Goal: Task Accomplishment & Management: Manage account settings

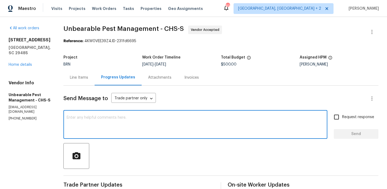
scroll to position [84, 0]
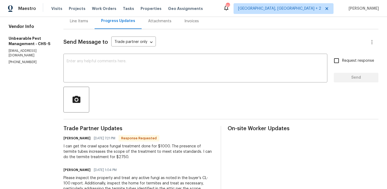
scroll to position [17, 0]
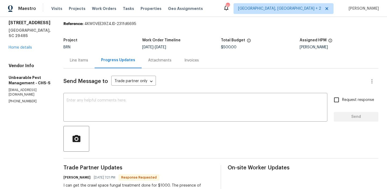
click at [86, 66] on div "Line Items" at bounding box center [78, 60] width 31 height 16
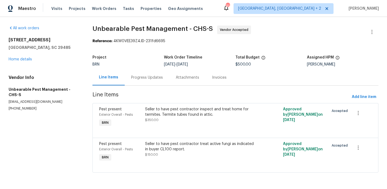
click at [138, 80] on div "Progress Updates" at bounding box center [147, 77] width 32 height 5
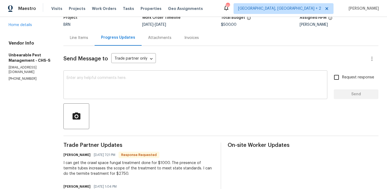
scroll to position [61, 0]
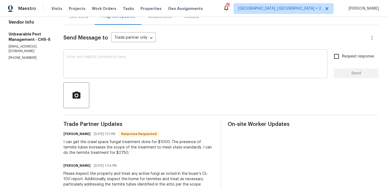
click at [102, 63] on textarea at bounding box center [196, 64] width 258 height 19
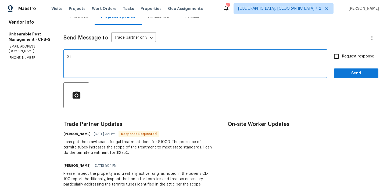
type textarea "G"
type textarea "Thanks, we will review and update you shortly"
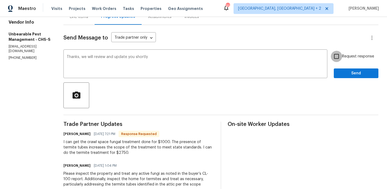
click at [340, 61] on input "Request response" at bounding box center [336, 56] width 11 height 11
checkbox input "true"
click at [340, 73] on span "Send" at bounding box center [356, 73] width 36 height 7
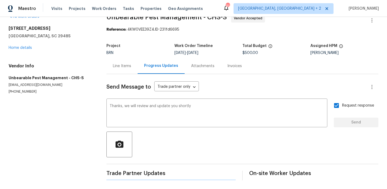
scroll to position [0, 0]
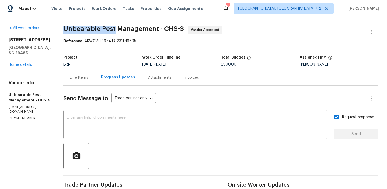
drag, startPoint x: 62, startPoint y: 30, endPoint x: 115, endPoint y: 31, distance: 52.7
copy span "Unbearable Pest"
click at [80, 82] on div "Line Items" at bounding box center [78, 78] width 31 height 16
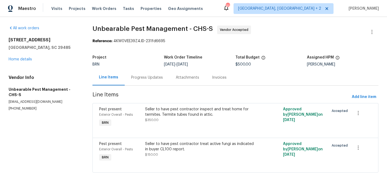
click at [168, 112] on div "Seller to have pest contractor inspect and treat home for termites. Termite tub…" at bounding box center [201, 112] width 112 height 11
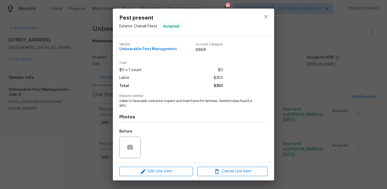
click at [132, 106] on span "Seller to have pest contractor inspect and treat home for termites. Termite tub…" at bounding box center [186, 103] width 134 height 9
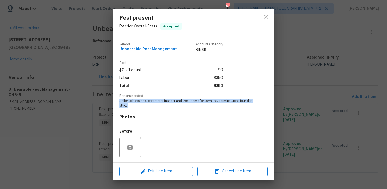
click at [132, 106] on span "Seller to have pest contractor inspect and treat home for termites. Termite tub…" at bounding box center [186, 103] width 134 height 9
copy span "Seller to have pest contractor inspect and treat home for termites. Termite tub…"
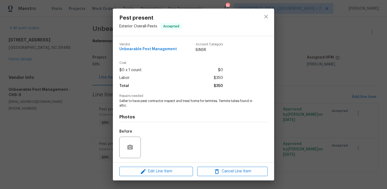
click at [61, 42] on div "Pest present Exterior Overall - Pests Accepted Vendor Unbearable Pest Managemen…" at bounding box center [193, 94] width 387 height 189
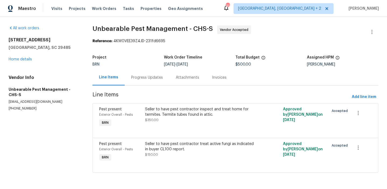
click at [162, 142] on div "Seller to have pest contractor treat active fungi as indicated in buyer CL100 r…" at bounding box center [201, 152] width 115 height 25
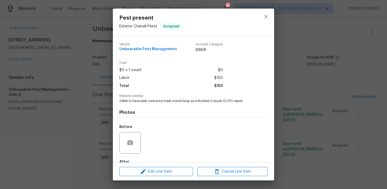
click at [137, 104] on div "Photos Before After" at bounding box center [193, 148] width 149 height 89
click at [133, 102] on span "Seller to have pest contractor treat active fungi as indicated in buyer CL100 r…" at bounding box center [186, 101] width 134 height 5
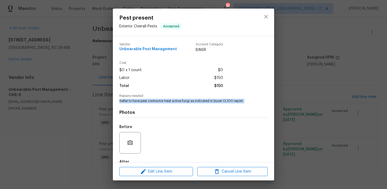
click at [133, 102] on span "Seller to have pest contractor treat active fungi as indicated in buyer CL100 r…" at bounding box center [186, 101] width 134 height 5
copy span "Seller to have pest contractor treat active fungi as indicated in buyer CL100 r…"
click at [77, 51] on div "Pest present Exterior Overall - Pests Accepted Vendor Unbearable Pest Managemen…" at bounding box center [193, 94] width 387 height 189
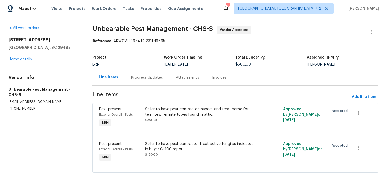
click at [174, 82] on div "Attachments" at bounding box center [187, 78] width 36 height 16
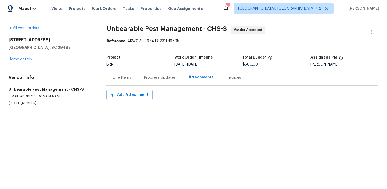
click at [141, 69] on div "Project BRN Work Order Timeline 10/6/2025 - 10/8/2025 Total Budget $500.00 Assi…" at bounding box center [243, 60] width 272 height 17
click at [143, 77] on div "Progress Updates" at bounding box center [160, 78] width 45 height 16
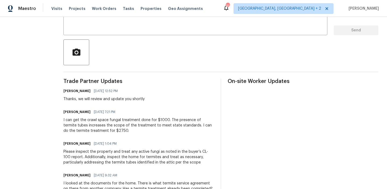
scroll to position [107, 0]
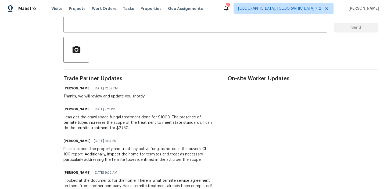
click at [82, 121] on div "I can get the crawl space fungal treatment done for $1000. The presence of term…" at bounding box center [138, 123] width 151 height 16
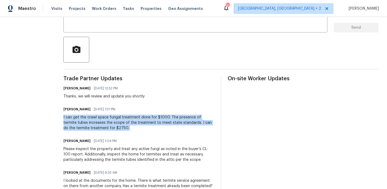
click at [82, 121] on div "I can get the crawl space fungal treatment done for $1000. The presence of term…" at bounding box center [138, 123] width 151 height 16
copy div "I can get the crawl space fungal treatment done for $1000. The presence of term…"
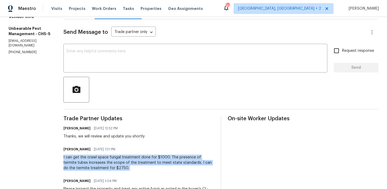
scroll to position [32, 0]
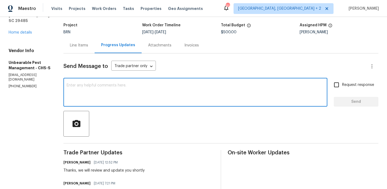
click at [96, 94] on textarea at bounding box center [196, 93] width 258 height 19
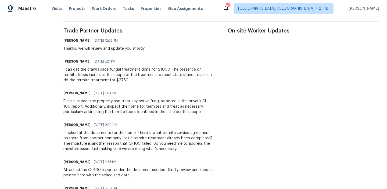
scroll to position [156, 0]
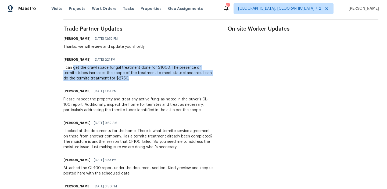
drag, startPoint x: 73, startPoint y: 68, endPoint x: 116, endPoint y: 77, distance: 43.3
click at [116, 77] on div "I can get the crawl space fungal treatment done for $1000. The presence of term…" at bounding box center [138, 73] width 151 height 16
copy div "get the crawl space fungal treatment done for $1000. The presence of termite tu…"
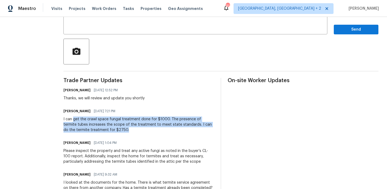
scroll to position [14, 0]
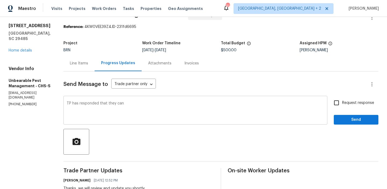
click at [134, 110] on textarea "TP has responded that they can" at bounding box center [196, 111] width 258 height 19
paste textarea "get the crawl space fungal treatment done for $1000. The presence of termite tu…"
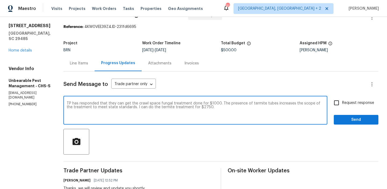
click at [131, 109] on textarea "TP has responded that they can get the crawl space fungal treatment done for $1…" at bounding box center [196, 111] width 258 height 19
type textarea "TP has responded that they can get the crawl space fungal treatment done for $1…"
click at [123, 106] on textarea "TP has responded that they can get the crawl space fungal treatment done for $1…" at bounding box center [196, 111] width 258 height 19
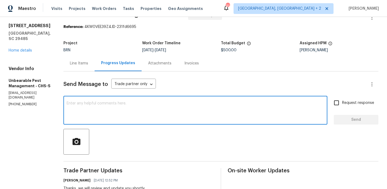
click at [227, 52] on span "$500.00" at bounding box center [229, 50] width 16 height 4
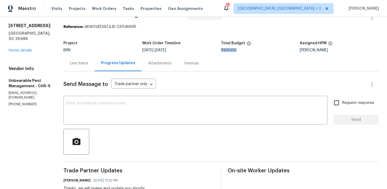
click at [227, 52] on span "$500.00" at bounding box center [229, 50] width 16 height 4
copy span "$500.00"
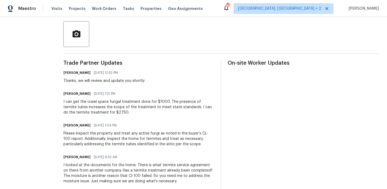
scroll to position [0, 0]
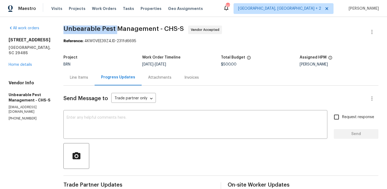
drag, startPoint x: 62, startPoint y: 27, endPoint x: 116, endPoint y: 29, distance: 54.7
copy span "Unbearable Pest"
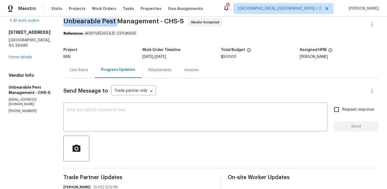
scroll to position [12, 0]
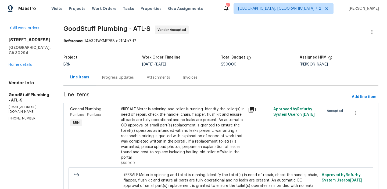
click at [121, 77] on div "Progress Updates" at bounding box center [118, 77] width 32 height 5
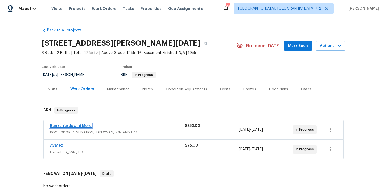
click at [63, 126] on link "Banks Yards and More" at bounding box center [71, 126] width 42 height 4
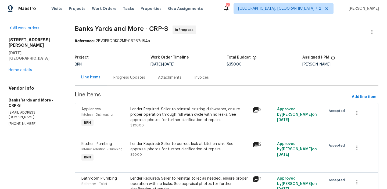
click at [23, 105] on div "Vendor Info Banks Yards and More - CRP-S bankstammy75@gmail.com (361) 876-5816" at bounding box center [35, 106] width 53 height 41
click at [107, 75] on div "Progress Updates" at bounding box center [129, 78] width 45 height 16
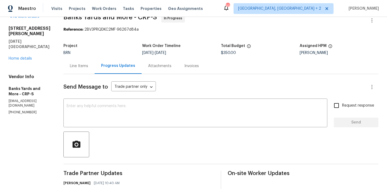
scroll to position [18, 0]
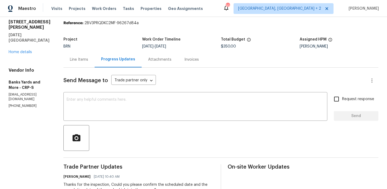
click at [20, 104] on p "(361) 876-5816" at bounding box center [30, 106] width 42 height 5
copy p "(361) 876-5816"
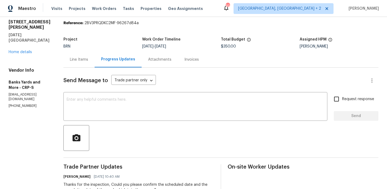
click at [20, 104] on p "(361) 876-5816" at bounding box center [30, 106] width 42 height 5
copy p "(361) 876-5816"
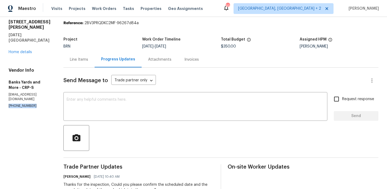
scroll to position [0, 0]
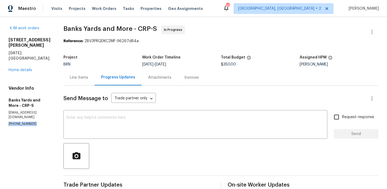
copy p "(361) 876-5816"
click at [77, 81] on div "Line Items" at bounding box center [78, 78] width 31 height 16
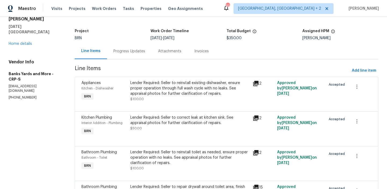
scroll to position [69, 0]
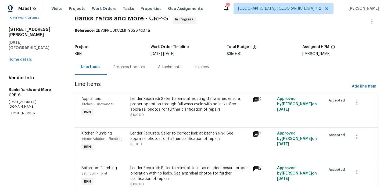
click at [122, 59] on div "Progress Updates" at bounding box center [129, 67] width 45 height 16
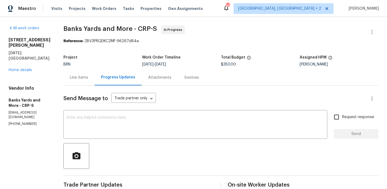
click at [74, 82] on div "Line Items" at bounding box center [78, 78] width 31 height 16
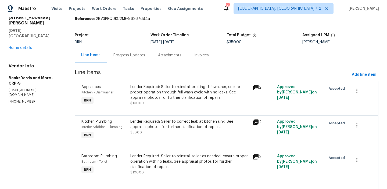
scroll to position [27, 0]
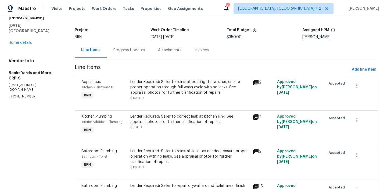
click at [139, 48] on div "Progress Updates" at bounding box center [130, 50] width 32 height 5
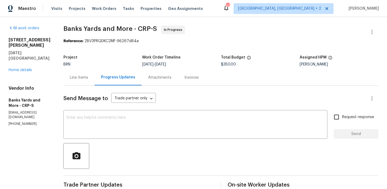
click at [84, 80] on div "Line Items" at bounding box center [78, 78] width 31 height 16
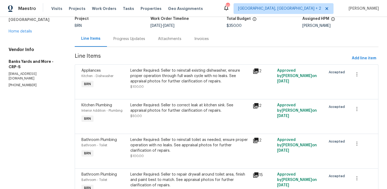
scroll to position [8, 0]
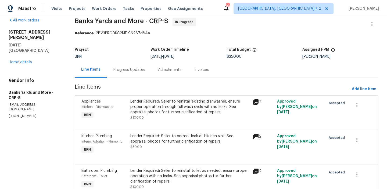
click at [126, 61] on div "Project BRN Work Order Timeline 10/3/2025 - 10/7/2025 Total Budget $350.00 Assi…" at bounding box center [227, 53] width 304 height 17
click at [123, 76] on div "Progress Updates" at bounding box center [129, 70] width 45 height 16
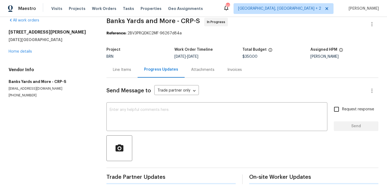
click at [108, 73] on div "Line Items" at bounding box center [122, 70] width 31 height 16
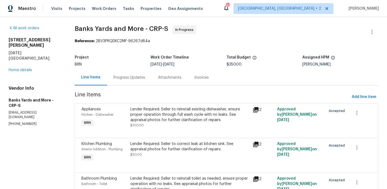
click at [119, 72] on div "Progress Updates" at bounding box center [129, 78] width 45 height 16
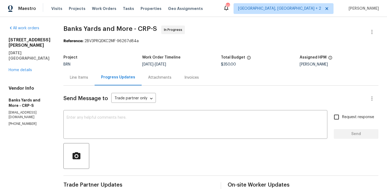
click at [78, 82] on div "Line Items" at bounding box center [78, 78] width 31 height 16
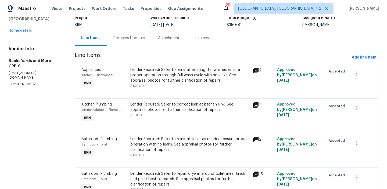
scroll to position [69, 0]
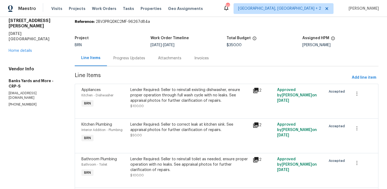
click at [125, 60] on div "Progress Updates" at bounding box center [130, 58] width 32 height 5
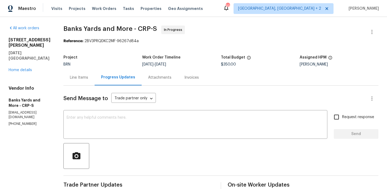
click at [87, 82] on div "Line Items" at bounding box center [78, 78] width 31 height 16
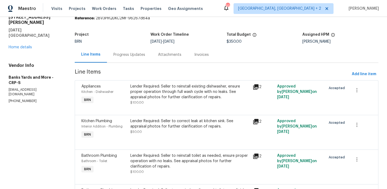
scroll to position [69, 0]
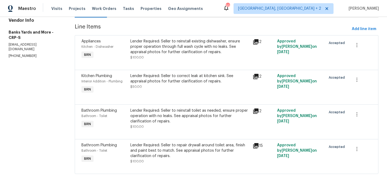
click at [142, 55] on div "Lender Required: Seller to reinstall existing dishwasher, ensure proper operati…" at bounding box center [189, 50] width 119 height 22
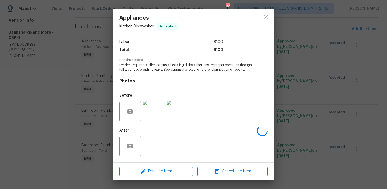
scroll to position [40, 0]
click at [57, 125] on div "Appliances Kitchen - Dishwasher Accepted Vendor Banks Yards and More Account Ca…" at bounding box center [193, 94] width 387 height 189
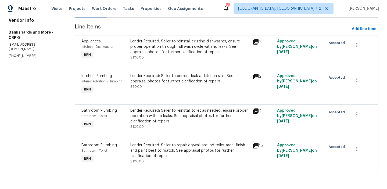
click at [143, 99] on div at bounding box center [227, 98] width 291 height 6
click at [149, 80] on div "Lender Required: Seller to correct leak at kitchen sink. See appraisal photos f…" at bounding box center [189, 78] width 119 height 11
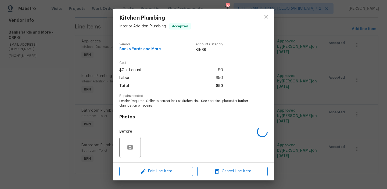
scroll to position [36, 0]
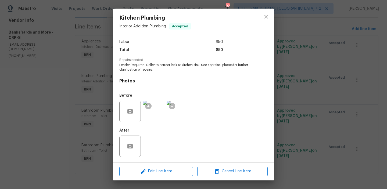
click at [154, 112] on img at bounding box center [154, 112] width 22 height 22
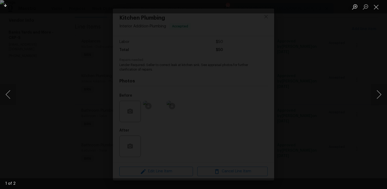
click at [33, 111] on div "Lightbox" at bounding box center [193, 94] width 387 height 189
click at [43, 114] on div "Lightbox" at bounding box center [193, 94] width 387 height 189
click at [52, 113] on div "Lightbox" at bounding box center [193, 94] width 387 height 189
click at [376, 6] on button "Close lightbox" at bounding box center [376, 6] width 11 height 9
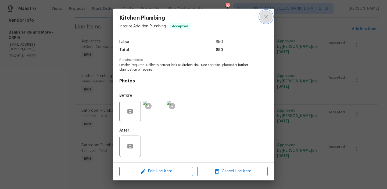
click at [268, 19] on icon "close" at bounding box center [266, 16] width 6 height 6
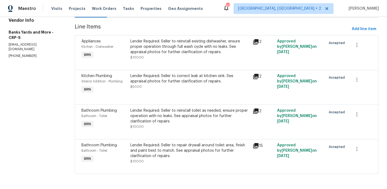
click at [141, 146] on div "Lender Required: Seller to repair drywall around toilet area, finish and paint …" at bounding box center [189, 151] width 119 height 16
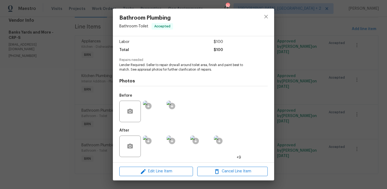
click at [77, 130] on div "Bathroom Plumbing Bathroom - Toilet Accepted Vendor Banks Yards and More Accoun…" at bounding box center [193, 94] width 387 height 189
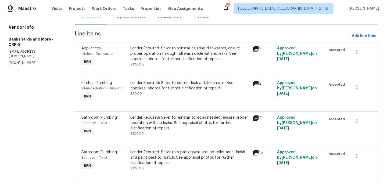
scroll to position [69, 0]
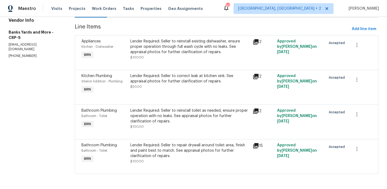
click at [155, 150] on div "Lender Required: Seller to repair drywall around toilet area, finish and paint …" at bounding box center [189, 151] width 119 height 16
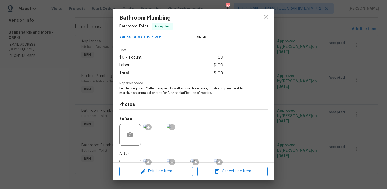
scroll to position [28, 0]
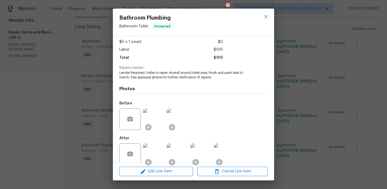
click at [155, 151] on img at bounding box center [154, 155] width 22 height 22
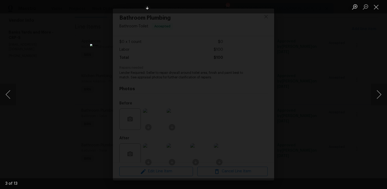
click at [29, 123] on div "Lightbox" at bounding box center [193, 94] width 387 height 189
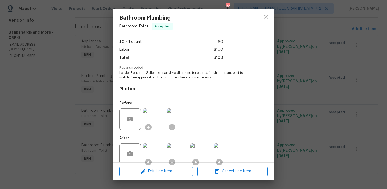
click at [37, 133] on div "Bathroom Plumbing Bathroom - Toilet Accepted Vendor Banks Yards and More Accoun…" at bounding box center [193, 94] width 387 height 189
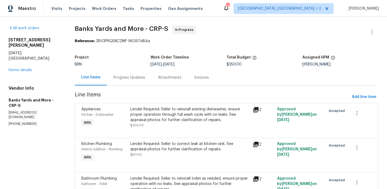
scroll to position [69, 0]
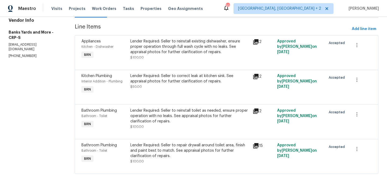
click at [160, 158] on div "Lender Required: Seller to repair drywall around toilet area, finish and paint …" at bounding box center [189, 151] width 119 height 16
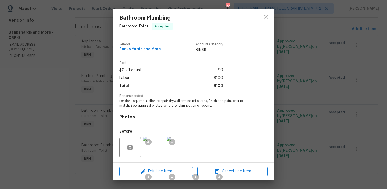
scroll to position [36, 0]
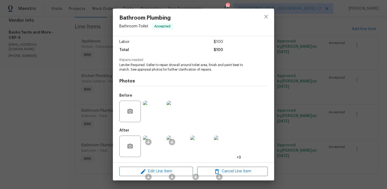
click at [63, 120] on div "Bathroom Plumbing Bathroom - Toilet Accepted Vendor Banks Yards and More Accoun…" at bounding box center [193, 94] width 387 height 189
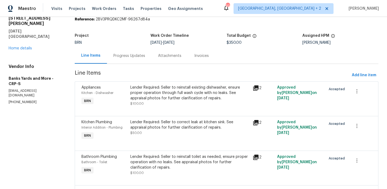
click at [119, 60] on div "Progress Updates" at bounding box center [129, 56] width 45 height 16
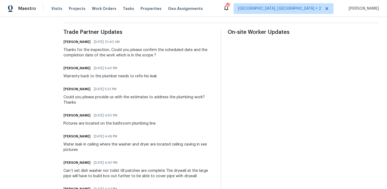
scroll to position [96, 0]
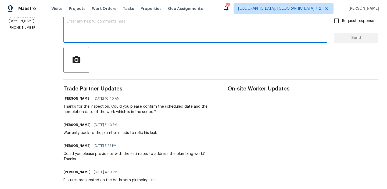
click at [87, 35] on textarea at bounding box center [196, 29] width 258 height 19
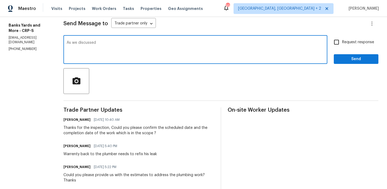
scroll to position [61, 0]
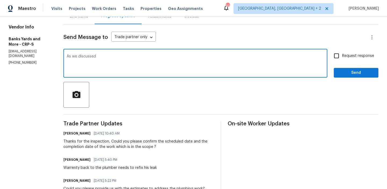
click at [12, 61] on p "(361) 876-5816" at bounding box center [30, 63] width 42 height 5
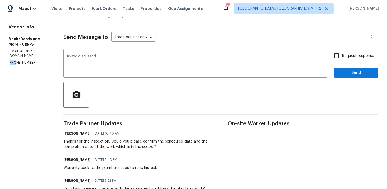
click at [12, 61] on p "(361) 876-5816" at bounding box center [30, 63] width 42 height 5
copy p "(361) 876-5816"
click at [106, 59] on textarea "As we discussed" at bounding box center [196, 64] width 258 height 19
paste textarea "(361) 876-5816"
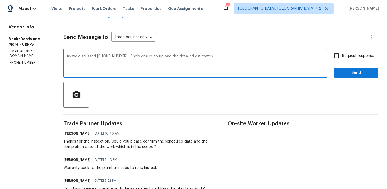
type textarea "As we discussed (361) 876-5816, Kindly ensure to upload the detailed estimates"
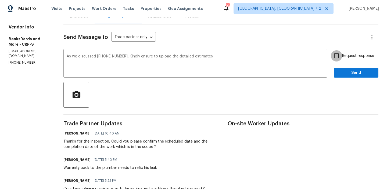
click at [339, 59] on input "Request response" at bounding box center [336, 55] width 11 height 11
checkbox input "true"
click at [340, 73] on span "Send" at bounding box center [356, 73] width 36 height 7
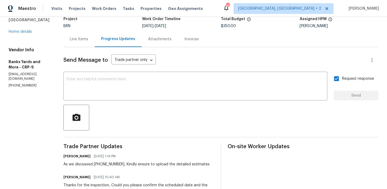
scroll to position [0, 0]
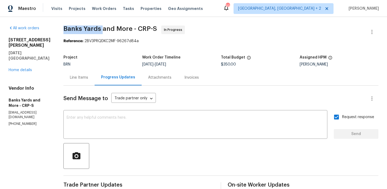
drag, startPoint x: 66, startPoint y: 30, endPoint x: 102, endPoint y: 31, distance: 36.1
copy span "Banks Yards"
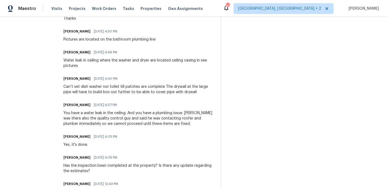
scroll to position [260, 0]
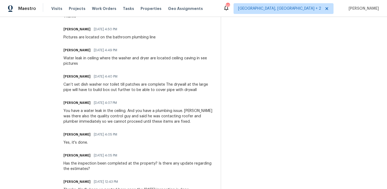
click at [90, 93] on div "Trade Partner Updates Ananthi Mahendran 10/08/2025 1:14 PM As we discussed (361…" at bounding box center [138, 139] width 151 height 435
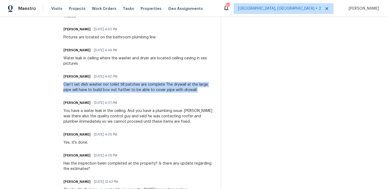
click at [90, 93] on div "Trade Partner Updates Ananthi Mahendran 10/08/2025 1:14 PM As we discussed (361…" at bounding box center [138, 139] width 151 height 435
copy div "Can’t set dish washer nor toilet till patches are complete The drywall at the l…"
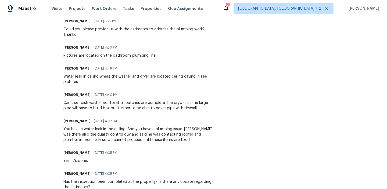
click at [69, 79] on div "Water leak in ceiling where the washer and dryer are located ceiling caving in …" at bounding box center [138, 79] width 151 height 11
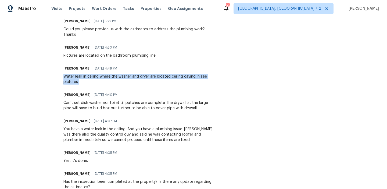
click at [69, 79] on div "Water leak in ceiling where the washer and dryer are located ceiling caving in …" at bounding box center [138, 79] width 151 height 11
copy div "Water leak in ceiling where the washer and dryer are located ceiling caving in …"
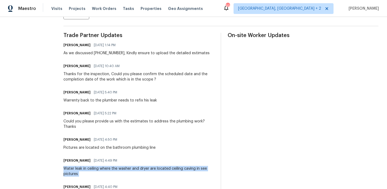
scroll to position [143, 0]
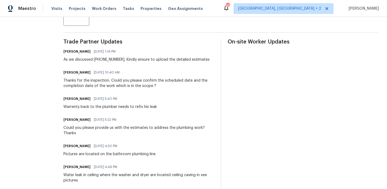
drag, startPoint x: 94, startPoint y: 107, endPoint x: 164, endPoint y: 107, distance: 70.5
click at [165, 107] on div "Tamara Banks 10/07/2025 5:40 PM Warrenty back to the plumber needs to refix his…" at bounding box center [138, 102] width 151 height 15
drag, startPoint x: 94, startPoint y: 107, endPoint x: 177, endPoint y: 107, distance: 83.4
click at [178, 107] on div "Tamara Banks 10/07/2025 5:40 PM Warrenty back to the plumber needs to refix his…" at bounding box center [138, 102] width 151 height 15
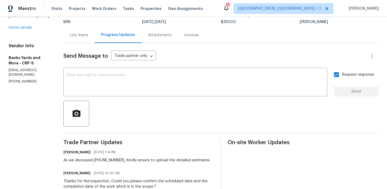
scroll to position [0, 0]
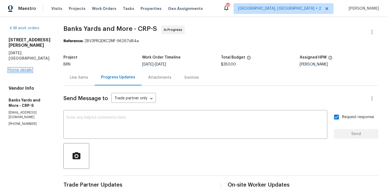
click at [19, 68] on link "Home details" at bounding box center [20, 70] width 23 height 4
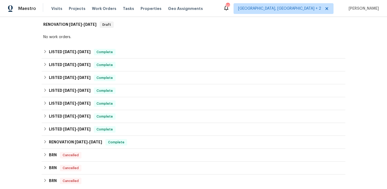
scroll to position [236, 0]
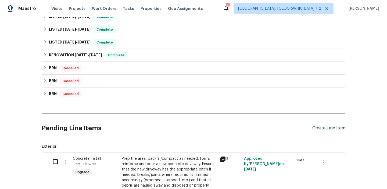
click at [325, 129] on div "Create Line Item" at bounding box center [329, 128] width 33 height 5
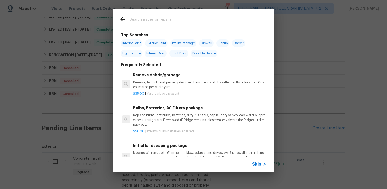
click at [256, 162] on div "Skip" at bounding box center [260, 164] width 16 height 6
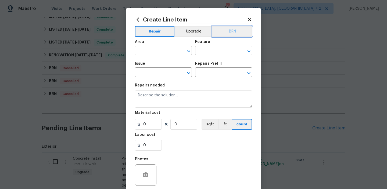
click at [234, 35] on button "BRN" at bounding box center [233, 31] width 40 height 11
click at [193, 89] on div "Repairs needed" at bounding box center [193, 87] width 117 height 7
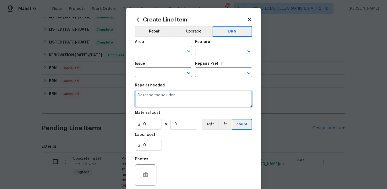
click at [187, 95] on textarea at bounding box center [193, 99] width 117 height 17
paste textarea "Seller to investigate potential roof leak in/around laundry room ceiling/roof a…"
type textarea "Seller to investigate potential roof leak in/around laundry room ceiling/roof a…"
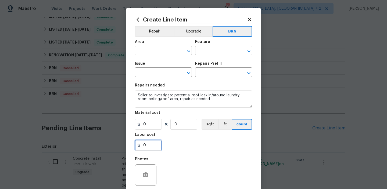
click at [158, 147] on input "0" at bounding box center [148, 145] width 27 height 11
paste input "75.00"
type input "75"
click at [179, 129] on input "0" at bounding box center [184, 124] width 27 height 11
type input "1"
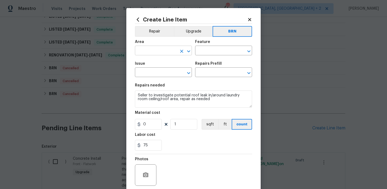
click at [147, 55] on input "text" at bounding box center [156, 51] width 42 height 8
click at [155, 67] on li "Roof" at bounding box center [163, 63] width 57 height 9
type input "Roof"
click at [204, 52] on input "text" at bounding box center [216, 51] width 42 height 8
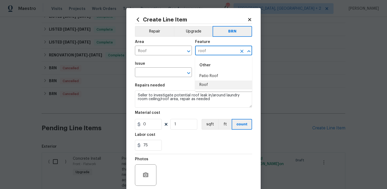
click at [207, 85] on li "Roof" at bounding box center [223, 85] width 57 height 9
type input "Roof"
click at [162, 73] on input "text" at bounding box center [156, 73] width 42 height 8
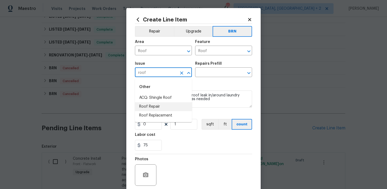
click at [158, 109] on li "Roof Repair" at bounding box center [163, 106] width 57 height 9
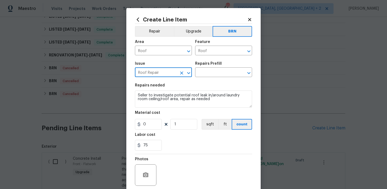
type input "Roof Repair"
click at [158, 109] on section "Repairs needed Seller to investigate potential roof leak in/around laundry room…" at bounding box center [193, 117] width 117 height 74
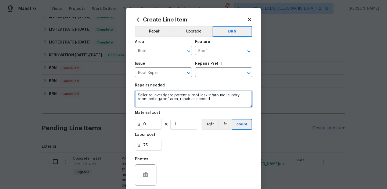
click at [159, 103] on textarea "Seller to investigate potential roof leak in/around laundry room ceiling/roof a…" at bounding box center [193, 99] width 117 height 17
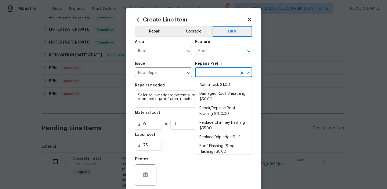
click at [207, 73] on input "text" at bounding box center [216, 73] width 42 height 8
click at [207, 87] on li "Add a Task $1.00" at bounding box center [223, 85] width 57 height 9
type input "Eaves and Trim"
type input "Add a Task $1.00"
type textarea "HPM to detail"
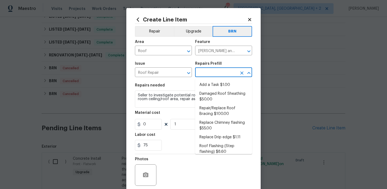
type input "1"
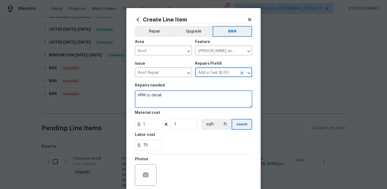
click at [179, 99] on textarea "HPM to detail" at bounding box center [193, 99] width 117 height 17
paste textarea "Seller to investigate potential roof leak in/around laundry room ceiling/roof a…"
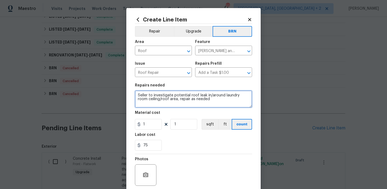
type textarea "Seller to investigate potential roof leak in/around laundry room ceiling/roof a…"
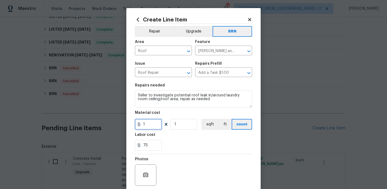
click at [152, 123] on input "1" at bounding box center [148, 124] width 27 height 11
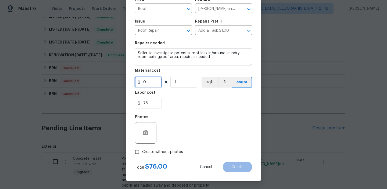
type input "0"
click at [140, 159] on div "Total $ 75.00 Cancel Create" at bounding box center [193, 165] width 117 height 15
click at [141, 155] on input "Create without photos" at bounding box center [137, 152] width 10 height 10
checkbox input "true"
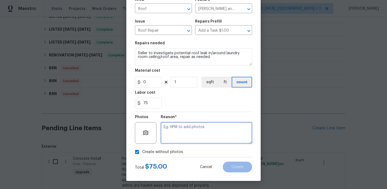
click at [185, 132] on textarea at bounding box center [206, 133] width 91 height 22
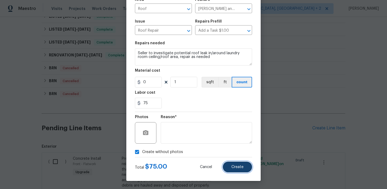
click at [228, 166] on button "Create" at bounding box center [237, 167] width 29 height 11
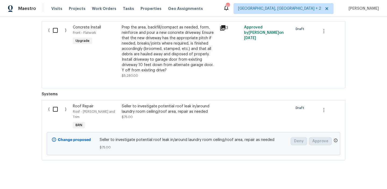
scroll to position [371, 0]
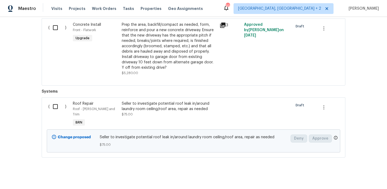
click at [53, 108] on input "checkbox" at bounding box center [57, 106] width 15 height 11
checkbox input "true"
click at [356, 177] on span "Create Work Order" at bounding box center [357, 176] width 36 height 7
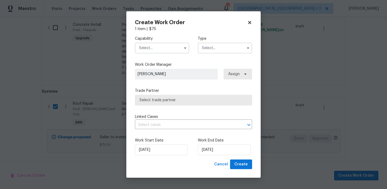
click at [154, 50] on input "text" at bounding box center [162, 48] width 54 height 11
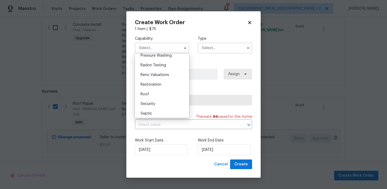
scroll to position [523, 0]
click at [151, 84] on div "Roof" at bounding box center [162, 86] width 52 height 10
type input "Roof"
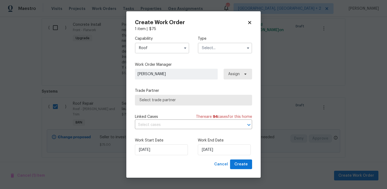
click at [211, 46] on input "text" at bounding box center [225, 48] width 54 height 11
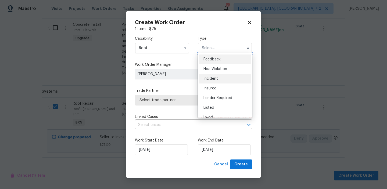
scroll to position [20, 0]
click at [213, 79] on span "Lender Required" at bounding box center [218, 78] width 29 height 4
type input "Lender Required"
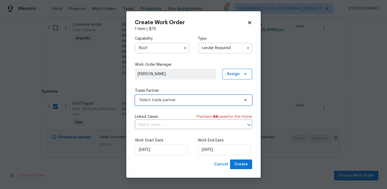
click at [168, 96] on span "Select trade partner" at bounding box center [193, 100] width 117 height 11
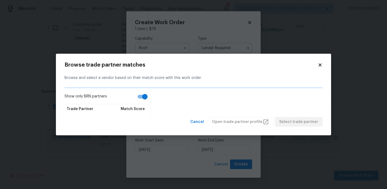
click at [144, 99] on input "Show only BRN partners" at bounding box center [145, 97] width 31 height 10
checkbox input "false"
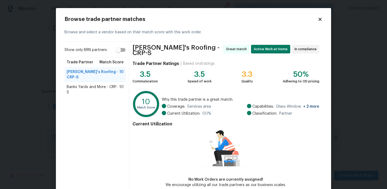
scroll to position [26, 0]
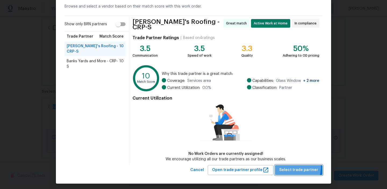
click at [291, 167] on span "Select trade partner" at bounding box center [299, 170] width 39 height 7
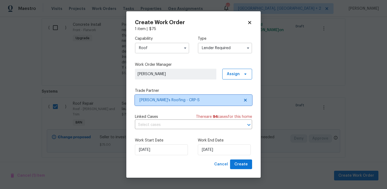
scroll to position [0, 0]
click at [176, 124] on input "text" at bounding box center [186, 125] width 102 height 8
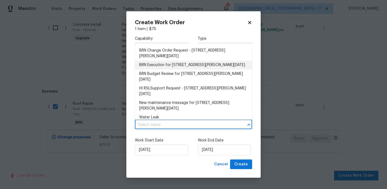
click at [150, 77] on li "BRN Budget Review for 4053 Little John Dr, Corpus Christi, TX 78411" at bounding box center [193, 77] width 117 height 15
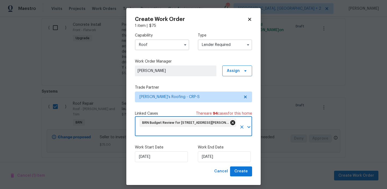
click at [233, 121] on icon at bounding box center [233, 123] width 5 height 5
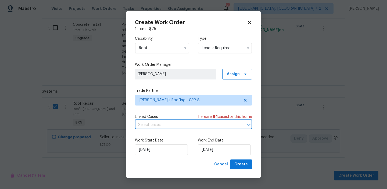
click at [204, 126] on input "text" at bounding box center [186, 125] width 102 height 8
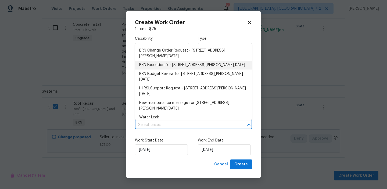
click at [162, 65] on li "BRN Execution for 4053 Little John Dr, Corpus Christi, TX 78411" at bounding box center [193, 65] width 117 height 9
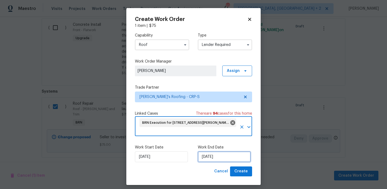
click at [211, 157] on input "08/10/2025" at bounding box center [224, 157] width 53 height 11
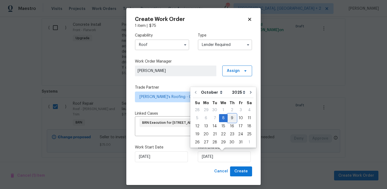
click at [234, 119] on div "9" at bounding box center [232, 119] width 9 height 8
type input "09/10/2025"
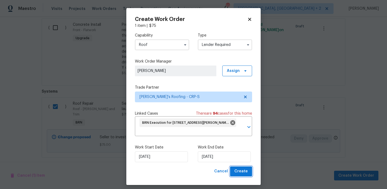
click at [243, 174] on span "Create" at bounding box center [241, 171] width 13 height 7
checkbox input "false"
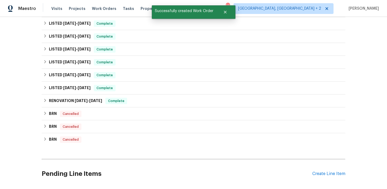
scroll to position [78, 0]
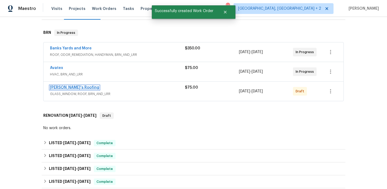
click at [65, 88] on link "Randy's Roofing" at bounding box center [74, 88] width 49 height 4
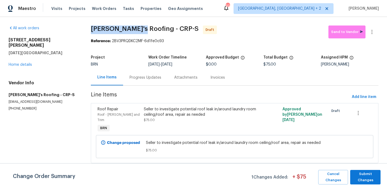
drag, startPoint x: 86, startPoint y: 29, endPoint x: 141, endPoint y: 29, distance: 54.3
click at [141, 29] on div "All work orders 4053 Little John Dr Corpus Christi, TX 78411 Home details Vendo…" at bounding box center [193, 98] width 387 height 162
click at [75, 56] on div "4053 Little John Dr Corpus Christi, TX 78411 Home details" at bounding box center [43, 52] width 69 height 30
click at [140, 88] on section "Randy's Roofing - CRP-S Draft Send to Vendor Reference: 2BV3PRQDKC2MF-6d1fe0c93…" at bounding box center [235, 98] width 288 height 144
click at [140, 86] on section "Randy's Roofing - CRP-S Draft Send to Vendor Reference: 2BV3PRQDKC2MF-6d1fe0c93…" at bounding box center [235, 98] width 288 height 144
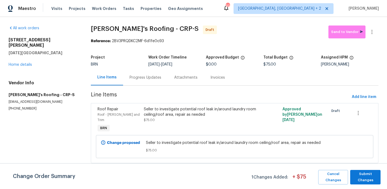
click at [137, 77] on div "Progress Updates" at bounding box center [146, 77] width 32 height 5
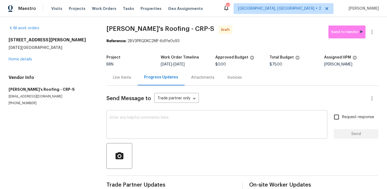
click at [136, 119] on textarea at bounding box center [217, 125] width 215 height 19
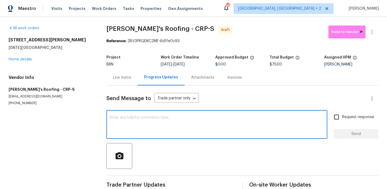
paste textarea "Hi, I'm Ananthi from Opendoor. Just wanted to check if you received the WO for …"
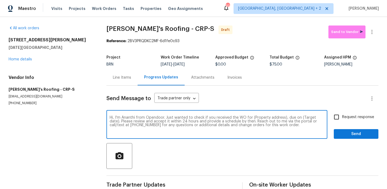
drag, startPoint x: 284, startPoint y: 118, endPoint x: 251, endPoint y: 118, distance: 32.8
click at [251, 118] on textarea "Hi, I'm Ananthi from Opendoor. Just wanted to check if you received the WO for …" at bounding box center [217, 125] width 215 height 19
paste textarea "4053 Little John Dr, Corpus Christi, TX 78411"
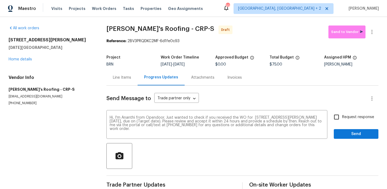
drag, startPoint x: 182, startPoint y: 66, endPoint x: 201, endPoint y: 66, distance: 18.8
click at [201, 66] on div "10/8/2025 - 10/9/2025" at bounding box center [188, 65] width 54 height 4
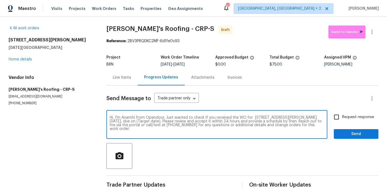
drag, startPoint x: 157, startPoint y: 122, endPoint x: 133, endPoint y: 121, distance: 24.2
click at [133, 122] on textarea "Hi, I'm Ananthi from Opendoor. Just wanted to check if you received the WO for …" at bounding box center [217, 125] width 215 height 19
paste textarea "10/9/2025"
type textarea "Hi, I'm Ananthi from Opendoor. Just wanted to check if you received the WO for …"
click at [342, 122] on input "Request response" at bounding box center [336, 117] width 11 height 11
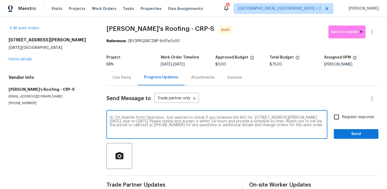
checkbox input "true"
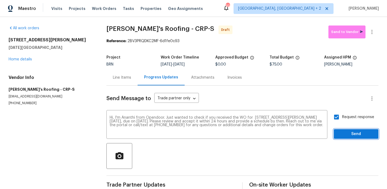
click at [344, 136] on span "Send" at bounding box center [356, 134] width 36 height 7
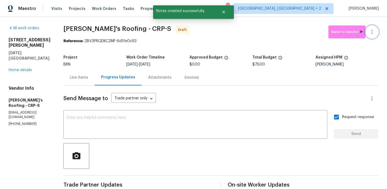
click at [372, 29] on icon "button" at bounding box center [372, 32] width 6 height 6
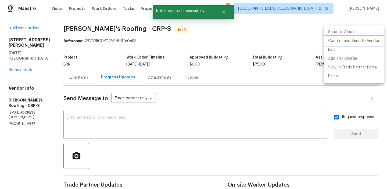
click at [345, 42] on li "Confirm and Send to Vendor" at bounding box center [354, 41] width 60 height 9
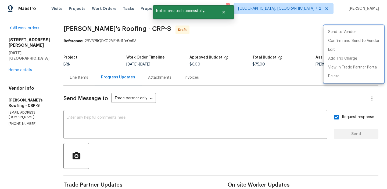
click at [86, 32] on div at bounding box center [193, 94] width 387 height 189
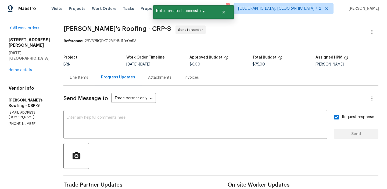
click at [63, 27] on div "All work orders 4053 Little John Dr Corpus Christi, TX 78411 Home details Vendo…" at bounding box center [193, 129] width 387 height 225
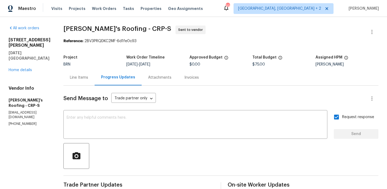
scroll to position [53, 0]
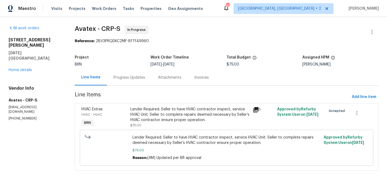
click at [126, 79] on div "Progress Updates" at bounding box center [130, 77] width 32 height 5
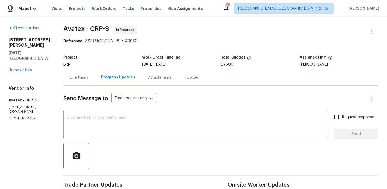
click at [24, 100] on div "Vendor Info Avatex - CRP-S avatexheatandac@gmail.com (832) 782-3490" at bounding box center [30, 103] width 42 height 35
copy p "(832) 782-3490"
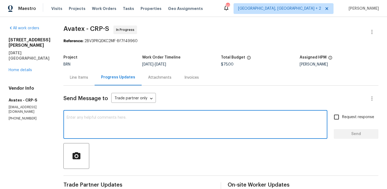
click at [79, 119] on textarea at bounding box center [196, 125] width 258 height 19
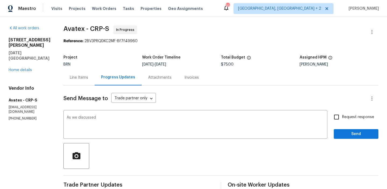
click at [9, 108] on section "All work orders 4053 Little John Dr Corpus Christi, TX 78411 Home details Vendo…" at bounding box center [30, 188] width 42 height 324
copy p "(832) 782-3490"
click at [114, 120] on textarea "As we discussed" at bounding box center [196, 125] width 258 height 19
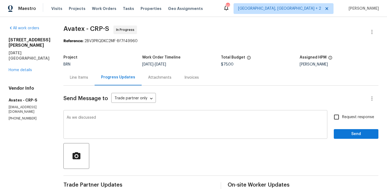
paste textarea "(832) 782-3490"
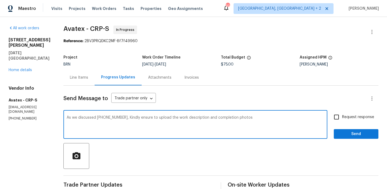
click at [206, 119] on textarea "As we discussed (832) 782-3490, Kindly ensure to upload the work description an…" at bounding box center [196, 125] width 258 height 19
type textarea "As we discussed (832) 782-3490, Kindly ensure to upload the work description of…"
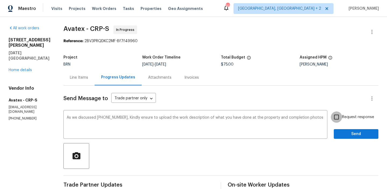
click at [338, 120] on input "Request response" at bounding box center [336, 117] width 11 height 11
checkbox input "true"
click at [341, 135] on span "Send" at bounding box center [356, 134] width 36 height 7
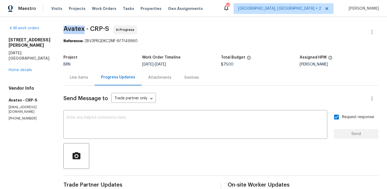
drag, startPoint x: 67, startPoint y: 28, endPoint x: 86, endPoint y: 28, distance: 19.1
click at [86, 28] on span "Avatex - CRP-S" at bounding box center [86, 29] width 46 height 6
copy span "Avatex"
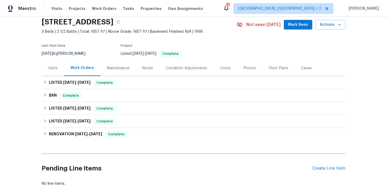
scroll to position [44, 0]
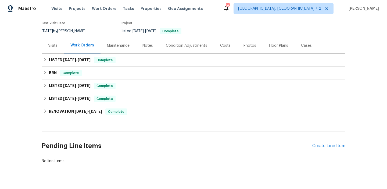
click at [66, 54] on div "LISTED [DATE] - [DATE] Complete HM-Handyman HANDYMAN, BRN_AND_LRR $800.00 4 Rep…" at bounding box center [194, 60] width 304 height 13
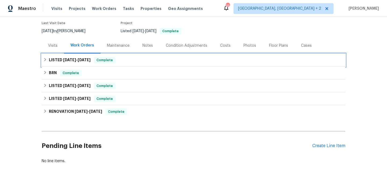
click at [57, 62] on h6 "LISTED 9/30/25 - 10/6/25" at bounding box center [70, 60] width 42 height 6
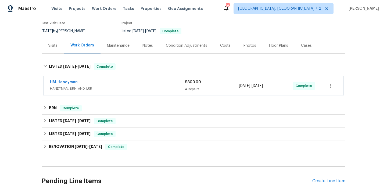
click at [77, 80] on span "HM-Handyman" at bounding box center [64, 82] width 28 height 5
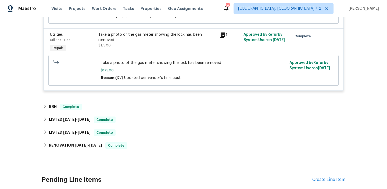
scroll to position [271, 0]
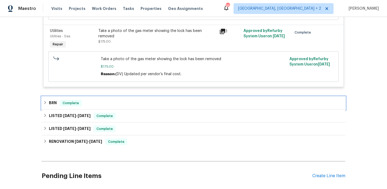
click at [68, 105] on span "Complete" at bounding box center [71, 103] width 21 height 5
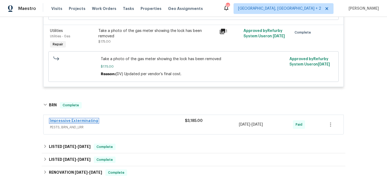
click at [63, 123] on link "Impressive Exterminating" at bounding box center [74, 121] width 48 height 4
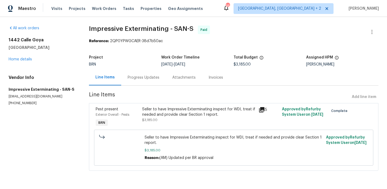
click at [41, 94] on div "Vendor Info Impressive Exterminating - SAN-S impressivealonso@gmail.com (909) 5…" at bounding box center [43, 90] width 68 height 31
copy p "impressivealonso@gmail.com"
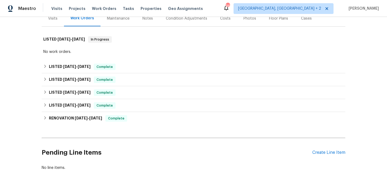
scroll to position [89, 0]
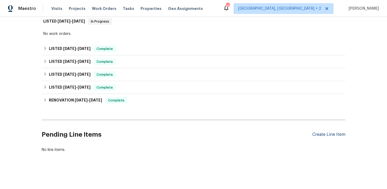
click at [326, 135] on div "Create Line Item" at bounding box center [329, 134] width 33 height 5
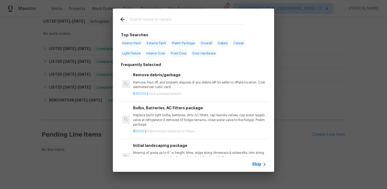
click at [259, 161] on div "Skip" at bounding box center [260, 164] width 16 height 6
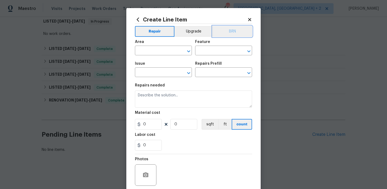
click at [232, 34] on button "BRN" at bounding box center [233, 31] width 40 height 11
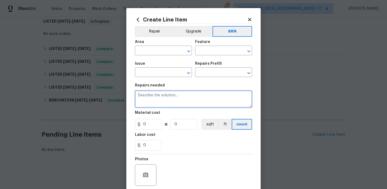
click at [178, 94] on textarea at bounding box center [193, 99] width 117 height 17
paste textarea "Repair/replace back slider door latch to properly lock"
type textarea "Repair/replace back slider door latch to properly lock"
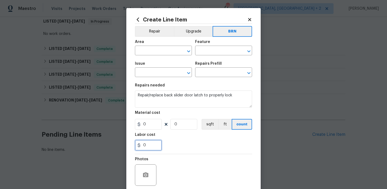
click at [156, 144] on input "0" at bounding box center [148, 145] width 27 height 11
type input "100"
click at [180, 129] on input "0" at bounding box center [184, 124] width 27 height 11
type input "1"
click at [149, 49] on input "text" at bounding box center [156, 51] width 42 height 8
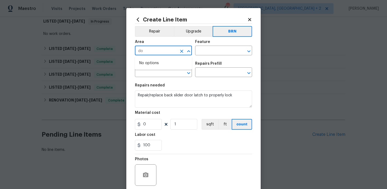
type input "d"
click at [171, 62] on li "Interior Addition" at bounding box center [163, 63] width 57 height 9
type input "Interior Addition"
click at [204, 53] on input "text" at bounding box center [216, 51] width 42 height 8
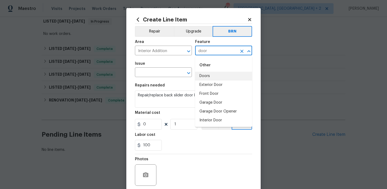
click at [208, 75] on li "Doors" at bounding box center [223, 76] width 57 height 9
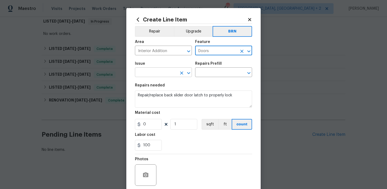
type input "Doors"
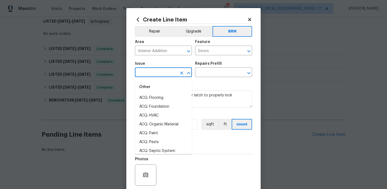
click at [149, 74] on input "text" at bounding box center [156, 73] width 42 height 8
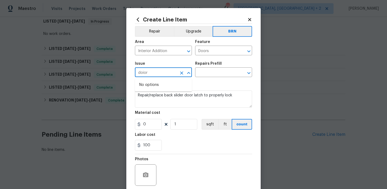
type input "doior"
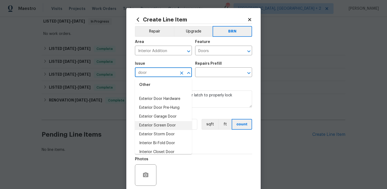
scroll to position [6, 0]
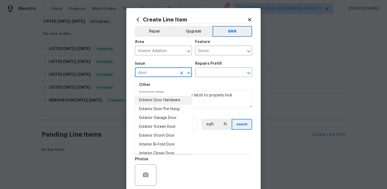
click at [161, 102] on li "Exterior Door Hardware" at bounding box center [163, 100] width 57 height 9
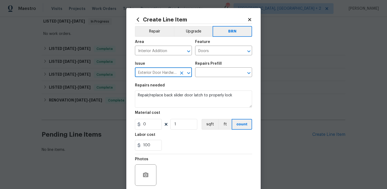
type input "Exterior Door Hardware"
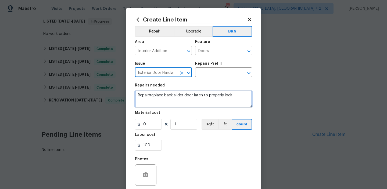
click at [160, 100] on textarea "Repair/replace back slider door latch to properly lock" at bounding box center [193, 99] width 117 height 17
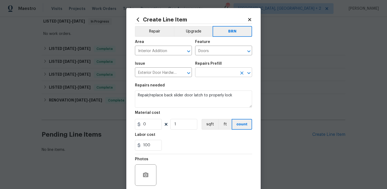
click at [203, 73] on input "text" at bounding box center [216, 73] width 42 height 8
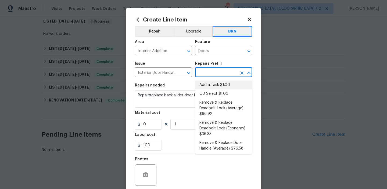
click at [204, 89] on li "Add a Task $1.00" at bounding box center [223, 85] width 57 height 9
type input "Interior Door"
type input "Add a Task $1.00"
type textarea "HPM to detail"
type input "1"
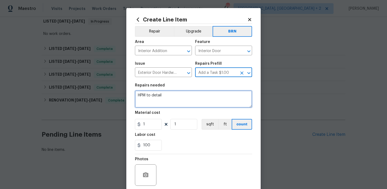
click at [178, 98] on textarea "HPM to detail" at bounding box center [193, 99] width 117 height 17
paste textarea "Repair/replace back slider door latch to properly lock"
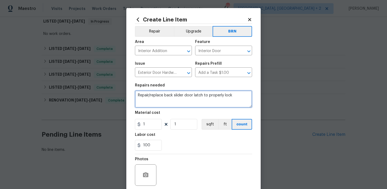
type textarea "Repair/replace back slider door latch to properly lock"
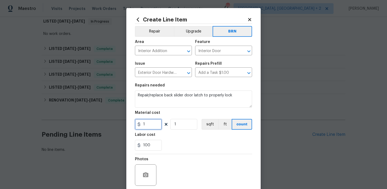
click at [155, 126] on input "1" at bounding box center [148, 124] width 27 height 11
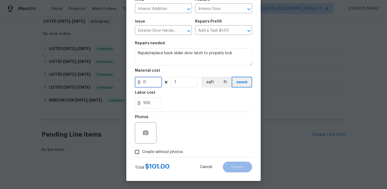
type input "0"
click at [144, 153] on span "Create without photos" at bounding box center [162, 153] width 41 height 6
click at [142, 153] on input "Create without photos" at bounding box center [137, 152] width 10 height 10
checkbox input "true"
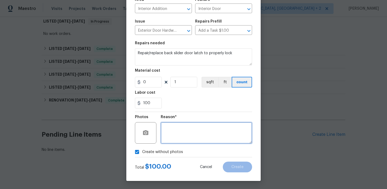
click at [196, 131] on textarea at bounding box center [206, 133] width 91 height 22
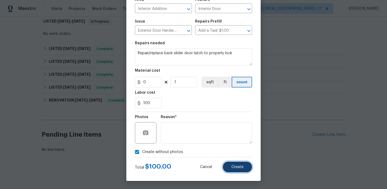
click at [236, 172] on button "Create" at bounding box center [237, 167] width 29 height 11
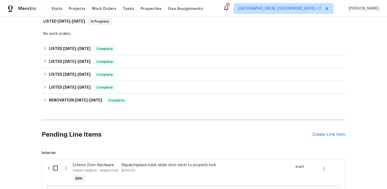
scroll to position [153, 0]
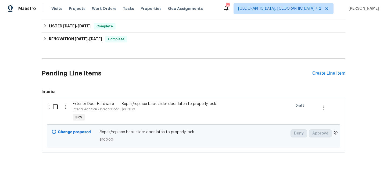
click at [50, 104] on input "checkbox" at bounding box center [57, 106] width 15 height 11
checkbox input "true"
click at [351, 175] on span "Create Work Order" at bounding box center [357, 176] width 36 height 7
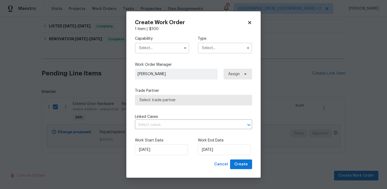
click at [164, 51] on input "text" at bounding box center [162, 48] width 54 height 11
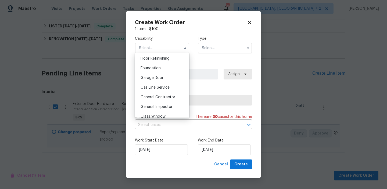
scroll to position [227, 0]
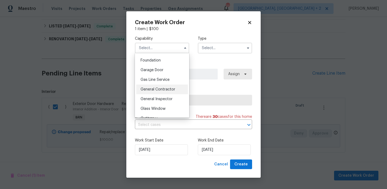
click at [164, 86] on div "General Contractor" at bounding box center [162, 90] width 52 height 10
type input "General Contractor"
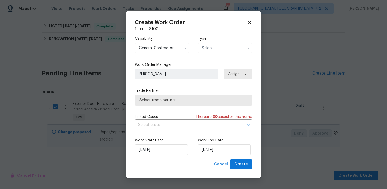
click at [210, 47] on input "text" at bounding box center [225, 48] width 54 height 11
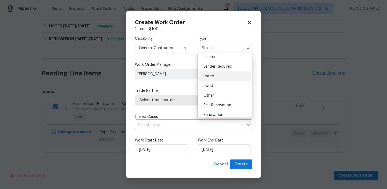
scroll to position [24, 0]
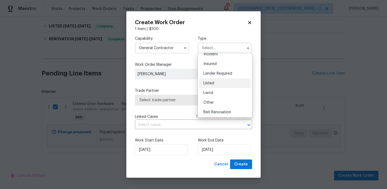
click at [215, 84] on div "Listed" at bounding box center [225, 84] width 52 height 10
type input "Listed"
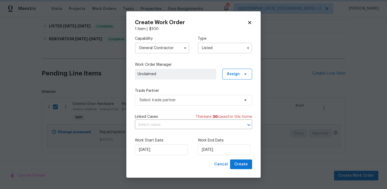
scroll to position [0, 0]
click at [178, 97] on span "Select trade partner" at bounding box center [193, 100] width 117 height 11
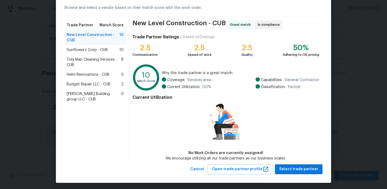
scroll to position [25, 0]
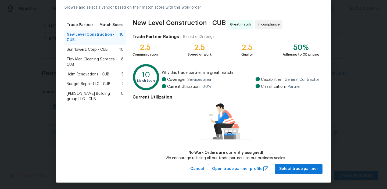
click at [83, 83] on span "Budget Repair LLC - CUB" at bounding box center [89, 84] width 44 height 5
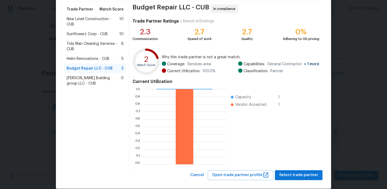
scroll to position [35, 0]
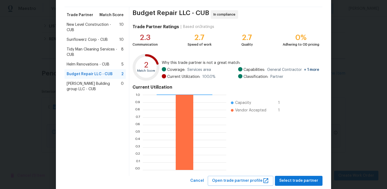
click at [77, 50] on span "Tidy Man Cleaning Services - CUB" at bounding box center [94, 52] width 55 height 11
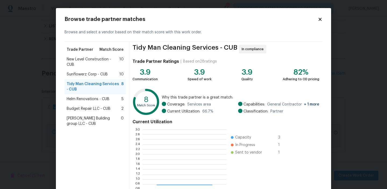
scroll to position [75, 84]
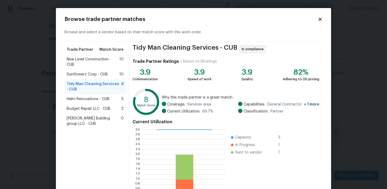
click at [84, 107] on span "Budget Repair LLC - CUB" at bounding box center [89, 108] width 44 height 5
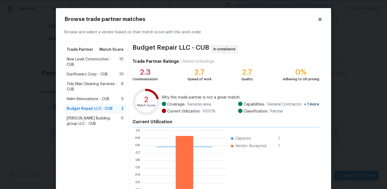
click at [24, 102] on body "Maestro Visits Projects Work Orders Tasks Properties Geo Assignments 96 Albuque…" at bounding box center [193, 94] width 387 height 189
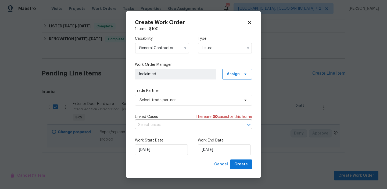
click at [149, 48] on input "General Contractor" at bounding box center [162, 48] width 54 height 11
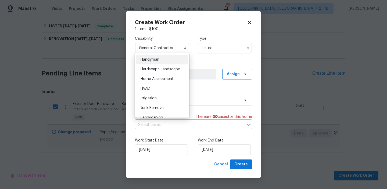
scroll to position [290, 0]
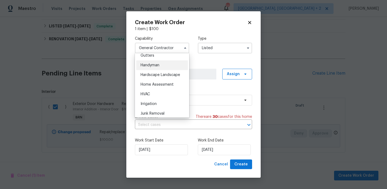
click at [154, 64] on span "Handyman" at bounding box center [150, 65] width 19 height 4
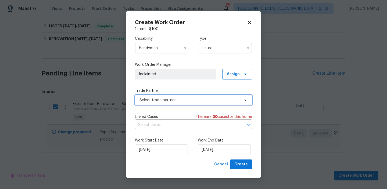
click at [152, 98] on span "Select trade partner" at bounding box center [190, 100] width 100 height 5
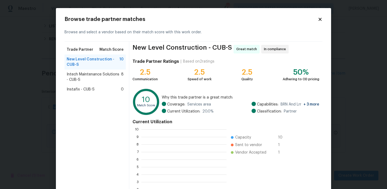
scroll to position [75, 85]
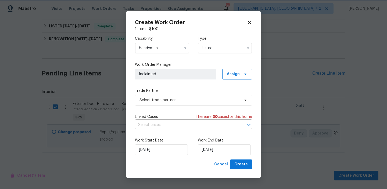
click at [50, 93] on body "Maestro Visits Projects Work Orders Tasks Properties Geo Assignments 96 Albuque…" at bounding box center [193, 94] width 387 height 189
click at [158, 50] on input "Handyman" at bounding box center [162, 48] width 54 height 11
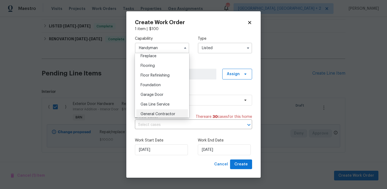
click at [156, 112] on div "General Contractor" at bounding box center [162, 114] width 52 height 10
type input "General Contractor"
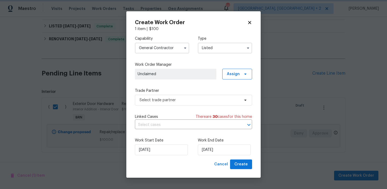
scroll to position [215, 0]
click at [160, 96] on span "Select trade partner" at bounding box center [193, 100] width 117 height 11
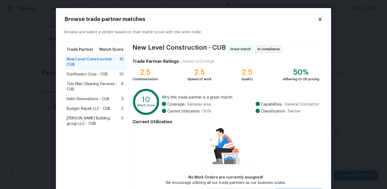
click at [83, 108] on span "Budget Repair LLC - CUB" at bounding box center [89, 108] width 44 height 5
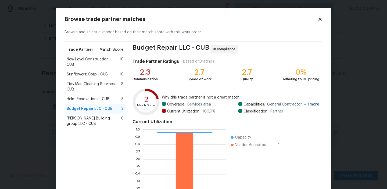
scroll to position [48, 0]
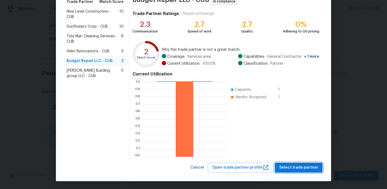
click at [300, 168] on span "Select trade partner" at bounding box center [299, 168] width 39 height 7
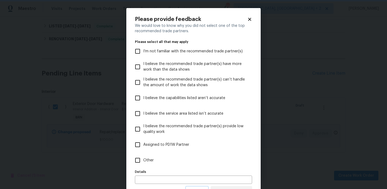
scroll to position [0, 0]
click at [146, 156] on label "Other" at bounding box center [190, 161] width 116 height 16
click at [143, 156] on input "Other" at bounding box center [137, 160] width 11 height 11
checkbox input "true"
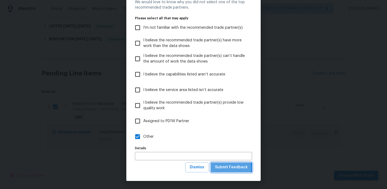
click at [223, 168] on span "Submit Feedback" at bounding box center [231, 167] width 33 height 7
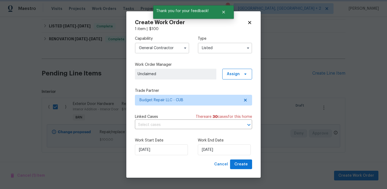
scroll to position [0, 0]
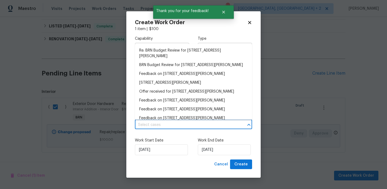
click at [156, 128] on input "text" at bounding box center [186, 125] width 102 height 8
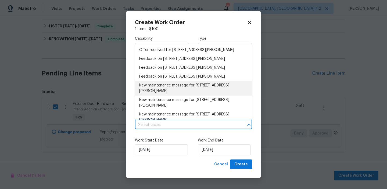
scroll to position [36, 0]
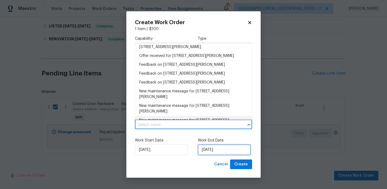
click at [211, 150] on input "08/10/2025" at bounding box center [224, 150] width 53 height 11
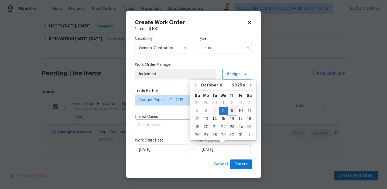
click at [234, 111] on div "9" at bounding box center [232, 111] width 9 height 8
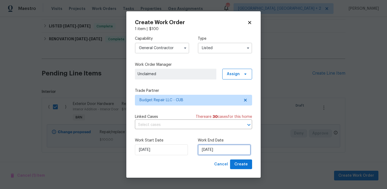
click at [216, 150] on input "09/10/2025" at bounding box center [224, 150] width 53 height 11
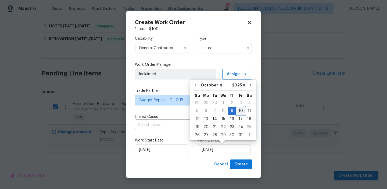
click at [238, 110] on div "10" at bounding box center [240, 111] width 9 height 8
type input "10/10/2025"
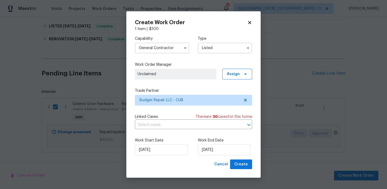
click at [238, 159] on div "Work Start Date 08/10/2025 Work End Date 10/10/2025" at bounding box center [193, 147] width 117 height 26
click at [238, 165] on span "Create" at bounding box center [241, 164] width 13 height 7
checkbox input "false"
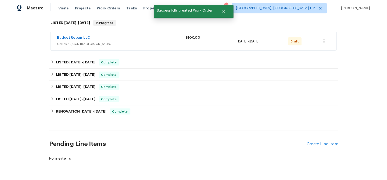
scroll to position [80, 0]
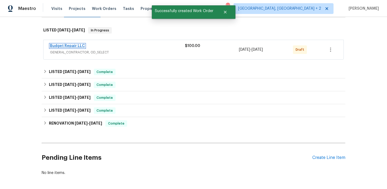
click at [63, 47] on link "Budget Repair LLC" at bounding box center [67, 46] width 35 height 4
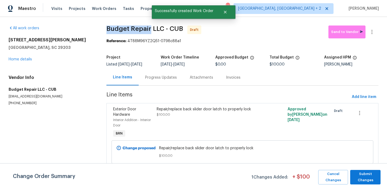
drag, startPoint x: 100, startPoint y: 30, endPoint x: 148, endPoint y: 30, distance: 48.7
click at [148, 30] on div "All work orders 601 Joan St Columbia, SC 29203 Home details Vendor Info Budget …" at bounding box center [193, 100] width 387 height 167
copy span "Budget Repair"
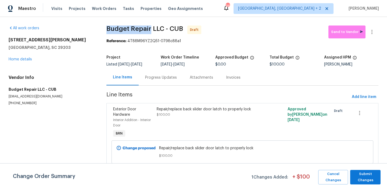
copy span "Budget Repair"
click at [78, 51] on div "601 Joan St Columbia, SC 29203 Home details" at bounding box center [51, 49] width 85 height 25
click at [163, 81] on div "Progress Updates" at bounding box center [161, 78] width 45 height 16
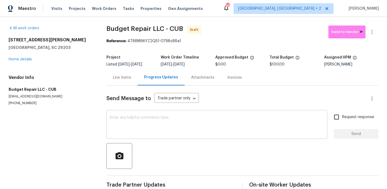
click at [164, 115] on div "x ​" at bounding box center [217, 125] width 221 height 27
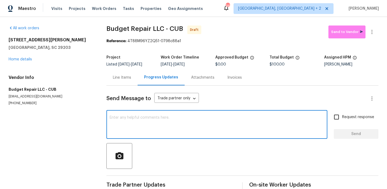
paste textarea "Hi, I'm Ananthi from Opendoor. Just wanted to check if you received the WO for …"
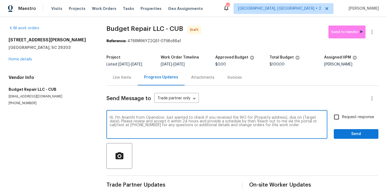
drag, startPoint x: 284, startPoint y: 118, endPoint x: 252, endPoint y: 118, distance: 31.7
click at [252, 118] on textarea "Hi, I'm Ananthi from Opendoor. Just wanted to check if you received the WO for …" at bounding box center [217, 125] width 215 height 19
paste textarea "601 Joan St, Columbia, SC 29203"
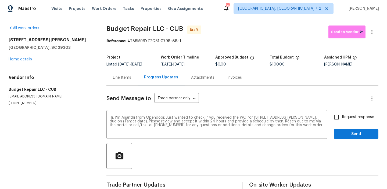
drag, startPoint x: 182, startPoint y: 65, endPoint x: 208, endPoint y: 65, distance: 26.1
click at [208, 65] on div "10/8/2025 - 10/10/2025" at bounding box center [188, 65] width 54 height 4
copy span "10/10/2025"
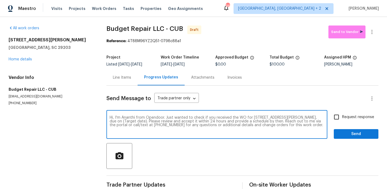
drag, startPoint x: 133, startPoint y: 122, endPoint x: 111, endPoint y: 122, distance: 22.9
click at [111, 122] on textarea "Hi, I'm Ananthi from Opendoor. Just wanted to check if you received the WO for …" at bounding box center [217, 125] width 215 height 19
paste textarea "10/10/2025"
type textarea "Hi, I'm Ananthi from Opendoor. Just wanted to check if you received the WO for …"
click at [330, 119] on div "Hi, I'm Ananthi from Opendoor. Just wanted to check if you received the WO for …" at bounding box center [243, 125] width 272 height 27
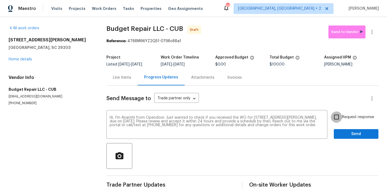
click at [338, 119] on input "Request response" at bounding box center [336, 117] width 11 height 11
checkbox input "true"
click at [341, 131] on span "Send" at bounding box center [356, 134] width 36 height 7
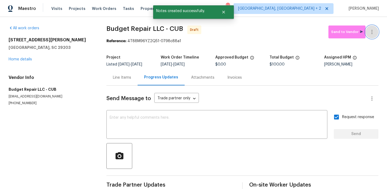
click at [372, 26] on button "button" at bounding box center [372, 32] width 13 height 13
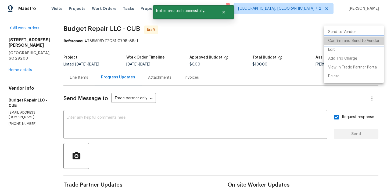
click at [355, 38] on li "Confirm and Send to Vendor" at bounding box center [354, 41] width 60 height 9
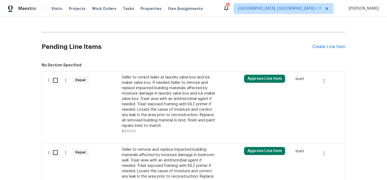
scroll to position [169, 0]
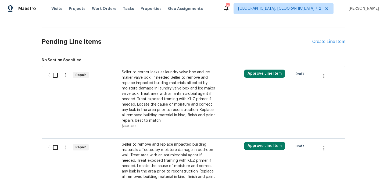
click at [134, 88] on div "Seller to corect leaks at laundry valve box and ice maker valve box. If needed …" at bounding box center [169, 97] width 95 height 54
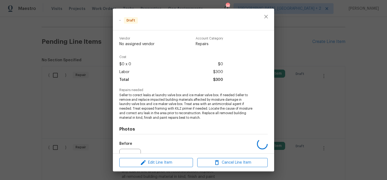
scroll to position [57, 0]
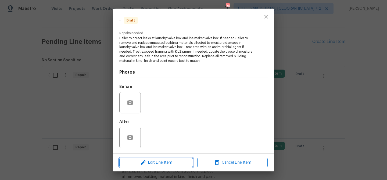
click at [160, 161] on span "Edit Line Item" at bounding box center [156, 163] width 70 height 7
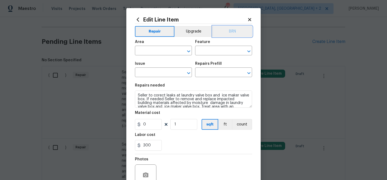
click at [231, 36] on button "BRN" at bounding box center [233, 31] width 40 height 11
click at [244, 119] on figure "Material cost 0 1 sqft ft count" at bounding box center [193, 120] width 117 height 19
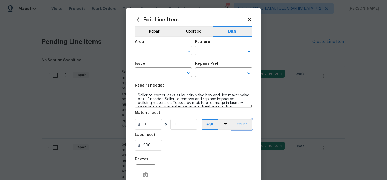
click at [241, 125] on button "count" at bounding box center [242, 124] width 20 height 11
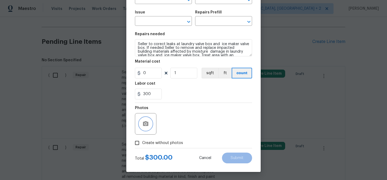
click at [145, 125] on icon "button" at bounding box center [146, 124] width 6 height 6
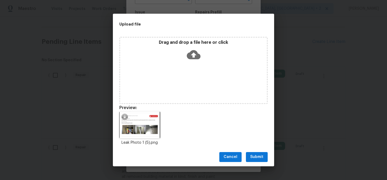
click at [259, 158] on span "Submit" at bounding box center [256, 157] width 13 height 7
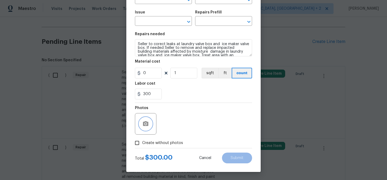
scroll to position [0, 0]
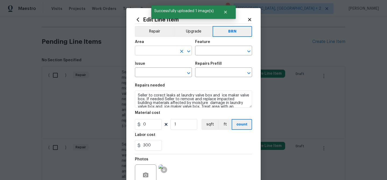
click at [150, 51] on input "text" at bounding box center [156, 51] width 42 height 8
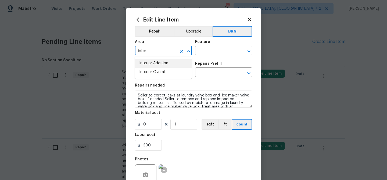
click at [162, 62] on li "Interior Addition" at bounding box center [163, 63] width 57 height 9
type input "Interior Addition"
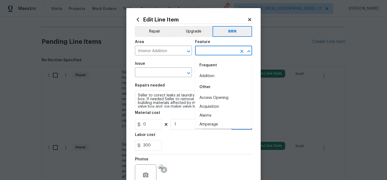
click at [205, 51] on input "text" at bounding box center [216, 51] width 42 height 8
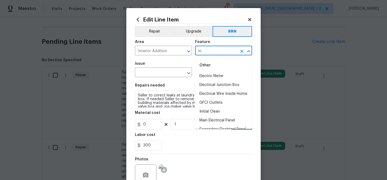
type input "l"
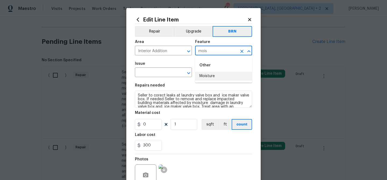
click at [211, 73] on li "Moisture" at bounding box center [223, 76] width 57 height 9
type input "Moisture"
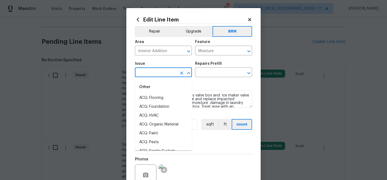
click at [157, 71] on input "text" at bounding box center [156, 73] width 42 height 8
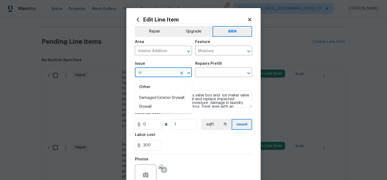
type input "d"
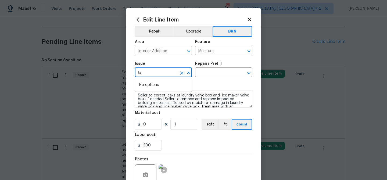
type input "l"
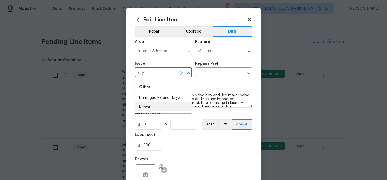
click at [152, 109] on li "Drywall" at bounding box center [163, 106] width 57 height 9
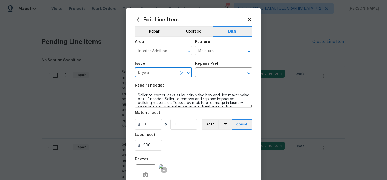
type input "Drywall"
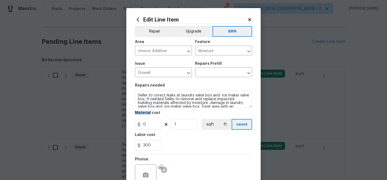
click at [152, 109] on section "Repairs needed Seller to corect leaks at laundry valve box and ice maker valve …" at bounding box center [193, 117] width 117 height 74
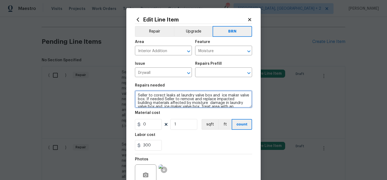
click at [153, 100] on textarea "Seller to corect leaks at laundry valve box and ice maker valve box. If needed …" at bounding box center [193, 99] width 117 height 17
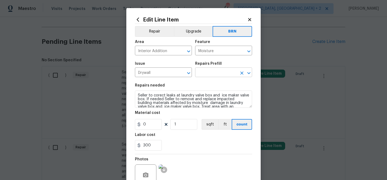
click at [206, 71] on input "text" at bounding box center [216, 73] width 42 height 8
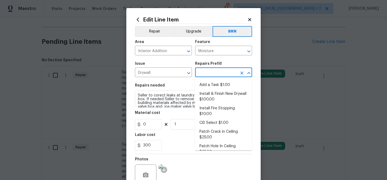
click at [204, 79] on ul "Add a Task $1.00 Install & Finish New Drywall $100.00 Install Fire Stopping $10…" at bounding box center [223, 115] width 57 height 72
click at [201, 87] on li "Add a Task $1.00" at bounding box center [223, 85] width 57 height 9
type input "Walls and Ceiling"
type input "Add a Task $1.00"
type textarea "HPM to detail"
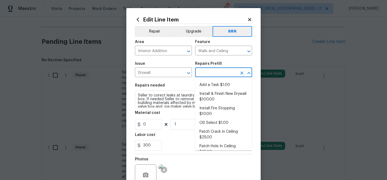
type input "1"
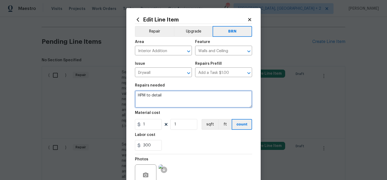
click at [181, 100] on textarea "HPM to detail" at bounding box center [193, 99] width 117 height 17
paste textarea "Seller to corect leaks at laundry valve box and ice maker valve box. If needed …"
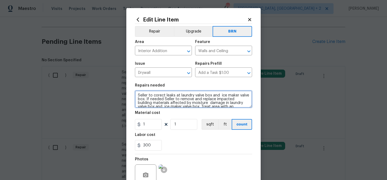
scroll to position [16, 0]
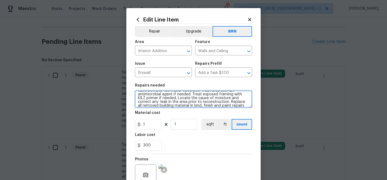
type textarea "Seller to corect leaks at laundry valve box and ice maker valve box. If needed …"
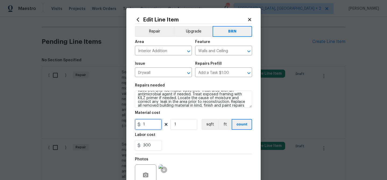
click at [155, 124] on input "1" at bounding box center [148, 124] width 27 height 11
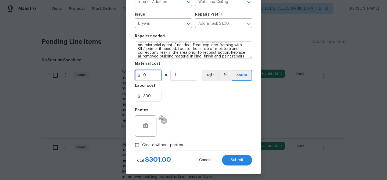
scroll to position [52, 0]
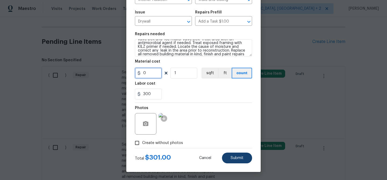
type input "0"
click at [236, 161] on button "Submit" at bounding box center [237, 158] width 30 height 11
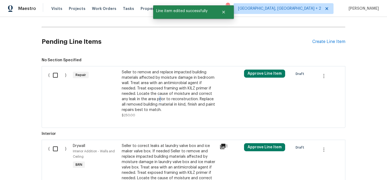
click at [140, 101] on div "Seller to remove and replace impacted building materials affected by moisture d…" at bounding box center [169, 91] width 95 height 43
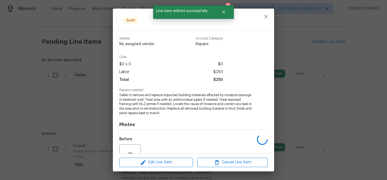
scroll to position [53, 0]
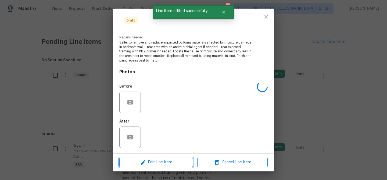
click at [158, 162] on span "Edit Line Item" at bounding box center [156, 162] width 70 height 7
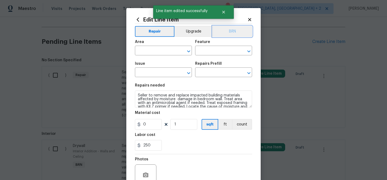
click at [234, 33] on button "BRN" at bounding box center [233, 31] width 40 height 11
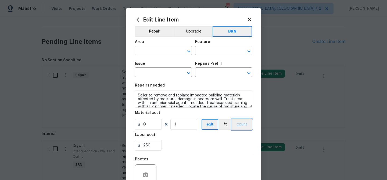
click at [246, 129] on button "count" at bounding box center [242, 124] width 20 height 11
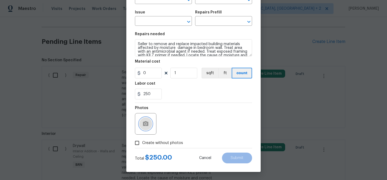
click at [144, 122] on icon "button" at bounding box center [145, 123] width 5 height 5
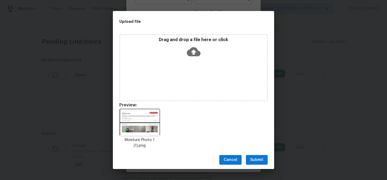
click at [253, 155] on div "Cancel Submit" at bounding box center [193, 160] width 161 height 19
click at [252, 160] on span "Submit" at bounding box center [256, 160] width 13 height 7
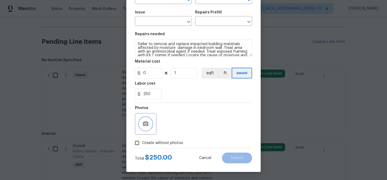
scroll to position [0, 0]
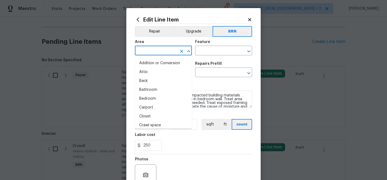
click at [164, 50] on input "text" at bounding box center [156, 51] width 42 height 8
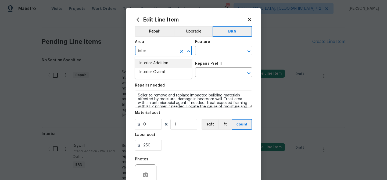
click at [171, 63] on li "Interior Addition" at bounding box center [163, 63] width 57 height 9
type input "Interior Addition"
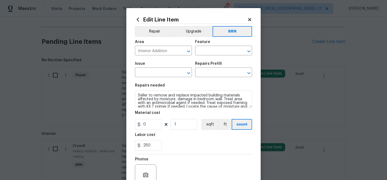
click at [215, 45] on div "Feature" at bounding box center [223, 43] width 57 height 7
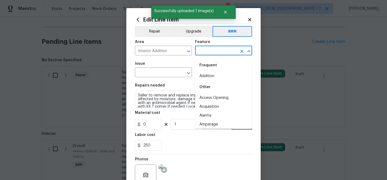
click at [211, 48] on input "text" at bounding box center [216, 51] width 42 height 8
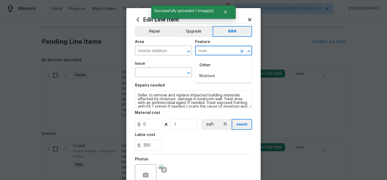
click at [211, 76] on li "Moisture" at bounding box center [223, 76] width 57 height 9
type input "Moisture"
click at [153, 70] on input "text" at bounding box center [156, 73] width 42 height 8
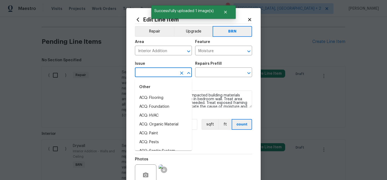
click at [146, 75] on input "text" at bounding box center [156, 73] width 42 height 8
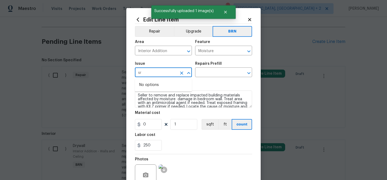
type input "s"
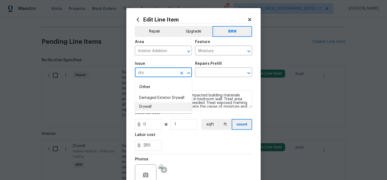
click at [147, 109] on li "Drywall" at bounding box center [163, 106] width 57 height 9
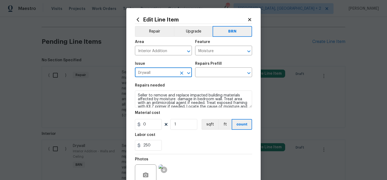
type input "Drywall"
click at [147, 109] on section "Repairs needed Seller to remove and replace impacted building materials affecte…" at bounding box center [193, 117] width 117 height 74
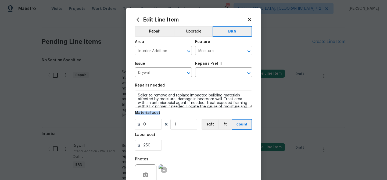
click at [147, 109] on section "Repairs needed Seller to remove and replace impacted building materials affecte…" at bounding box center [193, 117] width 117 height 74
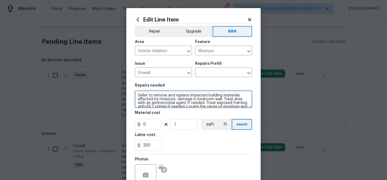
click at [151, 101] on textarea "Seller to remove and replace impacted building materials affected by moisture d…" at bounding box center [193, 99] width 117 height 17
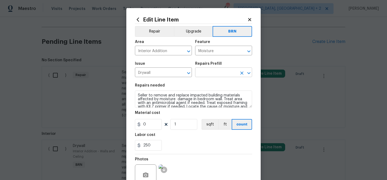
click at [201, 72] on input "text" at bounding box center [216, 73] width 42 height 8
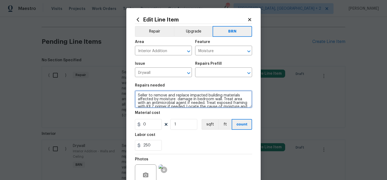
click at [183, 105] on textarea "Seller to remove and replace impacted building materials affected by moisture d…" at bounding box center [193, 99] width 117 height 17
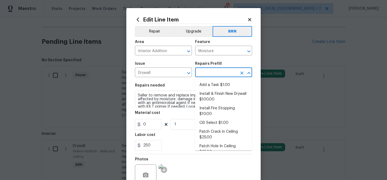
click at [207, 69] on input "text" at bounding box center [216, 73] width 42 height 8
click at [207, 82] on li "Add a Task $1.00" at bounding box center [223, 85] width 57 height 9
type input "Walls and Ceiling"
type input "Add a Task $1.00"
type textarea "HPM to detail"
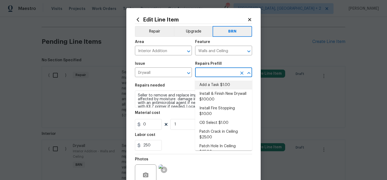
type input "1"
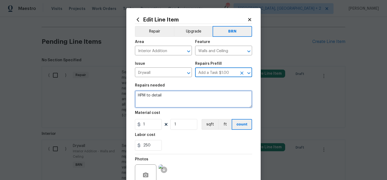
click at [170, 105] on textarea "HPM to detail" at bounding box center [193, 99] width 117 height 17
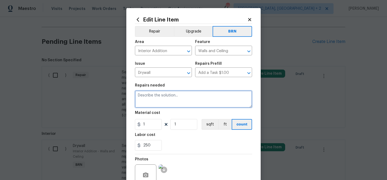
paste textarea "Seller to remove and replace impacted building materials affected by moisture d…"
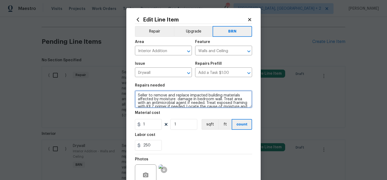
scroll to position [12, 0]
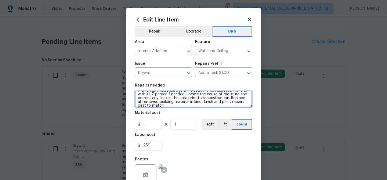
type textarea "Seller to remove and replace impacted building materials affected by moisture d…"
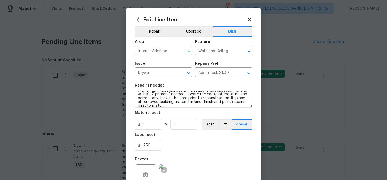
click at [154, 131] on section "Repairs needed Seller to remove and replace impacted building materials affecte…" at bounding box center [193, 117] width 117 height 74
click at [155, 126] on input "1" at bounding box center [148, 124] width 27 height 11
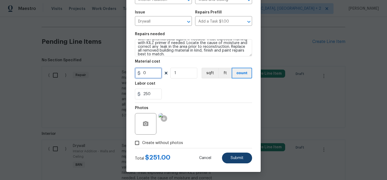
type input "0"
click at [234, 157] on span "Submit" at bounding box center [237, 158] width 13 height 4
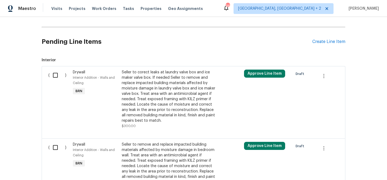
click at [61, 74] on input "checkbox" at bounding box center [57, 75] width 15 height 11
checkbox input "true"
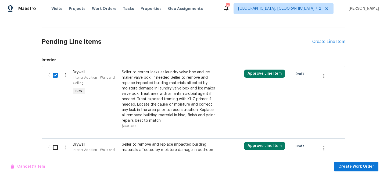
scroll to position [226, 0]
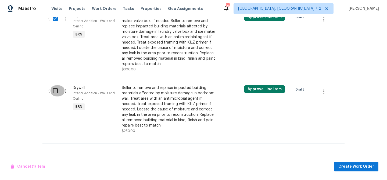
click at [56, 92] on input "checkbox" at bounding box center [57, 90] width 15 height 11
checkbox input "true"
click at [360, 166] on span "Create Work Order" at bounding box center [357, 167] width 36 height 7
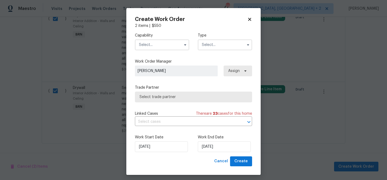
click at [160, 47] on input "text" at bounding box center [162, 45] width 54 height 11
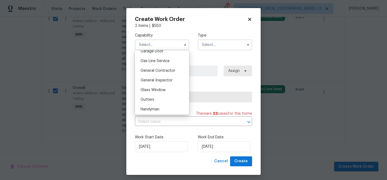
scroll to position [247, 0]
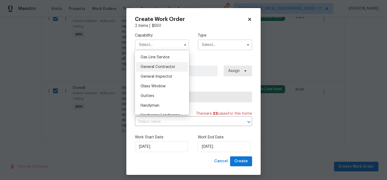
click at [161, 65] on span "General Contractor" at bounding box center [158, 67] width 35 height 4
type input "General Contractor"
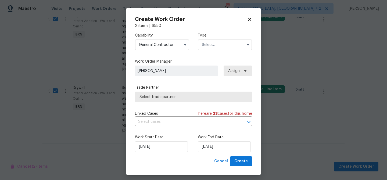
click at [209, 46] on input "text" at bounding box center [225, 45] width 54 height 11
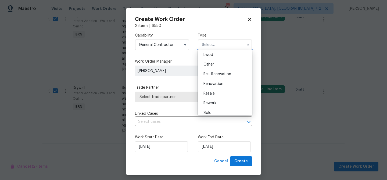
scroll to position [64, 0]
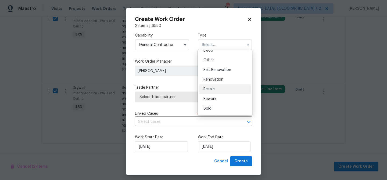
click at [215, 86] on div "Resale" at bounding box center [225, 89] width 52 height 10
type input "Resale"
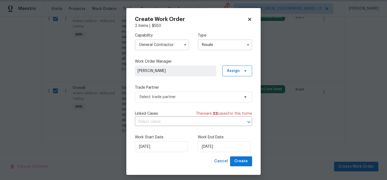
scroll to position [0, 0]
click at [183, 96] on span "Select trade partner" at bounding box center [190, 96] width 100 height 5
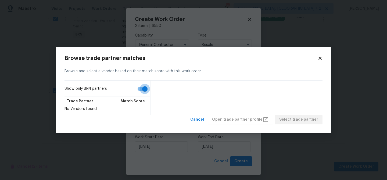
click at [143, 88] on input "Show only BRN partners" at bounding box center [145, 89] width 31 height 10
checkbox input "false"
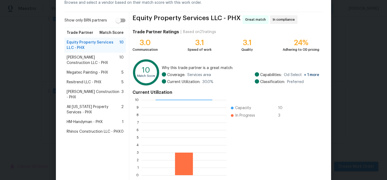
scroll to position [33, 0]
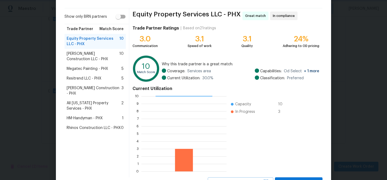
click at [42, 73] on body "Maestro Visits Projects Work Orders Tasks Properties Geo Assignments 96 Albuque…" at bounding box center [193, 90] width 387 height 180
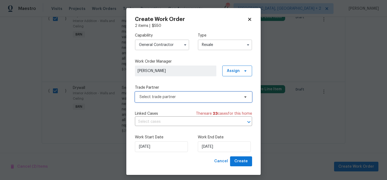
scroll to position [0, 0]
click at [164, 44] on input "General Contractor" at bounding box center [162, 45] width 54 height 11
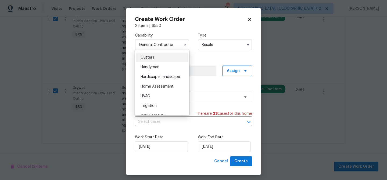
scroll to position [288, 0]
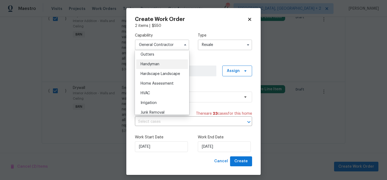
click at [155, 62] on span "Handyman" at bounding box center [150, 64] width 19 height 4
type input "Handyman"
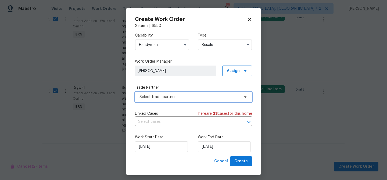
click at [151, 93] on span "Select trade partner" at bounding box center [193, 97] width 117 height 11
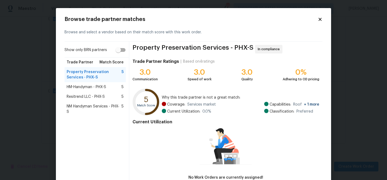
click at [96, 105] on span "NM Handyman Services - PHX-S" at bounding box center [94, 109] width 55 height 11
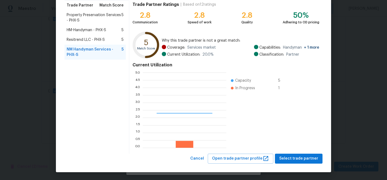
scroll to position [75, 84]
click at [287, 153] on div "NM Handyman Services - PHX-S In compliance Trade Partner Ratings | Based on 12 …" at bounding box center [225, 69] width 193 height 169
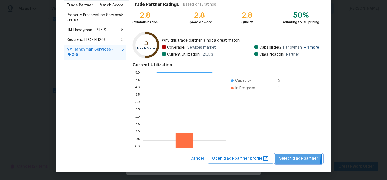
click at [281, 156] on button "Select trade partner" at bounding box center [299, 159] width 48 height 10
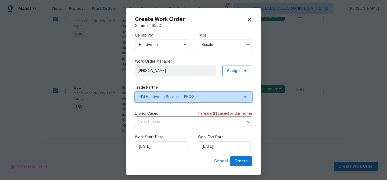
scroll to position [0, 0]
click at [183, 125] on input "text" at bounding box center [186, 122] width 102 height 8
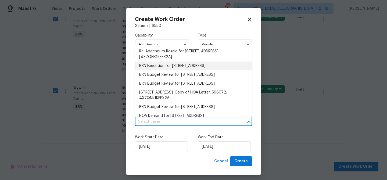
click at [153, 69] on li "BRN Execution for 40995 W Portis Dr, Maricopa, AZ 85138" at bounding box center [193, 66] width 117 height 9
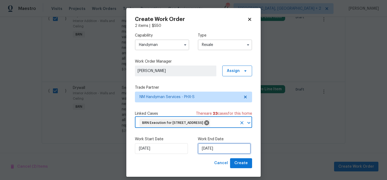
click at [214, 153] on input "08/10/2025" at bounding box center [224, 148] width 53 height 11
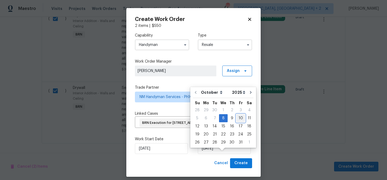
click at [239, 121] on div "10" at bounding box center [240, 119] width 9 height 8
type input "10/10/2025"
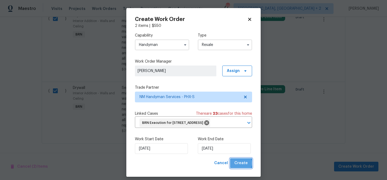
click at [241, 167] on span "Create" at bounding box center [241, 163] width 13 height 7
checkbox input "false"
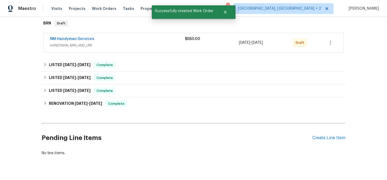
scroll to position [70, 0]
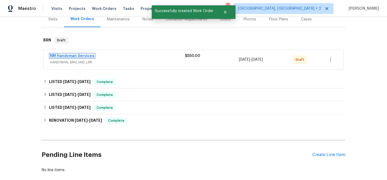
click at [71, 57] on link "NM Handyman Services" at bounding box center [72, 56] width 44 height 4
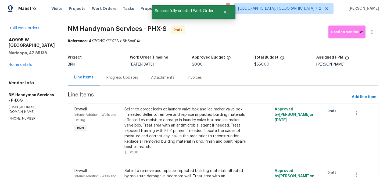
drag, startPoint x: 62, startPoint y: 30, endPoint x: 108, endPoint y: 25, distance: 46.5
click at [108, 25] on div "All work orders 40995 W Portis Dr Maricopa, AZ 85138 Home details Vendor Info N…" at bounding box center [193, 124] width 387 height 214
drag, startPoint x: 108, startPoint y: 29, endPoint x: 63, endPoint y: 29, distance: 44.4
click at [68, 29] on span "NM Handyman Services - PHX-S" at bounding box center [117, 29] width 99 height 6
copy span "NM Handyman"
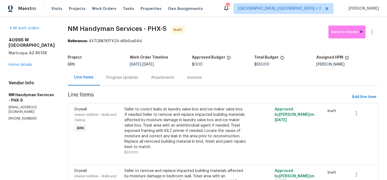
click at [81, 48] on section "NM Handyman Services - PHX-S Draft Send to Vendor Reference: 4X7QNK1KFFX2A-d6b6…" at bounding box center [223, 124] width 311 height 197
click at [61, 33] on div "All work orders 40995 W Portis Dr Maricopa, AZ 85138 Home details Vendor Info N…" at bounding box center [193, 124] width 387 height 214
drag, startPoint x: 60, startPoint y: 31, endPoint x: 108, endPoint y: 29, distance: 47.9
click at [108, 29] on div "All work orders 40995 W Portis Dr Maricopa, AZ 85138 Home details Vendor Info N…" at bounding box center [193, 124] width 387 height 214
copy span "NM Handyman"
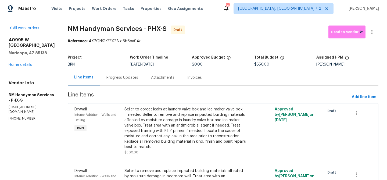
click at [80, 44] on section "NM Handyman Services - PHX-S Draft Send to Vendor Reference: 4X7QNK1KFFX2A-d6b6…" at bounding box center [223, 124] width 311 height 197
click at [110, 80] on div "Progress Updates" at bounding box center [123, 77] width 32 height 5
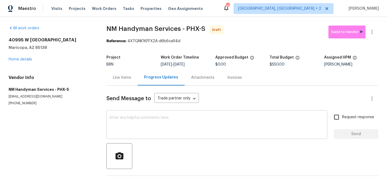
click at [151, 135] on textarea at bounding box center [217, 125] width 215 height 19
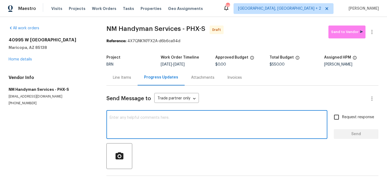
paste textarea "Hi, I'm Ananthi from Opendoor. Just wanted to check if you received the WO for …"
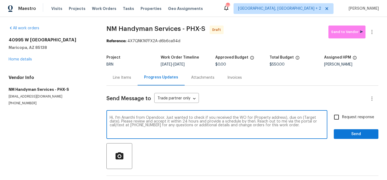
drag, startPoint x: 283, startPoint y: 119, endPoint x: 250, endPoint y: 119, distance: 32.6
click at [250, 119] on textarea "Hi, I'm Ananthi from Opendoor. Just wanted to check if you received the WO for …" at bounding box center [217, 125] width 215 height 19
paste textarea "40995 W Portis Dr, Maricopa, AZ 85138"
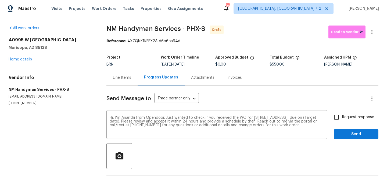
drag, startPoint x: 182, startPoint y: 65, endPoint x: 205, endPoint y: 64, distance: 23.1
click at [205, 65] on div "10/8/2025 - 10/10/2025" at bounding box center [188, 65] width 54 height 4
copy span "10/10/2025"
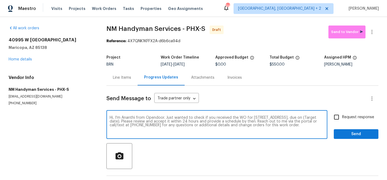
drag, startPoint x: 145, startPoint y: 122, endPoint x: 124, endPoint y: 122, distance: 21.0
click at [124, 122] on textarea "Hi, I'm Ananthi from Opendoor. Just wanted to check if you received the WO for …" at bounding box center [217, 125] width 215 height 19
paste textarea "10/10/2025"
type textarea "Hi, I'm Ananthi from Opendoor. Just wanted to check if you received the WO for …"
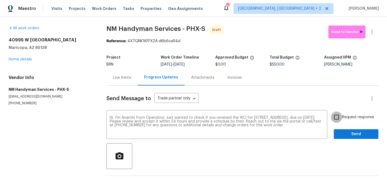
click at [342, 121] on input "Request response" at bounding box center [336, 117] width 11 height 11
checkbox input "true"
click at [345, 132] on span "Send" at bounding box center [356, 134] width 36 height 7
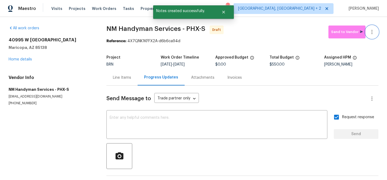
click at [374, 29] on button "button" at bounding box center [372, 32] width 13 height 13
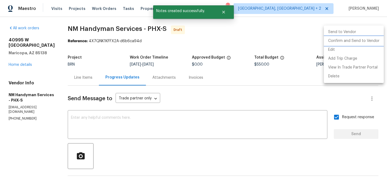
click at [347, 40] on li "Confirm and Send to Vendor" at bounding box center [354, 41] width 60 height 9
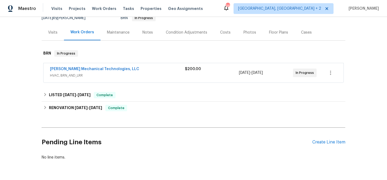
scroll to position [70, 0]
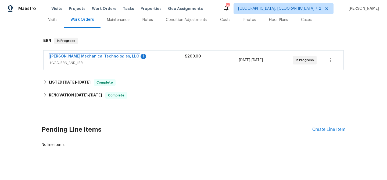
click at [70, 57] on link "[PERSON_NAME] Mechanical Technologies, LLC" at bounding box center [94, 57] width 89 height 4
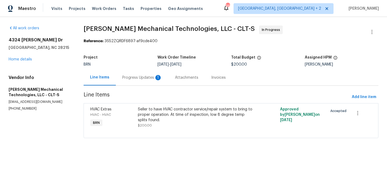
click at [137, 76] on div "Progress Updates 1" at bounding box center [142, 77] width 40 height 5
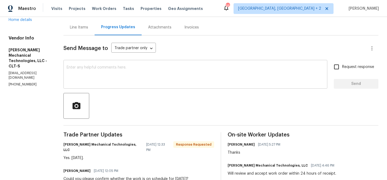
scroll to position [57, 0]
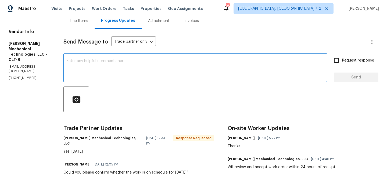
click at [113, 74] on textarea at bounding box center [196, 68] width 258 height 19
type textarea "Thanks"
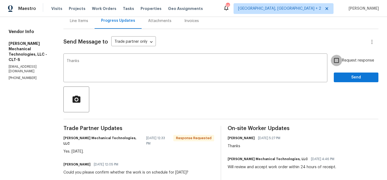
click at [333, 63] on input "Request response" at bounding box center [336, 60] width 11 height 11
checkbox input "true"
click at [190, 59] on textarea "Thanks" at bounding box center [196, 68] width 258 height 19
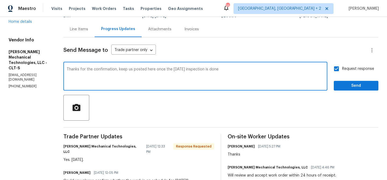
scroll to position [40, 0]
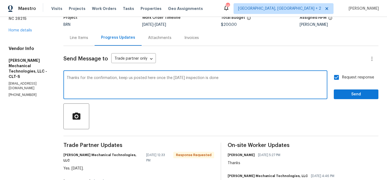
type textarea "Thanks for the confirmation, keep us posted here once the [DATE] inspection is …"
click at [341, 94] on span "Send" at bounding box center [356, 94] width 36 height 7
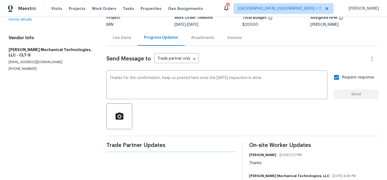
scroll to position [0, 0]
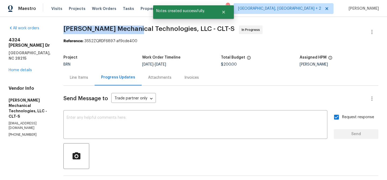
drag, startPoint x: 72, startPoint y: 27, endPoint x: 144, endPoint y: 29, distance: 72.4
copy span "[PERSON_NAME] Mechanical"
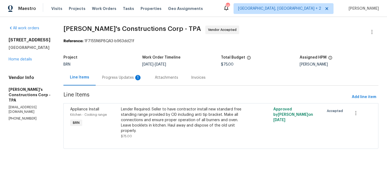
click at [149, 75] on div "Progress Updates 1" at bounding box center [122, 78] width 53 height 16
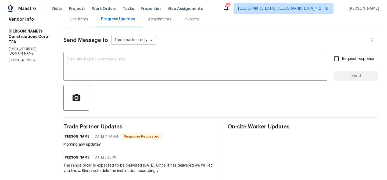
scroll to position [62, 0]
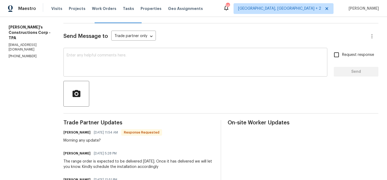
click at [129, 69] on textarea at bounding box center [196, 63] width 258 height 19
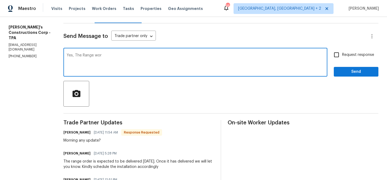
click at [86, 56] on textarea "Yes, The Range wor" at bounding box center [196, 63] width 258 height 19
type textarea "The Range would have deliverdee yestetda, Could you please conform the scheudle…"
click at [92, 56] on textarea "The Range would have deliverdee yestetda, Could you please conform the scheudle…" at bounding box center [196, 63] width 258 height 19
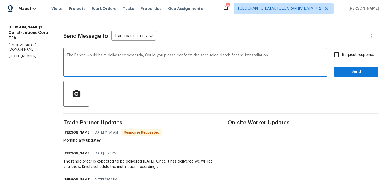
click at [92, 56] on textarea "The Range would have deliverdee yestetda, Could you please conform the scheudle…" at bounding box center [196, 63] width 258 height 19
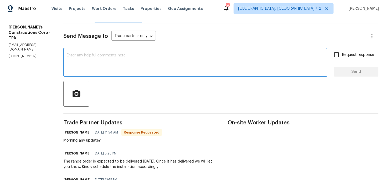
paste textarea "The Range was supposed to be delivered yesterday. Could you please confirm the …"
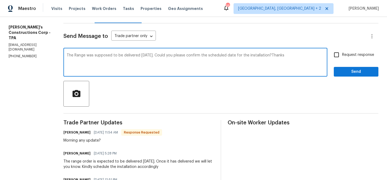
type textarea "The Range was supposed to be delivered yesterday. Could you please confirm the …"
click at [344, 54] on span "Request response" at bounding box center [358, 55] width 32 height 6
click at [342, 54] on input "Request response" at bounding box center [336, 54] width 11 height 11
checkbox input "true"
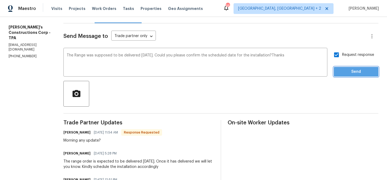
click at [344, 70] on span "Send" at bounding box center [356, 72] width 36 height 7
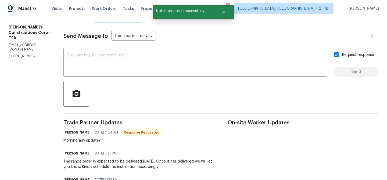
click at [22, 42] on div "Vendor Info Enrique's Constructions Corp - TPA enriquesconstructions@gmail.com …" at bounding box center [30, 36] width 42 height 46
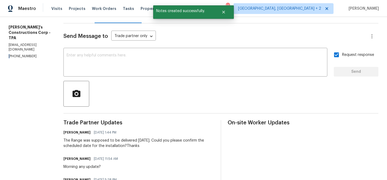
click at [22, 42] on div "Vendor Info Enrique's Constructions Corp - TPA enriquesconstructions@gmail.com …" at bounding box center [30, 36] width 42 height 46
click at [17, 54] on p "(813) 970-5813" at bounding box center [30, 56] width 42 height 5
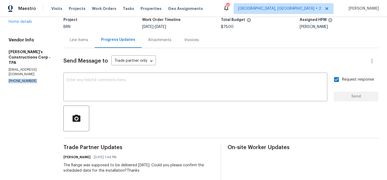
scroll to position [0, 0]
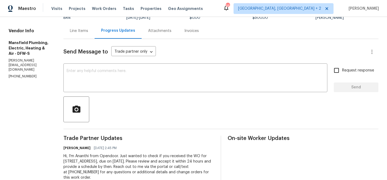
scroll to position [52, 0]
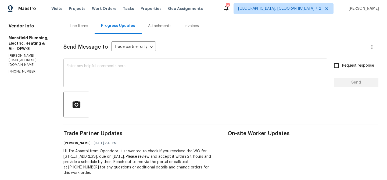
click at [105, 65] on textarea at bounding box center [196, 73] width 258 height 19
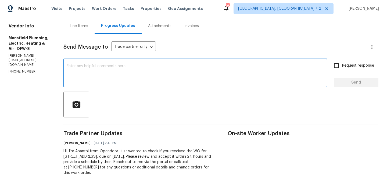
scroll to position [0, 0]
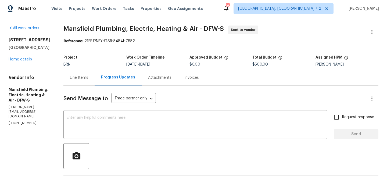
click at [16, 121] on p "[PHONE_NUMBER]" at bounding box center [30, 123] width 42 height 5
copy p "[PHONE_NUMBER]"
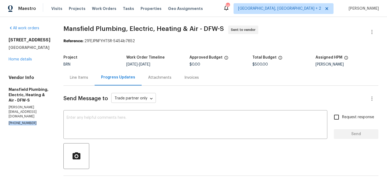
copy p "[PHONE_NUMBER]"
click at [22, 121] on p "[PHONE_NUMBER]" at bounding box center [30, 123] width 42 height 5
copy p "[PHONE_NUMBER]"
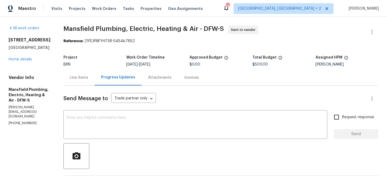
click at [37, 105] on p "[PERSON_NAME][EMAIL_ADDRESS][DOMAIN_NAME]" at bounding box center [30, 112] width 42 height 14
copy p "[PERSON_NAME][EMAIL_ADDRESS][DOMAIN_NAME]"
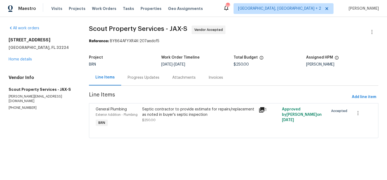
click at [131, 76] on div "Progress Updates" at bounding box center [144, 77] width 32 height 5
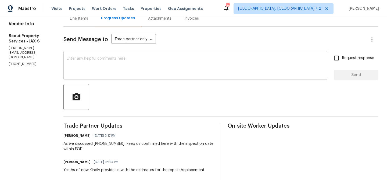
scroll to position [62, 0]
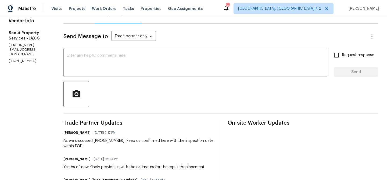
click at [27, 59] on p "[PHONE_NUMBER]" at bounding box center [30, 61] width 42 height 5
copy p "[PHONE_NUMBER]"
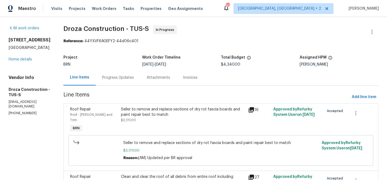
click at [139, 73] on div "Progress Updates" at bounding box center [118, 78] width 45 height 16
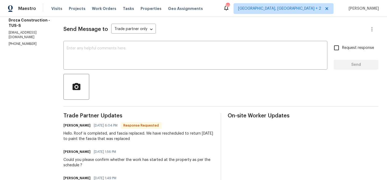
scroll to position [72, 0]
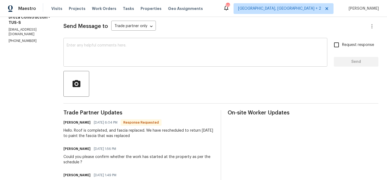
click at [119, 63] on div "x ​" at bounding box center [195, 52] width 264 height 27
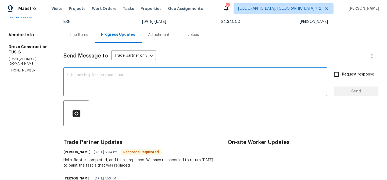
scroll to position [0, 0]
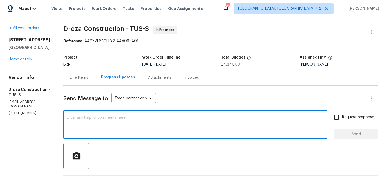
click at [83, 82] on div "Line Items" at bounding box center [78, 78] width 31 height 16
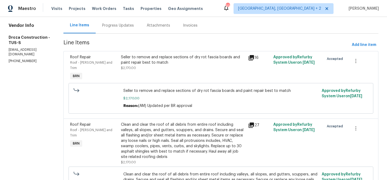
click at [125, 29] on div "Progress Updates" at bounding box center [118, 25] width 45 height 16
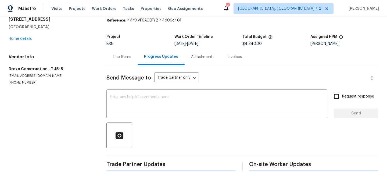
scroll to position [52, 0]
click at [119, 123] on div at bounding box center [243, 136] width 272 height 26
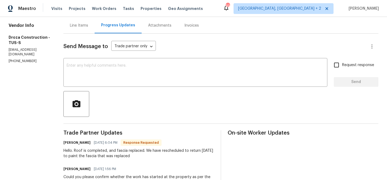
click at [116, 92] on div at bounding box center [220, 104] width 315 height 26
click at [110, 86] on div "x ​" at bounding box center [195, 72] width 264 height 27
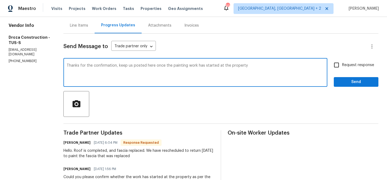
type textarea "Thanks for the confirmation, keep us posted here once the painting work has sta…"
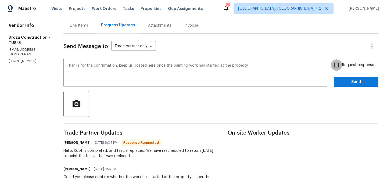
click at [340, 66] on input "Request response" at bounding box center [336, 64] width 11 height 11
checkbox input "true"
click at [342, 82] on span "Send" at bounding box center [356, 82] width 36 height 7
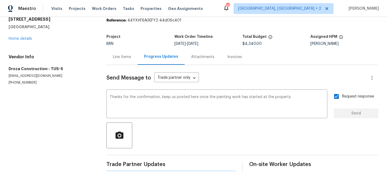
scroll to position [0, 0]
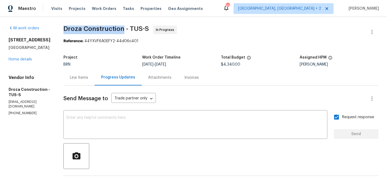
drag, startPoint x: 65, startPoint y: 31, endPoint x: 128, endPoint y: 31, distance: 63.0
copy span "Droza Construction"
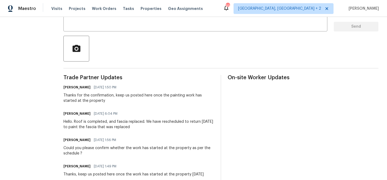
scroll to position [119, 0]
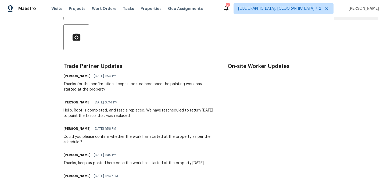
drag, startPoint x: 120, startPoint y: 112, endPoint x: 150, endPoint y: 115, distance: 29.8
click at [150, 115] on div "Hello. Roof is completed, and fascia replaced. We have rescheduled to return 10…" at bounding box center [138, 113] width 151 height 11
copy div "fascia replaced. We have rescheduled to return 10/9/25 to paint the fascia that…"
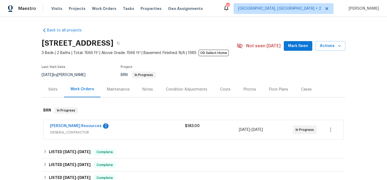
click at [60, 130] on div "[PERSON_NAME] Resources 2" at bounding box center [117, 126] width 135 height 6
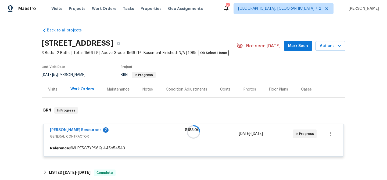
click at [59, 130] on div at bounding box center [194, 132] width 304 height 60
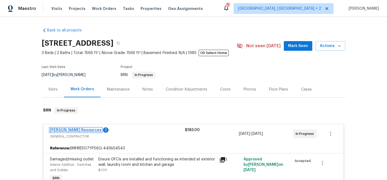
click at [61, 131] on link "[PERSON_NAME] Resources" at bounding box center [76, 130] width 52 height 4
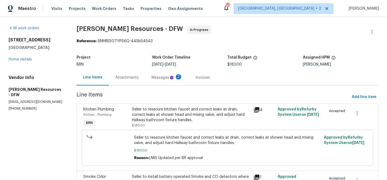
scroll to position [32, 0]
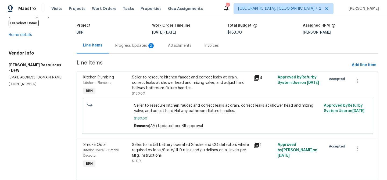
click at [128, 55] on section "Lawrence Resources - DFW In Progress Reference: 6MHRE5G7YPS6Q-445b54543 Project…" at bounding box center [228, 127] width 302 height 267
click at [129, 45] on div "Progress Updates 2" at bounding box center [135, 45] width 40 height 5
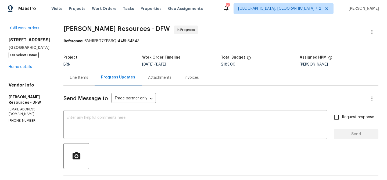
click at [88, 82] on div "Line Items" at bounding box center [78, 78] width 31 height 16
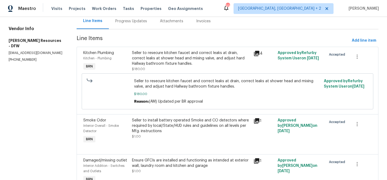
click at [125, 22] on div "Progress Updates" at bounding box center [131, 21] width 32 height 5
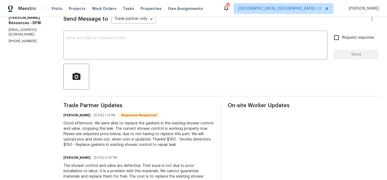
scroll to position [81, 0]
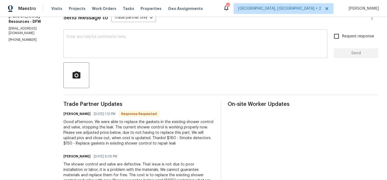
click at [112, 52] on textarea at bounding box center [196, 44] width 258 height 19
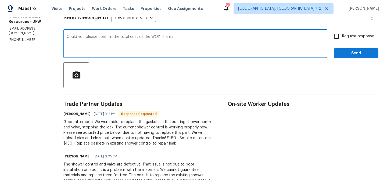
type textarea "Could you please confirm the total cost of the WO? Thanks"
click at [350, 37] on span "Request response" at bounding box center [358, 37] width 32 height 6
click at [342, 37] on input "Request response" at bounding box center [336, 36] width 11 height 11
checkbox input "true"
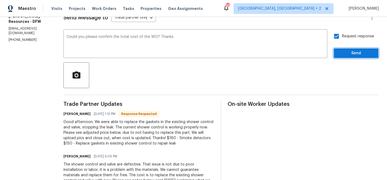
click at [341, 57] on button "Send" at bounding box center [356, 53] width 45 height 10
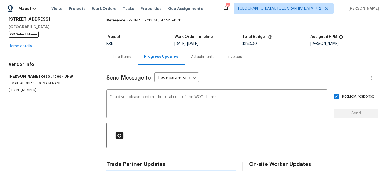
scroll to position [0, 0]
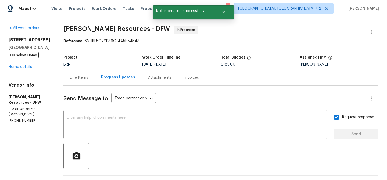
click at [81, 77] on div "Line Items" at bounding box center [78, 78] width 31 height 16
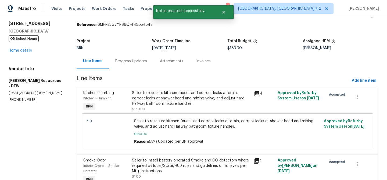
scroll to position [29, 0]
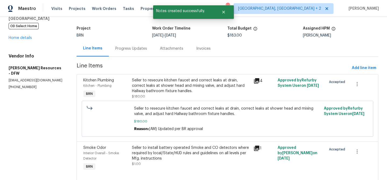
click at [150, 105] on div "Seller to resecure kitchen faucet and correct leaks at drain, correct leaks at …" at bounding box center [228, 118] width 190 height 29
click at [150, 91] on div "Seller to resecure kitchen faucet and correct leaks at drain, correct leaks at …" at bounding box center [191, 86] width 118 height 16
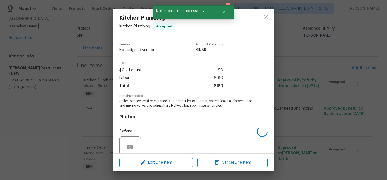
scroll to position [45, 0]
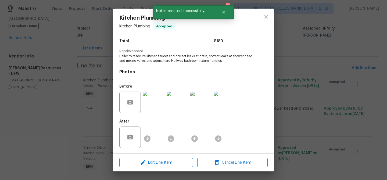
click at [153, 103] on img at bounding box center [154, 103] width 22 height 22
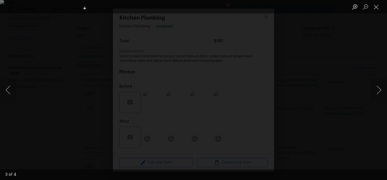
click at [65, 140] on div "Lightbox" at bounding box center [193, 90] width 387 height 180
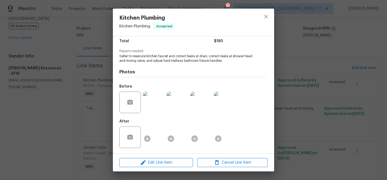
click at [50, 145] on div "Kitchen Plumbing Kitchen - Plumbing Accepted Vendor Lawrence Resources Account …" at bounding box center [193, 90] width 387 height 180
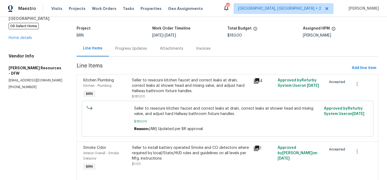
click at [172, 137] on div "Seller to resecure kitchen faucet and correct leaks at drain, correct leaks at …" at bounding box center [227, 118] width 289 height 39
click at [162, 149] on div "Seller to install battery operated Smoke and CO detectors where required by loc…" at bounding box center [191, 153] width 118 height 16
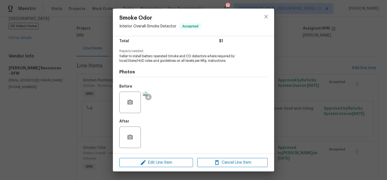
click at [153, 105] on img at bounding box center [154, 103] width 22 height 22
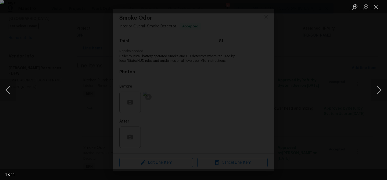
click at [66, 92] on img "Lightbox" at bounding box center [193, 90] width 387 height 180
click at [54, 103] on div "Lightbox" at bounding box center [193, 90] width 387 height 180
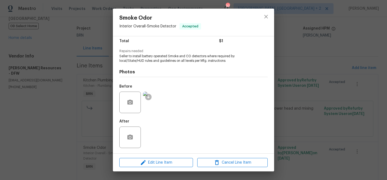
click at [52, 110] on div "Smoke Odor Interior Overall - Smoke Detector Accepted Vendor Lawrence Resources…" at bounding box center [193, 90] width 387 height 180
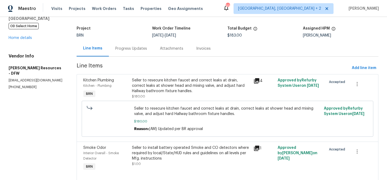
click at [139, 45] on div "Progress Updates" at bounding box center [131, 49] width 45 height 16
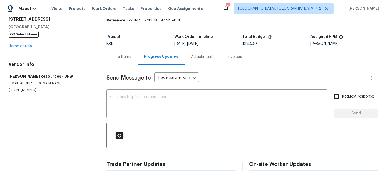
scroll to position [29, 0]
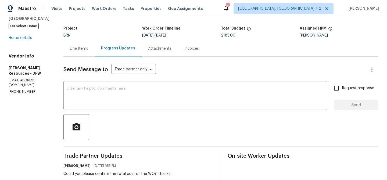
click at [19, 90] on p "(972) 765-7191" at bounding box center [30, 92] width 42 height 5
copy p "(972) 765-7191"
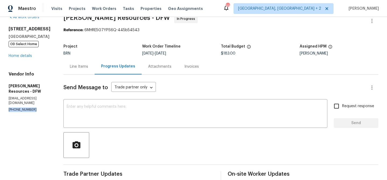
scroll to position [0, 0]
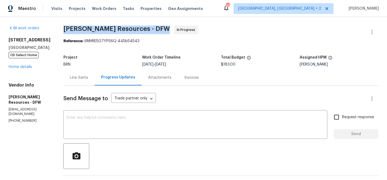
drag, startPoint x: 74, startPoint y: 30, endPoint x: 129, endPoint y: 27, distance: 55.2
click at [129, 27] on span "Lawrence Resources - DFW" at bounding box center [116, 29] width 107 height 6
drag, startPoint x: 73, startPoint y: 30, endPoint x: 139, endPoint y: 31, distance: 66.2
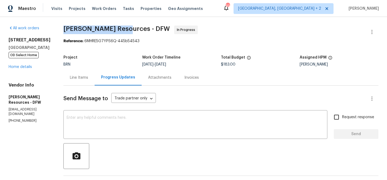
copy span "Lawrence Resources"
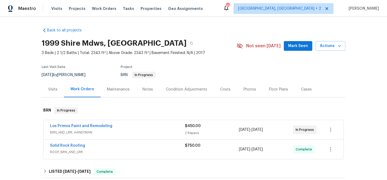
click at [76, 128] on span "Los Primos Paint and Remodeling" at bounding box center [81, 125] width 62 height 5
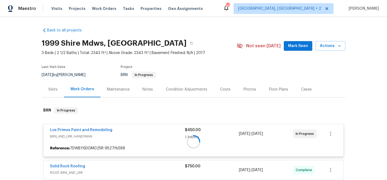
click at [73, 130] on div at bounding box center [194, 142] width 304 height 80
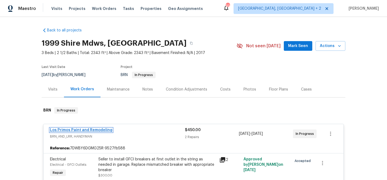
click at [72, 130] on link "Los Primos Paint and Remodeling" at bounding box center [81, 130] width 62 height 4
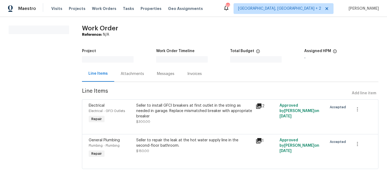
scroll to position [8, 0]
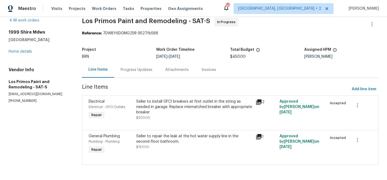
click at [126, 71] on div "Progress Updates" at bounding box center [137, 69] width 32 height 5
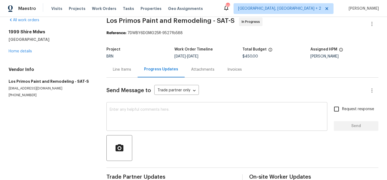
scroll to position [21, 0]
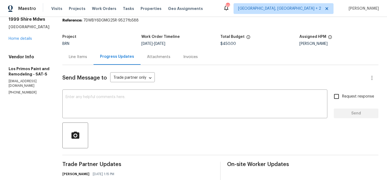
click at [135, 88] on div "Send Message to Trade partner only Trade partner only ​ x ​ Request response Se…" at bounding box center [220, 139] width 316 height 148
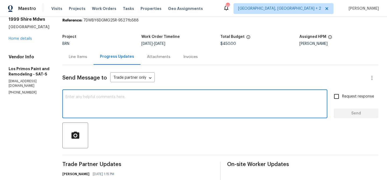
click at [131, 98] on textarea at bounding box center [195, 104] width 259 height 19
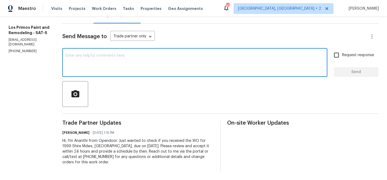
click at [179, 62] on textarea at bounding box center [195, 63] width 259 height 19
paste textarea "Could you please provide us with the scheduled date?"
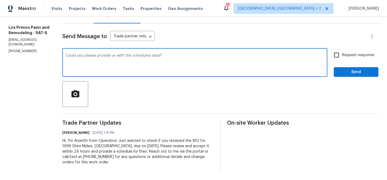
type textarea "Could you please provide us with the scheduled date?"
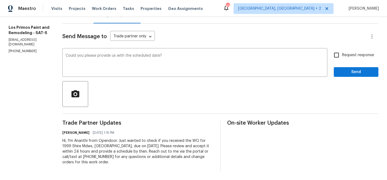
click at [345, 60] on label "Request response" at bounding box center [352, 55] width 43 height 11
click at [342, 60] on input "Request response" at bounding box center [336, 55] width 11 height 11
checkbox input "true"
click at [342, 70] on span "Send" at bounding box center [356, 72] width 36 height 7
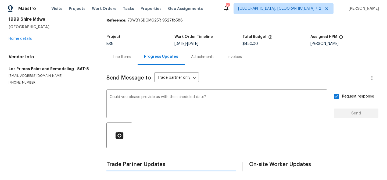
scroll to position [0, 0]
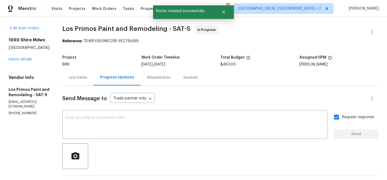
click at [29, 110] on div "Vendor Info Los Primos Paint and Remodeling - SAT-S hernandezef97@gmail.com (21…" at bounding box center [29, 95] width 41 height 41
copy p "(210) 557-8724"
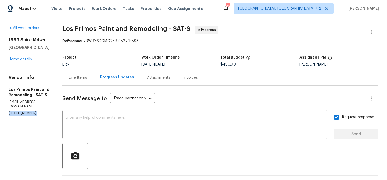
copy p "(210) 557-8724"
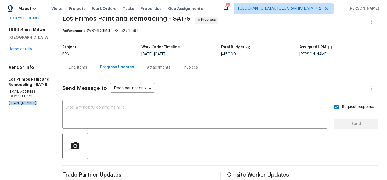
scroll to position [11, 0]
click at [41, 98] on p "hernandezef97@gmail.com" at bounding box center [29, 93] width 41 height 9
copy p "hernandezef97@gmail.com"
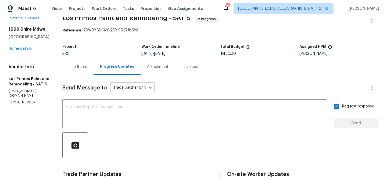
click at [20, 102] on p "(210) 557-8724" at bounding box center [29, 102] width 41 height 5
copy p "(210) 557-8724"
click at [40, 94] on div "Vendor Info Los Primos Paint and Remodeling - SAT-S hernandezef97@gmail.com (21…" at bounding box center [29, 84] width 41 height 41
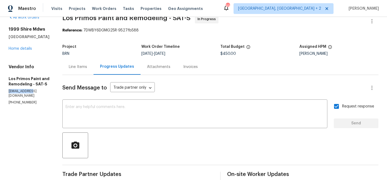
click at [40, 94] on div "Vendor Info Los Primos Paint and Remodeling - SAT-S hernandezef97@gmail.com (21…" at bounding box center [29, 84] width 41 height 41
click at [39, 94] on div "Vendor Info Los Primos Paint and Remodeling - SAT-S hernandezef97@gmail.com (21…" at bounding box center [29, 84] width 41 height 41
copy p "hernandezef97@gmail.com"
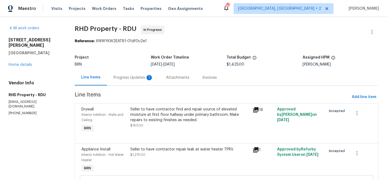
scroll to position [8, 0]
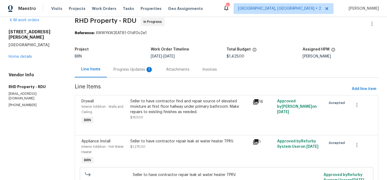
click at [117, 74] on div "Progress Updates 1" at bounding box center [133, 70] width 53 height 16
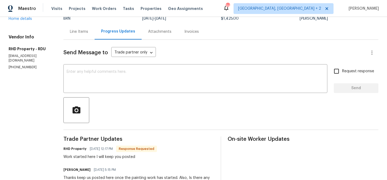
scroll to position [48, 0]
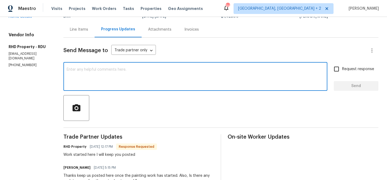
click at [98, 72] on textarea at bounding box center [196, 77] width 258 height 19
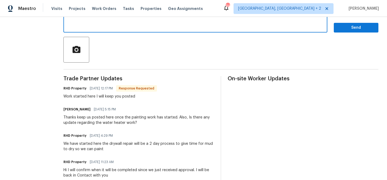
scroll to position [99, 0]
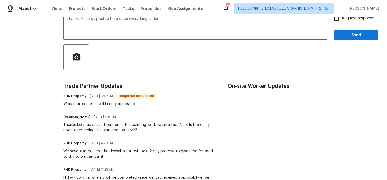
type textarea "Thanks, keep us posted here once everything is done"
click at [340, 20] on input "Request response" at bounding box center [336, 18] width 11 height 11
checkbox input "true"
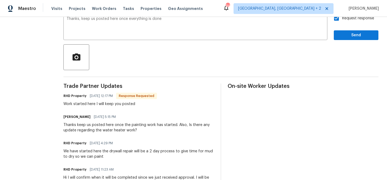
click at [342, 37] on span "Send" at bounding box center [356, 35] width 36 height 7
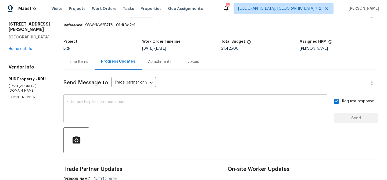
scroll to position [0, 0]
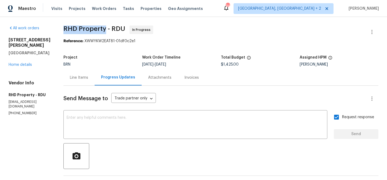
drag, startPoint x: 71, startPoint y: 27, endPoint x: 112, endPoint y: 27, distance: 41.2
click at [112, 27] on span "RHD Property - RDU" at bounding box center [94, 29] width 62 height 6
copy span "RHD Property"
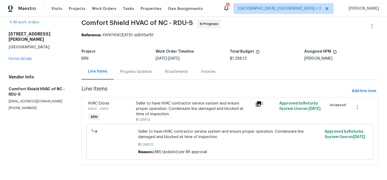
click at [140, 78] on div "Progress Updates" at bounding box center [136, 72] width 45 height 16
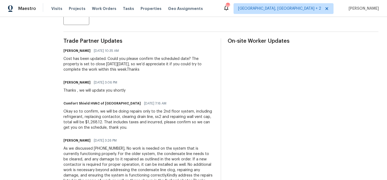
scroll to position [11, 0]
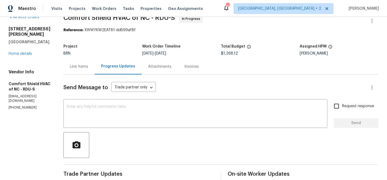
click at [11, 105] on p "[PHONE_NUMBER]" at bounding box center [30, 107] width 42 height 5
click at [11, 105] on p "(919) 588-8015" at bounding box center [30, 107] width 42 height 5
copy p "(919) 588-8015"
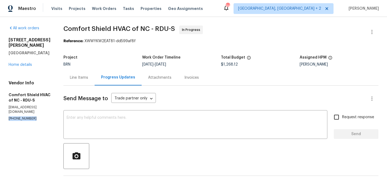
scroll to position [23, 0]
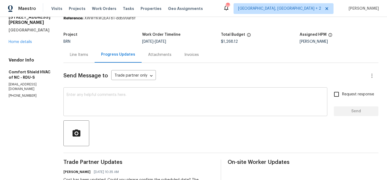
click at [98, 112] on div "x ​" at bounding box center [195, 102] width 264 height 27
click at [20, 94] on p "(919) 588-8015" at bounding box center [30, 96] width 42 height 5
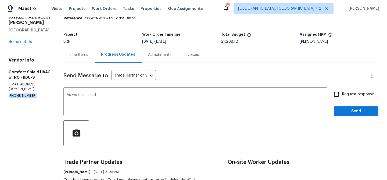
click at [20, 94] on p "(919) 588-8015" at bounding box center [30, 96] width 42 height 5
copy p "(919) 588-8015"
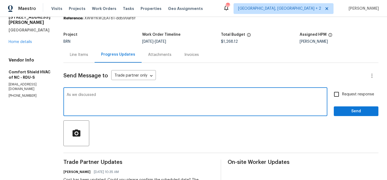
click at [120, 93] on textarea "As we discussed" at bounding box center [196, 102] width 258 height 19
paste textarea "(919) 588-8015"
type textarea "As we discussed (919) 588-8015, Kindly confirm the scheduled date and ensure to…"
click at [343, 91] on label "Request response" at bounding box center [352, 94] width 43 height 11
click at [342, 91] on input "Request response" at bounding box center [336, 94] width 11 height 11
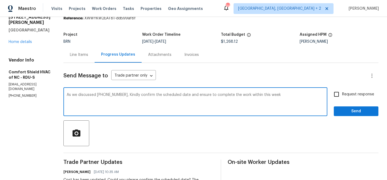
checkbox input "true"
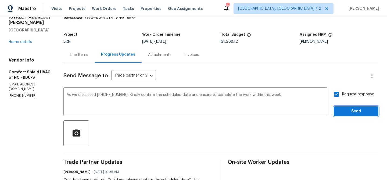
click at [343, 112] on span "Send" at bounding box center [356, 111] width 36 height 7
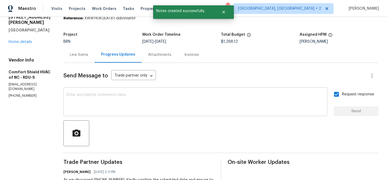
scroll to position [0, 0]
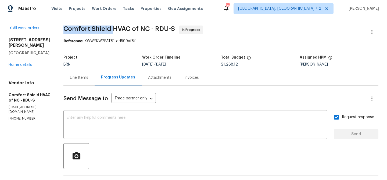
drag, startPoint x: 75, startPoint y: 29, endPoint x: 126, endPoint y: 30, distance: 50.6
copy span "Comfort Shield"
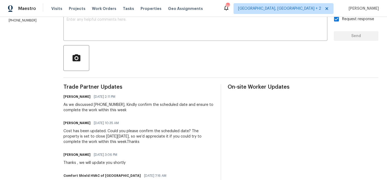
scroll to position [98, 0]
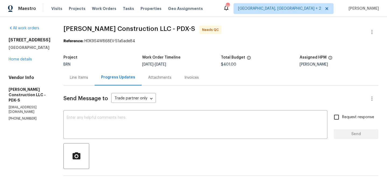
click at [88, 75] on div "Line Items" at bounding box center [79, 77] width 18 height 5
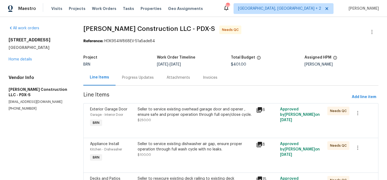
click at [158, 120] on div "Seller to service existing overhead garage door and opener , ensure safe and pr…" at bounding box center [196, 115] width 116 height 16
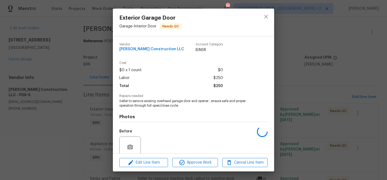
scroll to position [45, 0]
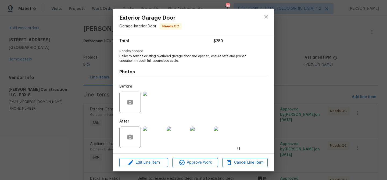
click at [152, 106] on img at bounding box center [154, 103] width 22 height 22
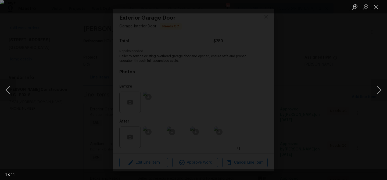
click at [92, 5] on div "Lightbox" at bounding box center [193, 6] width 387 height 13
click at [85, 19] on div "Lightbox" at bounding box center [193, 90] width 387 height 180
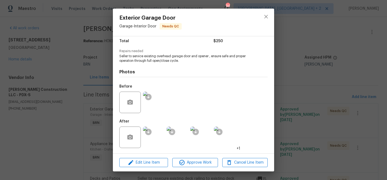
click at [159, 100] on img at bounding box center [154, 103] width 22 height 22
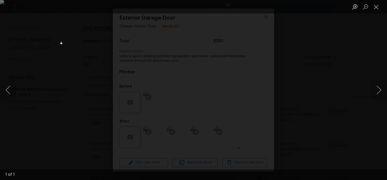
click at [67, 23] on div "Lightbox" at bounding box center [193, 90] width 387 height 180
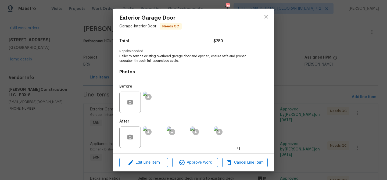
click at [56, 49] on div "Exterior Garage Door Garage - Interior Door Needs QC Vendor [PERSON_NAME] Const…" at bounding box center [193, 90] width 387 height 180
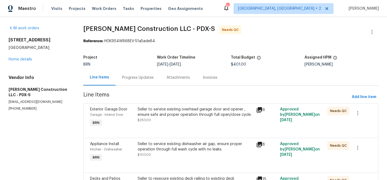
click at [164, 150] on div "Seller to service existing dishwasher air gap, ensure proper operation through …" at bounding box center [196, 147] width 116 height 11
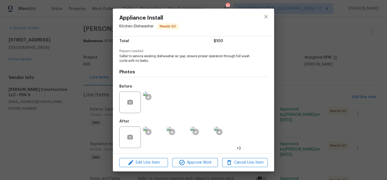
click at [156, 111] on img at bounding box center [154, 103] width 22 height 22
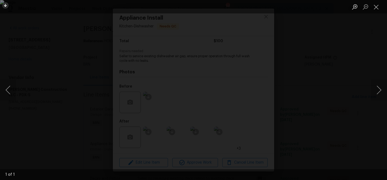
click at [9, 9] on ocidbutton "Lightbox" at bounding box center [5, 5] width 6 height 6
click at [67, 85] on img "Lightbox" at bounding box center [193, 90] width 387 height 180
click at [59, 90] on img "Lightbox" at bounding box center [193, 90] width 387 height 180
click at [43, 94] on div "Lightbox" at bounding box center [193, 90] width 387 height 180
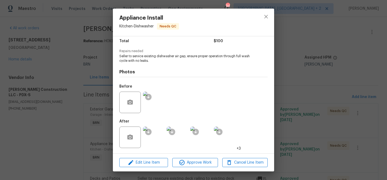
click at [69, 88] on div "Appliance Install Kitchen - Dishwasher Needs QC Vendor [PERSON_NAME] Constructi…" at bounding box center [193, 90] width 387 height 180
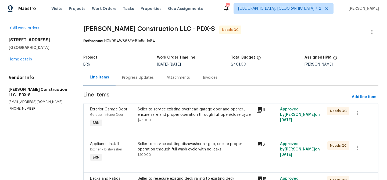
scroll to position [38, 0]
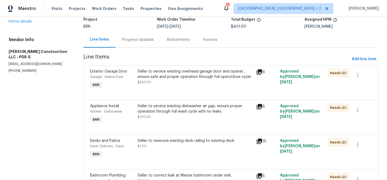
click at [155, 111] on div "Seller to service existing dishwasher air gap, ensure proper operation through …" at bounding box center [196, 109] width 116 height 11
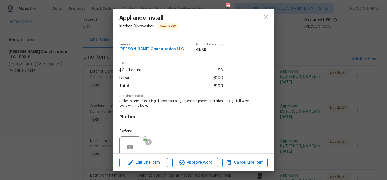
click at [28, 84] on div "Appliance Install Kitchen - Dishwasher Needs QC Vendor [PERSON_NAME] Constructi…" at bounding box center [193, 90] width 387 height 180
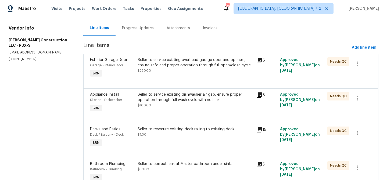
scroll to position [63, 0]
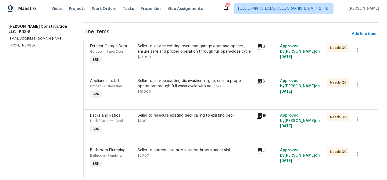
click at [164, 130] on div "Seller to resecure existing deck railing to existing deck $1.00" at bounding box center [195, 123] width 119 height 25
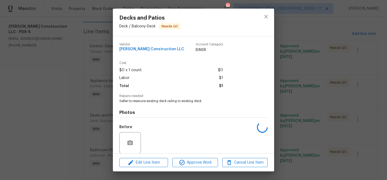
scroll to position [40, 0]
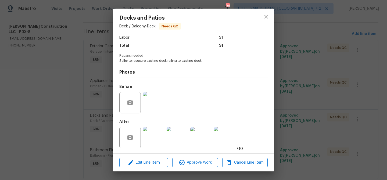
click at [155, 107] on img at bounding box center [154, 103] width 22 height 22
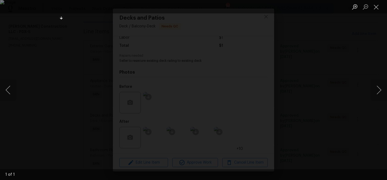
click at [73, 70] on img "Lightbox" at bounding box center [193, 90] width 387 height 180
click at [48, 80] on div "Lightbox" at bounding box center [193, 90] width 387 height 180
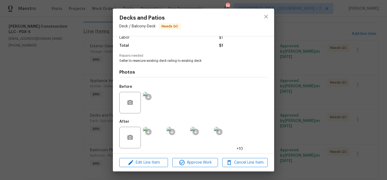
click at [156, 96] on img at bounding box center [154, 103] width 22 height 22
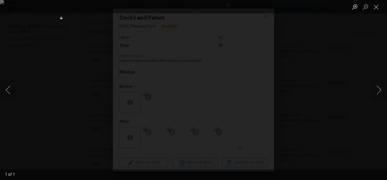
click at [56, 43] on img "Lightbox" at bounding box center [193, 90] width 387 height 180
click at [36, 52] on div "Lightbox" at bounding box center [193, 90] width 387 height 180
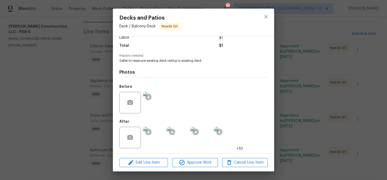
click at [51, 68] on div "Decks and Patios Deck / Balcony - Deck Needs QC Vendor [PERSON_NAME] Constructi…" at bounding box center [193, 90] width 387 height 180
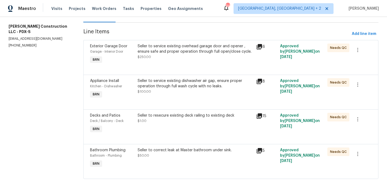
scroll to position [78, 0]
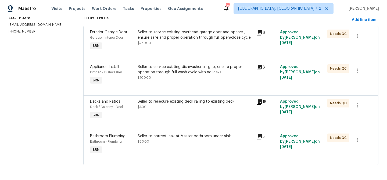
click at [164, 140] on div "Seller to correct leak at Master bathroom under sink. $50.00" at bounding box center [196, 139] width 116 height 11
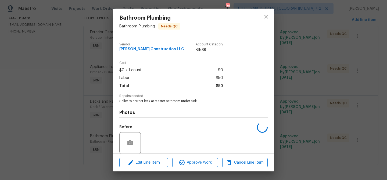
scroll to position [40, 0]
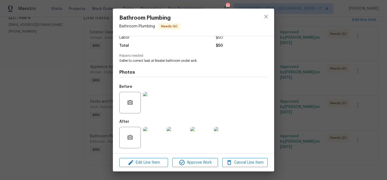
click at [158, 111] on img at bounding box center [154, 103] width 22 height 22
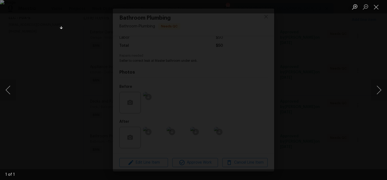
click at [43, 36] on div "Lightbox" at bounding box center [193, 90] width 387 height 180
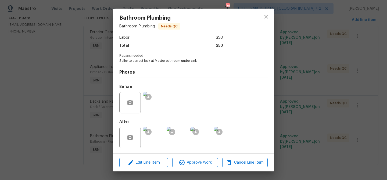
click at [157, 107] on img at bounding box center [154, 103] width 22 height 22
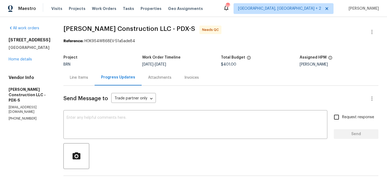
click at [87, 65] on div "BRN" at bounding box center [102, 65] width 79 height 4
click at [87, 74] on div "Line Items" at bounding box center [78, 78] width 31 height 16
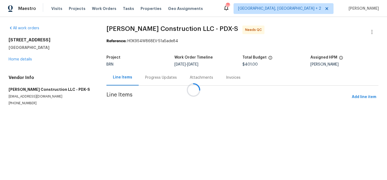
click at [176, 108] on div at bounding box center [193, 90] width 387 height 180
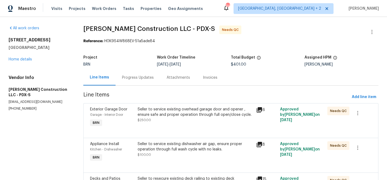
click at [176, 108] on div "Seller to service existing overhead garage door and opener , ensure safe and pr…" at bounding box center [196, 112] width 116 height 11
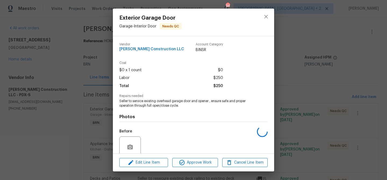
scroll to position [45, 0]
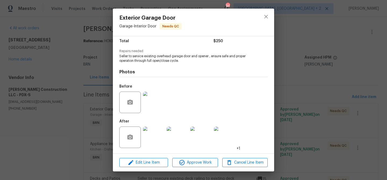
click at [159, 137] on img at bounding box center [154, 138] width 22 height 22
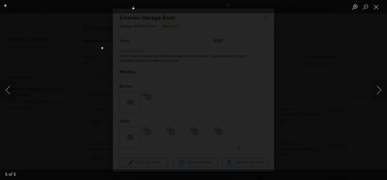
click at [79, 37] on div "Lightbox" at bounding box center [193, 90] width 387 height 180
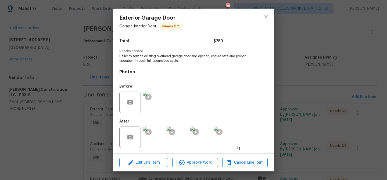
click at [68, 77] on div "Exterior Garage Door Garage - Interior Door Needs QC Vendor [PERSON_NAME] Const…" at bounding box center [193, 90] width 387 height 180
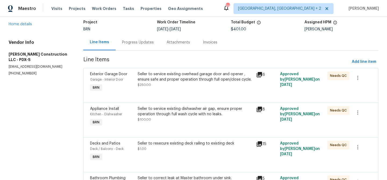
scroll to position [51, 0]
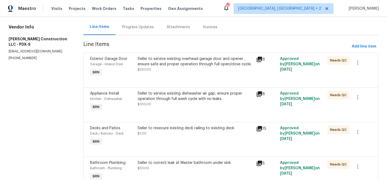
click at [151, 117] on div at bounding box center [231, 115] width 282 height 6
click at [151, 115] on div at bounding box center [231, 115] width 282 height 6
click at [159, 93] on div "Seller to service existing dishwasher air gap, ensure proper operation through …" at bounding box center [196, 96] width 116 height 11
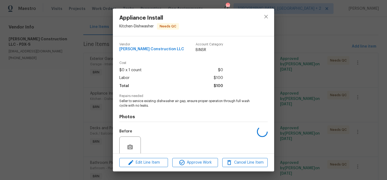
scroll to position [45, 0]
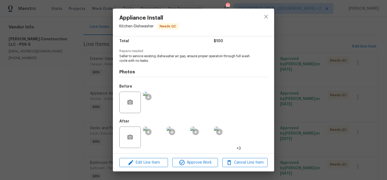
click at [155, 134] on img at bounding box center [154, 138] width 22 height 22
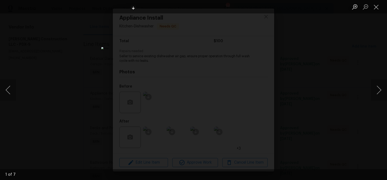
click at [105, 118] on div "Lightbox" at bounding box center [193, 90] width 387 height 180
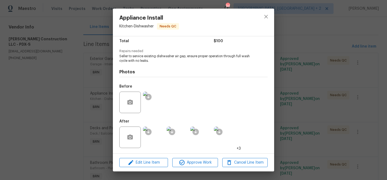
click at [158, 139] on img at bounding box center [154, 138] width 22 height 22
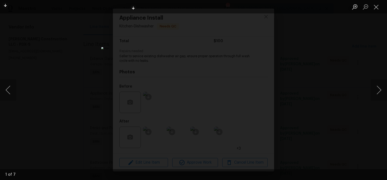
click at [76, 67] on div "Lightbox" at bounding box center [193, 90] width 387 height 180
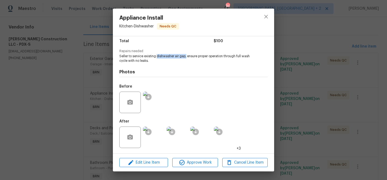
drag, startPoint x: 157, startPoint y: 56, endPoint x: 186, endPoint y: 56, distance: 28.8
click at [186, 56] on span "Seller to service existing dishwasher air gap, ensure proper operation through …" at bounding box center [186, 58] width 134 height 9
copy span "dishwasher air gap,"
click at [151, 112] on img at bounding box center [154, 103] width 22 height 22
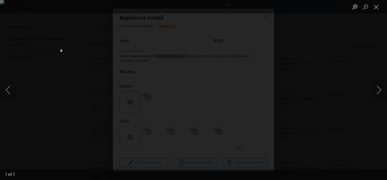
click at [38, 146] on div "Lightbox" at bounding box center [193, 90] width 387 height 180
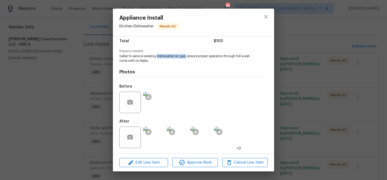
click at [151, 141] on img at bounding box center [154, 138] width 22 height 22
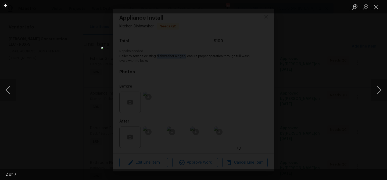
click at [61, 78] on div "Lightbox" at bounding box center [193, 90] width 387 height 180
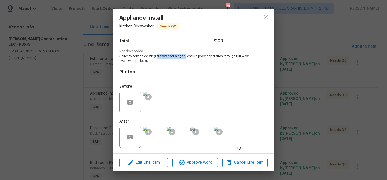
copy span "dishwasher air gap,"
click at [155, 135] on img at bounding box center [154, 138] width 22 height 22
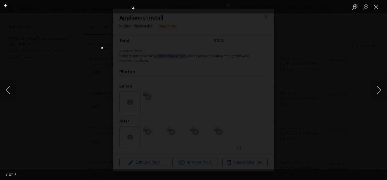
click at [89, 21] on div "Lightbox" at bounding box center [193, 90] width 387 height 180
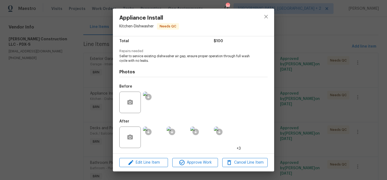
click at [93, 69] on div "Appliance Install Kitchen - Dishwasher Needs QC Vendor Bowen Construction LLC A…" at bounding box center [193, 90] width 387 height 180
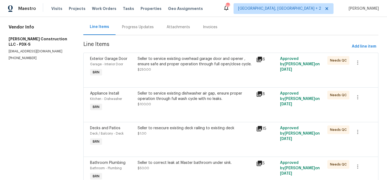
click at [178, 142] on div "Seller to resecure existing deck railing to existing deck $1.00" at bounding box center [195, 136] width 119 height 25
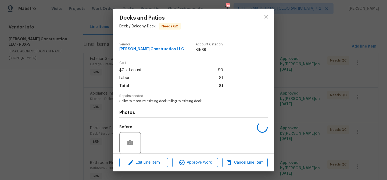
scroll to position [40, 0]
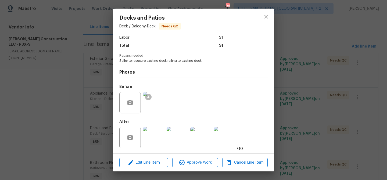
click at [154, 137] on img at bounding box center [154, 138] width 22 height 22
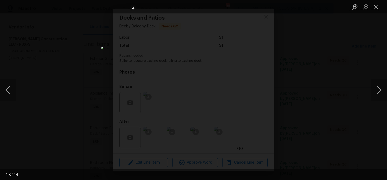
click at [60, 74] on div "Lightbox" at bounding box center [193, 90] width 387 height 180
click at [54, 80] on div "Lightbox" at bounding box center [193, 90] width 387 height 180
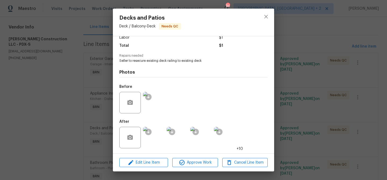
click at [54, 40] on div "Decks and Patios Deck / Balcony - Deck Needs QC Vendor Bowen Construction LLC A…" at bounding box center [193, 90] width 387 height 180
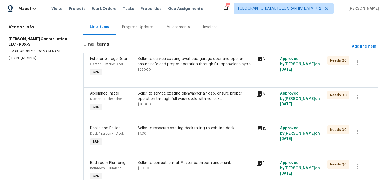
click at [55, 82] on section "All work orders 1806 NE 89th Cir Vancouver, WA 98665 Home details Vendor Info B…" at bounding box center [40, 86] width 62 height 223
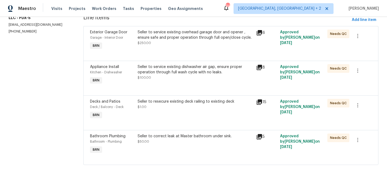
click at [163, 142] on div "Seller to correct leak at Master bathroom under sink. $50.00" at bounding box center [196, 139] width 116 height 11
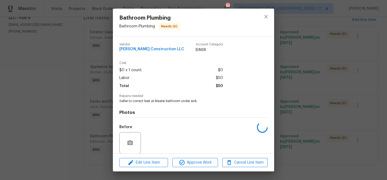
scroll to position [40, 0]
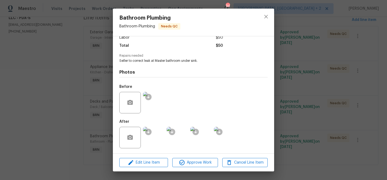
click at [157, 135] on img at bounding box center [154, 138] width 22 height 22
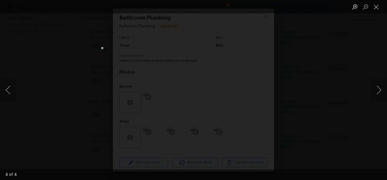
click at [78, 52] on div "Lightbox" at bounding box center [193, 90] width 387 height 180
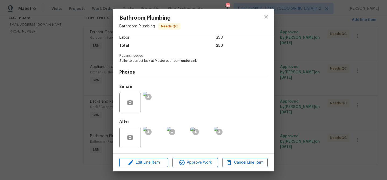
click at [97, 38] on div "Bathroom Plumbing Bathroom - Plumbing Needs QC Vendor Bowen Construction LLC Ac…" at bounding box center [193, 90] width 387 height 180
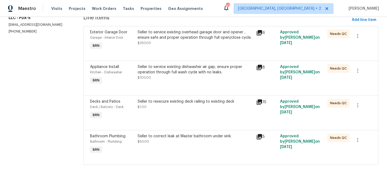
click at [193, 137] on div "Seller to correct leak at Master bathroom under sink." at bounding box center [196, 136] width 116 height 5
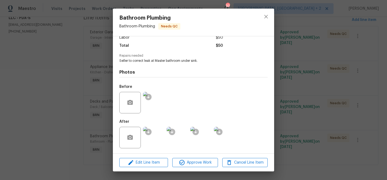
click at [95, 95] on div "Bathroom Plumbing Bathroom - Plumbing Needs QC Vendor Bowen Construction LLC Ac…" at bounding box center [193, 90] width 387 height 180
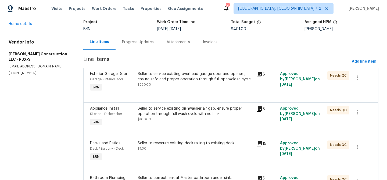
scroll to position [0, 0]
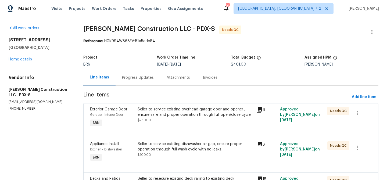
click at [140, 80] on div "Progress Updates" at bounding box center [138, 77] width 32 height 5
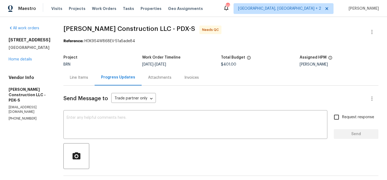
click at [88, 79] on div "Line Items" at bounding box center [79, 77] width 18 height 5
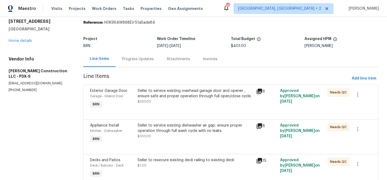
click at [136, 57] on div "Progress Updates" at bounding box center [138, 58] width 32 height 5
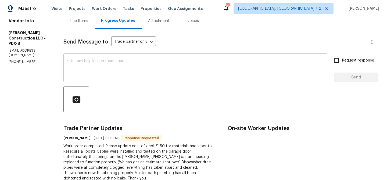
scroll to position [59, 0]
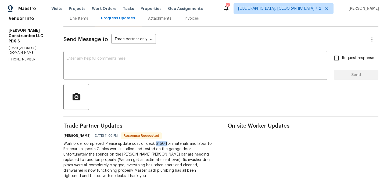
drag, startPoint x: 176, startPoint y: 145, endPoint x: 164, endPoint y: 145, distance: 11.8
click at [164, 145] on div "Work order completed. Please update cost of deck $150 for materials and labor t…" at bounding box center [138, 160] width 151 height 38
copy div "$150 f"
click at [164, 145] on div "Work order completed. Please update cost of deck $150 for materials and labor t…" at bounding box center [138, 160] width 151 height 38
drag, startPoint x: 174, startPoint y: 144, endPoint x: 165, endPoint y: 144, distance: 8.1
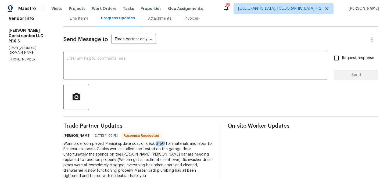
click at [165, 144] on div "Work order completed. Please update cost of deck $150 for materials and labor t…" at bounding box center [138, 160] width 151 height 38
copy div "$150"
drag, startPoint x: 132, startPoint y: 156, endPoint x: 163, endPoint y: 155, distance: 31.5
click at [163, 155] on div "Work order completed. Please update cost of deck $150 for materials and labor t…" at bounding box center [138, 160] width 151 height 38
copy div "Wayne dalton bar"
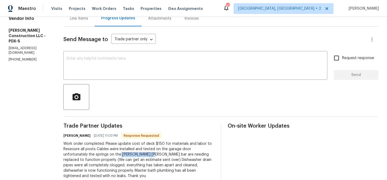
scroll to position [2, 0]
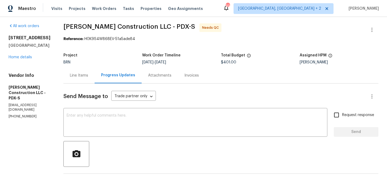
click at [20, 103] on div "Vendor Info Bowen Construction LLC - PDX-S bowenconstruction178@gmail.com (971)…" at bounding box center [30, 96] width 42 height 46
copy p "(971) 237-4686"
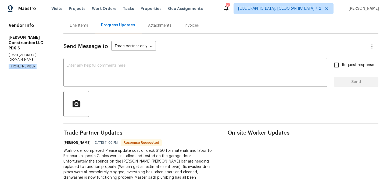
scroll to position [52, 0]
click at [102, 67] on textarea at bounding box center [196, 73] width 258 height 19
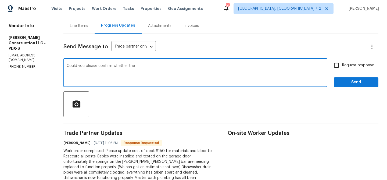
paste textarea "overhead garage door and opener"
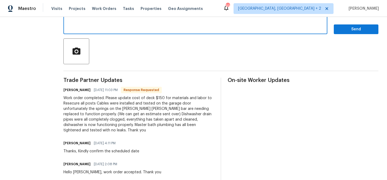
scroll to position [99, 0]
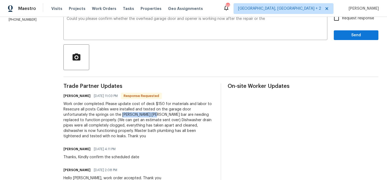
drag, startPoint x: 133, startPoint y: 115, endPoint x: 165, endPoint y: 115, distance: 31.8
click at [165, 115] on div "Work order completed. Please update cost of deck $150 for materials and labor t…" at bounding box center [138, 120] width 151 height 38
copy div "Wayne dalton bar"
click at [291, 32] on textarea "Could you please confirm whether the overhead garage door and opener is working…" at bounding box center [196, 26] width 258 height 19
paste textarea "Wayne dalton bar"
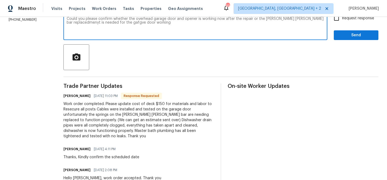
type textarea "Could you please confirm whether the overhead garage door and opener is working…"
click at [182, 23] on textarea "Could you please confirm whether the overhead garage door and opener is working…" at bounding box center [196, 26] width 258 height 19
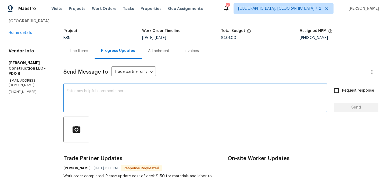
scroll to position [0, 0]
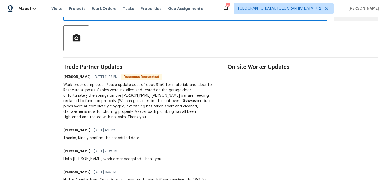
paste textarea "Could you please confirm whether the overhead garage door and opener are now wo…"
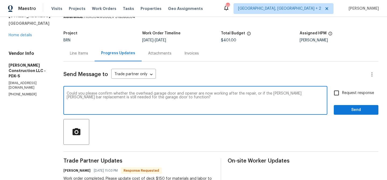
scroll to position [12, 0]
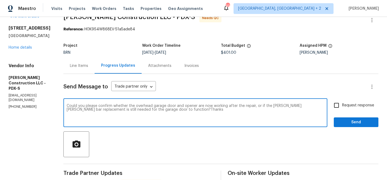
type textarea "Could you please confirm whether the overhead garage door and opener are now wo…"
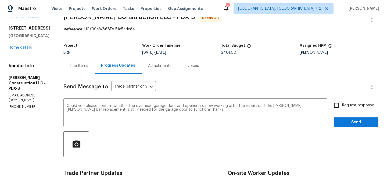
click at [343, 111] on label "Request response" at bounding box center [352, 105] width 43 height 11
click at [342, 111] on input "Request response" at bounding box center [336, 105] width 11 height 11
checkbox input "true"
click at [341, 121] on span "Send" at bounding box center [356, 122] width 36 height 7
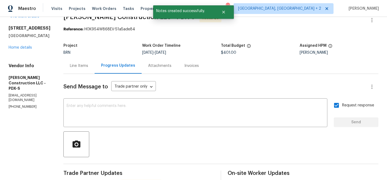
click at [15, 105] on p "(971) 237-4686" at bounding box center [30, 107] width 42 height 5
copy p "(971) 237-4686"
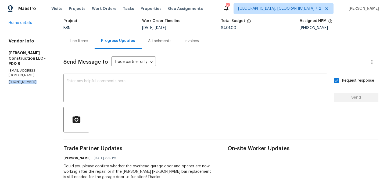
scroll to position [64, 0]
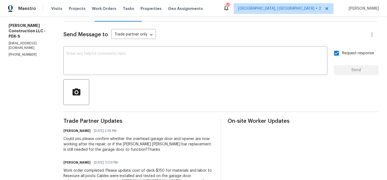
click at [94, 142] on div "Could you please confirm whether the overhead garage door and opener are now wo…" at bounding box center [138, 144] width 151 height 16
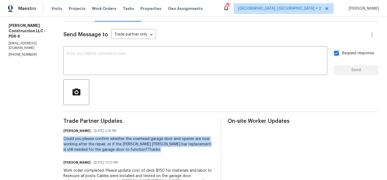
click at [94, 142] on div "Could you please confirm whether the overhead garage door and opener are now wo…" at bounding box center [138, 144] width 151 height 16
copy div "Could you please confirm whether the overhead garage door and opener are now wo…"
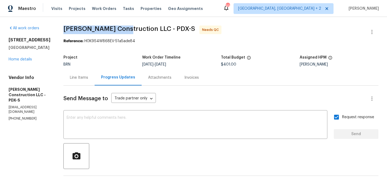
drag, startPoint x: 74, startPoint y: 28, endPoint x: 138, endPoint y: 29, distance: 63.8
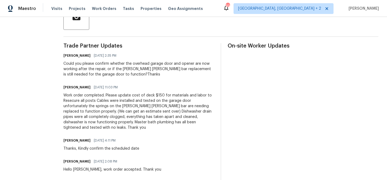
scroll to position [142, 0]
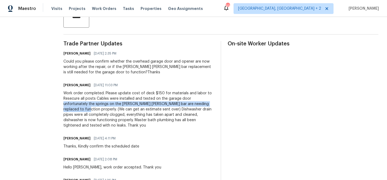
drag, startPoint x: 75, startPoint y: 105, endPoint x: 106, endPoint y: 112, distance: 32.6
click at [106, 112] on div "Work order completed. Please update cost of deck $150 for materials and labor t…" at bounding box center [138, 110] width 151 height 38
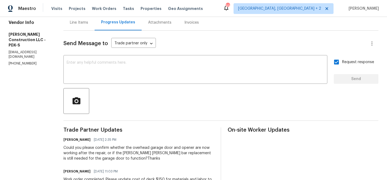
scroll to position [13, 0]
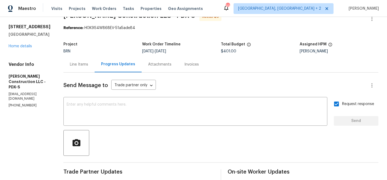
click at [88, 65] on div "Line Items" at bounding box center [79, 64] width 18 height 5
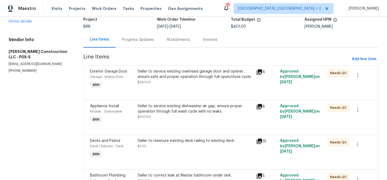
scroll to position [55, 0]
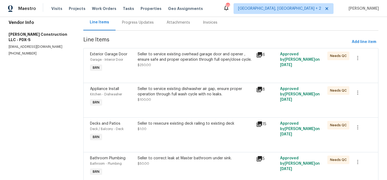
click at [172, 99] on div "Seller to service existing dishwasher air gap, ensure proper operation through …" at bounding box center [196, 94] width 116 height 16
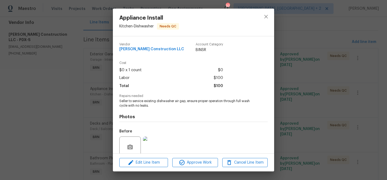
scroll to position [45, 0]
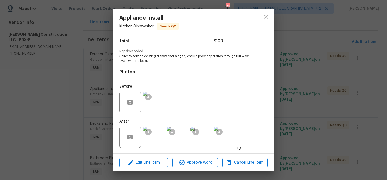
click at [160, 132] on img at bounding box center [154, 138] width 22 height 22
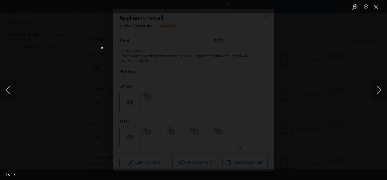
click at [84, 103] on div "Lightbox" at bounding box center [193, 90] width 387 height 180
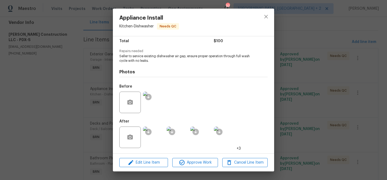
click at [65, 113] on div "Appliance Install Kitchen - Dishwasher Needs QC Vendor Bowen Construction LLC A…" at bounding box center [193, 90] width 387 height 180
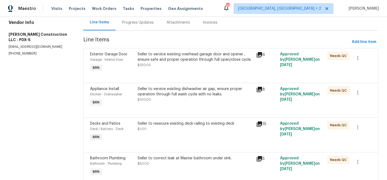
scroll to position [75, 0]
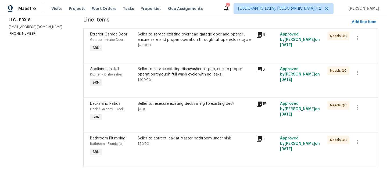
click at [158, 112] on div "Seller to resecure existing deck railing to existing deck $1.00" at bounding box center [195, 112] width 119 height 25
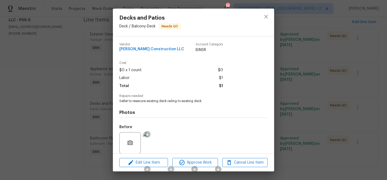
scroll to position [40, 0]
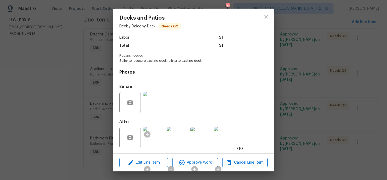
click at [154, 144] on img at bounding box center [154, 138] width 22 height 22
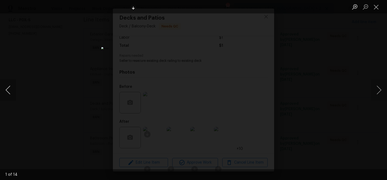
click at [8, 94] on button "Previous image" at bounding box center [8, 90] width 16 height 22
click at [64, 77] on div "Lightbox" at bounding box center [193, 90] width 387 height 180
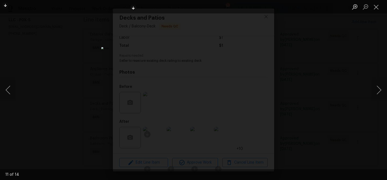
click at [379, 28] on div "Lightbox" at bounding box center [193, 90] width 387 height 180
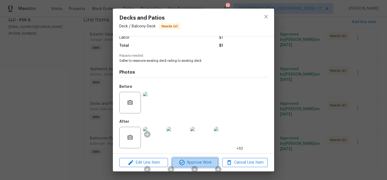
click at [200, 160] on span "Approve Work" at bounding box center [195, 163] width 42 height 7
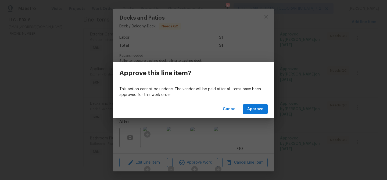
click at [249, 116] on div "Cancel Approve" at bounding box center [193, 109] width 161 height 19
click at [250, 110] on span "Approve" at bounding box center [256, 109] width 16 height 7
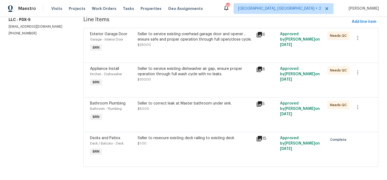
scroll to position [63, 0]
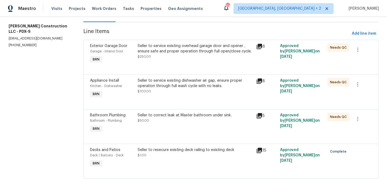
click at [153, 83] on div "Seller to service existing dishwasher air gap, ensure proper operation through …" at bounding box center [196, 83] width 116 height 11
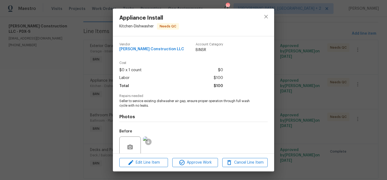
scroll to position [45, 0]
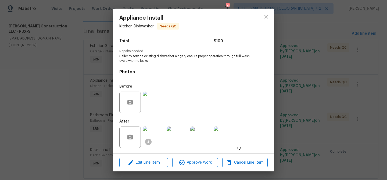
click at [158, 102] on img at bounding box center [154, 103] width 22 height 22
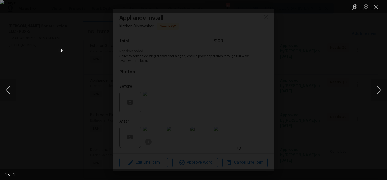
click at [179, 94] on img "Lightbox" at bounding box center [193, 90] width 387 height 180
click at [40, 137] on div "Lightbox" at bounding box center [193, 90] width 387 height 180
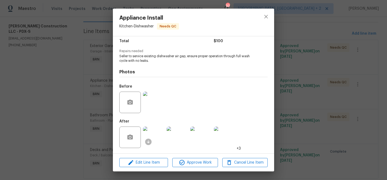
click at [153, 141] on img at bounding box center [154, 138] width 22 height 22
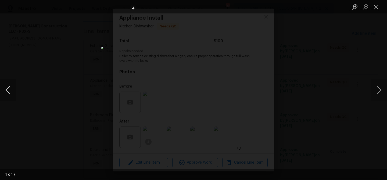
click at [5, 89] on button "Previous image" at bounding box center [8, 90] width 16 height 22
click at [6, 89] on button "Previous image" at bounding box center [8, 90] width 16 height 22
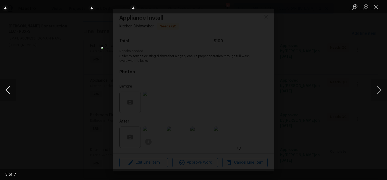
click at [6, 89] on button "Previous image" at bounding box center [8, 90] width 16 height 22
click at [66, 90] on div "Lightbox" at bounding box center [193, 90] width 387 height 180
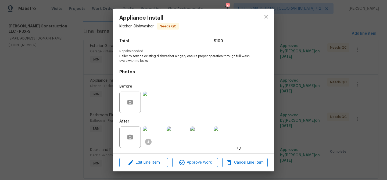
click at [74, 158] on div "Appliance Install Kitchen - Dishwasher Needs QC Vendor Bowen Construction LLC A…" at bounding box center [193, 90] width 387 height 180
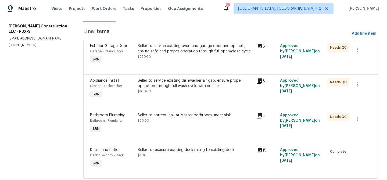
click at [168, 86] on div "Seller to service existing dishwasher air gap, ensure proper operation through …" at bounding box center [196, 83] width 116 height 11
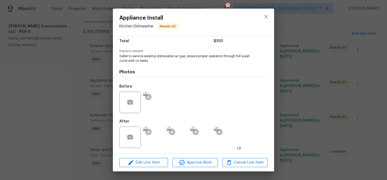
click at [185, 157] on div "Edit Line Item Approve Work Cancel Line Item" at bounding box center [193, 163] width 161 height 18
click at [184, 163] on icon "button" at bounding box center [181, 162] width 5 height 5
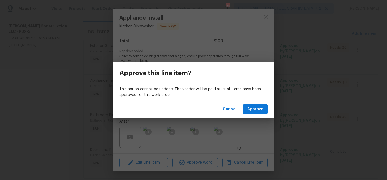
click at [250, 116] on div "Cancel Approve" at bounding box center [193, 109] width 161 height 19
click at [250, 106] on span "Approve" at bounding box center [256, 109] width 16 height 7
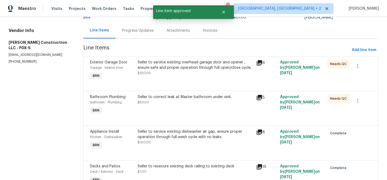
scroll to position [52, 0]
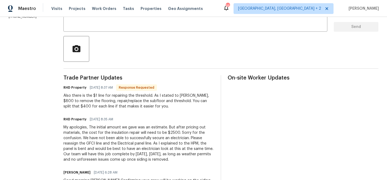
scroll to position [96, 0]
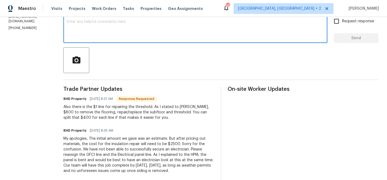
click at [110, 36] on textarea at bounding box center [196, 29] width 258 height 19
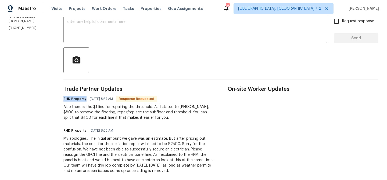
drag, startPoint x: 71, startPoint y: 98, endPoint x: 93, endPoint y: 100, distance: 22.1
click at [93, 100] on div "RHD Property [DATE] 8:37 AM Response Requested" at bounding box center [138, 99] width 151 height 8
copy h6 "RHD Property"
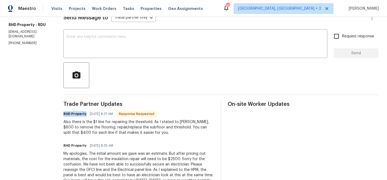
scroll to position [67, 0]
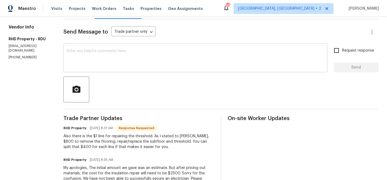
click at [101, 52] on textarea at bounding box center [196, 58] width 258 height 19
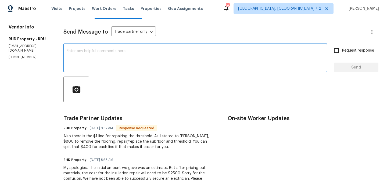
paste textarea "RHD Property"
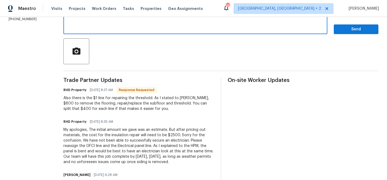
scroll to position [153, 0]
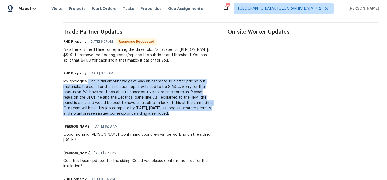
drag, startPoint x: 96, startPoint y: 82, endPoint x: 188, endPoint y: 113, distance: 97.9
click at [188, 113] on div "My apologies, The initial amount we gave was an estimate. But after pricing out…" at bounding box center [138, 98] width 151 height 38
copy div "The initial amount we gave was an estimate. But after pricing out materials, th…"
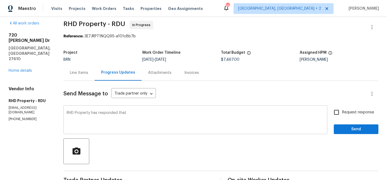
click at [140, 117] on textarea "RHD Property has responded that" at bounding box center [196, 120] width 258 height 19
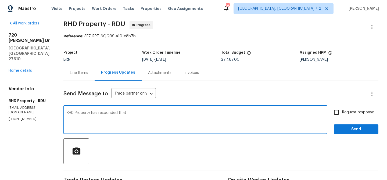
paste textarea "The initial amount we gave was an estimate. But after pricing out materials, th…"
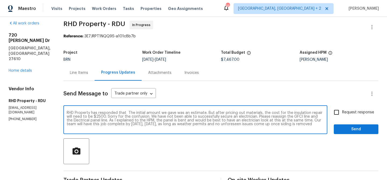
click at [138, 112] on textarea "RHD Property has responded that The initial amount we gave was an estimate. But…" at bounding box center [196, 120] width 258 height 19
click at [169, 112] on textarea "RHD Property has responded that the initial amount we gave was an estimate. But…" at bounding box center [196, 120] width 258 height 19
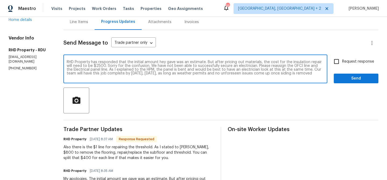
scroll to position [55, 0]
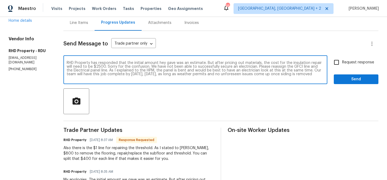
drag, startPoint x: 115, startPoint y: 67, endPoint x: 164, endPoint y: 66, distance: 49.0
click at [164, 66] on textarea "RHD Property has responded that the initial amount hey gave was an estimate. Bu…" at bounding box center [196, 70] width 258 height 19
click at [224, 67] on textarea "RHD Property has responded that the initial amount hey gave was an estimate. Bu…" at bounding box center [196, 70] width 258 height 19
click at [272, 66] on textarea "RHD Property has responded that the initial amount hey gave was an estimate. Bu…" at bounding box center [196, 70] width 258 height 19
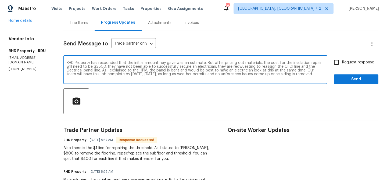
click at [116, 72] on textarea "RHD Property has responded that the initial amount hey gave was an estimate. Bu…" at bounding box center [196, 70] width 258 height 19
click at [76, 75] on textarea "RHD Property has responded that the initial amount hey gave was an estimate. Bu…" at bounding box center [196, 70] width 258 height 19
click at [114, 78] on textarea "RHD Property has responded that the initial amount hey gave was an estimate. Bu…" at bounding box center [196, 70] width 258 height 19
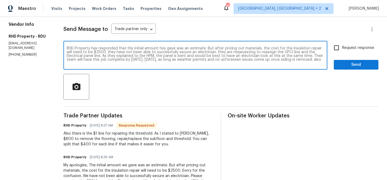
scroll to position [75, 0]
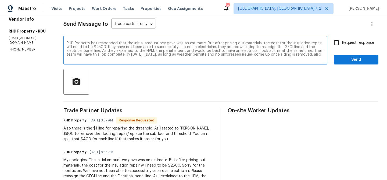
click at [81, 129] on div "Also there is the $1 line for repairing the threshold. As I stated to Amanda, $…" at bounding box center [138, 134] width 151 height 16
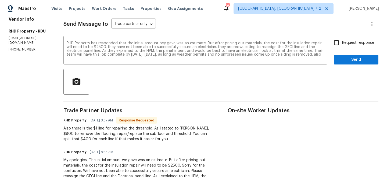
click at [79, 129] on div "Also there is the $1 line for repairing the threshold. As I stated to Amanda, $…" at bounding box center [138, 134] width 151 height 16
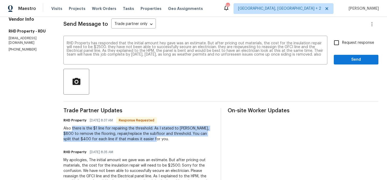
drag, startPoint x: 79, startPoint y: 129, endPoint x: 158, endPoint y: 139, distance: 79.4
click at [158, 139] on div "Also there is the $1 line for repairing the threshold. As I stated to Amanda, $…" at bounding box center [138, 134] width 151 height 16
copy div "there is the $1 line for repairing the threshold. As I stated to Amanda, $800 t…"
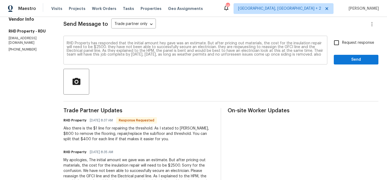
click at [112, 61] on div "RHD Property has responded that the initial amount hey gave was an estimate. Bu…" at bounding box center [195, 50] width 264 height 27
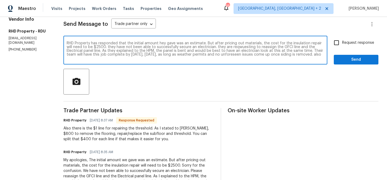
paste textarea "there is the $1 line for repairing the threshold. As I stated to Amanda, $800 t…"
click at [189, 57] on textarea "RHD Property has responded that the initial amount hey gave was an estimate. Bu…" at bounding box center [196, 50] width 258 height 19
click at [188, 55] on textarea "RHD Property has responded that the initial amount hey gave was an estimate. Bu…" at bounding box center [196, 50] width 258 height 19
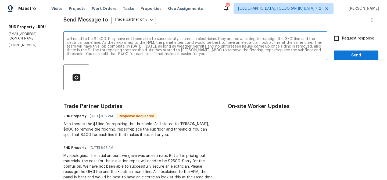
click at [120, 56] on div "RHD Property has responded that the initial amount hey gave was an estimate. Bu…" at bounding box center [195, 46] width 264 height 27
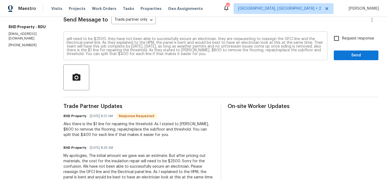
click at [120, 56] on div "RHD Property has responded that the initial amount hey gave was an estimate. Bu…" at bounding box center [195, 46] width 264 height 27
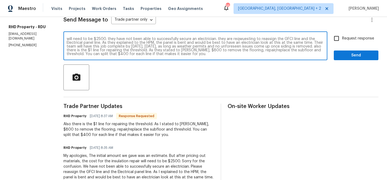
click at [118, 52] on textarea "RHD Property has responded that the initial amount hey gave was an estimate. Bu…" at bounding box center [196, 46] width 258 height 19
click at [133, 44] on textarea "RHD Property has responded that the initial amount hey gave was an estimate. Bu…" at bounding box center [196, 46] width 258 height 19
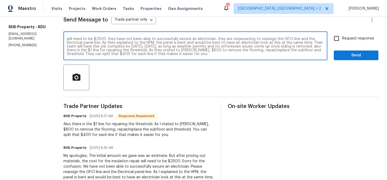
click at [120, 55] on textarea "RHD Property has responded that the initial amount hey gave was an estimate. Bu…" at bounding box center [196, 46] width 258 height 19
type textarea "RHD Property has responded that the initial amount hey gave was an estimate. Bu…"
click at [114, 48] on textarea "RHD Property has responded that the initial amount hey gave was an estimate. Bu…" at bounding box center [196, 46] width 258 height 19
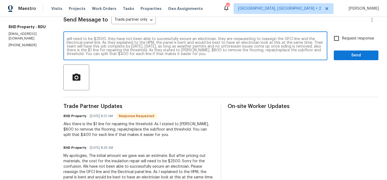
click at [114, 48] on textarea "RHD Property has responded that the initial amount hey gave was an estimate. Bu…" at bounding box center [196, 46] width 258 height 19
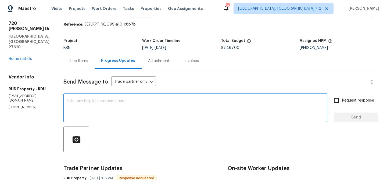
scroll to position [0, 0]
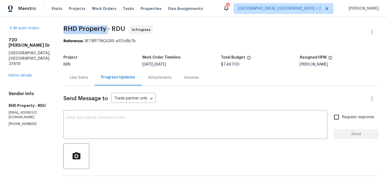
drag, startPoint x: 69, startPoint y: 29, endPoint x: 115, endPoint y: 31, distance: 46.0
copy span "RHD Property"
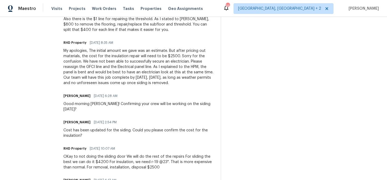
scroll to position [185, 0]
click at [186, 76] on div "My apologies, The initial amount we gave was an estimate. But after pricing out…" at bounding box center [138, 67] width 151 height 38
drag, startPoint x: 173, startPoint y: 78, endPoint x: 196, endPoint y: 82, distance: 23.2
click at [196, 82] on div "My apologies, The initial amount we gave was an estimate. But after pricing out…" at bounding box center [138, 67] width 151 height 38
copy div "as long as weather permits and no unforeseen issues come up once siding is remo…"
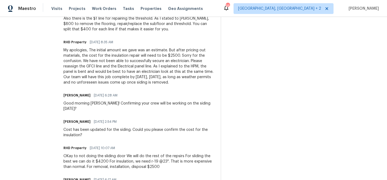
scroll to position [188, 0]
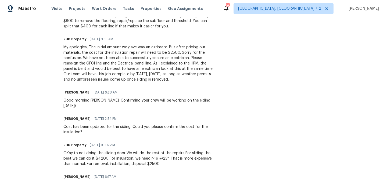
click at [187, 70] on div "My apologies, The initial amount we gave was an estimate. But after pricing out…" at bounding box center [138, 64] width 151 height 38
drag, startPoint x: 172, startPoint y: 76, endPoint x: 192, endPoint y: 75, distance: 19.4
click at [192, 75] on div "My apologies, The initial amount we gave was an estimate. But after pricing out…" at bounding box center [138, 64] width 151 height 38
copy div "as long as"
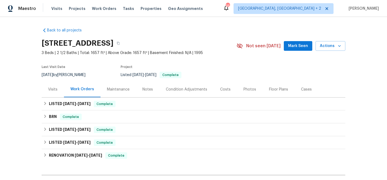
scroll to position [30, 0]
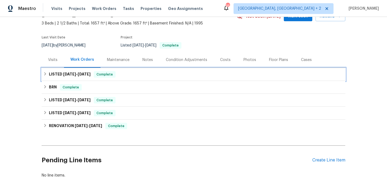
click at [71, 73] on span "[DATE]" at bounding box center [69, 74] width 13 height 4
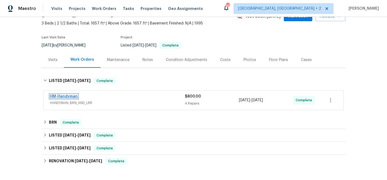
click at [63, 96] on link "HM-Handyman" at bounding box center [64, 97] width 28 height 4
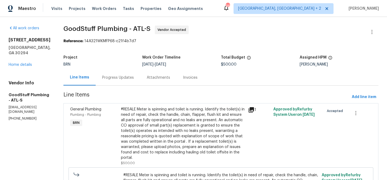
scroll to position [10, 0]
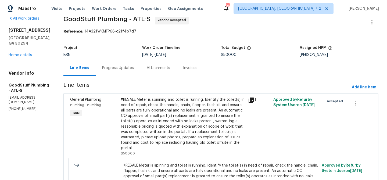
click at [131, 76] on div "Line Items Progress Updates Attachments Invoices" at bounding box center [220, 68] width 315 height 16
click at [128, 73] on div "Progress Updates" at bounding box center [118, 68] width 45 height 16
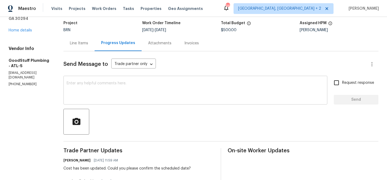
scroll to position [35, 0]
click at [48, 70] on p "[EMAIL_ADDRESS][DOMAIN_NAME]" at bounding box center [30, 74] width 42 height 9
copy p "[EMAIL_ADDRESS][DOMAIN_NAME]"
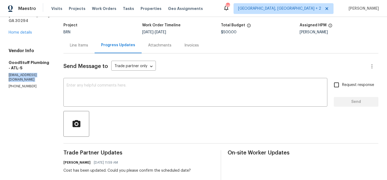
scroll to position [92, 0]
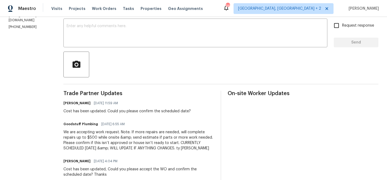
click at [102, 109] on div "Cost has been updated. Could you please confirm the scheduled date?" at bounding box center [127, 111] width 128 height 5
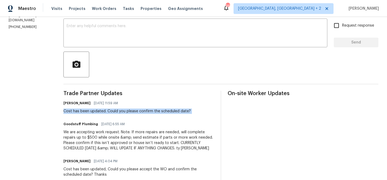
click at [102, 109] on div "Cost has been updated. Could you please confirm the scheduled date?" at bounding box center [127, 111] width 128 height 5
copy div "Cost has been updated. Could you please confirm the scheduled date?"
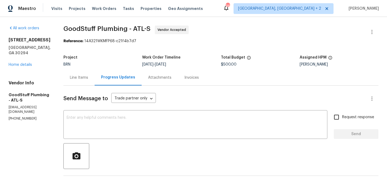
click at [18, 105] on p "[EMAIL_ADDRESS][DOMAIN_NAME]" at bounding box center [30, 109] width 42 height 9
click at [16, 100] on div "Vendor Info GoodStuff Plumbing - ATL-S workorder@goodstuffplumbing.com (678) 78…" at bounding box center [30, 100] width 42 height 41
click at [13, 116] on p "(678) 782-5511" at bounding box center [30, 118] width 42 height 5
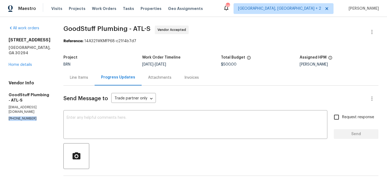
copy p "(678) 782-5511"
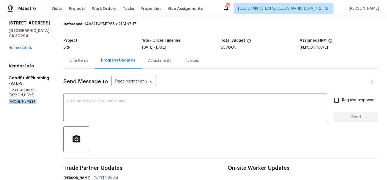
scroll to position [26, 0]
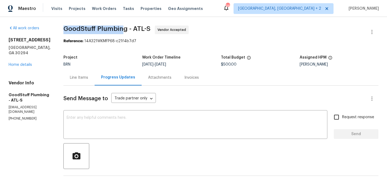
drag, startPoint x: 76, startPoint y: 30, endPoint x: 137, endPoint y: 28, distance: 61.1
copy span "GoodStuff Plumbing"
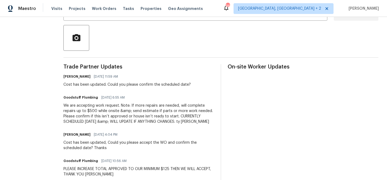
scroll to position [125, 0]
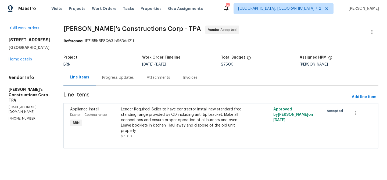
click at [127, 80] on div "Progress Updates" at bounding box center [118, 78] width 45 height 16
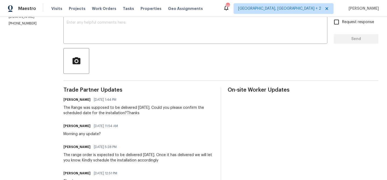
scroll to position [26, 0]
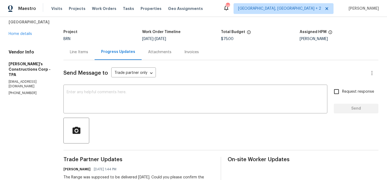
click at [16, 80] on div "Vendor Info [PERSON_NAME]'s Constructions Corp - TPA [EMAIL_ADDRESS][DOMAIN_NAM…" at bounding box center [30, 73] width 42 height 46
copy p "[PHONE_NUMBER]"
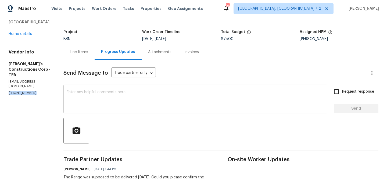
scroll to position [0, 0]
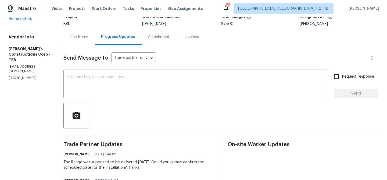
scroll to position [62, 0]
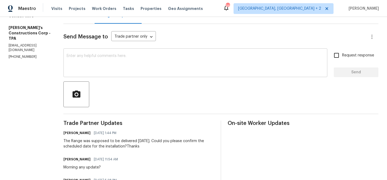
click at [89, 54] on textarea at bounding box center [196, 63] width 258 height 19
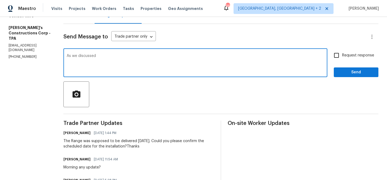
click at [9, 55] on p "(813) 970-5813" at bounding box center [30, 57] width 42 height 5
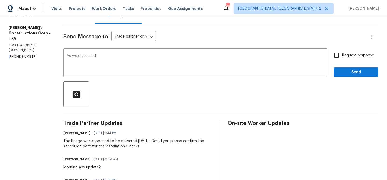
click at [9, 55] on p "(813) 970-5813" at bounding box center [30, 57] width 42 height 5
copy p "("
click at [28, 55] on p "(813) 970-5813" at bounding box center [30, 57] width 42 height 5
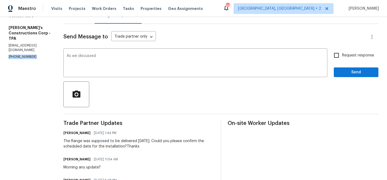
copy p "(813) 970-5813"
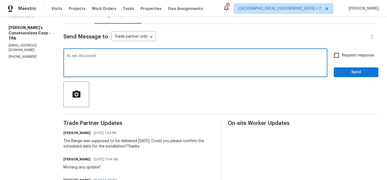
click at [121, 61] on textarea "As we discussed" at bounding box center [196, 63] width 258 height 19
paste textarea "(813) 970-5813"
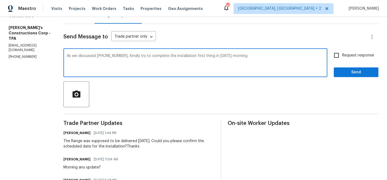
type textarea "As we discussed (813) 970-5813, Kindly try to complete the installation first t…"
click at [335, 56] on input "Request response" at bounding box center [336, 55] width 11 height 11
checkbox input "true"
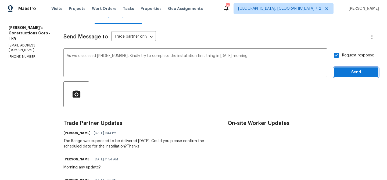
click at [339, 74] on span "Send" at bounding box center [356, 72] width 36 height 7
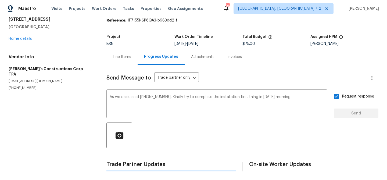
scroll to position [0, 0]
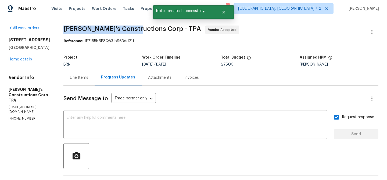
drag, startPoint x: 71, startPoint y: 30, endPoint x: 145, endPoint y: 27, distance: 74.6
drag, startPoint x: 149, startPoint y: 29, endPoint x: 71, endPoint y: 29, distance: 78.0
copy span "Enrique's Constructions"
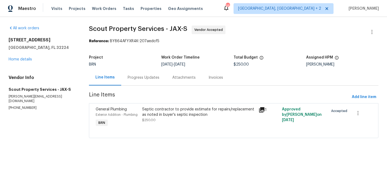
click at [84, 28] on div "All work orders 12238 Bayonne St Jacksonville, FL 32224 Home details Vendor Inf…" at bounding box center [193, 85] width 387 height 136
drag, startPoint x: 92, startPoint y: 28, endPoint x: 155, endPoint y: 29, distance: 63.0
click at [155, 29] on div "All work orders 12238 Bayonne St Jacksonville, FL 32224 Home details Vendor Inf…" at bounding box center [193, 85] width 387 height 136
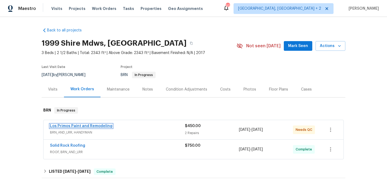
click at [66, 126] on link "Los Primos Paint and Remodeling" at bounding box center [81, 126] width 62 height 4
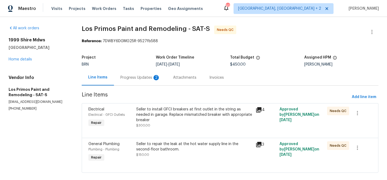
click at [160, 114] on div "Seller to install GFCI breakers at first outlet in the string as needed in gara…" at bounding box center [194, 115] width 116 height 16
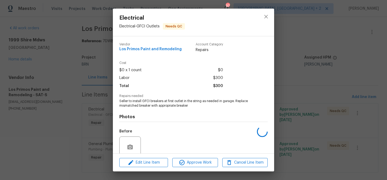
scroll to position [45, 0]
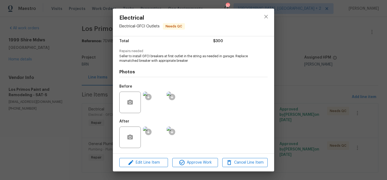
click at [153, 104] on img at bounding box center [154, 103] width 22 height 22
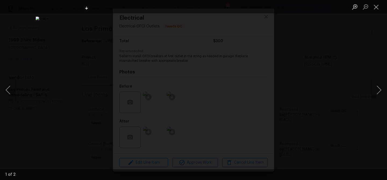
click at [59, 115] on div "Lightbox" at bounding box center [193, 90] width 387 height 180
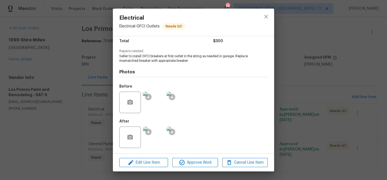
click at [157, 137] on img at bounding box center [154, 138] width 22 height 22
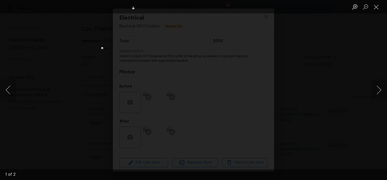
click at [112, 83] on div "Lightbox" at bounding box center [193, 90] width 387 height 180
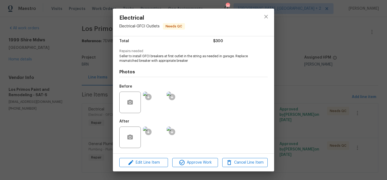
click at [180, 104] on img at bounding box center [178, 103] width 22 height 22
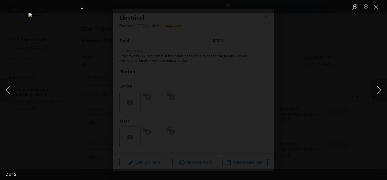
click at [47, 81] on div "Lightbox" at bounding box center [193, 90] width 387 height 180
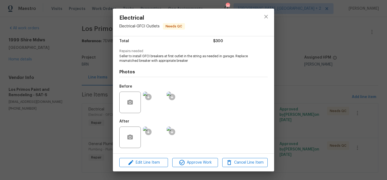
click at [178, 140] on img at bounding box center [178, 138] width 22 height 22
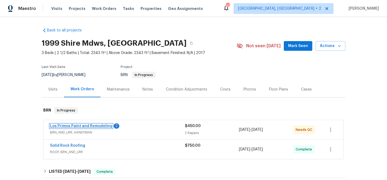
click at [93, 125] on link "Los Primos Paint and Remodeling" at bounding box center [81, 126] width 62 height 4
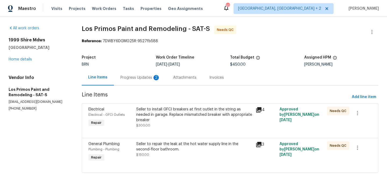
click at [142, 74] on div "Progress Updates 2" at bounding box center [140, 78] width 53 height 16
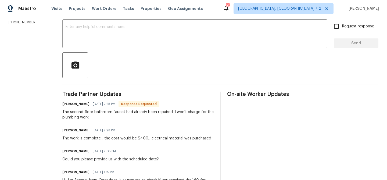
scroll to position [94, 0]
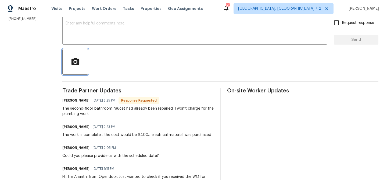
click at [78, 65] on icon "button" at bounding box center [75, 61] width 8 height 7
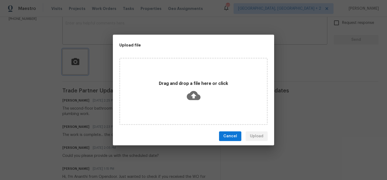
click at [46, 100] on div "Upload file Drag and drop a file here or click Cancel Upload" at bounding box center [193, 90] width 387 height 180
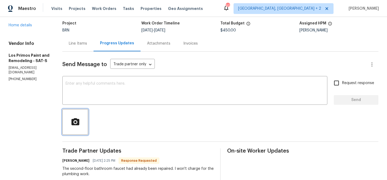
scroll to position [0, 0]
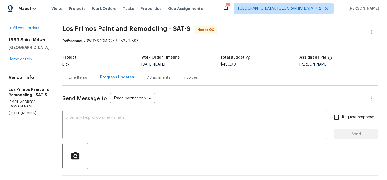
click at [81, 76] on div "Line Items" at bounding box center [78, 77] width 18 height 5
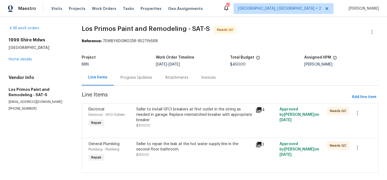
click at [156, 106] on div "Seller to install GFCI breakers at first outlet in the string as needed in gara…" at bounding box center [194, 117] width 119 height 25
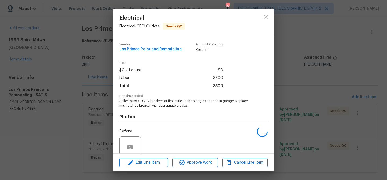
scroll to position [45, 0]
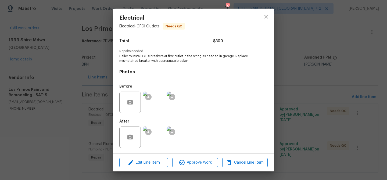
click at [158, 130] on img at bounding box center [154, 138] width 22 height 22
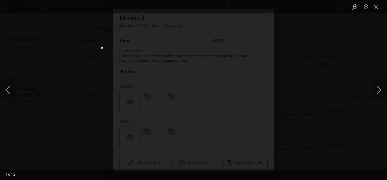
click at [54, 67] on div "Lightbox" at bounding box center [193, 90] width 387 height 180
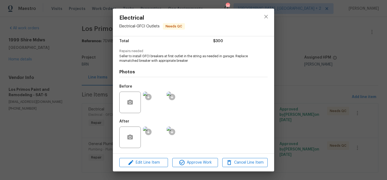
click at [152, 106] on img at bounding box center [154, 103] width 22 height 22
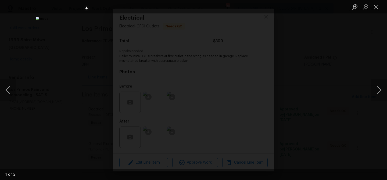
click at [60, 102] on div "Lightbox" at bounding box center [193, 90] width 387 height 180
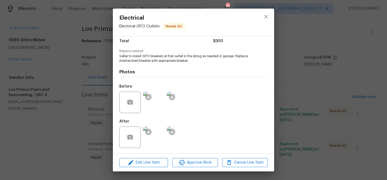
click at [158, 105] on img at bounding box center [154, 103] width 22 height 22
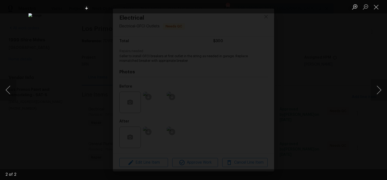
click at [65, 22] on div "Lightbox" at bounding box center [193, 90] width 387 height 180
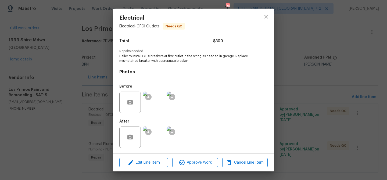
click at [60, 60] on div "Electrical Electrical - GFCI Outlets Needs QC Vendor Los Primos Paint and Remod…" at bounding box center [193, 90] width 387 height 180
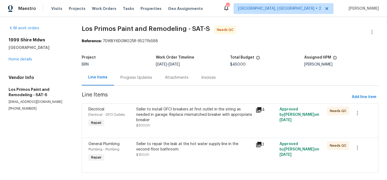
scroll to position [8, 0]
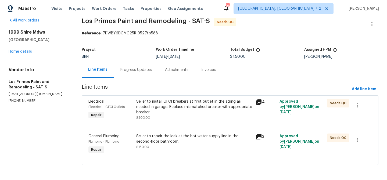
click at [147, 146] on span "$150.00" at bounding box center [142, 147] width 13 height 3
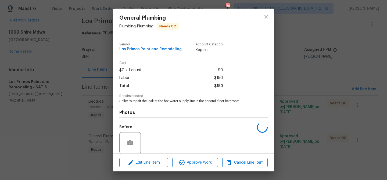
scroll to position [40, 0]
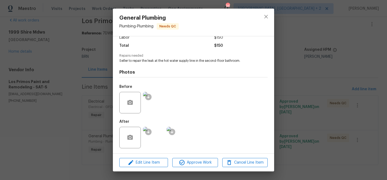
click at [155, 109] on img at bounding box center [154, 103] width 22 height 22
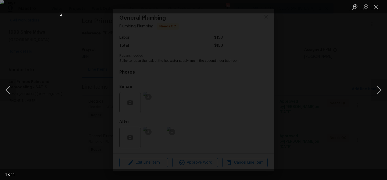
click at [68, 54] on img "Lightbox" at bounding box center [193, 90] width 387 height 180
click at [69, 135] on img "Lightbox" at bounding box center [193, 90] width 387 height 180
click at [34, 143] on div "Lightbox" at bounding box center [193, 90] width 387 height 180
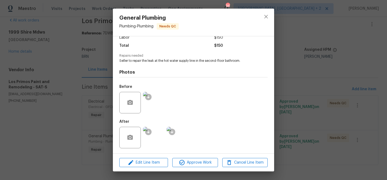
click at [157, 138] on img at bounding box center [154, 138] width 22 height 22
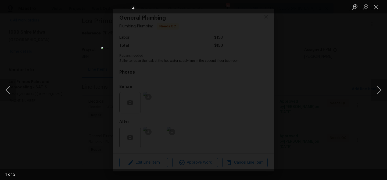
click at [75, 72] on div "Lightbox" at bounding box center [193, 90] width 387 height 180
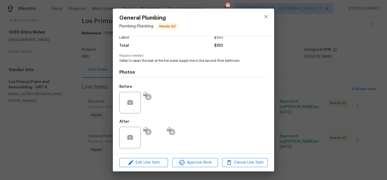
click at [70, 54] on div "General Plumbing Plumbing - Plumbing Needs QC Vendor Los Primos Paint and Remod…" at bounding box center [193, 90] width 387 height 180
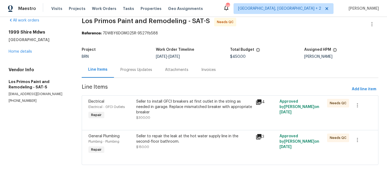
click at [160, 140] on div "Seller to repair the leak at the hot water supply line in the second-floor bath…" at bounding box center [194, 139] width 116 height 11
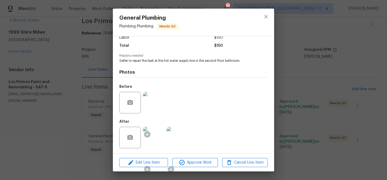
click at [155, 107] on img at bounding box center [154, 103] width 22 height 22
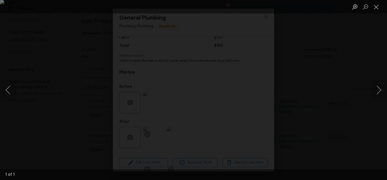
click at [48, 122] on div "Lightbox" at bounding box center [193, 90] width 387 height 180
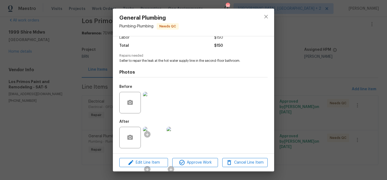
click at [154, 137] on img at bounding box center [154, 138] width 22 height 22
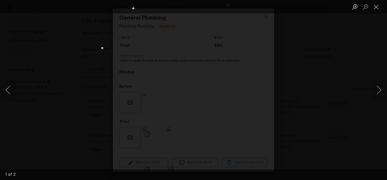
click at [154, 104] on img "Lightbox" at bounding box center [193, 90] width 185 height 86
click at [159, 78] on img "Lightbox" at bounding box center [193, 90] width 185 height 86
click at [374, 93] on button "Next image" at bounding box center [379, 90] width 16 height 22
click at [376, 93] on button "Next image" at bounding box center [379, 90] width 16 height 22
click at [110, 90] on div "Lightbox" at bounding box center [193, 90] width 387 height 180
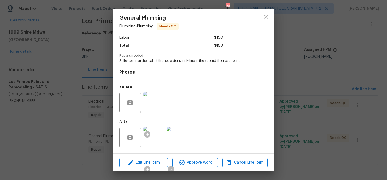
click at [75, 91] on div "General Plumbing Plumbing - Plumbing Needs QC Vendor Los Primos Paint and Remod…" at bounding box center [193, 90] width 387 height 180
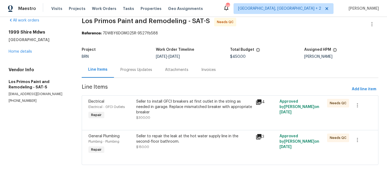
click at [125, 76] on div "Progress Updates" at bounding box center [136, 70] width 45 height 16
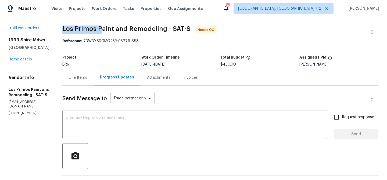
drag, startPoint x: 61, startPoint y: 31, endPoint x: 101, endPoint y: 27, distance: 40.6
click at [101, 27] on div "All work orders 1999 Shire Mdws New Braunfels, TX 78130 Home details Vendor Inf…" at bounding box center [193, 164] width 387 height 294
copy span "Los Primos P"
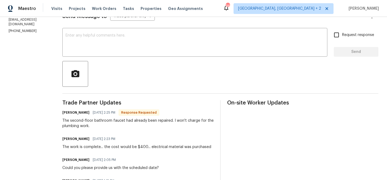
scroll to position [83, 0]
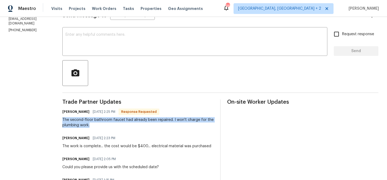
drag, startPoint x: 61, startPoint y: 120, endPoint x: 91, endPoint y: 125, distance: 30.3
click at [91, 125] on div "All work orders 1999 Shire Mdws New Braunfels, TX 78130 Home details Vendor Inf…" at bounding box center [193, 81] width 387 height 294
copy div "The second-floor bathroom faucet had already been repaired. I won't charge for …"
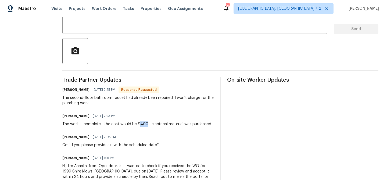
drag, startPoint x: 147, startPoint y: 123, endPoint x: 139, endPoint y: 124, distance: 7.6
click at [139, 124] on div "The work is complete... the cost would be $400... electrical material was purch…" at bounding box center [136, 124] width 149 height 5
copy div "400"
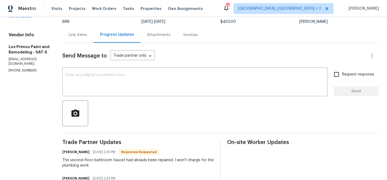
scroll to position [0, 0]
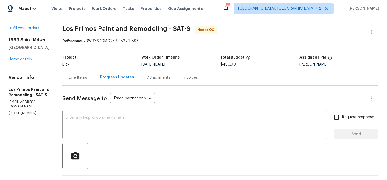
click at [74, 78] on div "Line Items" at bounding box center [78, 77] width 18 height 5
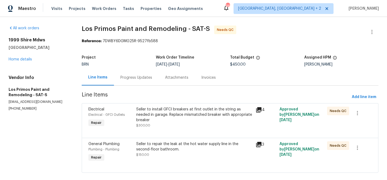
click at [148, 105] on div "Electrical Electrical - GFCI Outlets Repair Seller to install GFCI breakers at …" at bounding box center [230, 120] width 297 height 35
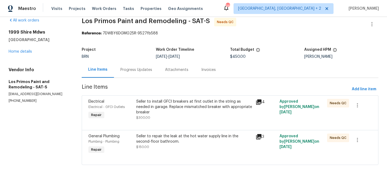
click at [148, 108] on div "Seller to install GFCI breakers at first outlet in the string as needed in gara…" at bounding box center [194, 107] width 116 height 16
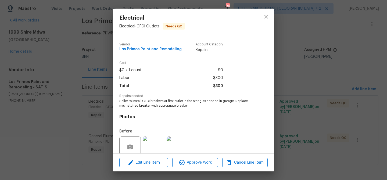
scroll to position [45, 0]
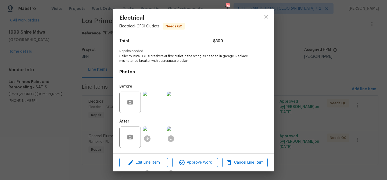
click at [69, 131] on div "Electrical Electrical - GFCI Outlets Needs QC Vendor Los Primos Paint and Remod…" at bounding box center [193, 90] width 387 height 180
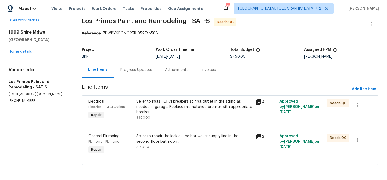
click at [139, 132] on div "Seller to repair the leak at the hot water supply line in the second-floor bath…" at bounding box center [194, 144] width 119 height 25
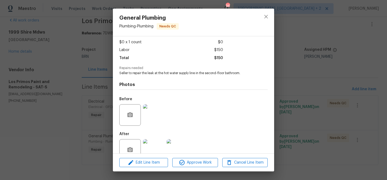
scroll to position [40, 0]
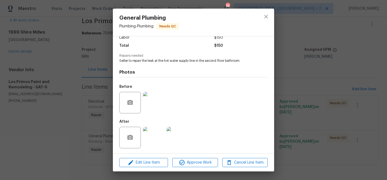
click at [76, 111] on div "General Plumbing Plumbing - Plumbing Needs QC Vendor Los Primos Paint and Remod…" at bounding box center [193, 90] width 387 height 180
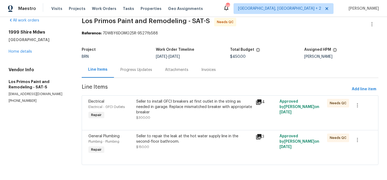
click at [153, 98] on div "Seller to install GFCI breakers at first outlet in the string as needed in gara…" at bounding box center [194, 109] width 119 height 25
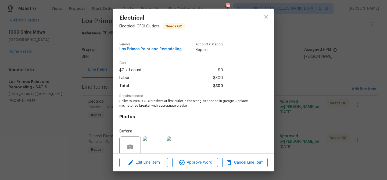
scroll to position [45, 0]
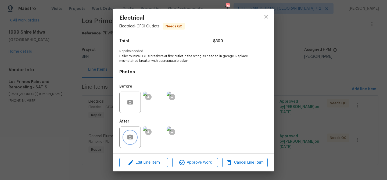
click at [133, 134] on button "button" at bounding box center [130, 137] width 13 height 13
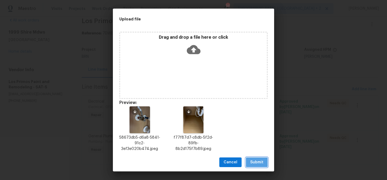
click at [257, 158] on button "Submit" at bounding box center [257, 163] width 22 height 10
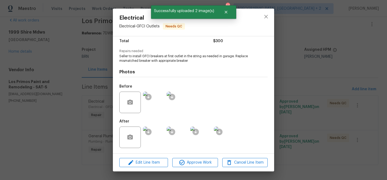
click at [82, 98] on div "Electrical Electrical - GFCI Outlets Needs QC Vendor Los Primos Paint and Remod…" at bounding box center [193, 90] width 387 height 180
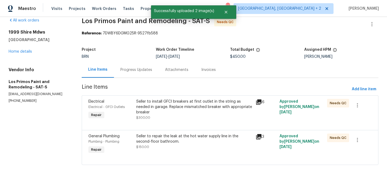
click at [153, 101] on div "Seller to install GFCI breakers at first outlet in the string as needed in gara…" at bounding box center [194, 107] width 116 height 16
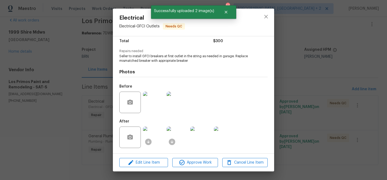
click at [150, 170] on div "Edit Line Item Approve Work Cancel Line Item" at bounding box center [193, 163] width 161 height 18
click at [148, 165] on span "Edit Line Item" at bounding box center [143, 163] width 45 height 7
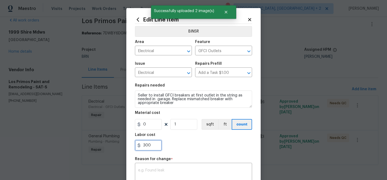
click at [158, 146] on input "300" at bounding box center [148, 145] width 27 height 11
type input "3"
paste input "400"
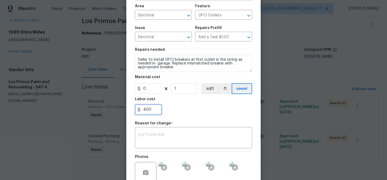
scroll to position [74, 0]
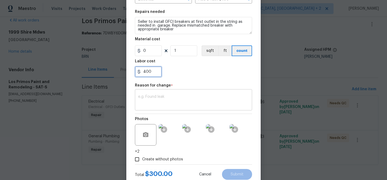
type input "400"
click at [175, 107] on div "x ​" at bounding box center [193, 101] width 117 height 20
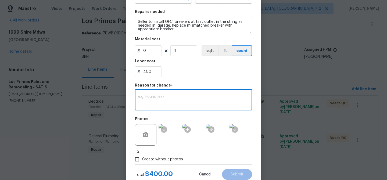
paste textarea "(AM) Updated per vendors final cost."
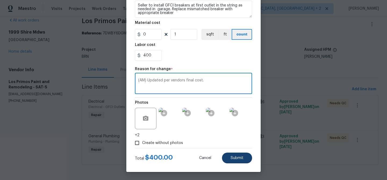
type textarea "(AM) Updated per vendors final cost."
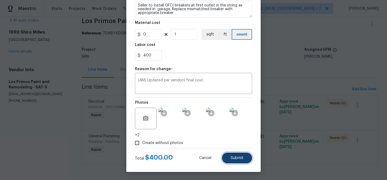
click at [233, 159] on span "Submit" at bounding box center [237, 158] width 13 height 4
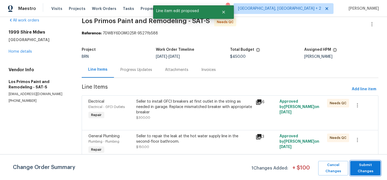
scroll to position [0, 0]
click at [369, 169] on span "Submit Changes" at bounding box center [365, 168] width 25 height 12
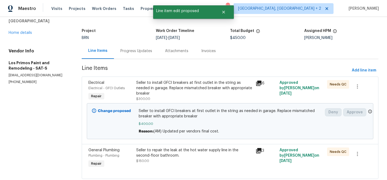
scroll to position [41, 0]
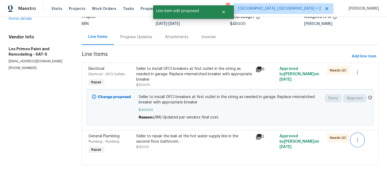
click at [359, 140] on icon "button" at bounding box center [358, 140] width 6 height 6
click at [359, 138] on li "Cancel" at bounding box center [361, 140] width 21 height 9
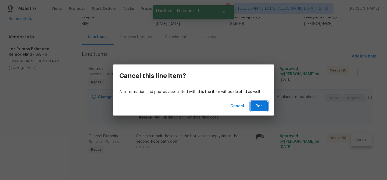
click at [261, 110] on button "Yes" at bounding box center [259, 106] width 17 height 10
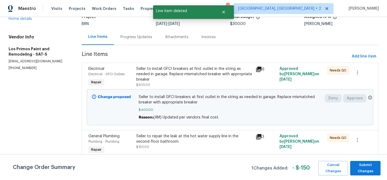
scroll to position [6, 0]
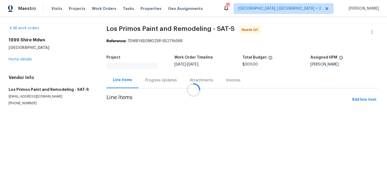
scroll to position [6, 0]
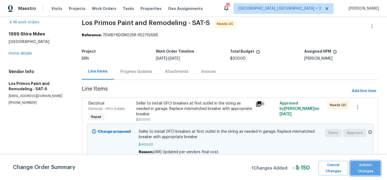
click at [367, 164] on span "Submit Changes" at bounding box center [365, 168] width 25 height 12
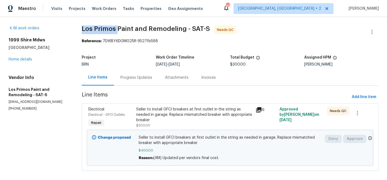
drag, startPoint x: 78, startPoint y: 31, endPoint x: 117, endPoint y: 31, distance: 38.7
click at [117, 31] on div "All work orders 1999 Shire Mdws [GEOGRAPHIC_DATA] Home details Vendor Info Los …" at bounding box center [193, 101] width 387 height 169
copy span "Los Primos"
click at [82, 22] on div "All work orders 1999 Shire Mdws [GEOGRAPHIC_DATA] Home details Vendor Info Los …" at bounding box center [193, 101] width 387 height 169
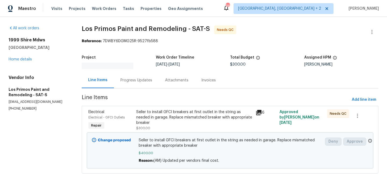
scroll to position [6, 0]
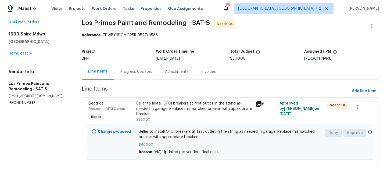
click at [131, 71] on div "Progress Updates" at bounding box center [137, 71] width 32 height 5
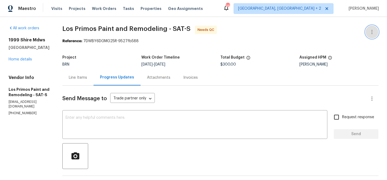
click at [371, 26] on button "button" at bounding box center [372, 32] width 13 height 13
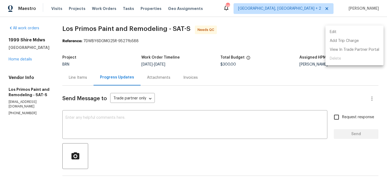
click at [358, 27] on ul "Edit Add Trip Charge View In Trade Partner Portal Delete" at bounding box center [355, 46] width 58 height 40
click at [329, 34] on li "Edit" at bounding box center [355, 32] width 58 height 9
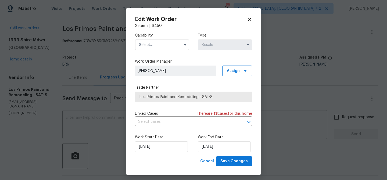
click at [160, 46] on input "text" at bounding box center [162, 45] width 54 height 11
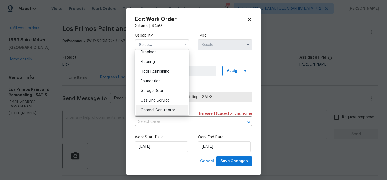
click at [160, 109] on span "General Contractor" at bounding box center [158, 110] width 35 height 4
type input "General Contractor"
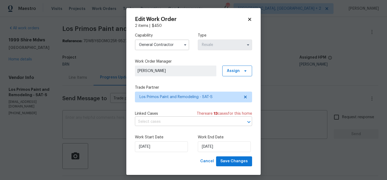
click at [157, 120] on input "text" at bounding box center [186, 122] width 102 height 8
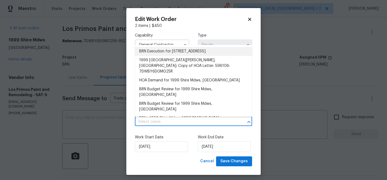
click at [152, 52] on li "BRN Execution for 1999 Shire Mdws, New Braunfels, TX 78130" at bounding box center [193, 51] width 117 height 9
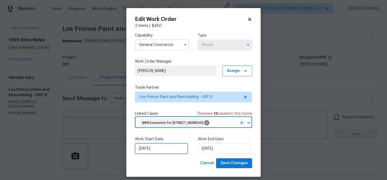
click at [150, 154] on input "07/10/2025" at bounding box center [161, 148] width 53 height 11
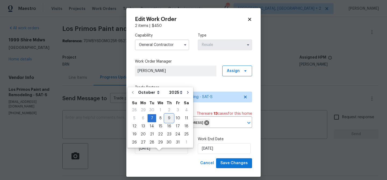
click at [165, 118] on div "9" at bounding box center [169, 119] width 9 height 8
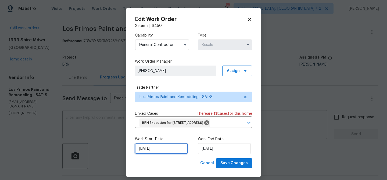
click at [159, 154] on input "09/10/2025" at bounding box center [161, 148] width 53 height 11
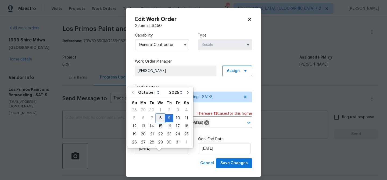
click at [159, 118] on div "8" at bounding box center [160, 119] width 9 height 8
type input "08/10/2025"
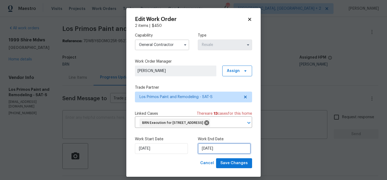
click at [210, 154] on input "09/10/2025" at bounding box center [224, 148] width 53 height 11
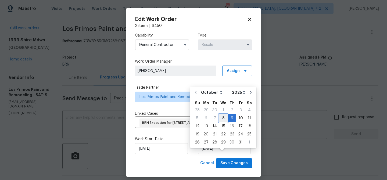
click at [221, 119] on div "8" at bounding box center [223, 119] width 9 height 8
type input "08/10/2025"
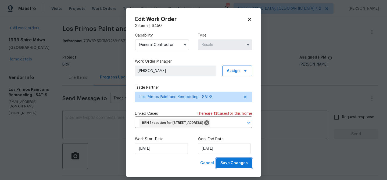
click at [232, 167] on span "Save Changes" at bounding box center [234, 163] width 27 height 7
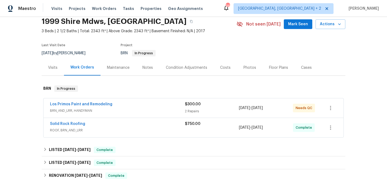
scroll to position [26, 0]
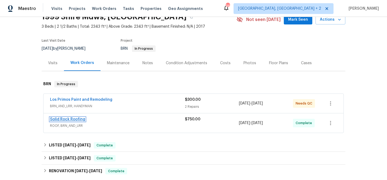
click at [71, 118] on link "Solid Rock Roofing" at bounding box center [67, 120] width 35 height 4
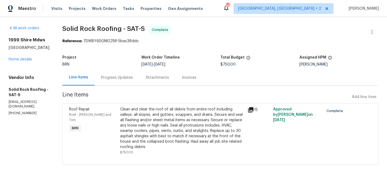
click at [150, 114] on div "Clean and clear the roof of all debris from entire roof including valleys, all …" at bounding box center [182, 128] width 124 height 43
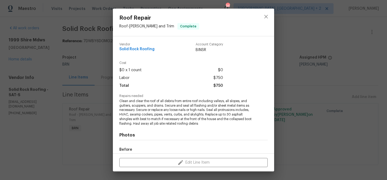
click at [135, 103] on span "Clean and clear the roof of all debris from entire roof including valleys, all …" at bounding box center [186, 112] width 134 height 27
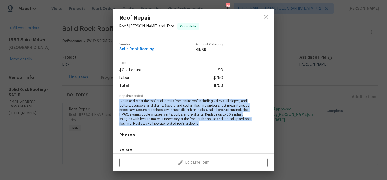
click at [135, 103] on span "Clean and clear the roof of all debris from entire roof including valleys, all …" at bounding box center [186, 112] width 134 height 27
copy span "Clean and clear the roof of all debris from entire roof including valleys, all …"
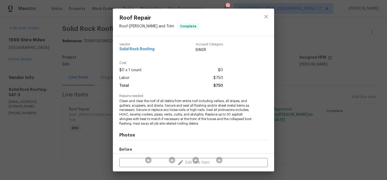
click at [89, 28] on div "Roof Repair Roof - [PERSON_NAME] and Trim Complete Vendor Solid Rock Roofing Ac…" at bounding box center [193, 90] width 387 height 180
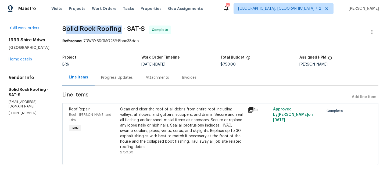
drag, startPoint x: 66, startPoint y: 28, endPoint x: 121, endPoint y: 30, distance: 55.2
click at [121, 30] on span "Solid Rock Roofing - SAT-S" at bounding box center [103, 29] width 83 height 6
copy span "olid Rock Roofing"
click at [65, 37] on span "Solid Rock Roofing - SAT-S Complete" at bounding box center [213, 32] width 303 height 13
drag, startPoint x: 62, startPoint y: 32, endPoint x: 121, endPoint y: 30, distance: 59.5
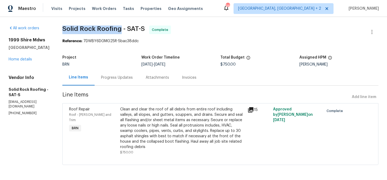
click at [121, 30] on div "All work orders 1999 Shire Mdws [GEOGRAPHIC_DATA] Home details Vendor Info Soli…" at bounding box center [193, 98] width 387 height 163
copy span "Solid Rock Roofing"
click at [162, 118] on div "Clean and clear the roof of all debris from entire roof including valleys, all …" at bounding box center [182, 128] width 124 height 43
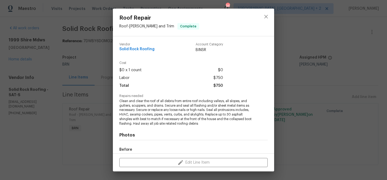
scroll to position [63, 0]
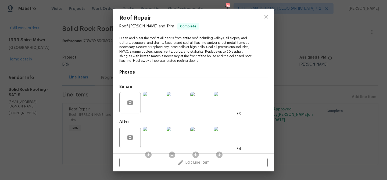
click at [158, 101] on img at bounding box center [154, 103] width 22 height 22
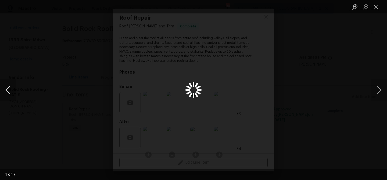
click at [12, 90] on button "Previous image" at bounding box center [8, 90] width 16 height 22
click at [6, 90] on button "Previous image" at bounding box center [8, 90] width 16 height 22
click at [378, 84] on button "Next image" at bounding box center [379, 90] width 16 height 22
click at [12, 90] on button "Previous image" at bounding box center [8, 90] width 16 height 22
click at [20, 61] on div "Lightbox" at bounding box center [193, 90] width 387 height 180
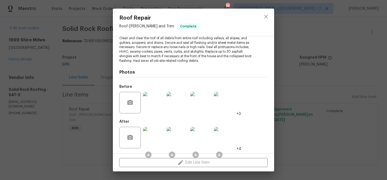
click at [157, 136] on img at bounding box center [154, 138] width 22 height 22
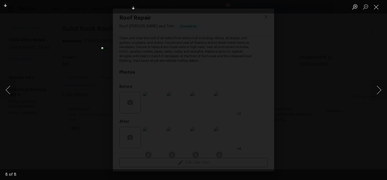
click at [81, 55] on div "Lightbox" at bounding box center [193, 90] width 387 height 180
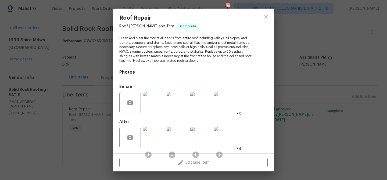
click at [86, 25] on div "Roof Repair Roof - [PERSON_NAME] and Trim Complete Vendor Solid Rock Roofing Ac…" at bounding box center [193, 90] width 387 height 180
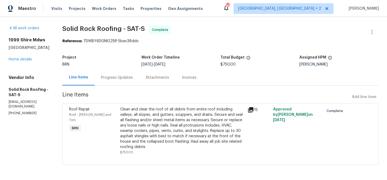
click at [66, 27] on span "Solid Rock Roofing - SAT-S" at bounding box center [103, 29] width 83 height 6
drag, startPoint x: 60, startPoint y: 29, endPoint x: 123, endPoint y: 27, distance: 62.7
click at [123, 27] on div "All work orders 1999 Shire Mdws [GEOGRAPHIC_DATA] Home details Vendor Info Soli…" at bounding box center [193, 98] width 387 height 163
copy span "Solid Rock Roofing"
click at [182, 79] on div "Invoices" at bounding box center [189, 77] width 15 height 5
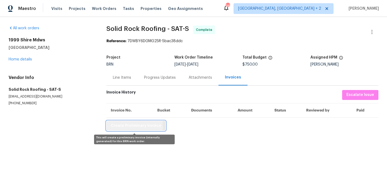
click at [119, 126] on span "Create Preliminary Invoice" at bounding box center [136, 126] width 51 height 7
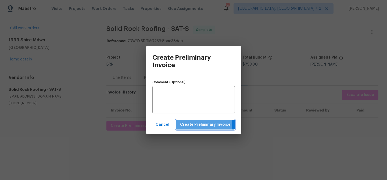
click at [193, 124] on span "Create Preliminary Invoice" at bounding box center [205, 125] width 51 height 7
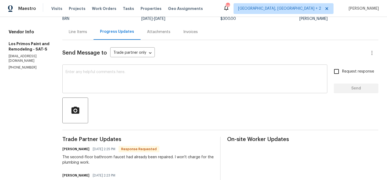
scroll to position [17, 0]
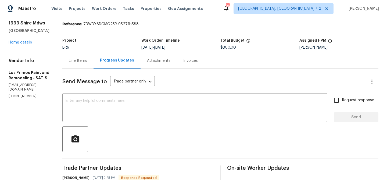
click at [75, 64] on div "Line Items" at bounding box center [77, 61] width 31 height 16
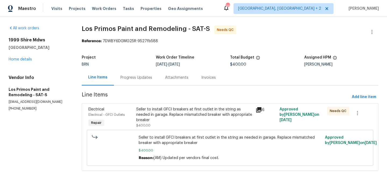
click at [129, 74] on div "Progress Updates" at bounding box center [136, 78] width 45 height 16
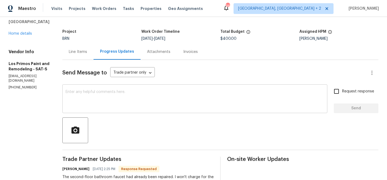
scroll to position [29, 0]
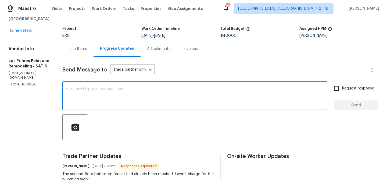
click at [94, 98] on textarea at bounding box center [195, 96] width 259 height 19
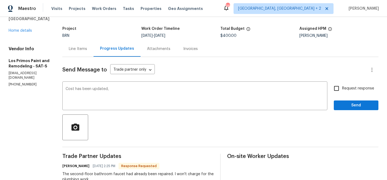
paste textarea "WO is approved, Please upload the invoice under the invoice section.Thanks"
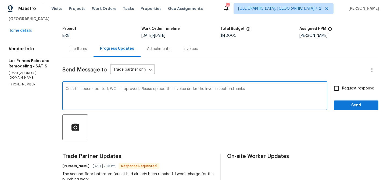
type textarea "Cost has been updated, WO is approved, Please upload the invoice under the invo…"
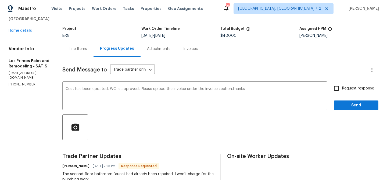
click at [343, 89] on span "Request response" at bounding box center [358, 89] width 32 height 6
click at [342, 89] on input "Request response" at bounding box center [336, 88] width 11 height 11
checkbox input "true"
click at [345, 111] on div "Send Message to Trade partner only Trade partner only ​ Cost has been updated, …" at bounding box center [220, 165] width 316 height 216
click at [344, 106] on span "Send" at bounding box center [356, 105] width 36 height 7
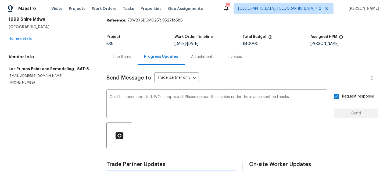
scroll to position [0, 0]
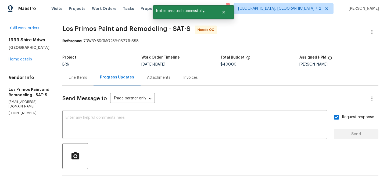
click at [77, 82] on div "Line Items" at bounding box center [77, 78] width 31 height 16
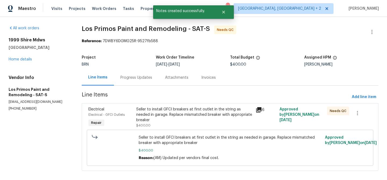
click at [171, 115] on div "Seller to install GFCI breakers at first outlet in the string as needed in gara…" at bounding box center [194, 115] width 116 height 16
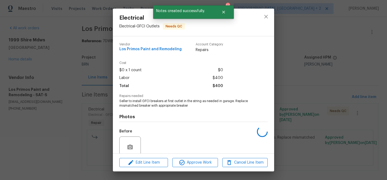
scroll to position [45, 0]
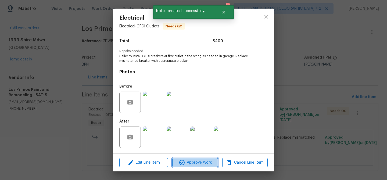
click at [191, 158] on button "Approve Work" at bounding box center [194, 162] width 45 height 9
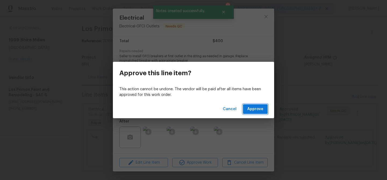
click at [252, 109] on span "Approve" at bounding box center [256, 109] width 16 height 7
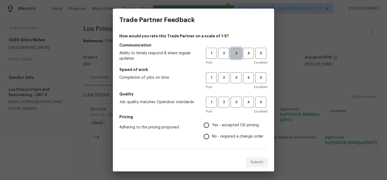
click at [235, 54] on span "3" at bounding box center [236, 53] width 10 height 6
click at [238, 79] on span "3" at bounding box center [236, 78] width 10 height 6
click at [238, 99] on span "3" at bounding box center [236, 102] width 10 height 6
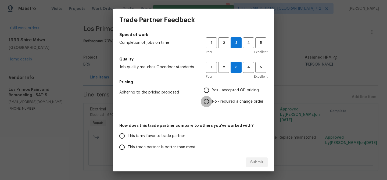
click at [212, 101] on input "No - required a change order" at bounding box center [206, 101] width 11 height 11
radio input "true"
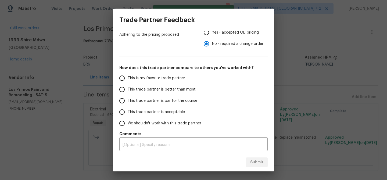
click at [149, 91] on span "This trade partner is better than most" at bounding box center [162, 90] width 68 height 6
click at [128, 91] on input "This trade partner is better than most" at bounding box center [121, 89] width 11 height 11
click at [253, 158] on button "Submit" at bounding box center [257, 163] width 22 height 10
radio input "true"
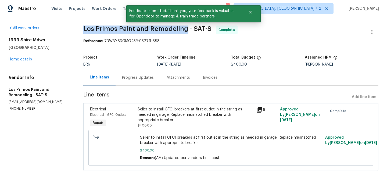
drag, startPoint x: 81, startPoint y: 29, endPoint x: 186, endPoint y: 29, distance: 105.7
click at [186, 29] on div "All work orders 1999 Shire Mdws New Braunfels, TX 78130 Home details Vendor Inf…" at bounding box center [193, 101] width 387 height 169
copy span "Los Primos Paint and Remodeling"
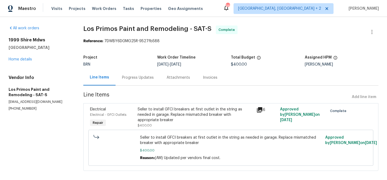
click at [146, 108] on div "Seller to install GFCI breakers at first outlet in the string as needed in gara…" at bounding box center [195, 115] width 115 height 16
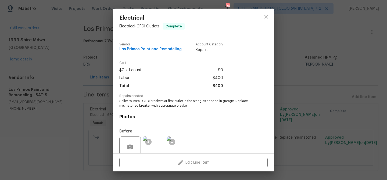
click at [129, 93] on div "Cost $0 x 1 count $0 Labor $400 Total $400" at bounding box center [193, 77] width 149 height 33
click at [125, 101] on span "Seller to install GFCI breakers at first outlet in the string as needed in gara…" at bounding box center [186, 103] width 134 height 9
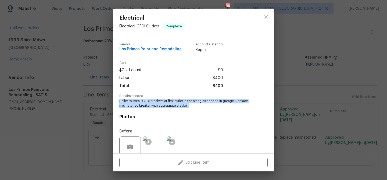
click at [125, 101] on span "Seller to install GFCI breakers at first outlet in the string as needed in gara…" at bounding box center [186, 103] width 134 height 9
copy span "Seller to install GFCI breakers at first outlet in the string as needed in gara…"
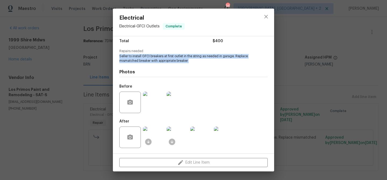
click at [152, 104] on img at bounding box center [154, 103] width 22 height 22
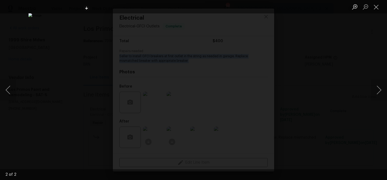
click at [38, 70] on div "Lightbox" at bounding box center [193, 90] width 387 height 180
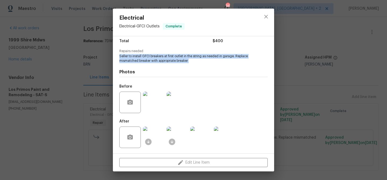
click at [155, 134] on img at bounding box center [154, 138] width 22 height 22
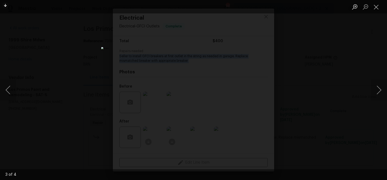
click at [157, 55] on img "Lightbox" at bounding box center [193, 90] width 185 height 86
click at [68, 54] on div "Lightbox" at bounding box center [193, 90] width 387 height 180
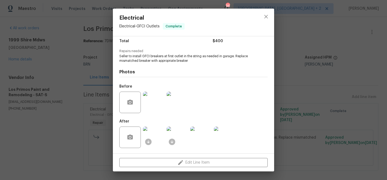
click at [69, 85] on div "Electrical Electrical - GFCI Outlets Complete Vendor Los Primos Paint and Remod…" at bounding box center [193, 90] width 387 height 180
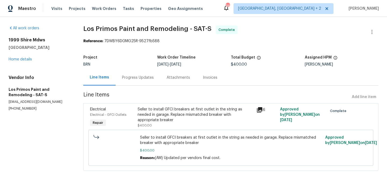
click at [174, 107] on div "Seller to install GFCI breakers at first outlet in the string as needed in gara…" at bounding box center [195, 115] width 115 height 16
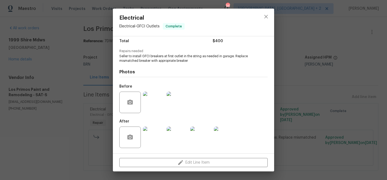
click at [160, 130] on img at bounding box center [154, 138] width 22 height 22
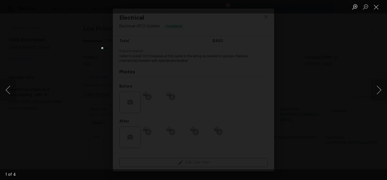
click at [159, 80] on img "Lightbox" at bounding box center [193, 90] width 185 height 86
click at [169, 90] on img "Lightbox" at bounding box center [193, 90] width 185 height 86
click at [59, 44] on div "Lightbox" at bounding box center [193, 90] width 387 height 180
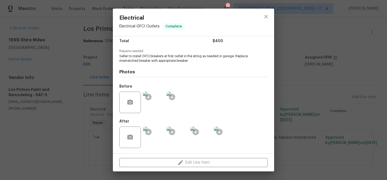
click at [80, 45] on div "Electrical Electrical - GFCI Outlets Complete Vendor Los Primos Paint and Remod…" at bounding box center [193, 90] width 387 height 180
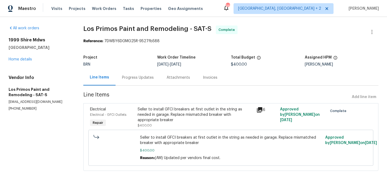
click at [207, 75] on div "Invoices" at bounding box center [210, 78] width 27 height 16
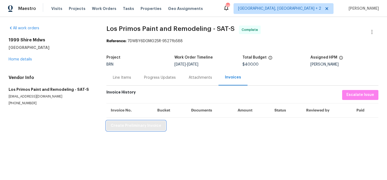
click at [133, 127] on span "Create Preliminary Invoice" at bounding box center [136, 126] width 51 height 7
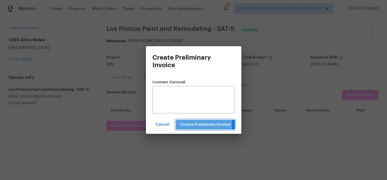
click at [192, 124] on span "Create Preliminary Invoice" at bounding box center [205, 125] width 51 height 7
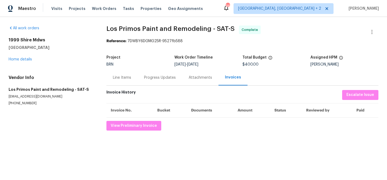
click at [159, 75] on div "Progress Updates" at bounding box center [160, 78] width 45 height 16
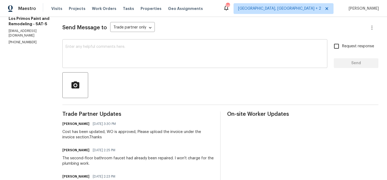
scroll to position [76, 0]
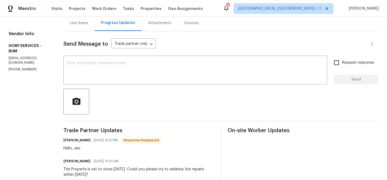
scroll to position [66, 0]
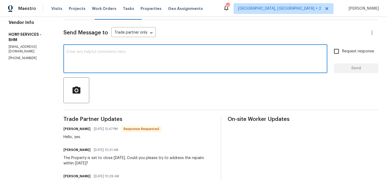
click at [89, 58] on textarea at bounding box center [196, 59] width 258 height 19
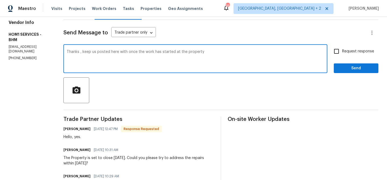
type textarea "Thanks , keep us posted here with once the work has started at the property"
click at [348, 53] on span "Request response" at bounding box center [358, 52] width 32 height 6
click at [342, 53] on input "Request response" at bounding box center [336, 51] width 11 height 11
checkbox input "true"
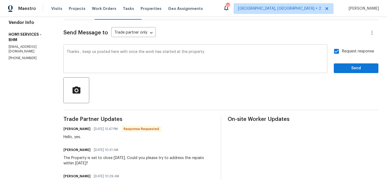
click at [123, 52] on textarea "Thanks , keep us posted here with once the work has started at the property" at bounding box center [196, 59] width 258 height 19
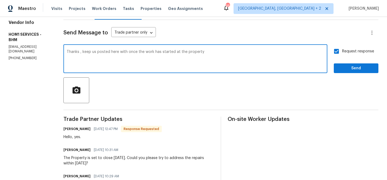
click at [123, 52] on textarea "Thanks , keep us posted here with once the work has started at the property" at bounding box center [196, 59] width 258 height 19
type textarea "Thanks , keep us posted here once the work has started at the property"
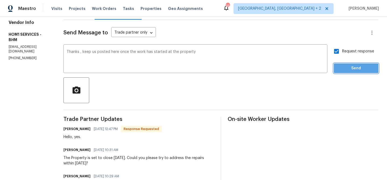
click at [343, 68] on span "Send" at bounding box center [356, 68] width 36 height 7
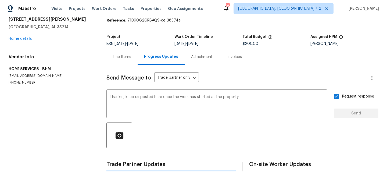
scroll to position [0, 0]
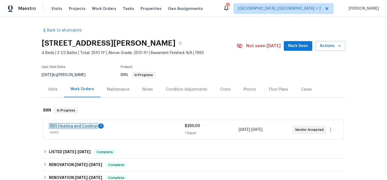
click at [70, 126] on link "BBS Heating and Cooling" at bounding box center [73, 126] width 47 height 4
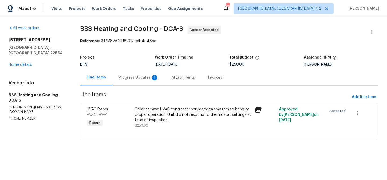
click at [121, 72] on div "Progress Updates 1" at bounding box center [138, 78] width 53 height 16
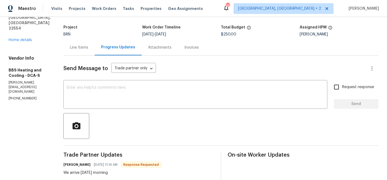
scroll to position [33, 0]
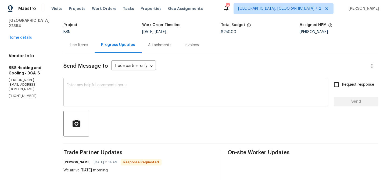
click at [111, 92] on textarea at bounding box center [196, 92] width 258 height 19
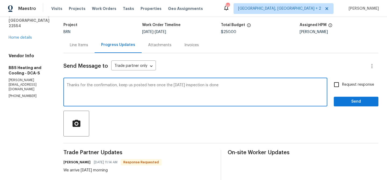
type textarea "Thanks for the confirmation, keep us posted here once the [DATE] inspection is …"
click at [347, 87] on span "Request response" at bounding box center [358, 85] width 32 height 6
click at [342, 87] on input "Request response" at bounding box center [336, 84] width 11 height 11
checkbox input "true"
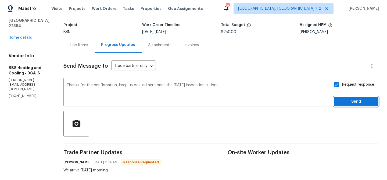
click at [345, 97] on button "Send" at bounding box center [356, 102] width 45 height 10
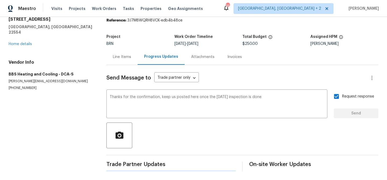
scroll to position [0, 0]
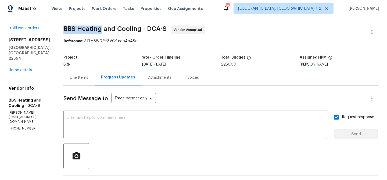
drag, startPoint x: 75, startPoint y: 29, endPoint x: 112, endPoint y: 29, distance: 36.9
click at [112, 29] on span "BBS Heating and Cooling - DCA-S" at bounding box center [114, 29] width 103 height 6
copy span "BBS Heating"
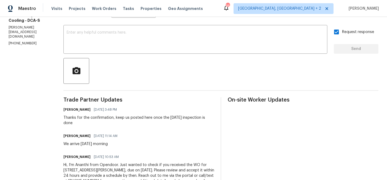
scroll to position [88, 0]
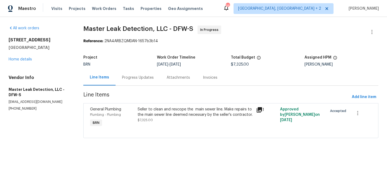
click at [135, 77] on div "Progress Updates" at bounding box center [138, 77] width 32 height 5
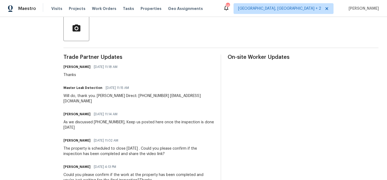
scroll to position [129, 0]
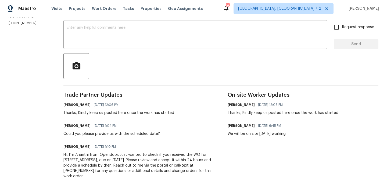
scroll to position [77, 0]
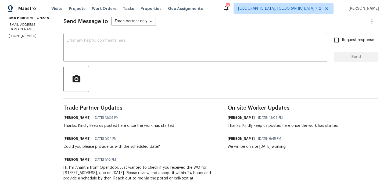
click at [89, 72] on div at bounding box center [220, 79] width 315 height 26
click at [83, 51] on textarea at bounding box center [196, 48] width 258 height 19
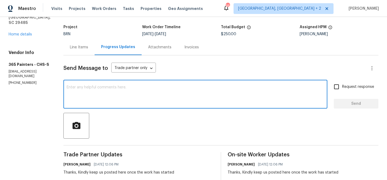
scroll to position [9, 0]
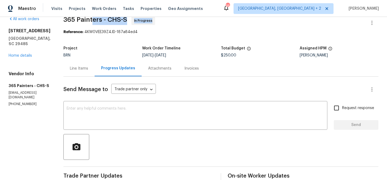
drag, startPoint x: 58, startPoint y: 27, endPoint x: 88, endPoint y: 24, distance: 30.3
click at [88, 24] on div "All work orders 109 Evance Ct Summerville, SC 29485 Home details Vendor Info 36…" at bounding box center [193, 141] width 387 height 267
click at [88, 24] on span "365 Painters - CHS-S In Progress" at bounding box center [214, 22] width 302 height 13
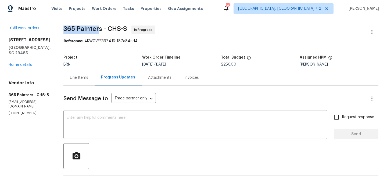
drag, startPoint x: 59, startPoint y: 31, endPoint x: 94, endPoint y: 31, distance: 34.7
click at [94, 31] on span "365 Painters - CHS-S" at bounding box center [95, 29] width 64 height 6
drag, startPoint x: 97, startPoint y: 30, endPoint x: 59, endPoint y: 30, distance: 38.7
click at [63, 30] on span "365 Painters - CHS-S" at bounding box center [95, 29] width 64 height 6
copy span "365 Painters"
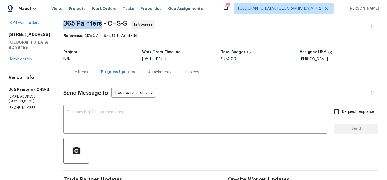
scroll to position [1, 0]
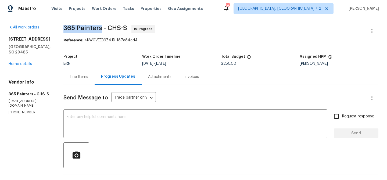
copy span "365 Painters"
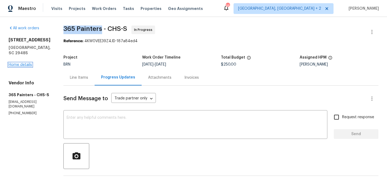
click at [17, 65] on link "Home details" at bounding box center [20, 65] width 23 height 4
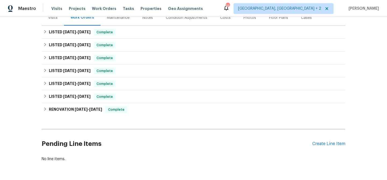
scroll to position [90, 0]
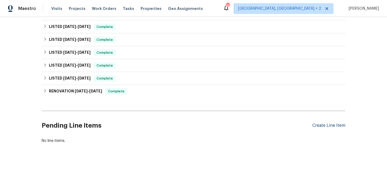
click at [323, 127] on div "Create Line Item" at bounding box center [329, 125] width 33 height 5
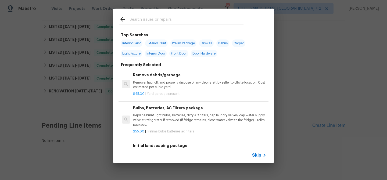
click at [255, 156] on span "Skip" at bounding box center [256, 155] width 9 height 5
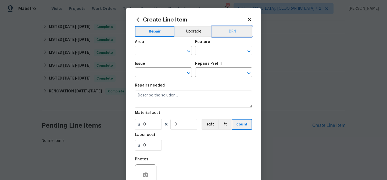
click at [233, 30] on button "BRN" at bounding box center [233, 31] width 40 height 11
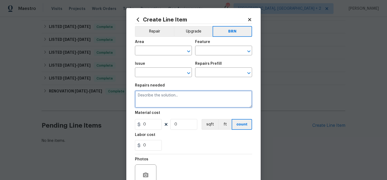
click at [169, 105] on textarea at bounding box center [193, 99] width 117 height 17
paste textarea "Complete Los Angeles Department of Water and Power Inspection and obtain CERTIF…"
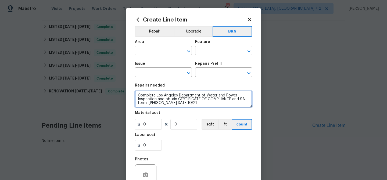
scroll to position [5, 0]
type textarea "Complete Los Angeles Department of Water and Power Inspection and obtain CERTIF…"
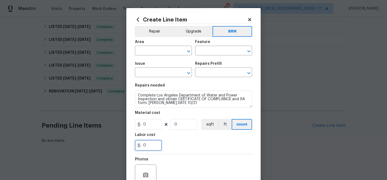
click at [153, 151] on input "0" at bounding box center [148, 145] width 27 height 11
type input "125"
click at [181, 128] on input "0" at bounding box center [184, 124] width 27 height 11
type input "1"
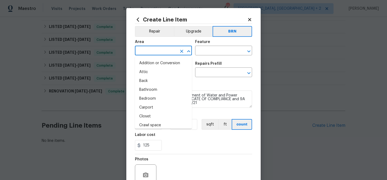
click at [152, 52] on input "text" at bounding box center [156, 51] width 42 height 8
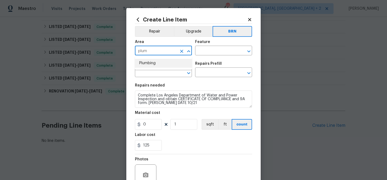
click at [154, 63] on li "Plumbing" at bounding box center [163, 63] width 57 height 9
type input "Plumbing"
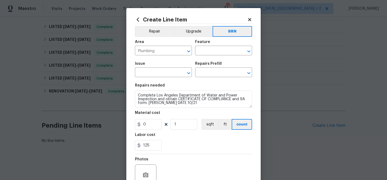
click at [207, 45] on div "Feature" at bounding box center [223, 43] width 57 height 7
click at [206, 46] on div "Feature" at bounding box center [223, 43] width 57 height 7
click at [204, 49] on input "text" at bounding box center [216, 51] width 42 height 8
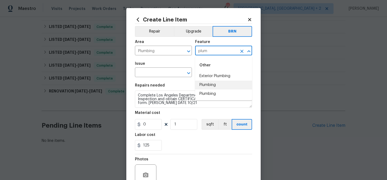
click at [206, 86] on li "Plumbing" at bounding box center [223, 85] width 57 height 9
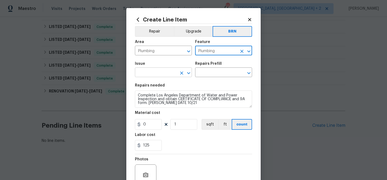
type input "Plumbing"
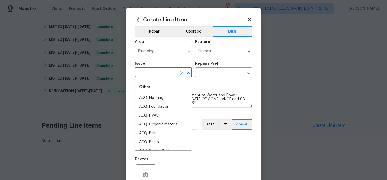
click at [165, 76] on input "text" at bounding box center [156, 73] width 42 height 8
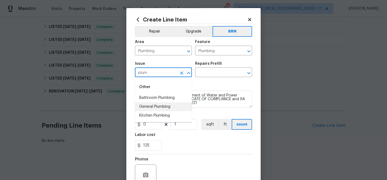
click at [146, 109] on li "General Plumbing" at bounding box center [163, 106] width 57 height 9
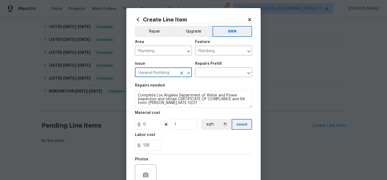
type input "General Plumbing"
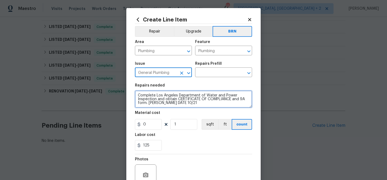
click at [147, 97] on textarea "Complete Los Angeles Department of Water and Power Inspection and obtain CERTIF…" at bounding box center [193, 99] width 117 height 17
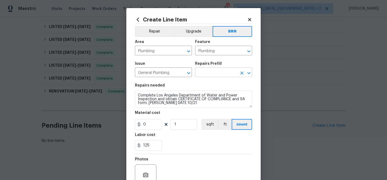
click at [208, 73] on input "text" at bounding box center [216, 73] width 42 height 8
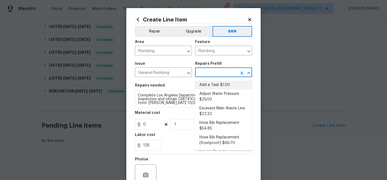
click at [208, 83] on li "Add a Task $1.00" at bounding box center [223, 85] width 57 height 9
type input "Add a Task $1.00"
type textarea "HPM to detail"
type input "1"
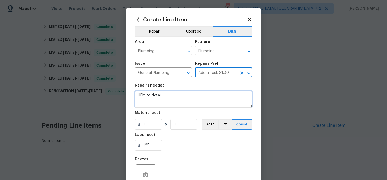
click at [166, 98] on textarea "HPM to detail" at bounding box center [193, 99] width 117 height 17
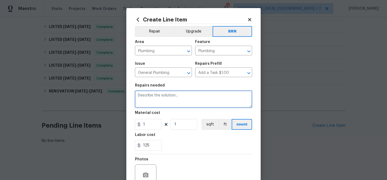
paste textarea "Complete Los Angeles Department of Water and Power Inspection and obtain CERTIF…"
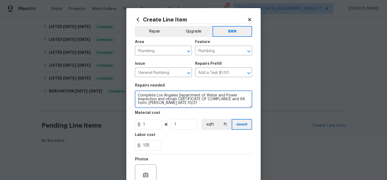
scroll to position [1, 0]
type textarea "Complete Los Angeles Department of Water and Power Inspection and obtain CERTIF…"
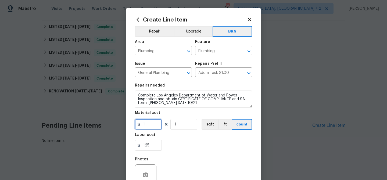
click at [150, 125] on input "1" at bounding box center [148, 124] width 27 height 11
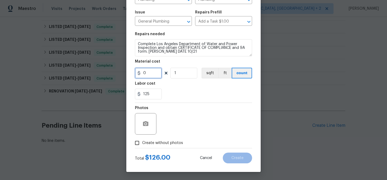
type input "0"
click at [139, 143] on input "Create without photos" at bounding box center [137, 143] width 10 height 10
checkbox input "true"
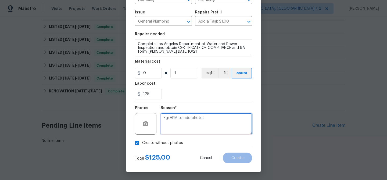
click at [188, 122] on textarea at bounding box center [206, 124] width 91 height 22
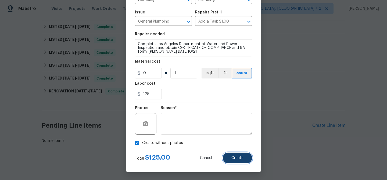
click at [232, 155] on button "Create" at bounding box center [237, 158] width 29 height 11
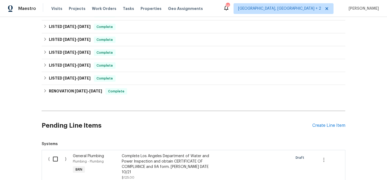
scroll to position [157, 0]
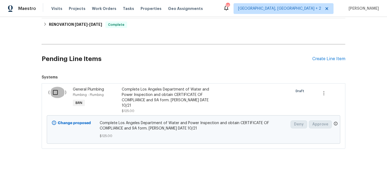
click at [58, 92] on input "checkbox" at bounding box center [57, 92] width 15 height 11
checkbox input "true"
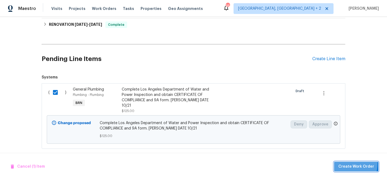
click at [343, 163] on button "Create Work Order" at bounding box center [356, 167] width 44 height 10
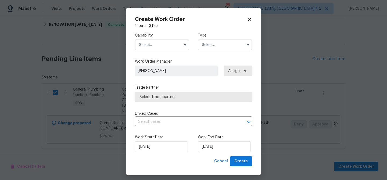
click at [159, 45] on input "text" at bounding box center [162, 45] width 54 height 11
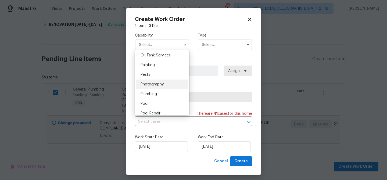
scroll to position [448, 0]
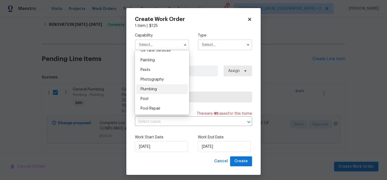
click at [154, 90] on span "Plumbing" at bounding box center [149, 89] width 16 height 4
type input "Plumbing"
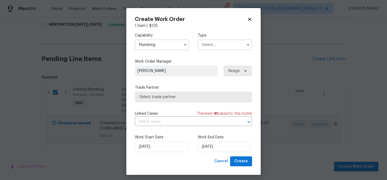
click at [212, 42] on input "text" at bounding box center [225, 45] width 54 height 11
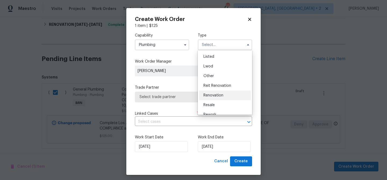
scroll to position [32, 0]
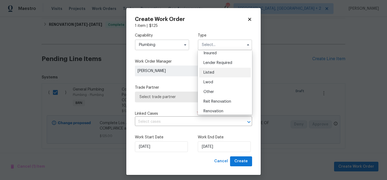
click at [213, 74] on span "Listed" at bounding box center [209, 73] width 11 height 4
type input "Listed"
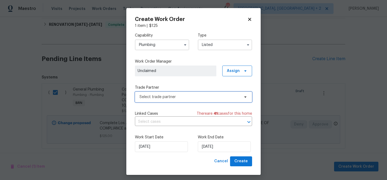
click at [167, 97] on span "Select trade partner" at bounding box center [190, 96] width 100 height 5
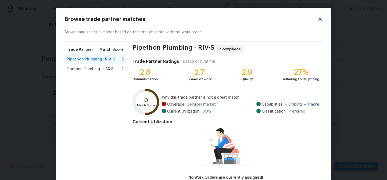
scroll to position [35, 0]
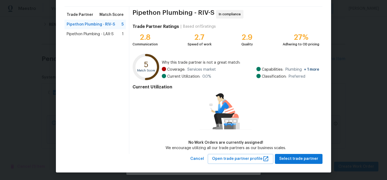
click at [88, 36] on span "Pipethon Plumbing - LAX-S" at bounding box center [90, 33] width 47 height 5
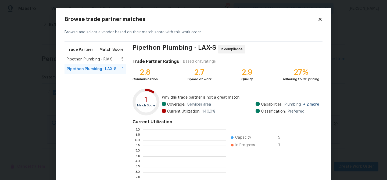
scroll to position [75, 84]
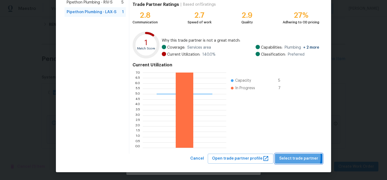
click at [285, 157] on span "Select trade partner" at bounding box center [299, 158] width 39 height 7
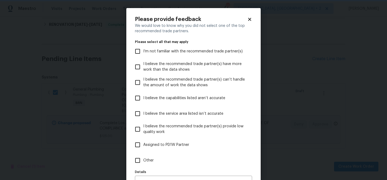
scroll to position [0, 0]
click at [140, 166] on input "Other" at bounding box center [137, 160] width 11 height 11
checkbox input "true"
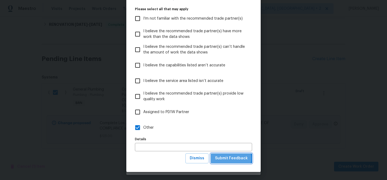
click at [221, 158] on span "Submit Feedback" at bounding box center [231, 158] width 33 height 7
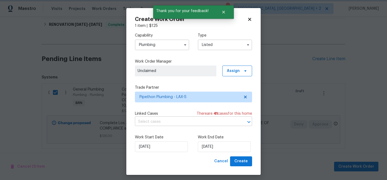
scroll to position [0, 0]
click at [160, 120] on input "text" at bounding box center [186, 122] width 102 height 8
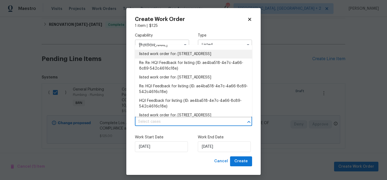
scroll to position [305, 0]
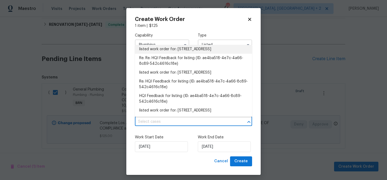
click at [162, 54] on li "listed work order for: 4523 Don Diego Dr Los Angeles, CA 90008" at bounding box center [193, 49] width 117 height 9
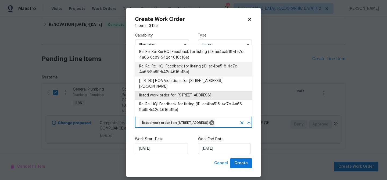
scroll to position [286, 0]
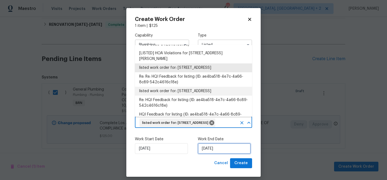
click at [210, 154] on input "08/10/2025" at bounding box center [224, 148] width 53 height 11
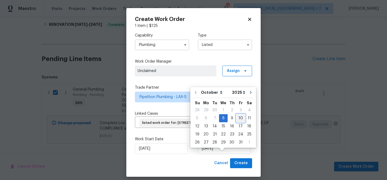
click at [237, 118] on div "10" at bounding box center [240, 119] width 9 height 8
type input "10/10/2025"
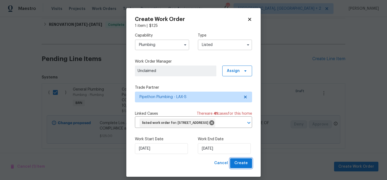
click at [237, 167] on span "Create" at bounding box center [241, 163] width 13 height 7
checkbox input "false"
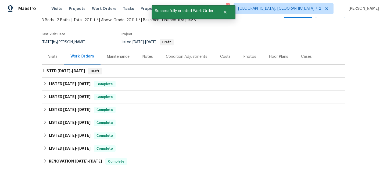
scroll to position [21, 0]
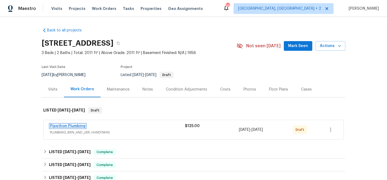
click at [65, 125] on link "Pipethon Plumbing" at bounding box center [68, 126] width 36 height 4
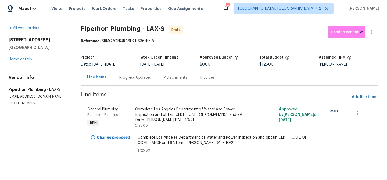
click at [142, 77] on div "Progress Updates" at bounding box center [135, 77] width 32 height 5
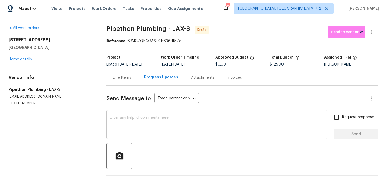
click at [151, 114] on div "x ​" at bounding box center [217, 125] width 221 height 27
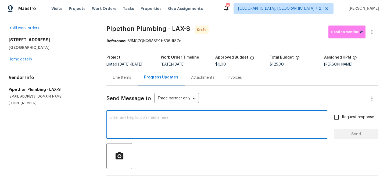
paste textarea "Hi, I'm Ananthi from Opendoor. Just wanted to check if you received the WO for …"
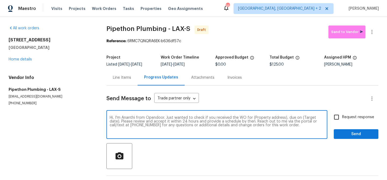
drag, startPoint x: 284, startPoint y: 118, endPoint x: 249, endPoint y: 118, distance: 35.8
click at [249, 118] on textarea "Hi, I'm Ananthi from Opendoor. Just wanted to check if you received the WO for …" at bounding box center [217, 125] width 215 height 19
paste textarea "4523 Don Diego Dr, Los Angeles, CA 90008"
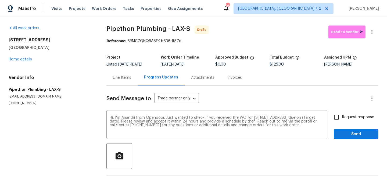
drag, startPoint x: 181, startPoint y: 65, endPoint x: 197, endPoint y: 65, distance: 15.3
click at [185, 65] on span "10/8/2025 - 10/10/2025" at bounding box center [173, 65] width 24 height 4
drag, startPoint x: 204, startPoint y: 64, endPoint x: 183, endPoint y: 65, distance: 20.7
click at [183, 65] on div "10/8/2025 - 10/10/2025" at bounding box center [188, 65] width 54 height 4
copy span "0/10/2025"
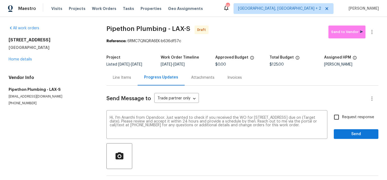
drag, startPoint x: 181, startPoint y: 65, endPoint x: 203, endPoint y: 62, distance: 22.2
click at [203, 62] on figure "Work Order Timeline 10/8/2025 - 10/10/2025" at bounding box center [188, 61] width 54 height 11
copy figure "10/8/2025 -"
drag, startPoint x: 203, startPoint y: 62, endPoint x: 185, endPoint y: 67, distance: 18.8
click at [185, 67] on div "Project Listed 10/8/2025 - 10/10/2025 Work Order Timeline 10/8/2025 - 10/10/202…" at bounding box center [243, 60] width 272 height 17
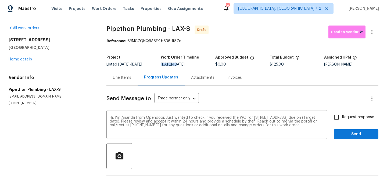
click at [185, 67] on div "Project Listed 10/8/2025 - 10/10/2025 Work Order Timeline 10/8/2025 - 10/10/202…" at bounding box center [243, 60] width 272 height 17
drag, startPoint x: 204, startPoint y: 63, endPoint x: 182, endPoint y: 65, distance: 21.6
click at [182, 65] on div "10/8/2025 - 10/10/2025" at bounding box center [188, 65] width 54 height 4
copy span "10/10/2025"
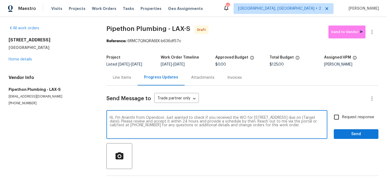
drag, startPoint x: 159, startPoint y: 122, endPoint x: 137, endPoint y: 122, distance: 21.5
click at [137, 122] on textarea "Hi, I'm Ananthi from Opendoor. Just wanted to check if you received the WO for …" at bounding box center [217, 125] width 215 height 19
paste textarea "10/10/2025"
type textarea "Hi, I'm Ananthi from Opendoor. Just wanted to check if you received the WO for …"
click at [341, 115] on input "Request response" at bounding box center [336, 117] width 11 height 11
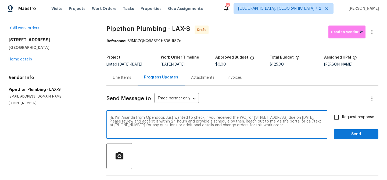
checkbox input "true"
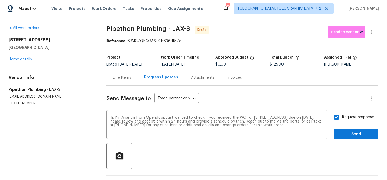
click at [343, 129] on div "Request response Send" at bounding box center [356, 125] width 45 height 27
click at [343, 130] on button "Send" at bounding box center [356, 134] width 45 height 10
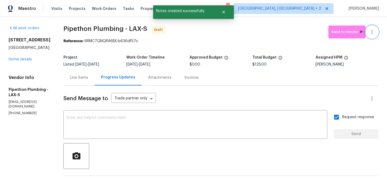
click at [372, 30] on icon "button" at bounding box center [372, 32] width 6 height 6
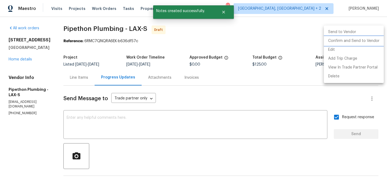
click at [351, 43] on li "Confirm and Send to Vendor" at bounding box center [354, 41] width 60 height 9
click at [99, 44] on div at bounding box center [193, 90] width 387 height 180
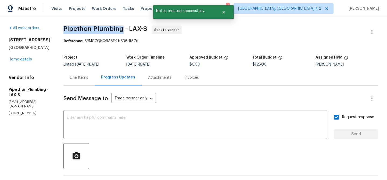
drag, startPoint x: 66, startPoint y: 30, endPoint x: 128, endPoint y: 29, distance: 61.3
click at [128, 29] on div "All work orders 4523 Don Diego Dr Los Angeles, CA 90008 Home details Vendor Inf…" at bounding box center [193, 129] width 387 height 225
copy span "Pipethon Plumbing"
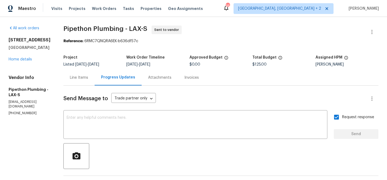
click at [77, 28] on span "Pipethon Plumbing - LAX-S" at bounding box center [105, 29] width 84 height 6
click at [72, 26] on span "Pipethon Plumbing - LAX-S" at bounding box center [105, 29] width 84 height 6
drag, startPoint x: 69, startPoint y: 31, endPoint x: 129, endPoint y: 31, distance: 60.0
click at [129, 31] on div "All work orders 4523 Don Diego Dr Los Angeles, CA 90008 Home details Vendor Inf…" at bounding box center [193, 129] width 387 height 225
copy span "Pipethon Plumbing"
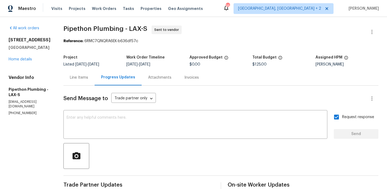
click at [261, 65] on span "$125.00" at bounding box center [260, 65] width 14 height 4
copy span "$125.00"
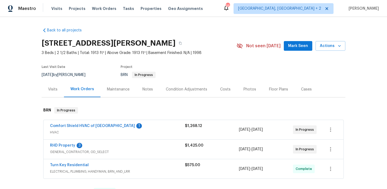
scroll to position [22, 0]
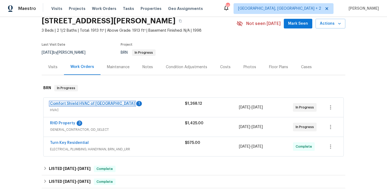
click at [76, 105] on link "Comfort Shield HVAC of [GEOGRAPHIC_DATA]" at bounding box center [92, 104] width 85 height 4
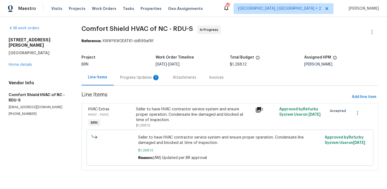
click at [143, 77] on div "Progress Updates 1" at bounding box center [140, 77] width 40 height 5
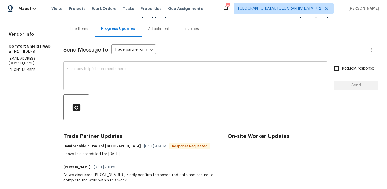
scroll to position [52, 0]
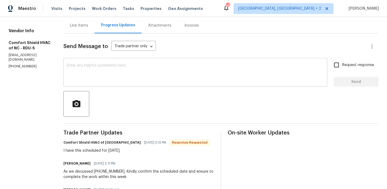
click at [111, 83] on div "x ​" at bounding box center [195, 72] width 264 height 27
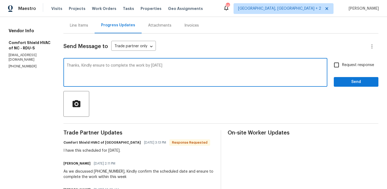
type textarea "Thanks, Kindly ensure to complete the work by Friday 10/10"
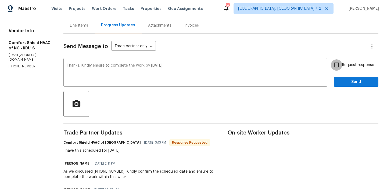
click at [338, 65] on input "Request response" at bounding box center [336, 64] width 11 height 11
checkbox input "true"
click at [343, 80] on span "Send" at bounding box center [356, 82] width 36 height 7
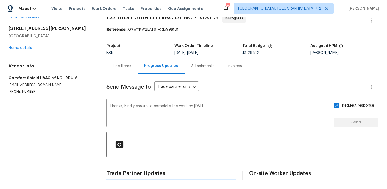
scroll to position [0, 0]
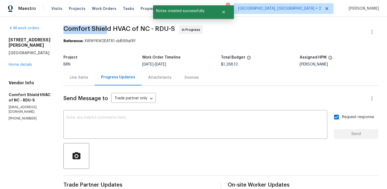
drag, startPoint x: 78, startPoint y: 25, endPoint x: 121, endPoint y: 27, distance: 43.1
click at [127, 27] on span "Comfort Shield HVAC of NC - RDU-S" at bounding box center [119, 29] width 112 height 6
drag, startPoint x: 77, startPoint y: 29, endPoint x: 128, endPoint y: 29, distance: 50.8
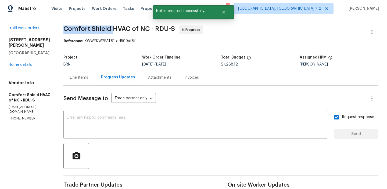
copy span "Comfort Shield"
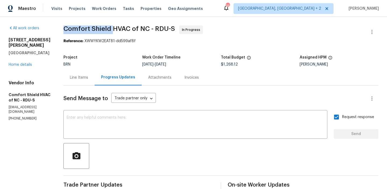
copy span "Comfort Shield"
click at [20, 63] on link "Home details" at bounding box center [20, 65] width 23 height 4
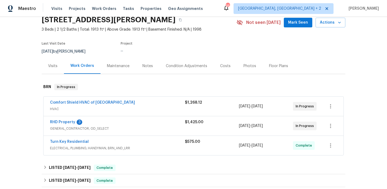
scroll to position [51, 0]
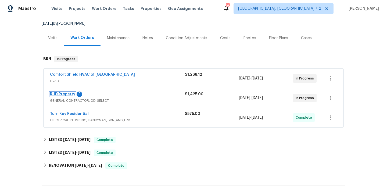
click at [61, 93] on link "RHD Property" at bounding box center [62, 95] width 25 height 4
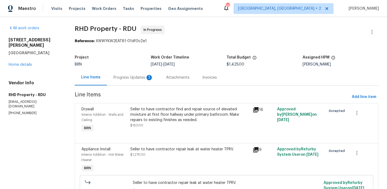
click at [127, 78] on div "Progress Updates 3" at bounding box center [134, 77] width 40 height 5
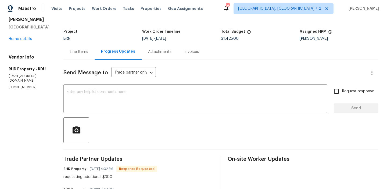
scroll to position [21, 0]
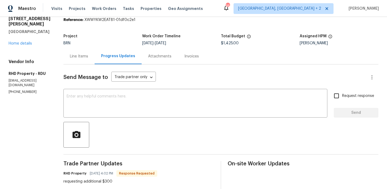
click at [87, 54] on div "Line Items" at bounding box center [79, 56] width 18 height 5
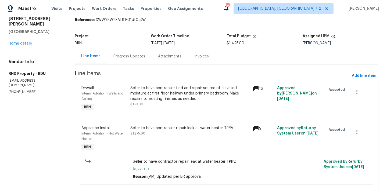
scroll to position [37, 0]
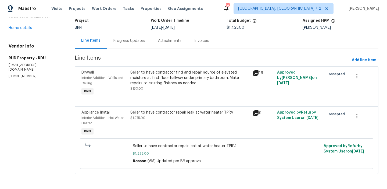
click at [122, 47] on div "Progress Updates" at bounding box center [129, 41] width 45 height 16
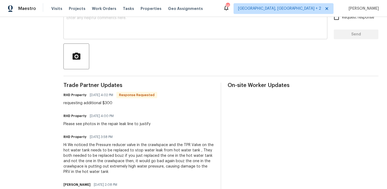
scroll to position [2, 0]
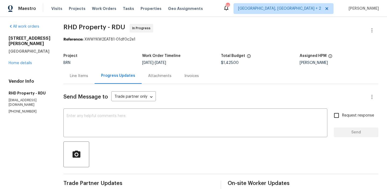
click at [83, 59] on div "Project" at bounding box center [102, 57] width 79 height 7
click at [82, 71] on div "Line Items" at bounding box center [78, 76] width 31 height 16
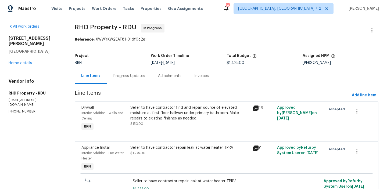
scroll to position [9, 0]
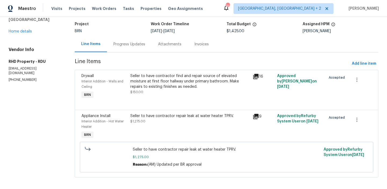
click at [122, 41] on div "Progress Updates" at bounding box center [129, 44] width 45 height 16
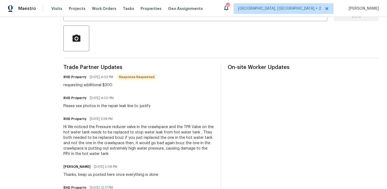
scroll to position [114, 0]
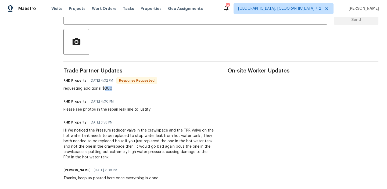
drag, startPoint x: 111, startPoint y: 88, endPoint x: 119, endPoint y: 88, distance: 7.5
click at [119, 88] on div "requesting additional $300" at bounding box center [110, 88] width 94 height 5
copy div "300"
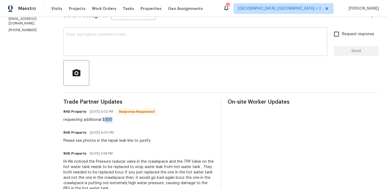
scroll to position [31, 0]
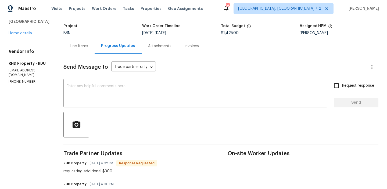
click at [87, 45] on div "Line Items" at bounding box center [79, 46] width 18 height 5
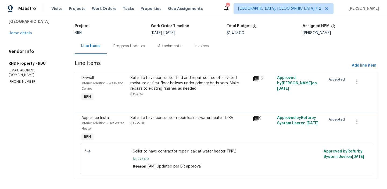
click at [143, 91] on div "Seller to have contractor find and repair source of elevated moisture at first …" at bounding box center [189, 83] width 119 height 16
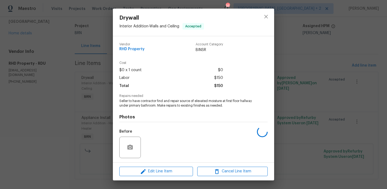
scroll to position [36, 0]
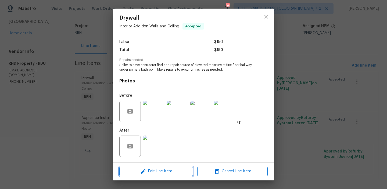
click at [145, 170] on icon "button" at bounding box center [143, 171] width 5 height 5
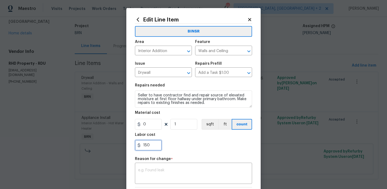
click at [156, 144] on input "150" at bounding box center [148, 145] width 27 height 11
type input "1"
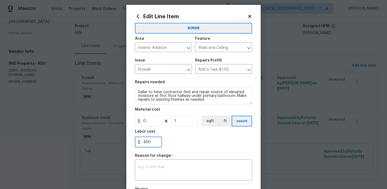
type input "450"
click at [167, 160] on div "Reason for change *" at bounding box center [193, 157] width 117 height 7
click at [163, 162] on div "x ​" at bounding box center [193, 171] width 117 height 20
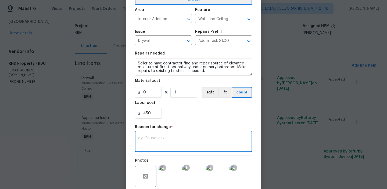
scroll to position [52, 0]
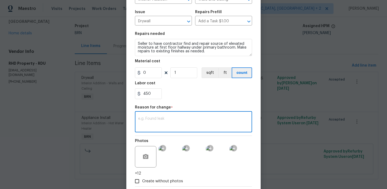
paste textarea "(AM) Updated per vendors final cost."
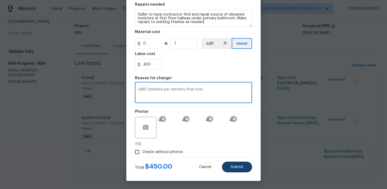
type textarea "(AM) Updated per vendors final cost."
click at [241, 169] on span "Submit" at bounding box center [237, 167] width 13 height 4
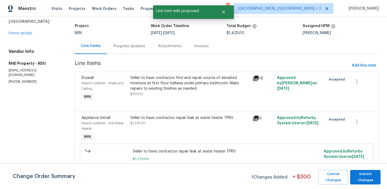
scroll to position [0, 0]
click at [360, 174] on span "Submit Changes" at bounding box center [365, 177] width 25 height 12
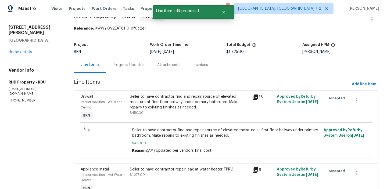
click at [130, 69] on div "Progress Updates" at bounding box center [128, 65] width 45 height 16
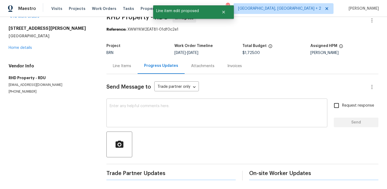
scroll to position [13, 0]
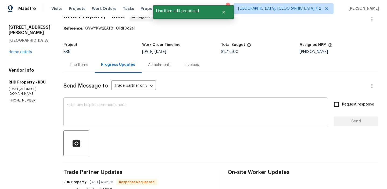
click at [124, 112] on textarea at bounding box center [196, 112] width 258 height 19
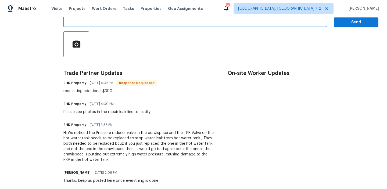
scroll to position [0, 0]
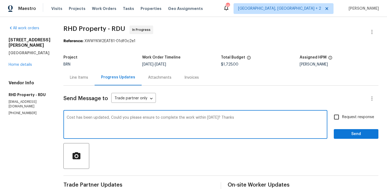
type textarea "Cost has been updated, Could you please ensure to complete the work within Frid…"
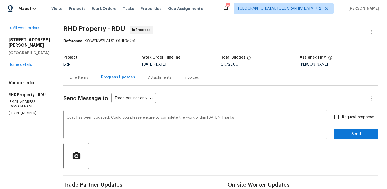
click at [353, 120] on span "Request response" at bounding box center [358, 118] width 32 height 6
click at [342, 120] on input "Request response" at bounding box center [336, 117] width 11 height 11
checkbox input "true"
click at [347, 126] on div "Request response Send" at bounding box center [356, 125] width 45 height 27
click at [345, 130] on button "Send" at bounding box center [356, 134] width 45 height 10
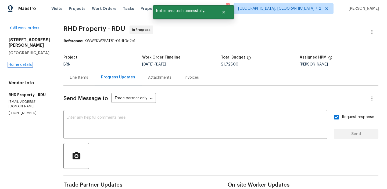
click at [27, 63] on link "Home details" at bounding box center [20, 65] width 23 height 4
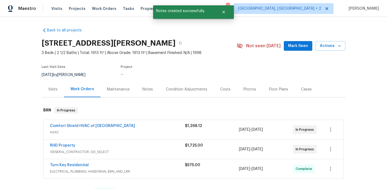
scroll to position [42, 0]
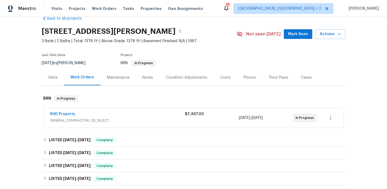
scroll to position [14, 0]
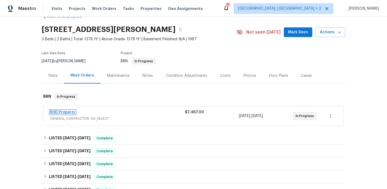
click at [62, 111] on link "RHD Property" at bounding box center [62, 113] width 25 height 4
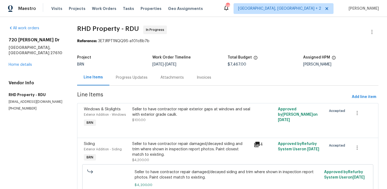
click at [137, 76] on div "Progress Updates" at bounding box center [132, 77] width 32 height 5
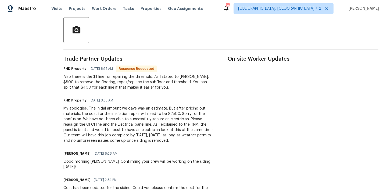
scroll to position [134, 0]
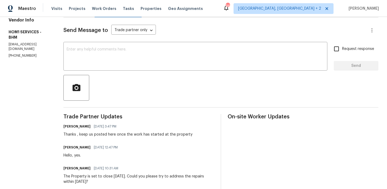
scroll to position [69, 0]
click at [93, 62] on textarea at bounding box center [196, 56] width 258 height 19
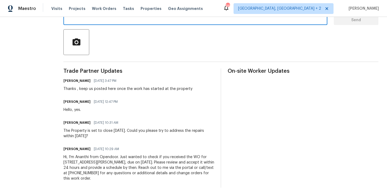
scroll to position [119, 0]
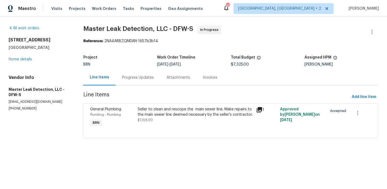
click at [130, 79] on div "Progress Updates" at bounding box center [138, 77] width 32 height 5
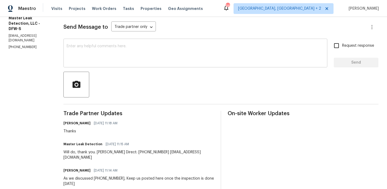
scroll to position [72, 0]
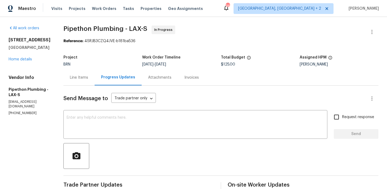
scroll to position [53, 0]
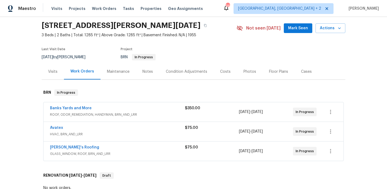
scroll to position [20, 0]
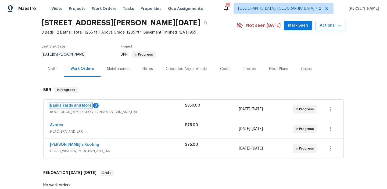
click at [70, 106] on link "Banks Yards and More" at bounding box center [71, 106] width 42 height 4
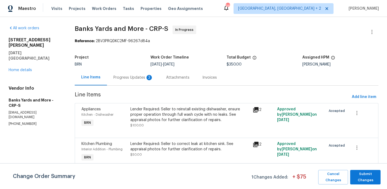
click at [124, 78] on div "Progress Updates 3" at bounding box center [134, 77] width 40 height 5
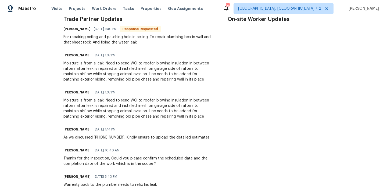
scroll to position [41, 0]
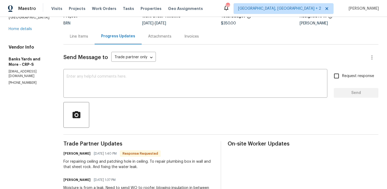
click at [78, 34] on div "Line Items" at bounding box center [79, 36] width 18 height 5
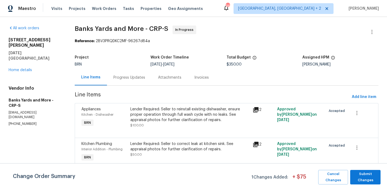
click at [126, 72] on div "Progress Updates" at bounding box center [129, 78] width 45 height 16
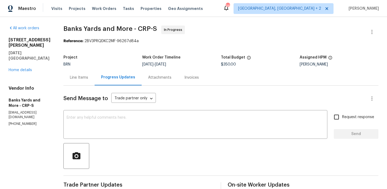
click at [83, 71] on div "Line Items" at bounding box center [78, 78] width 31 height 16
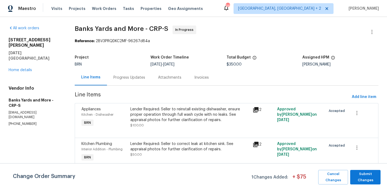
click at [80, 80] on div "Line Items" at bounding box center [91, 78] width 32 height 16
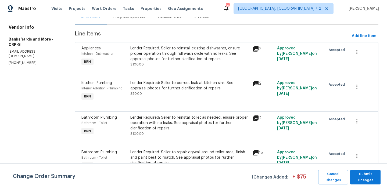
scroll to position [69, 0]
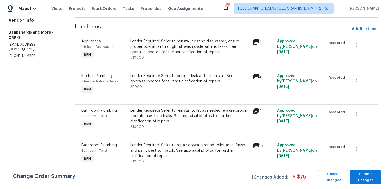
click at [165, 153] on div "Lender Required: Seller to repair drywall around toilet area, finish and paint …" at bounding box center [189, 151] width 119 height 16
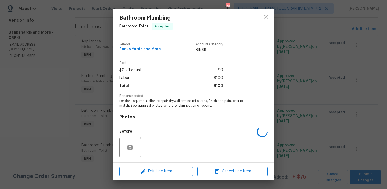
scroll to position [36, 0]
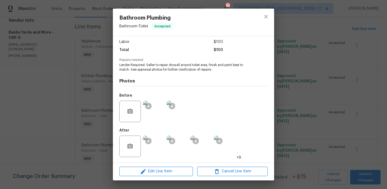
click at [161, 141] on img at bounding box center [154, 147] width 22 height 22
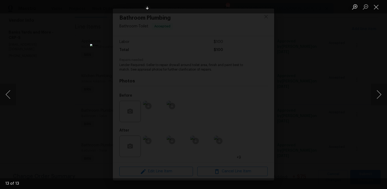
click at [102, 93] on div "Lightbox" at bounding box center [193, 94] width 387 height 189
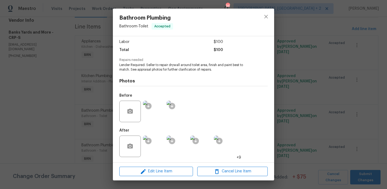
click at [94, 78] on div "Bathroom Plumbing Bathroom - Toilet Accepted Vendor Banks Yards and More Accoun…" at bounding box center [193, 94] width 387 height 189
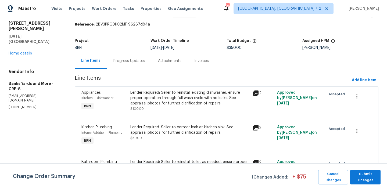
scroll to position [0, 0]
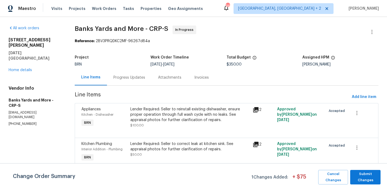
click at [129, 76] on div "Progress Updates" at bounding box center [130, 77] width 32 height 5
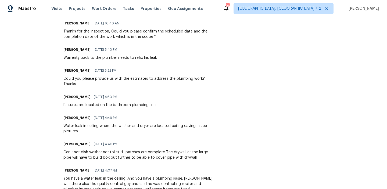
scroll to position [287, 0]
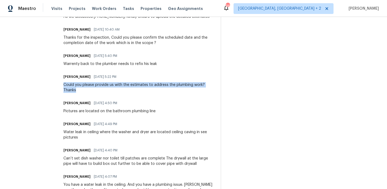
drag, startPoint x: 62, startPoint y: 86, endPoint x: 76, endPoint y: 90, distance: 14.7
click at [76, 90] on div "All work orders [STREET_ADDRESS][PERSON_NAME][DATE] Home details Vendor Info Ba…" at bounding box center [193, 85] width 387 height 710
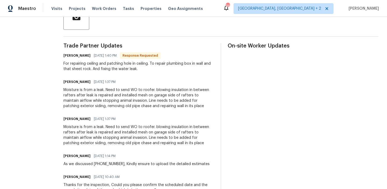
scroll to position [45, 0]
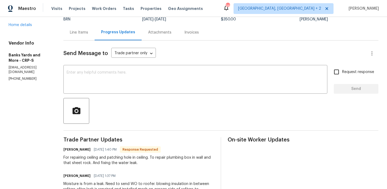
click at [80, 38] on div "Line Items" at bounding box center [78, 32] width 31 height 16
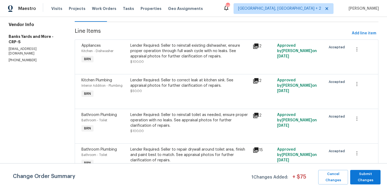
scroll to position [69, 0]
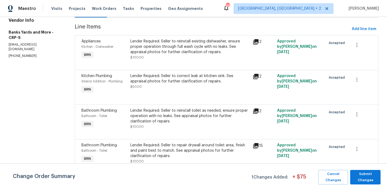
click at [155, 47] on div "Lender Required: Seller to reinstall existing dishwasher, ensure proper operati…" at bounding box center [189, 47] width 119 height 16
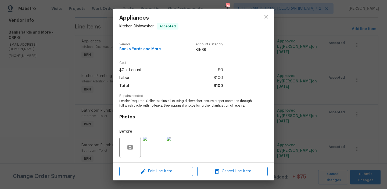
click at [95, 64] on div "Appliances Kitchen - Dishwasher Accepted Vendor Banks Yards and More Account Ca…" at bounding box center [193, 94] width 387 height 189
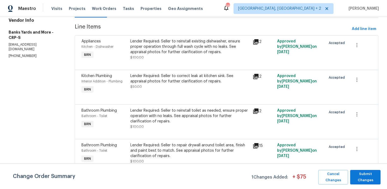
click at [155, 89] on div "Lender Required: Seller to correct leak at kitchen sink. See appraisal photos f…" at bounding box center [189, 81] width 119 height 16
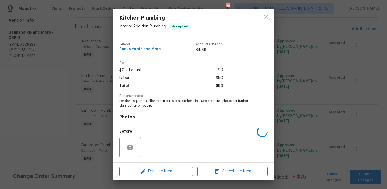
click at [100, 91] on div "Kitchen Plumbing Interior Addition - Plumbing Accepted Vendor Banks Yards and M…" at bounding box center [193, 94] width 387 height 189
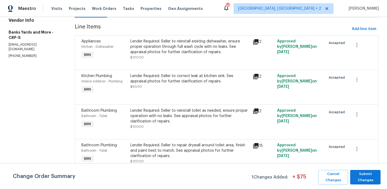
click at [146, 111] on div "Lender Required: Seller to reinstall toilet as needed, ensure proper operation …" at bounding box center [189, 116] width 119 height 16
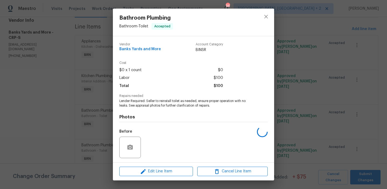
scroll to position [36, 0]
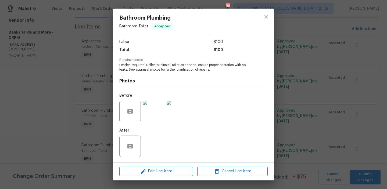
click at [71, 97] on div "Bathroom Plumbing Bathroom - Toilet Accepted Vendor Banks Yards and More Accoun…" at bounding box center [193, 94] width 387 height 189
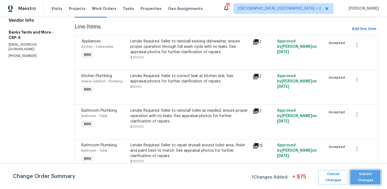
click at [360, 181] on span "Submit Changes" at bounding box center [365, 177] width 25 height 12
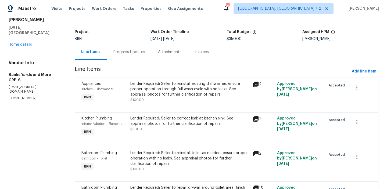
scroll to position [0, 0]
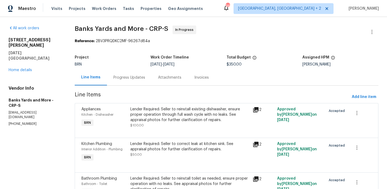
click at [130, 79] on div "Progress Updates" at bounding box center [130, 77] width 32 height 5
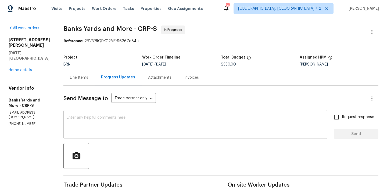
click at [83, 117] on textarea at bounding box center [196, 125] width 258 height 19
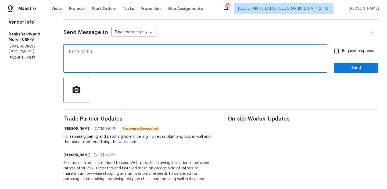
scroll to position [67, 0]
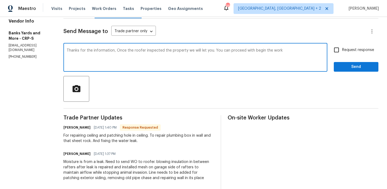
type textarea "Thanks for the information, Once the roofer inspected the property we will let …"
click at [344, 48] on span "Request response" at bounding box center [358, 50] width 32 height 6
click at [342, 48] on input "Request response" at bounding box center [336, 49] width 11 height 11
checkbox input "true"
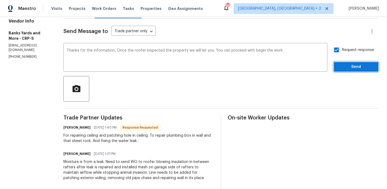
click at [343, 65] on span "Send" at bounding box center [356, 67] width 36 height 7
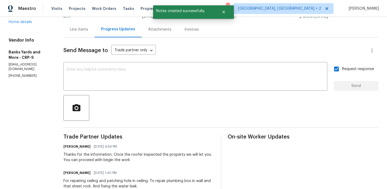
scroll to position [56, 0]
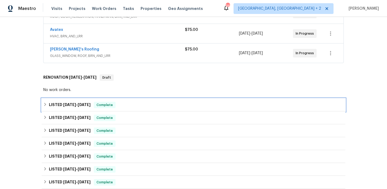
click at [54, 103] on h6 "LISTED 9/25/25 - 10/2/25" at bounding box center [70, 105] width 42 height 6
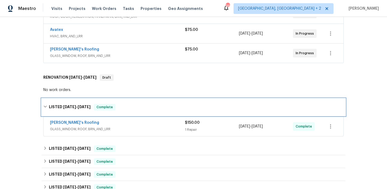
scroll to position [150, 0]
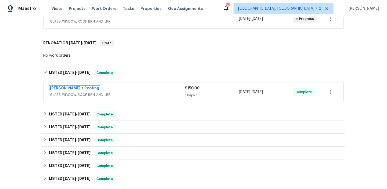
click at [57, 90] on link "Randy's Roofing" at bounding box center [74, 89] width 49 height 4
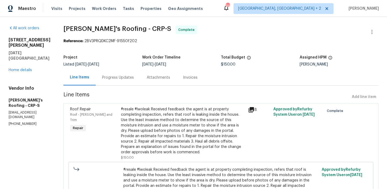
click at [160, 124] on div "#resale #lwoleak Received feedback the agent is at property completing inspecti…" at bounding box center [183, 131] width 124 height 48
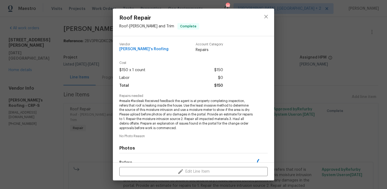
scroll to position [67, 0]
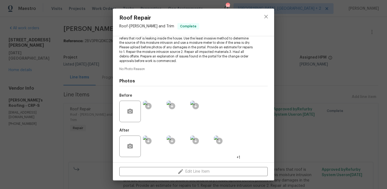
click at [157, 144] on img at bounding box center [154, 147] width 22 height 22
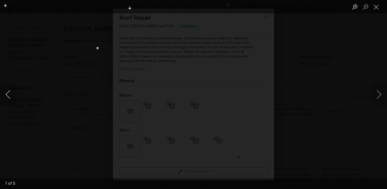
click at [7, 102] on button "Previous image" at bounding box center [8, 95] width 16 height 22
click at [8, 98] on button "Previous image" at bounding box center [8, 95] width 16 height 22
click at [375, 94] on button "Next image" at bounding box center [379, 95] width 16 height 22
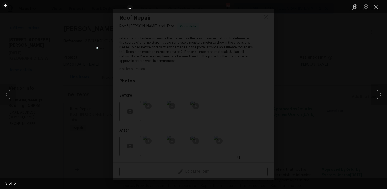
click at [375, 94] on button "Next image" at bounding box center [379, 95] width 16 height 22
click at [63, 27] on div "Lightbox" at bounding box center [193, 94] width 387 height 189
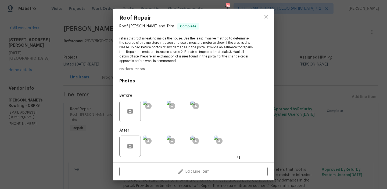
click at [38, 49] on div "Roof Repair Roof - Eaves and Trim Complete Vendor Randy's Roofing Account Categ…" at bounding box center [193, 94] width 387 height 189
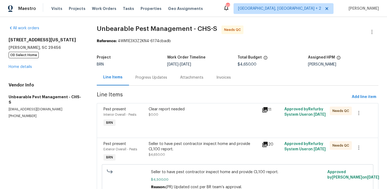
click at [150, 78] on div "Progress Updates" at bounding box center [152, 77] width 32 height 5
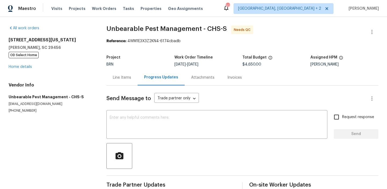
scroll to position [12, 0]
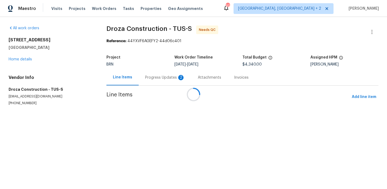
click at [150, 77] on div at bounding box center [193, 94] width 387 height 189
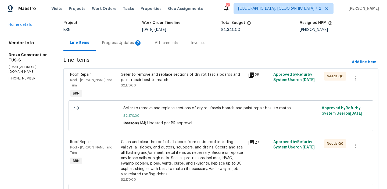
click at [115, 49] on div "Progress Updates 2" at bounding box center [122, 43] width 53 height 16
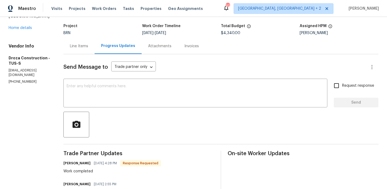
scroll to position [12, 0]
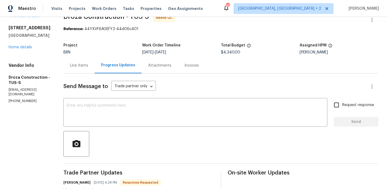
click at [80, 71] on div "Line Items" at bounding box center [78, 66] width 31 height 16
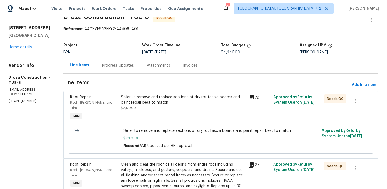
click at [150, 114] on div "Seller to remove and replace sections of dry rot fascia boards and paint repair…" at bounding box center [182, 108] width 127 height 30
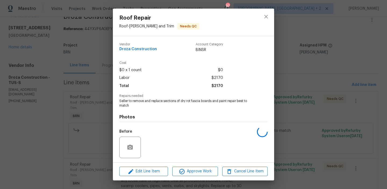
scroll to position [36, 0]
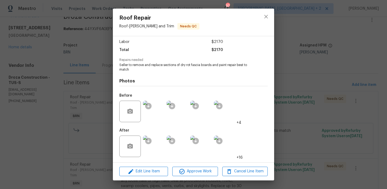
click at [160, 110] on img at bounding box center [154, 112] width 22 height 22
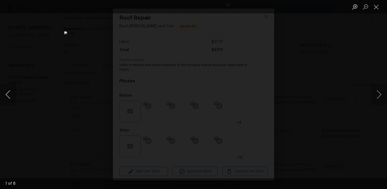
click at [6, 96] on button "Previous image" at bounding box center [8, 95] width 16 height 22
click at [5, 93] on button "Previous image" at bounding box center [8, 95] width 16 height 22
click at [379, 96] on button "Next image" at bounding box center [379, 95] width 16 height 22
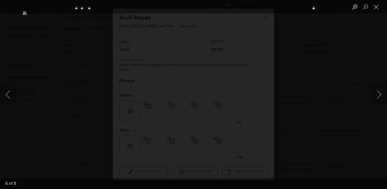
click at [45, 47] on div "Lightbox" at bounding box center [193, 94] width 387 height 189
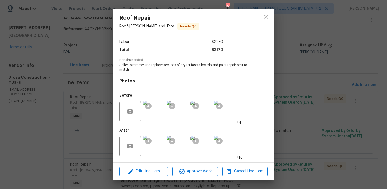
click at [154, 110] on img at bounding box center [154, 112] width 22 height 22
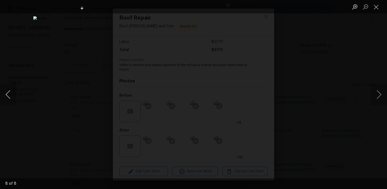
click at [7, 93] on button "Previous image" at bounding box center [8, 95] width 16 height 22
click at [47, 51] on div "Lightbox" at bounding box center [193, 94] width 387 height 189
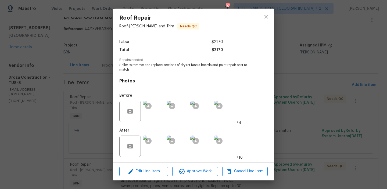
click at [97, 118] on div "Roof Repair Roof - [PERSON_NAME] and Trim Needs QC Vendor Droza Construction Ac…" at bounding box center [193, 94] width 387 height 189
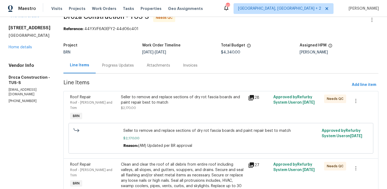
scroll to position [56, 0]
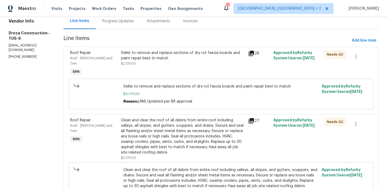
click at [158, 149] on div "Clean and clear the roof of all debris from entire roof including valleys, all …" at bounding box center [183, 137] width 124 height 38
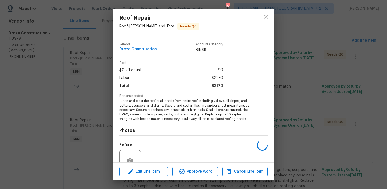
scroll to position [50, 0]
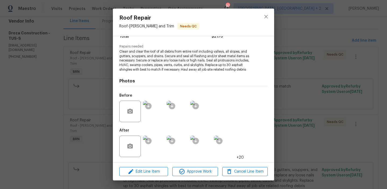
click at [155, 111] on img at bounding box center [154, 112] width 22 height 22
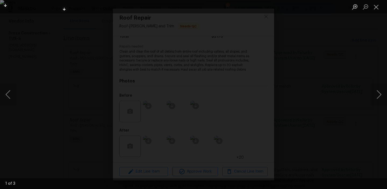
click at [55, 75] on div "Lightbox" at bounding box center [193, 94] width 387 height 189
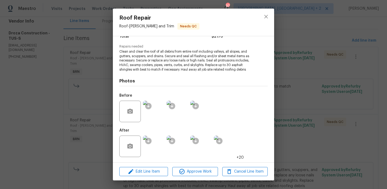
click at [155, 118] on img at bounding box center [154, 112] width 22 height 22
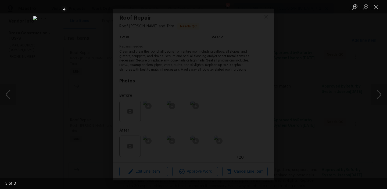
click at [56, 67] on div "Lightbox" at bounding box center [193, 94] width 387 height 189
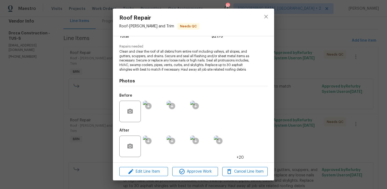
click at [81, 89] on div "Roof Repair Roof - [PERSON_NAME] and Trim Needs QC Vendor Droza Construction Ac…" at bounding box center [193, 94] width 387 height 189
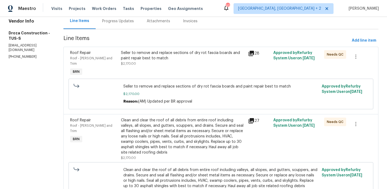
click at [115, 23] on div "Progress Updates" at bounding box center [118, 21] width 32 height 5
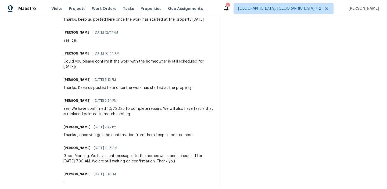
scroll to position [306, 0]
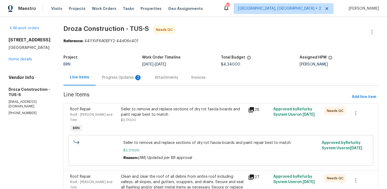
click at [156, 121] on div "Seller to remove and replace sections of dry rot fascia boards and paint repair…" at bounding box center [183, 115] width 124 height 16
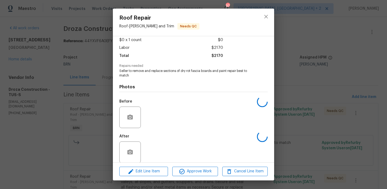
scroll to position [36, 0]
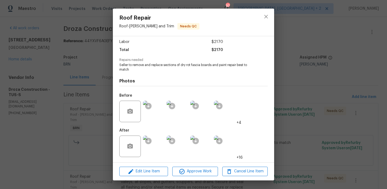
click at [163, 140] on img at bounding box center [154, 147] width 22 height 22
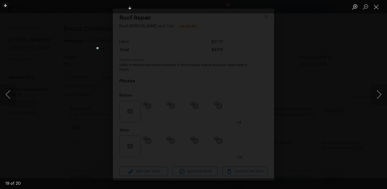
click at [84, 72] on div "Lightbox" at bounding box center [193, 94] width 387 height 189
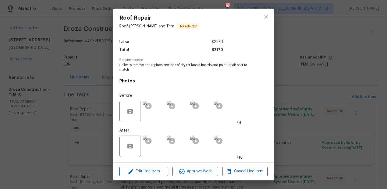
click at [157, 147] on img at bounding box center [154, 147] width 22 height 22
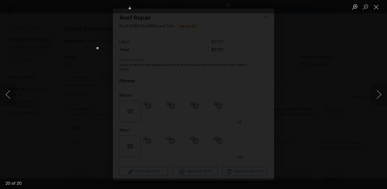
click at [82, 86] on div "Lightbox" at bounding box center [193, 94] width 387 height 189
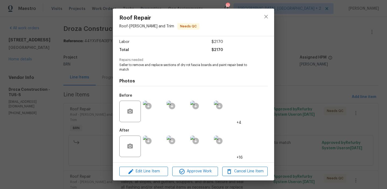
click at [76, 107] on div "Roof Repair Roof - [PERSON_NAME] and Trim Needs QC Vendor Droza Construction Ac…" at bounding box center [193, 94] width 387 height 189
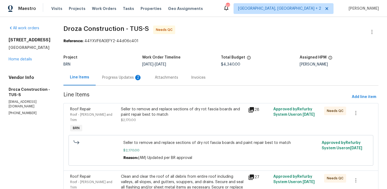
scroll to position [77, 0]
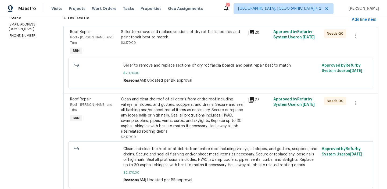
click at [137, 125] on div "Clean and clear the roof of all debris from entire roof including valleys, all …" at bounding box center [183, 116] width 124 height 38
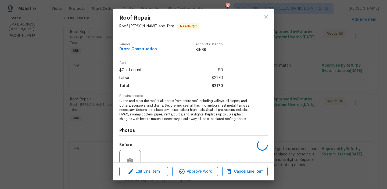
scroll to position [50, 0]
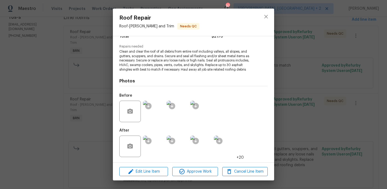
click at [154, 143] on img at bounding box center [154, 147] width 22 height 22
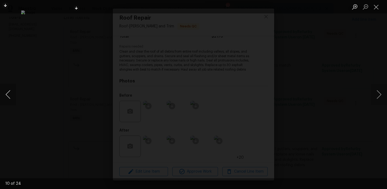
click at [9, 96] on button "Previous image" at bounding box center [8, 95] width 16 height 22
click at [7, 92] on button "Previous image" at bounding box center [8, 95] width 16 height 22
click at [30, 66] on div "Lightbox" at bounding box center [193, 94] width 387 height 189
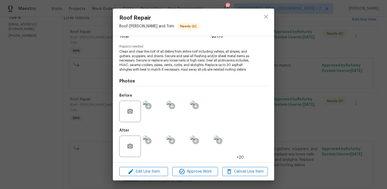
click at [61, 69] on div "Roof Repair Roof - Eaves and Trim Needs QC Vendor Droza Construction Account Ca…" at bounding box center [193, 94] width 387 height 189
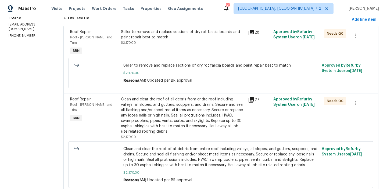
click at [39, 58] on section "All work orders 8233 E Sundew Dr Tucson, AZ 85710 Home details Vendor Info Droz…" at bounding box center [30, 74] width 42 height 252
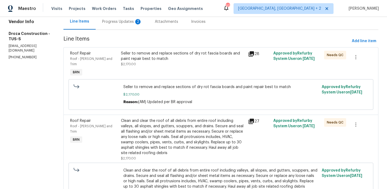
scroll to position [36, 0]
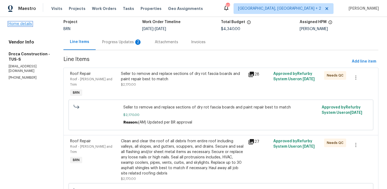
click at [17, 25] on link "Home details" at bounding box center [20, 24] width 23 height 4
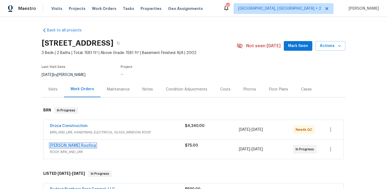
click at [56, 146] on link "Stout Roofing" at bounding box center [73, 146] width 46 height 4
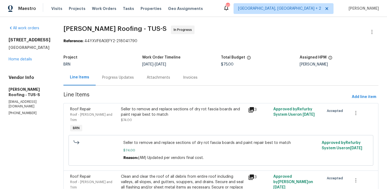
click at [131, 81] on div "Progress Updates" at bounding box center [118, 78] width 45 height 16
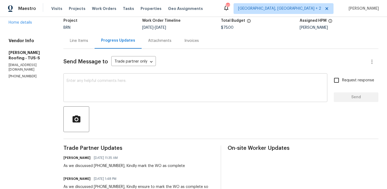
scroll to position [42, 0]
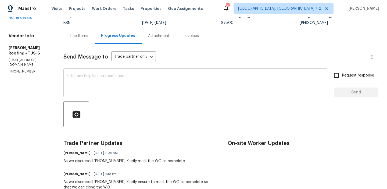
click at [111, 92] on textarea at bounding box center [196, 83] width 258 height 19
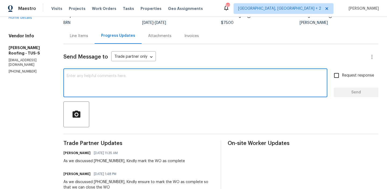
click at [73, 35] on div "Line Items" at bounding box center [79, 35] width 18 height 5
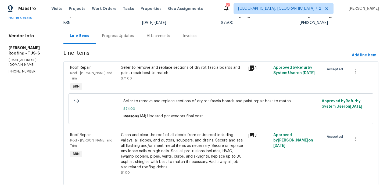
click at [367, 73] on div at bounding box center [361, 71] width 22 height 13
click at [354, 71] on icon "button" at bounding box center [356, 71] width 6 height 6
click at [357, 68] on li "Cancel" at bounding box center [360, 71] width 21 height 9
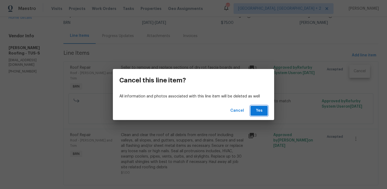
click at [263, 112] on span "Yes" at bounding box center [259, 111] width 9 height 7
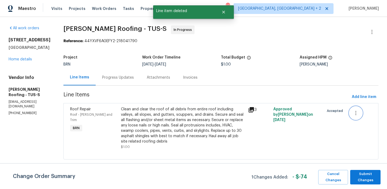
click at [356, 110] on icon "button" at bounding box center [356, 113] width 6 height 6
click at [356, 111] on li "Cancel" at bounding box center [360, 113] width 21 height 9
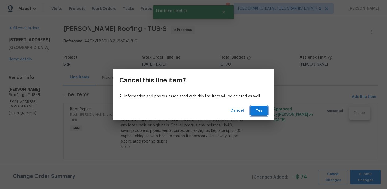
click at [267, 111] on button "Yes" at bounding box center [259, 111] width 17 height 10
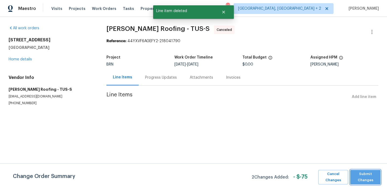
click at [360, 176] on span "Submit Changes" at bounding box center [365, 177] width 25 height 12
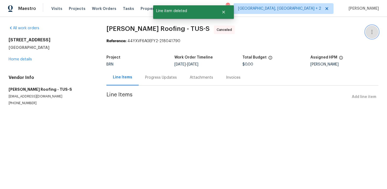
click at [372, 28] on button "button" at bounding box center [372, 32] width 13 height 13
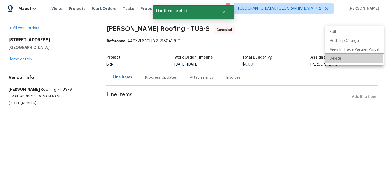
click at [341, 58] on li "Delete" at bounding box center [355, 58] width 58 height 9
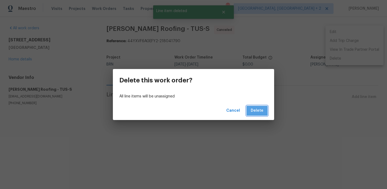
click at [259, 109] on span "Delete" at bounding box center [257, 111] width 13 height 7
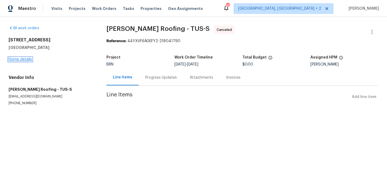
click at [24, 59] on link "Home details" at bounding box center [20, 60] width 23 height 4
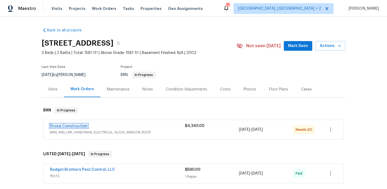
click at [58, 126] on link "Droza Construction" at bounding box center [69, 126] width 38 height 4
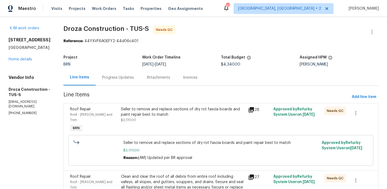
click at [119, 79] on div "Progress Updates" at bounding box center [118, 77] width 32 height 5
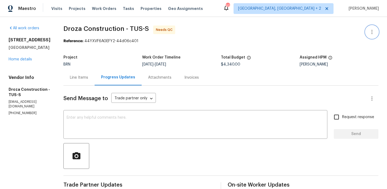
click at [374, 30] on icon "button" at bounding box center [372, 32] width 6 height 6
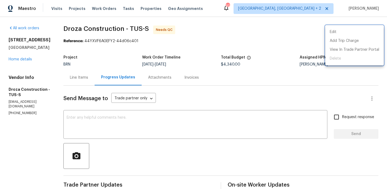
click at [219, 59] on div at bounding box center [193, 94] width 387 height 189
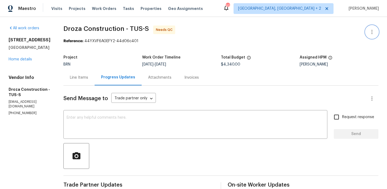
click at [368, 28] on button "button" at bounding box center [372, 32] width 13 height 13
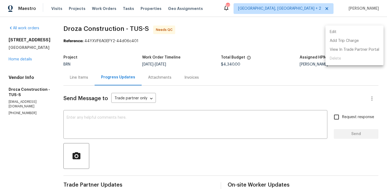
click at [333, 30] on li "Edit" at bounding box center [355, 32] width 58 height 9
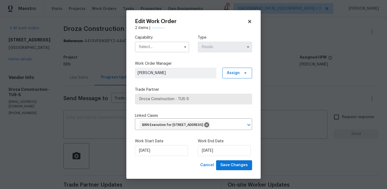
click at [154, 46] on input "text" at bounding box center [162, 47] width 54 height 11
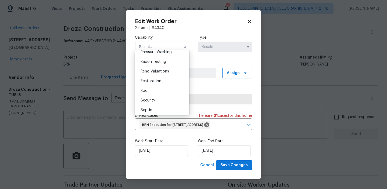
scroll to position [519, 0]
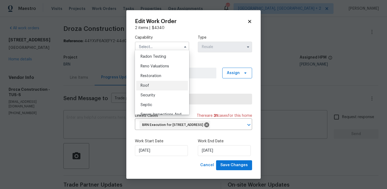
click at [151, 85] on div "Roof" at bounding box center [162, 86] width 52 height 10
type input "Roof"
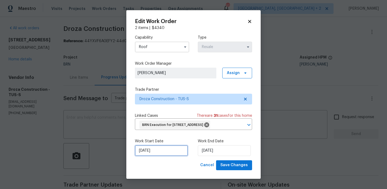
click at [157, 156] on input "[DATE]" at bounding box center [161, 151] width 53 height 11
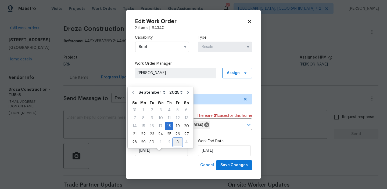
click at [175, 143] on div "3" at bounding box center [178, 143] width 9 height 8
type input "[DATE]"
select select "9"
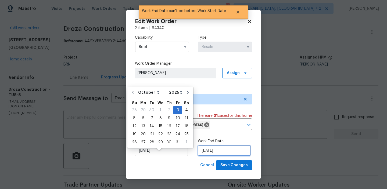
click at [210, 156] on input "[DATE]" at bounding box center [224, 151] width 53 height 11
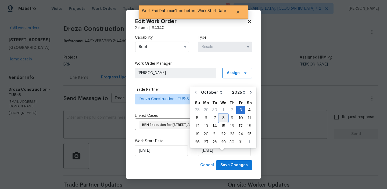
click at [222, 117] on div "8" at bounding box center [223, 119] width 9 height 8
type input "[DATE]"
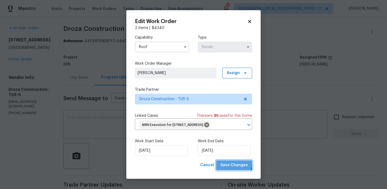
click at [231, 169] on span "Save Changes" at bounding box center [234, 165] width 27 height 7
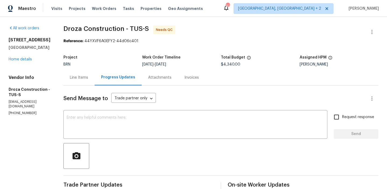
click at [87, 73] on div "Line Items" at bounding box center [78, 78] width 31 height 16
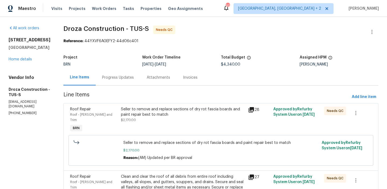
click at [168, 112] on div "Seller to remove and replace sections of dry rot fascia boards and paint repair…" at bounding box center [183, 112] width 124 height 11
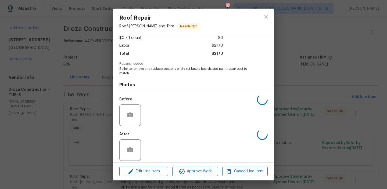
scroll to position [36, 0]
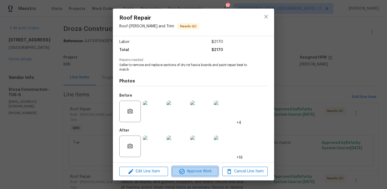
click at [185, 175] on button "Approve Work" at bounding box center [194, 171] width 45 height 9
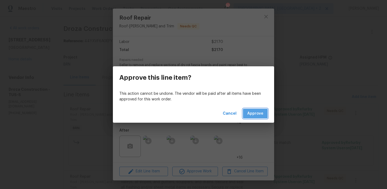
click at [253, 116] on span "Approve" at bounding box center [256, 114] width 16 height 7
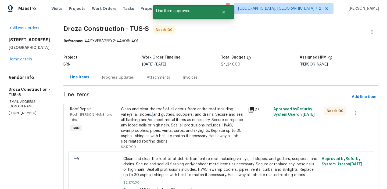
click at [156, 114] on div "Clean and clear the roof of all debris from entire roof including valleys, all …" at bounding box center [183, 126] width 124 height 38
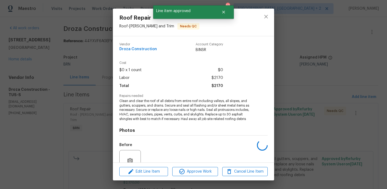
scroll to position [50, 0]
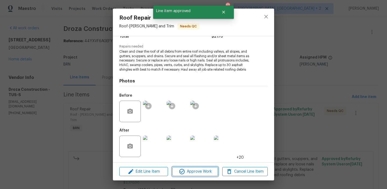
click at [185, 172] on icon "button" at bounding box center [182, 172] width 6 height 6
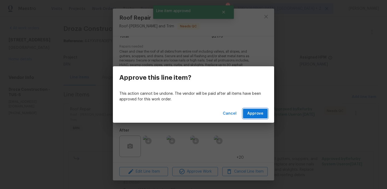
click at [248, 110] on button "Approve" at bounding box center [255, 114] width 25 height 10
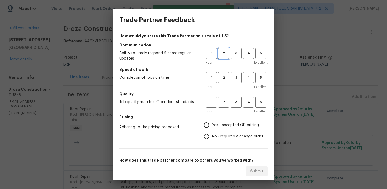
click at [221, 58] on button "2" at bounding box center [223, 53] width 11 height 11
click at [224, 73] on button "2" at bounding box center [223, 77] width 11 height 11
click at [227, 104] on span "2" at bounding box center [224, 102] width 10 height 6
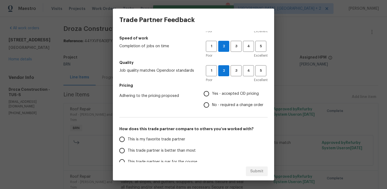
click at [215, 100] on label "No - required a change order" at bounding box center [232, 105] width 63 height 11
click at [212, 100] on input "No - required a change order" at bounding box center [206, 105] width 11 height 11
radio input "true"
click at [145, 151] on span "This trade partner is better than most" at bounding box center [162, 151] width 68 height 6
click at [128, 151] on input "This trade partner is better than most" at bounding box center [121, 150] width 11 height 11
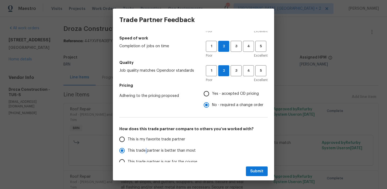
scroll to position [84, 0]
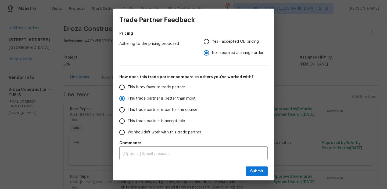
click at [257, 166] on div "Submit" at bounding box center [193, 171] width 161 height 19
click at [256, 167] on button "Submit" at bounding box center [257, 172] width 22 height 10
radio input "true"
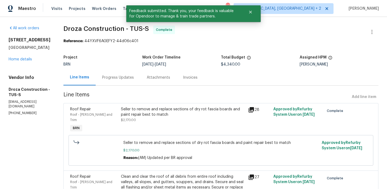
click at [121, 73] on div "Progress Updates" at bounding box center [118, 78] width 45 height 16
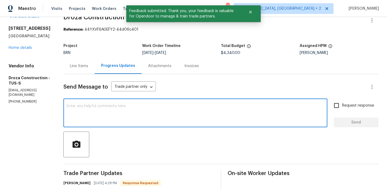
click at [122, 110] on textarea at bounding box center [196, 113] width 258 height 19
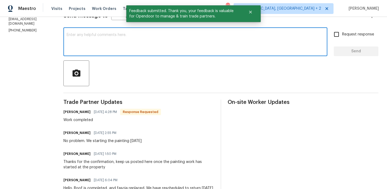
scroll to position [83, 0]
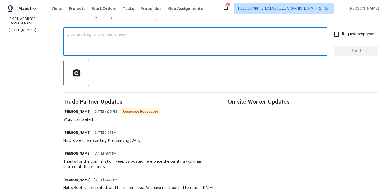
paste textarea "WO is approved, Please upload the invoice under the invoice section.Thanks"
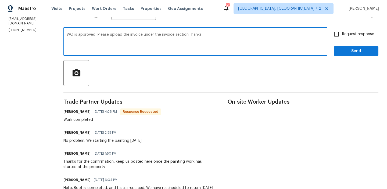
type textarea "WO is approved, Please upload the invoice under the invoice section.Thanks"
click at [346, 39] on label "Request response" at bounding box center [352, 34] width 43 height 11
click at [342, 39] on input "Request response" at bounding box center [336, 34] width 11 height 11
checkbox input "true"
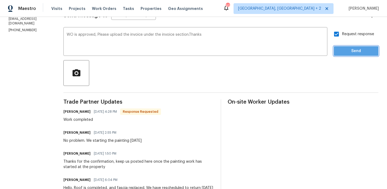
click at [345, 51] on span "Send" at bounding box center [356, 51] width 36 height 7
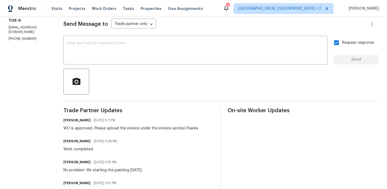
scroll to position [0, 0]
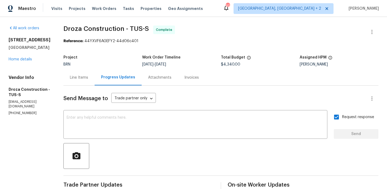
click at [77, 76] on div "Line Items" at bounding box center [79, 77] width 18 height 5
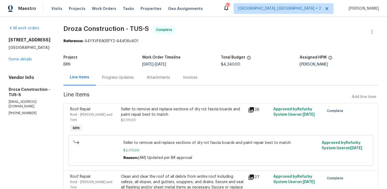
click at [140, 120] on div "Seller to remove and replace sections of dry rot fascia boards and paint repair…" at bounding box center [183, 115] width 124 height 16
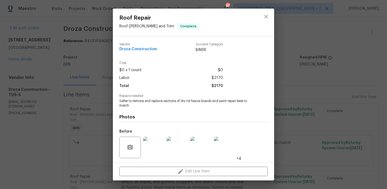
click at [131, 105] on span "Seller to remove and replace sections of dry rot fascia boards and paint repair…" at bounding box center [186, 103] width 134 height 9
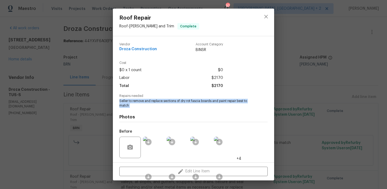
click at [131, 105] on span "Seller to remove and replace sections of dry rot fascia boards and paint repair…" at bounding box center [186, 103] width 134 height 9
copy span "Seller to remove and replace sections of dry rot fascia boards and paint repair…"
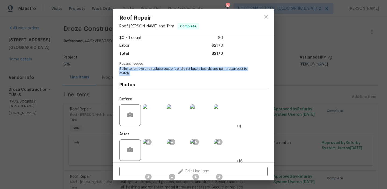
scroll to position [36, 0]
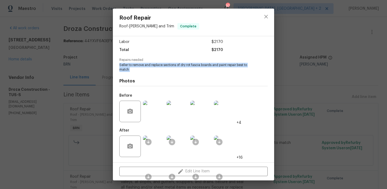
click at [157, 111] on img at bounding box center [154, 112] width 22 height 22
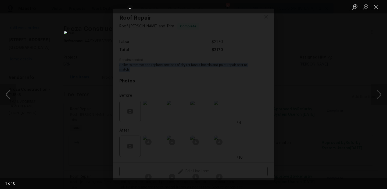
click at [8, 91] on button "Previous image" at bounding box center [8, 95] width 16 height 22
click at [207, 67] on img "Lightbox" at bounding box center [193, 94] width 321 height 157
click at [6, 96] on button "Previous image" at bounding box center [8, 95] width 16 height 22
click at [10, 94] on button "Previous image" at bounding box center [8, 95] width 16 height 22
click at [9, 91] on button "Previous image" at bounding box center [8, 95] width 16 height 22
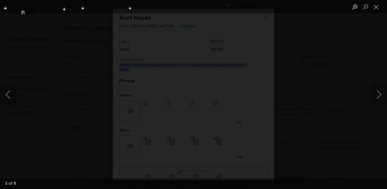
click at [49, 83] on div "Lightbox" at bounding box center [193, 94] width 387 height 189
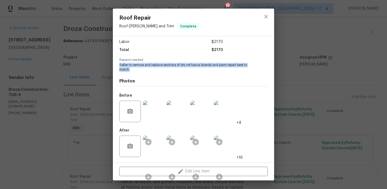
click at [43, 83] on div "Roof Repair Roof - Eaves and Trim Complete Vendor Droza Construction Account Ca…" at bounding box center [193, 94] width 387 height 189
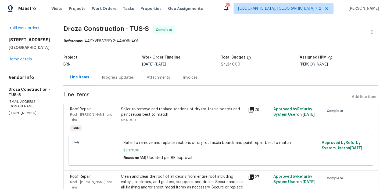
click at [150, 106] on div "Seller to remove and replace sections of dry rot fascia boards and paint repair…" at bounding box center [182, 120] width 127 height 30
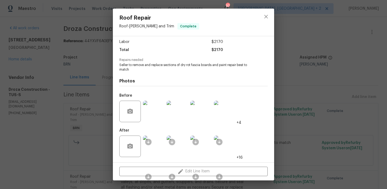
click at [163, 143] on img at bounding box center [154, 147] width 22 height 22
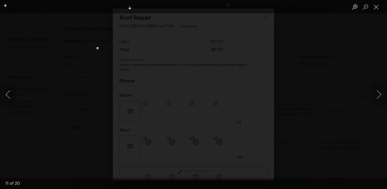
click at [144, 58] on img "Lightbox" at bounding box center [194, 94] width 194 height 95
click at [168, 49] on img "Lightbox" at bounding box center [193, 94] width 345 height 169
click at [33, 68] on div "Lightbox" at bounding box center [193, 94] width 387 height 189
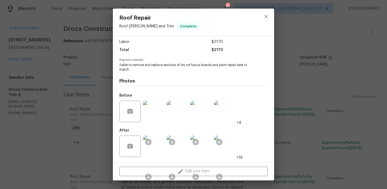
click at [51, 66] on div "Roof Repair Roof - Eaves and Trim Complete Vendor Droza Construction Account Ca…" at bounding box center [193, 94] width 387 height 189
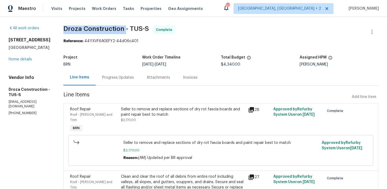
drag, startPoint x: 67, startPoint y: 27, endPoint x: 129, endPoint y: 29, distance: 62.2
click at [129, 29] on div "All work orders 8233 E Sundew Dr Tucson, AZ 85710 Home details Vendor Info Droz…" at bounding box center [193, 151] width 387 height 269
copy span "Droza Construction"
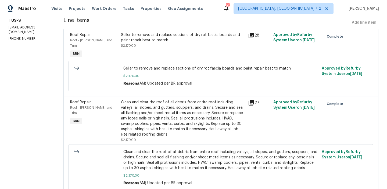
scroll to position [92, 0]
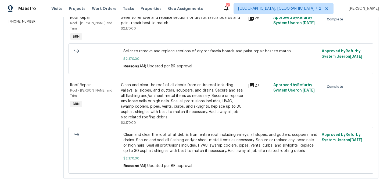
click at [154, 126] on div "Clean and clear the roof of all debris from entire roof including valleys, all …" at bounding box center [221, 151] width 302 height 50
click at [138, 103] on div "Clean and clear the roof of all debris from entire roof including valleys, all …" at bounding box center [183, 102] width 124 height 38
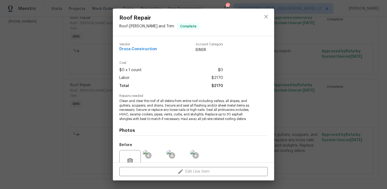
click at [123, 115] on span "Clean and clear the roof of all debris from entire roof including valleys, all …" at bounding box center [186, 110] width 134 height 23
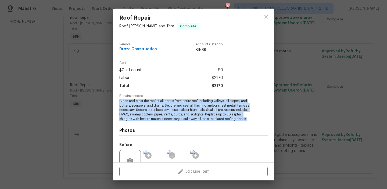
click at [123, 115] on span "Clean and clear the roof of all debris from entire roof including valleys, all …" at bounding box center [186, 110] width 134 height 23
copy span "Clean and clear the roof of all debris from entire roof including valleys, all …"
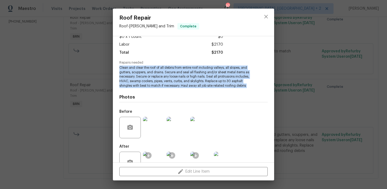
scroll to position [45, 0]
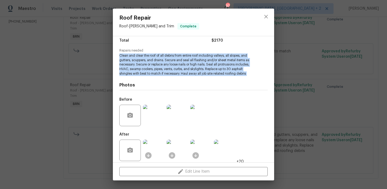
click at [153, 116] on img at bounding box center [154, 116] width 22 height 22
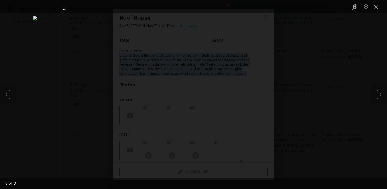
click at [54, 68] on div "Lightbox" at bounding box center [193, 94] width 387 height 189
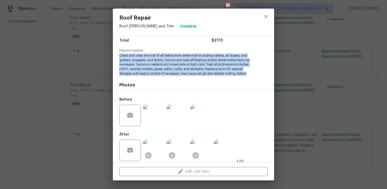
click at [152, 150] on img at bounding box center [154, 151] width 22 height 22
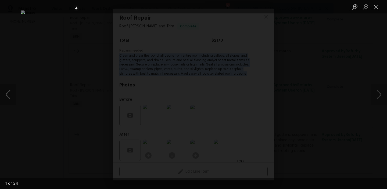
click at [5, 93] on button "Previous image" at bounding box center [8, 95] width 16 height 22
click at [165, 65] on img "Lightbox" at bounding box center [194, 94] width 194 height 95
click at [177, 75] on img "Lightbox" at bounding box center [194, 94] width 194 height 95
click at [4, 92] on button "Previous image" at bounding box center [8, 95] width 16 height 22
click at [9, 95] on button "Previous image" at bounding box center [8, 95] width 16 height 22
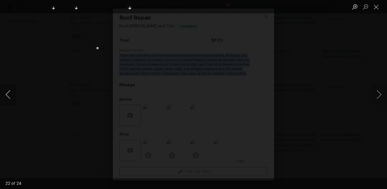
click at [2, 93] on button "Previous image" at bounding box center [8, 95] width 16 height 22
click at [7, 94] on button "Previous image" at bounding box center [8, 95] width 16 height 22
click at [8, 94] on button "Previous image" at bounding box center [8, 95] width 16 height 22
click at [12, 91] on button "Previous image" at bounding box center [8, 95] width 16 height 22
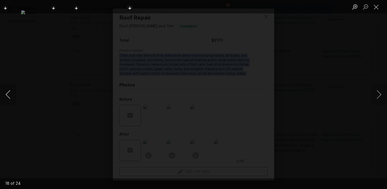
click at [8, 90] on button "Previous image" at bounding box center [8, 95] width 16 height 22
click at [10, 90] on button "Previous image" at bounding box center [8, 95] width 16 height 22
click at [192, 56] on img "Lightbox" at bounding box center [194, 94] width 194 height 95
click at [9, 93] on button "Previous image" at bounding box center [8, 95] width 16 height 22
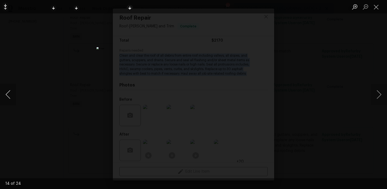
click at [9, 93] on button "Previous image" at bounding box center [8, 95] width 16 height 22
click at [6, 90] on button "Previous image" at bounding box center [8, 95] width 16 height 22
click at [6, 91] on button "Previous image" at bounding box center [8, 95] width 16 height 22
click at [8, 90] on button "Previous image" at bounding box center [8, 95] width 16 height 22
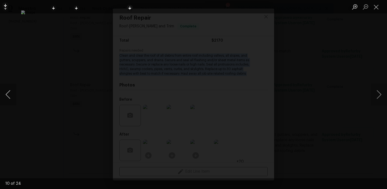
click at [8, 90] on button "Previous image" at bounding box center [8, 95] width 16 height 22
click at [4, 96] on button "Previous image" at bounding box center [8, 95] width 16 height 22
click at [70, 70] on div "Lightbox" at bounding box center [193, 94] width 387 height 189
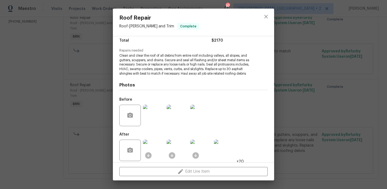
click at [53, 61] on div "Roof Repair Roof - Eaves and Trim Complete Vendor Droza Construction Account Ca…" at bounding box center [193, 94] width 387 height 189
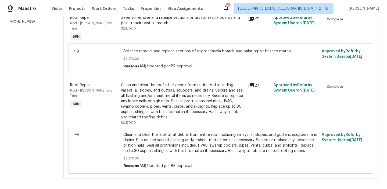
scroll to position [0, 0]
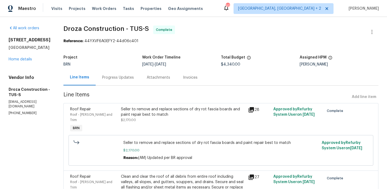
click at [197, 80] on div "Invoices" at bounding box center [190, 78] width 27 height 16
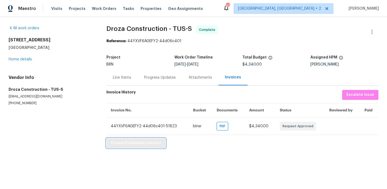
click at [123, 141] on span "Create Preliminary Invoice" at bounding box center [136, 143] width 51 height 7
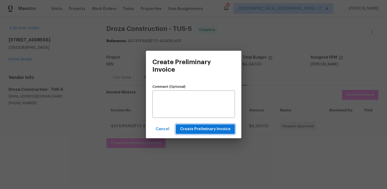
click at [198, 132] on span "Create Preliminary Invoice" at bounding box center [205, 129] width 51 height 7
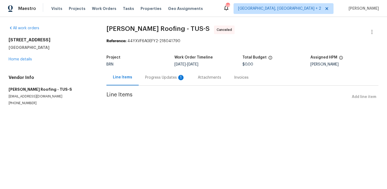
click at [145, 76] on div "Progress Updates 1" at bounding box center [165, 77] width 40 height 5
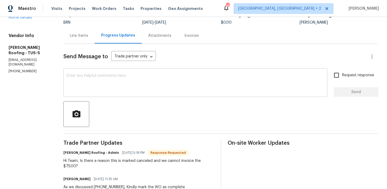
scroll to position [50, 0]
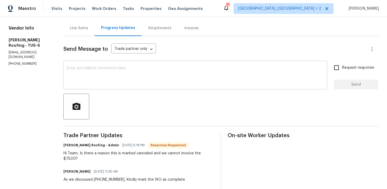
click at [102, 80] on textarea at bounding box center [196, 75] width 258 height 19
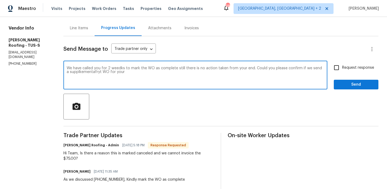
click at [82, 75] on textarea "We have called you for 2 weedks to mark the WO as complete still there is no ac…" at bounding box center [196, 75] width 258 height 19
click at [87, 73] on textarea "We have called you for 2 weedks to mark the WO as complete still there is no ac…" at bounding box center [196, 75] width 258 height 19
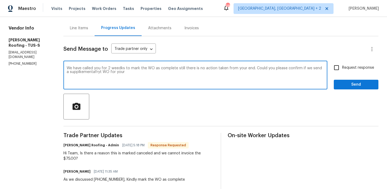
click at [87, 73] on textarea "We have called you for 2 weedks to mark the WO as complete still there is no ac…" at bounding box center [196, 75] width 258 height 19
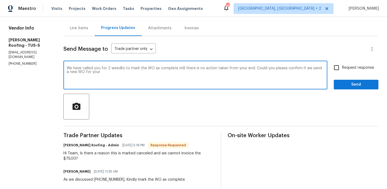
click at [101, 73] on textarea "We have called you for 2 weedks to mark the WO as complete still there is no ac…" at bounding box center [196, 75] width 258 height 19
type textarea "We have called you for 2 weedks to mark the WO as complete still there is no ac…"
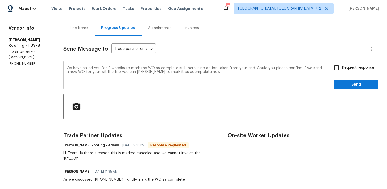
click at [105, 65] on div "We have called you for 2 weedks to mark the WO as complete still there is no ac…" at bounding box center [195, 75] width 264 height 27
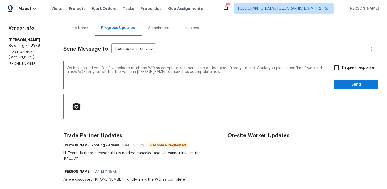
click at [105, 65] on div "We have called you for 2 weedks to mark the WO as complete still there is no ac…" at bounding box center [195, 75] width 264 height 27
click at [97, 72] on textarea "We have called you for 2 weedks to mark the WO as complete still there is no ac…" at bounding box center [196, 75] width 258 height 19
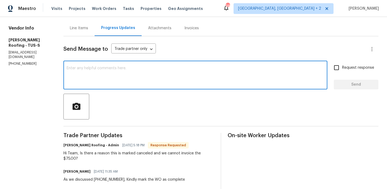
paste textarea "We have been following up for the past two weeks to get the WO marked as comple…"
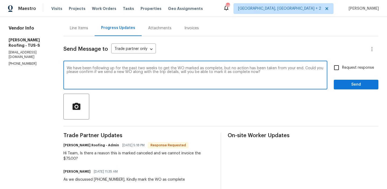
click at [136, 73] on textarea "We have been following up for the past two weeks to get the WO marked as comple…" at bounding box center [196, 75] width 258 height 19
click at [159, 73] on textarea "We have been following up for the past two weeks to get the WO marked as comple…" at bounding box center [196, 75] width 258 height 19
click at [255, 75] on textarea "We have been following up for the past two weeks to get the WO marked as comple…" at bounding box center [196, 75] width 258 height 19
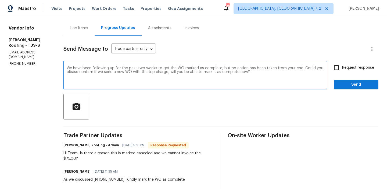
type textarea "We have been following up for the past two weeks to get the WO marked as comple…"
click at [326, 74] on div "We have been following up for the past two weeks to get the WO marked as comple…" at bounding box center [195, 75] width 264 height 27
click at [330, 74] on div "We have been following up for the past two weeks to get the WO marked as comple…" at bounding box center [220, 75] width 315 height 27
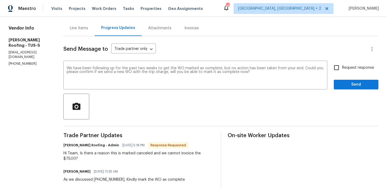
click at [340, 68] on input "Request response" at bounding box center [336, 67] width 11 height 11
checkbox input "true"
click at [347, 89] on button "Send" at bounding box center [356, 85] width 45 height 10
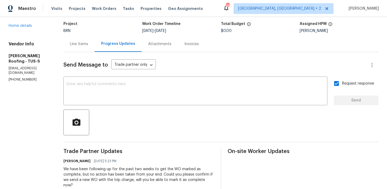
scroll to position [27, 0]
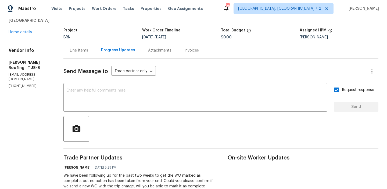
click at [77, 55] on div "Line Items" at bounding box center [78, 51] width 31 height 16
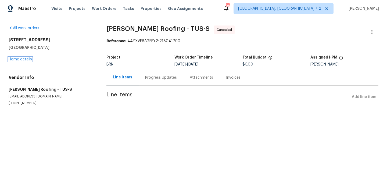
click at [21, 60] on link "Home details" at bounding box center [20, 60] width 23 height 4
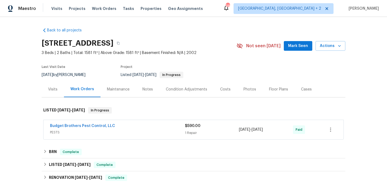
scroll to position [23, 0]
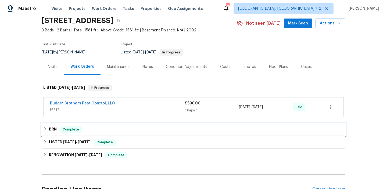
click at [55, 126] on h6 "BRN" at bounding box center [53, 129] width 8 height 6
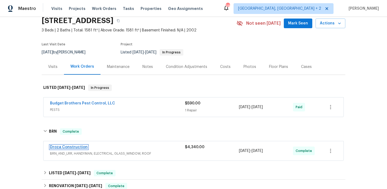
click at [63, 148] on link "Droza Construction" at bounding box center [69, 148] width 38 height 4
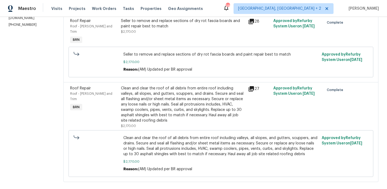
scroll to position [89, 0]
click at [156, 95] on div "Clean and clear the roof of all debris from entire roof including valleys, all …" at bounding box center [183, 105] width 124 height 38
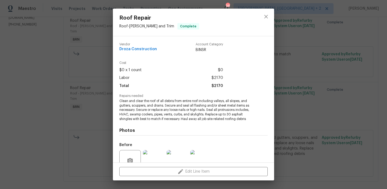
click at [135, 108] on span "Clean and clear the roof of all debris from entire roof including valleys, all …" at bounding box center [186, 110] width 134 height 23
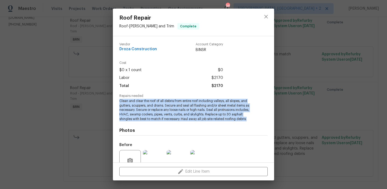
click at [135, 108] on span "Clean and clear the roof of all debris from entire roof including valleys, all …" at bounding box center [186, 110] width 134 height 23
copy span "Clean and clear the roof of all debris from entire roof including valleys, all …"
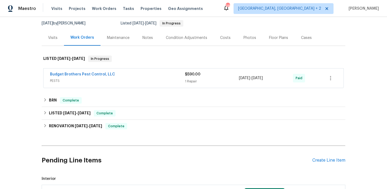
scroll to position [119, 0]
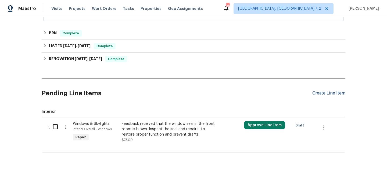
click at [319, 92] on div "Create Line Item" at bounding box center [329, 93] width 33 height 5
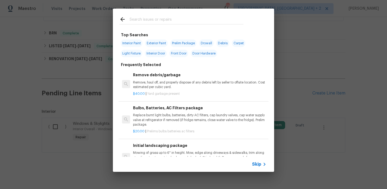
click at [257, 163] on span "Skip" at bounding box center [256, 164] width 9 height 5
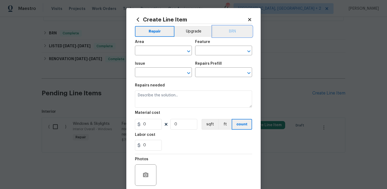
click at [231, 30] on button "BRN" at bounding box center [233, 31] width 40 height 11
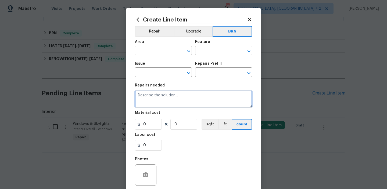
click at [148, 100] on textarea at bounding box center [193, 99] width 117 height 17
paste textarea "Clean and clear the roof of all debris from entire roof including valleys, all …"
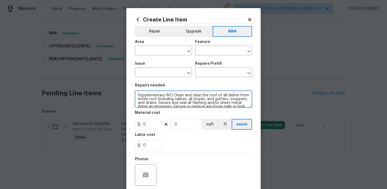
scroll to position [20, 0]
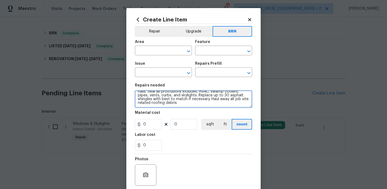
type textarea "Supplementary WO Clean and clear the roof of all debris from entire roof includ…"
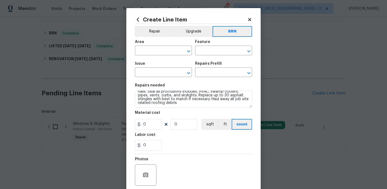
click at [152, 151] on section "Repairs needed Supplementary WO Clean and clear the roof of all debris from ent…" at bounding box center [193, 117] width 117 height 74
click at [150, 148] on input "0" at bounding box center [148, 145] width 27 height 11
type input "75"
click at [189, 125] on input "0" at bounding box center [184, 124] width 27 height 11
type input "1"
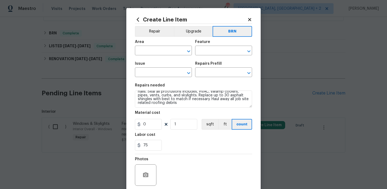
click at [153, 45] on div "Area" at bounding box center [163, 43] width 57 height 7
click at [144, 52] on input "text" at bounding box center [156, 51] width 42 height 8
click at [147, 65] on li "Roof" at bounding box center [163, 63] width 57 height 9
type input "Roof"
click at [204, 43] on h5 "Feature" at bounding box center [202, 42] width 15 height 4
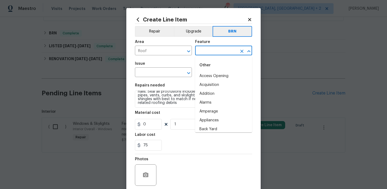
click at [204, 50] on input "text" at bounding box center [216, 51] width 42 height 8
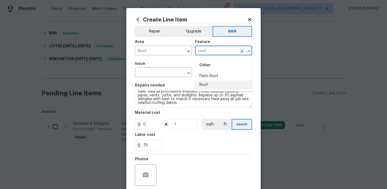
click at [208, 84] on li "Roof" at bounding box center [223, 85] width 57 height 9
type input "Roof"
click at [158, 76] on input "text" at bounding box center [156, 73] width 42 height 8
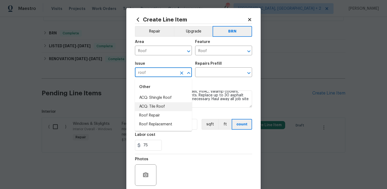
click at [157, 118] on li "Roof Repair" at bounding box center [163, 115] width 57 height 9
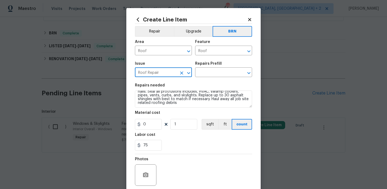
type input "Roof Repair"
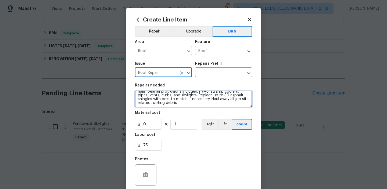
click at [157, 98] on textarea "Supplementary WO Clean and clear the roof of all debris from entire roof includ…" at bounding box center [193, 99] width 117 height 17
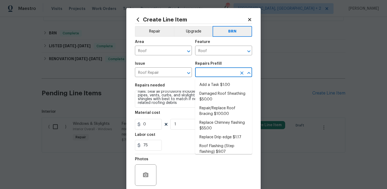
click at [203, 73] on input "text" at bounding box center [216, 73] width 42 height 8
click at [203, 85] on li "Add a Task $1.00" at bounding box center [223, 85] width 57 height 9
type input "[PERSON_NAME] and Trim"
type input "Add a Task $1.00"
type textarea "HPM to detail"
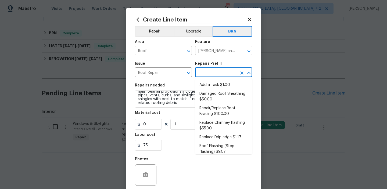
type input "1"
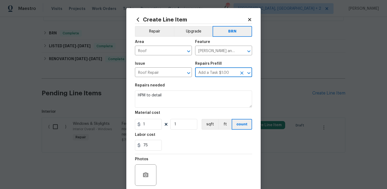
scroll to position [0, 0]
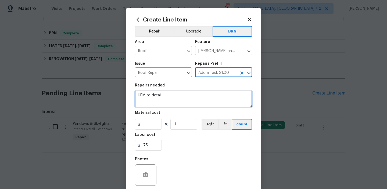
click at [179, 93] on textarea "HPM to detail" at bounding box center [193, 99] width 117 height 17
paste textarea "Supplementary WO Clean and clear the roof of all debris from entire roof includ…"
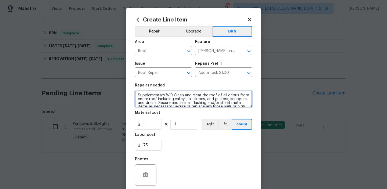
scroll to position [20, 0]
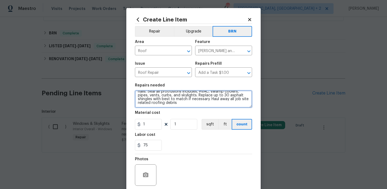
type textarea "Supplementary WO Clean and clear the roof of all debris from entire roof includ…"
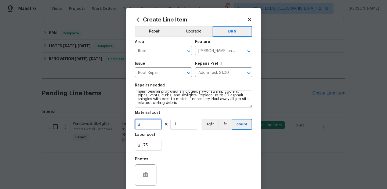
click at [150, 128] on input "1" at bounding box center [148, 124] width 27 height 11
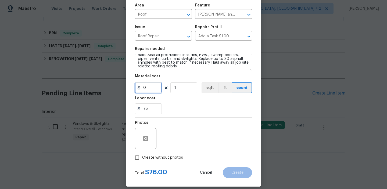
scroll to position [43, 0]
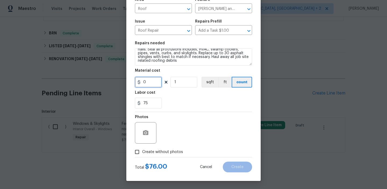
type input "0"
click at [140, 152] on input "Create without photos" at bounding box center [137, 152] width 10 height 10
checkbox input "true"
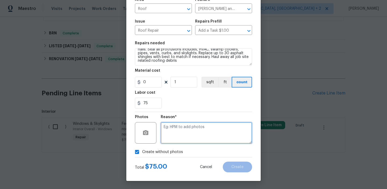
click at [200, 122] on textarea at bounding box center [206, 133] width 91 height 22
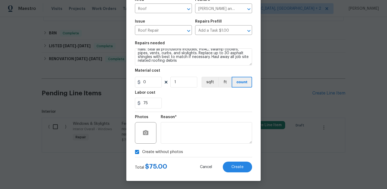
click at [233, 160] on div "Total $ 75.00 Cancel Create" at bounding box center [193, 165] width 117 height 15
click at [232, 166] on span "Create" at bounding box center [238, 167] width 12 height 4
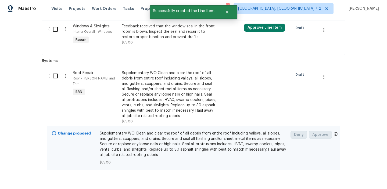
scroll to position [223, 0]
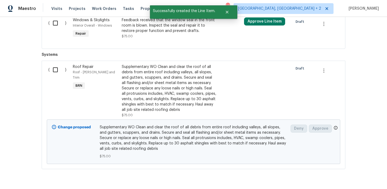
click at [60, 66] on input "checkbox" at bounding box center [57, 69] width 15 height 11
checkbox input "true"
click at [351, 175] on span "Create Work Order" at bounding box center [357, 176] width 36 height 7
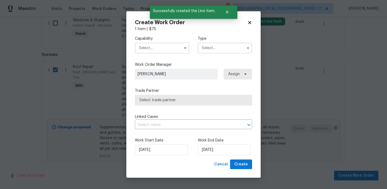
click at [162, 49] on input "text" at bounding box center [162, 48] width 54 height 11
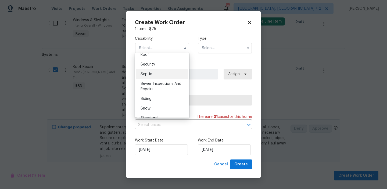
scroll to position [529, 0]
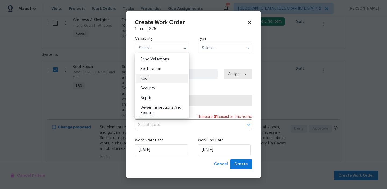
click at [150, 80] on div "Roof" at bounding box center [162, 79] width 52 height 10
type input "Roof"
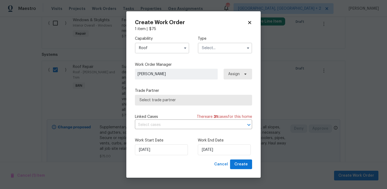
click at [207, 48] on input "text" at bounding box center [225, 48] width 54 height 11
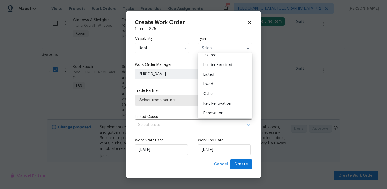
scroll to position [64, 0]
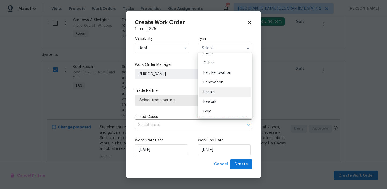
click at [215, 94] on div "Resale" at bounding box center [225, 92] width 52 height 10
type input "Resale"
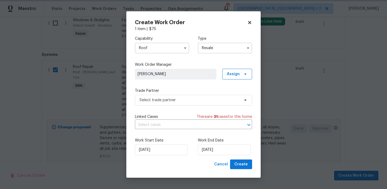
scroll to position [0, 0]
click at [182, 102] on span "Select trade partner" at bounding box center [190, 100] width 100 height 5
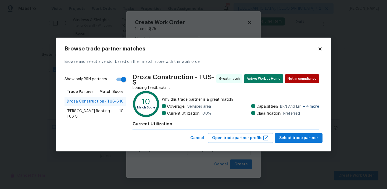
click at [145, 99] on text "10" at bounding box center [146, 102] width 8 height 8
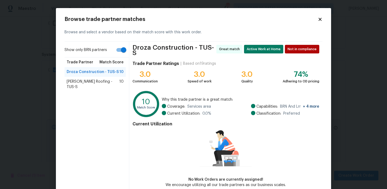
click at [99, 87] on div "Show only BRN partners Trade Partner Match Score Droza Construction - TUS-S 10 …" at bounding box center [97, 117] width 65 height 150
click at [99, 84] on div "[PERSON_NAME] Roofing - TUS-S 10" at bounding box center [95, 84] width 61 height 15
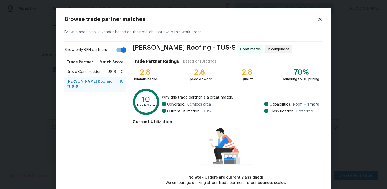
scroll to position [26, 0]
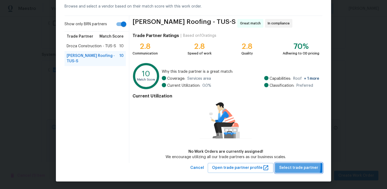
click at [288, 165] on span "Select trade partner" at bounding box center [299, 168] width 39 height 7
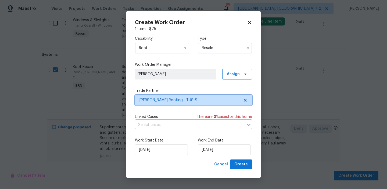
scroll to position [0, 0]
click at [176, 117] on div "Linked Cases There are 31 case s for this home" at bounding box center [193, 116] width 117 height 5
click at [163, 127] on input "text" at bounding box center [186, 125] width 102 height 8
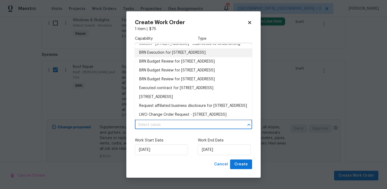
scroll to position [138, 0]
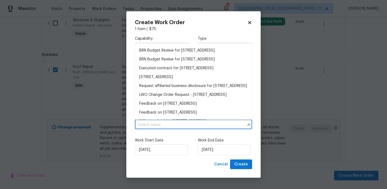
click at [156, 37] on li "BRN Execution for [STREET_ADDRESS]" at bounding box center [193, 33] width 117 height 9
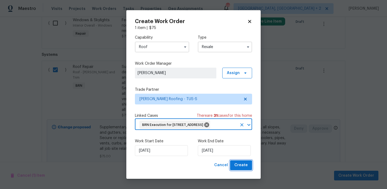
click at [234, 169] on button "Create" at bounding box center [241, 166] width 22 height 10
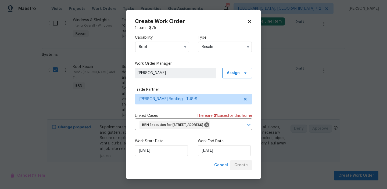
checkbox input "false"
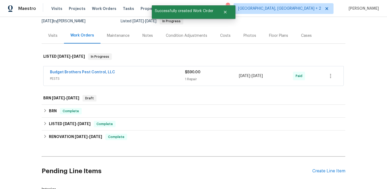
scroll to position [63, 0]
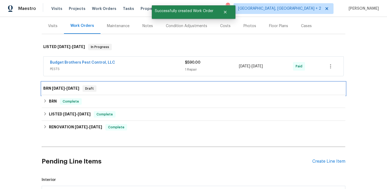
click at [58, 88] on span "[DATE]" at bounding box center [58, 89] width 13 height 4
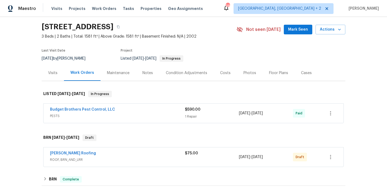
scroll to position [27, 0]
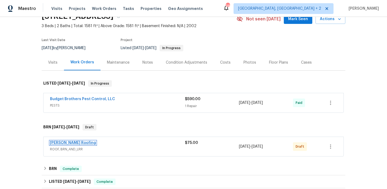
click at [63, 143] on link "Stout Roofing" at bounding box center [73, 143] width 46 height 4
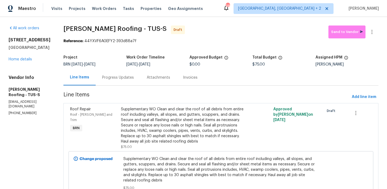
click at [140, 79] on div "Attachments" at bounding box center [158, 78] width 36 height 16
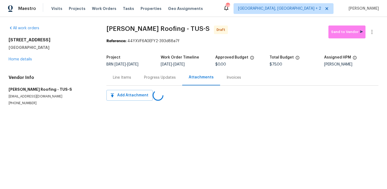
click at [137, 79] on div "Line Items" at bounding box center [122, 78] width 31 height 16
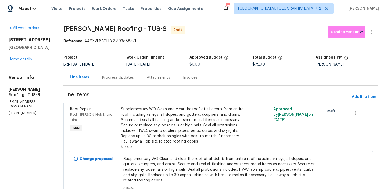
click at [135, 79] on div "Progress Updates" at bounding box center [118, 78] width 45 height 16
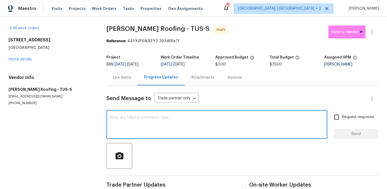
click at [131, 128] on textarea at bounding box center [217, 125] width 215 height 19
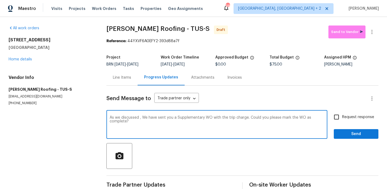
type textarea "As we discussed , We have sent you a Supplementary WO with the trip charge. Cou…"
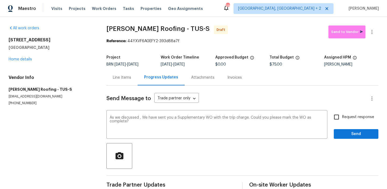
click at [347, 119] on span "Request response" at bounding box center [358, 118] width 32 height 6
click at [342, 119] on input "Request response" at bounding box center [336, 117] width 11 height 11
checkbox input "true"
click at [347, 135] on span "Send" at bounding box center [356, 134] width 36 height 7
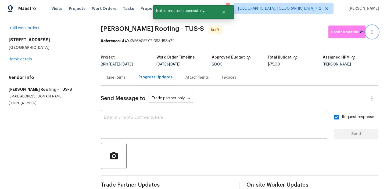
click at [372, 26] on button "button" at bounding box center [372, 32] width 13 height 13
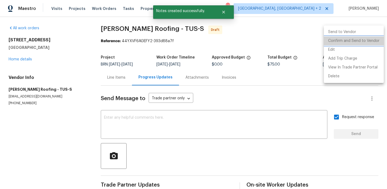
click at [358, 43] on li "Confirm and Send to Vendor" at bounding box center [354, 41] width 60 height 9
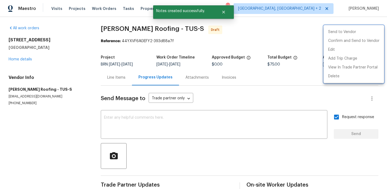
click at [139, 47] on div at bounding box center [193, 94] width 387 height 189
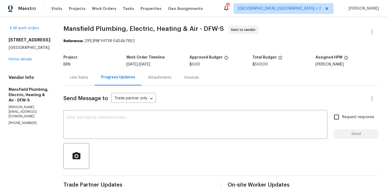
click at [86, 70] on div "Line Items" at bounding box center [78, 78] width 31 height 16
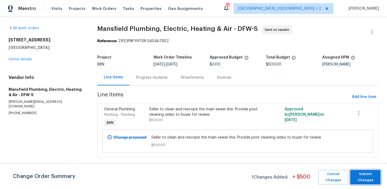
click at [363, 179] on span "Submit Changes" at bounding box center [365, 177] width 25 height 12
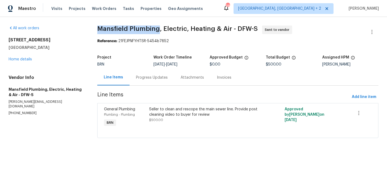
drag, startPoint x: 102, startPoint y: 29, endPoint x: 155, endPoint y: 27, distance: 53.0
click at [155, 27] on div "All work orders [STREET_ADDRESS] Home details Vendor Info Mansfield Plumbing, E…" at bounding box center [193, 85] width 387 height 136
copy span "Mansfield Plumbing"
click at [157, 78] on div "Progress Updates" at bounding box center [152, 77] width 32 height 5
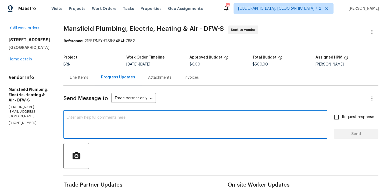
click at [122, 125] on textarea at bounding box center [196, 125] width 258 height 19
type textarea "Reassigning the WO"
click at [339, 120] on input "Request response" at bounding box center [336, 117] width 11 height 11
checkbox input "true"
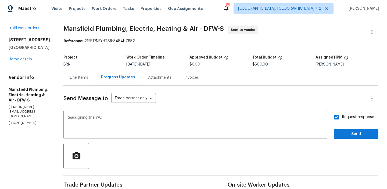
click at [342, 139] on div "Send Message to Trade partner only Trade partner only ​ Reassigning the WO x ​ …" at bounding box center [220, 160] width 315 height 148
click at [349, 135] on span "Send" at bounding box center [356, 134] width 36 height 7
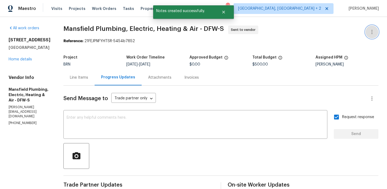
click at [372, 30] on icon "button" at bounding box center [372, 32] width 6 height 6
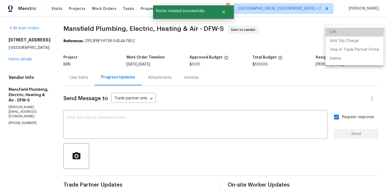
click at [348, 30] on li "Edit" at bounding box center [355, 32] width 58 height 9
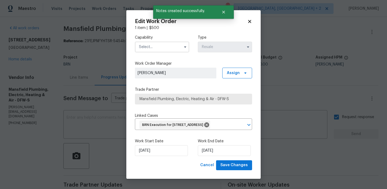
click at [151, 43] on input "text" at bounding box center [162, 47] width 54 height 11
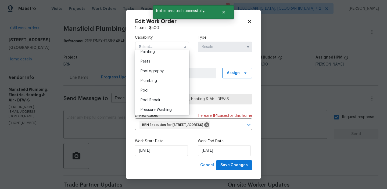
scroll to position [460, 0]
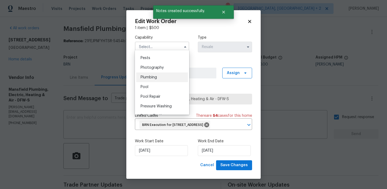
click at [150, 74] on div "Plumbing" at bounding box center [162, 78] width 52 height 10
type input "Plumbing"
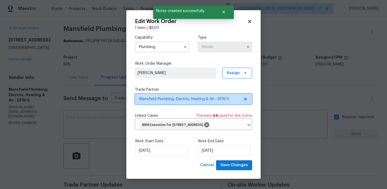
click at [153, 100] on span "Mansfield Plumbing, Electric, Heating & Air - DFW-S" at bounding box center [193, 99] width 117 height 11
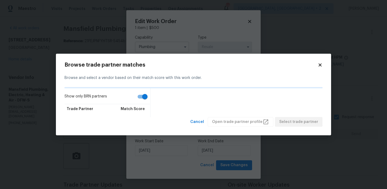
click at [146, 99] on input "Show only BRN partners" at bounding box center [145, 97] width 31 height 10
checkbox input "false"
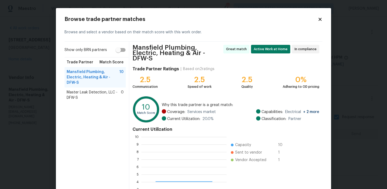
scroll to position [75, 85]
click at [100, 91] on span "Master Leak Detection, LLC - DFW-S" at bounding box center [94, 95] width 54 height 11
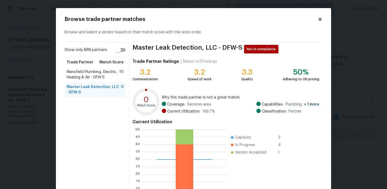
scroll to position [48, 0]
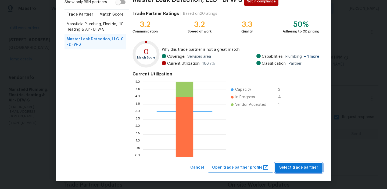
click at [294, 168] on span "Select trade partner" at bounding box center [299, 168] width 39 height 7
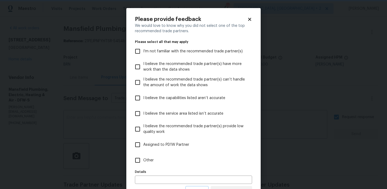
scroll to position [0, 0]
click at [135, 166] on label "Other" at bounding box center [190, 161] width 116 height 16
click at [135, 166] on input "Other" at bounding box center [137, 160] width 11 height 11
click at [135, 166] on label "Other" at bounding box center [190, 161] width 116 height 16
click at [135, 166] on input "Other" at bounding box center [137, 160] width 11 height 11
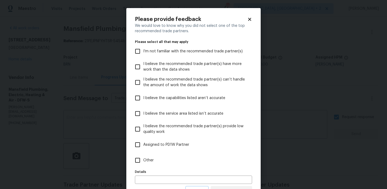
click at [144, 156] on label "Other" at bounding box center [190, 161] width 116 height 16
click at [143, 156] on input "Other" at bounding box center [137, 160] width 11 height 11
checkbox input "true"
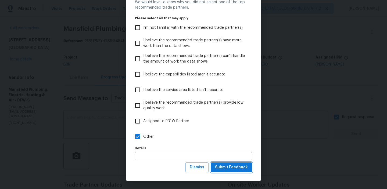
click at [222, 167] on span "Submit Feedback" at bounding box center [231, 167] width 33 height 7
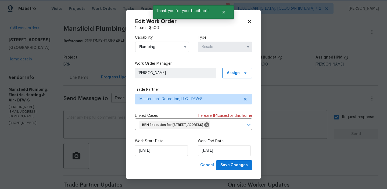
scroll to position [0, 0]
click at [150, 156] on input "[DATE]" at bounding box center [161, 151] width 53 height 11
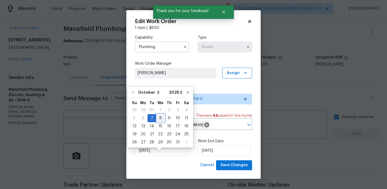
click at [160, 119] on div "8" at bounding box center [160, 119] width 9 height 8
type input "[DATE]"
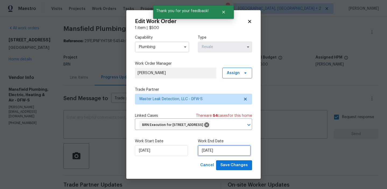
click at [220, 156] on input "[DATE]" at bounding box center [224, 151] width 53 height 11
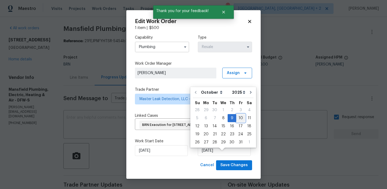
click at [238, 120] on div "10" at bounding box center [240, 119] width 9 height 8
type input "[DATE]"
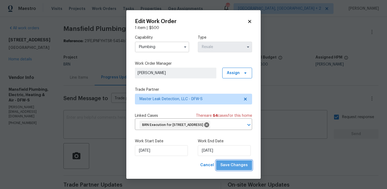
click at [236, 169] on span "Save Changes" at bounding box center [234, 165] width 27 height 7
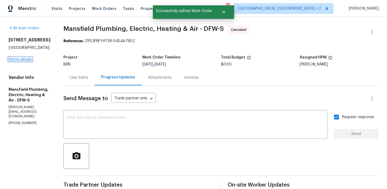
click at [23, 59] on link "Home details" at bounding box center [20, 60] width 23 height 4
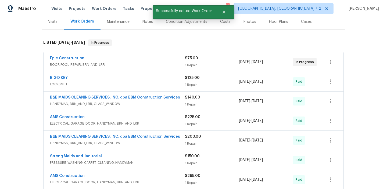
scroll to position [226, 0]
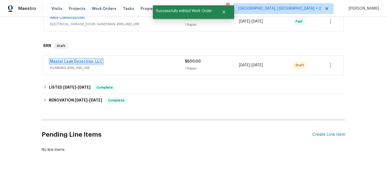
click at [66, 61] on link "Master Leak Detection, LLC" at bounding box center [76, 62] width 52 height 4
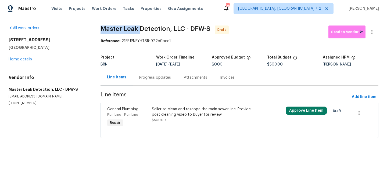
drag, startPoint x: 98, startPoint y: 29, endPoint x: 139, endPoint y: 29, distance: 40.6
click at [139, 29] on div "All work orders [STREET_ADDRESS] Home details Vendor Info Master Leak Detection…" at bounding box center [193, 85] width 387 height 136
copy span "Master Leak"
click at [146, 76] on div "Progress Updates" at bounding box center [155, 77] width 32 height 5
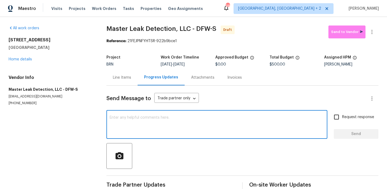
click at [153, 123] on textarea at bounding box center [217, 125] width 215 height 19
paste textarea "Hi, I'm Ananthi from Opendoor. Just wanted to check if you received the WO for …"
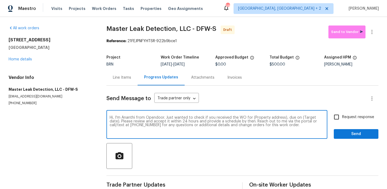
drag, startPoint x: 283, startPoint y: 119, endPoint x: 251, endPoint y: 117, distance: 32.3
click at [251, 117] on textarea "Hi, I'm Ananthi from Opendoor. Just wanted to check if you received the WO for …" at bounding box center [217, 125] width 215 height 19
paste textarea "[STREET_ADDRESS]"
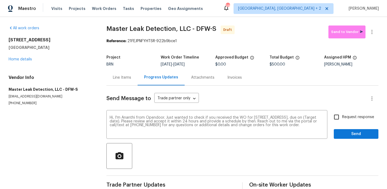
drag, startPoint x: 182, startPoint y: 65, endPoint x: 206, endPoint y: 65, distance: 24.2
click at [206, 65] on div "[DATE] - [DATE]" at bounding box center [188, 65] width 54 height 4
copy span "[DATE]"
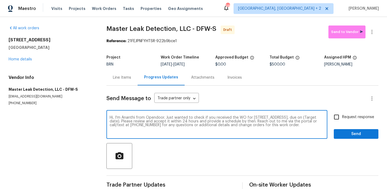
drag, startPoint x: 132, startPoint y: 122, endPoint x: 113, endPoint y: 121, distance: 19.1
click at [113, 121] on textarea "Hi, I'm Ananthi from Opendoor. Just wanted to check if you received the WO for …" at bounding box center [217, 125] width 215 height 19
paste textarea "[DATE]"
type textarea "Hi, I'm Ananthi from Opendoor. Just wanted to check if you received the WO for …"
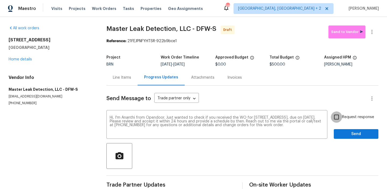
click at [334, 114] on input "Request response" at bounding box center [336, 117] width 11 height 11
checkbox input "true"
click at [342, 129] on div "Request response Send" at bounding box center [356, 125] width 45 height 27
click at [342, 131] on button "Send" at bounding box center [356, 134] width 45 height 10
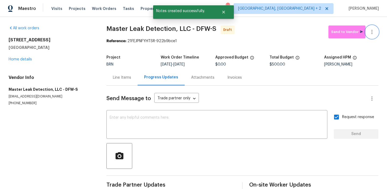
click at [375, 28] on button "button" at bounding box center [372, 32] width 13 height 13
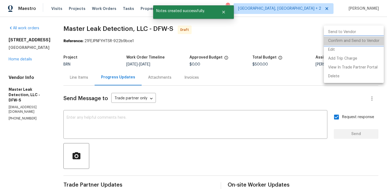
click at [357, 38] on li "Confirm and Send to Vendor" at bounding box center [354, 41] width 60 height 9
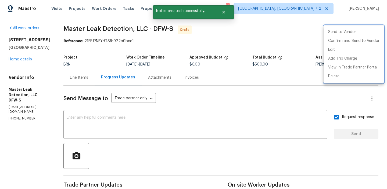
click at [89, 29] on div at bounding box center [193, 94] width 387 height 189
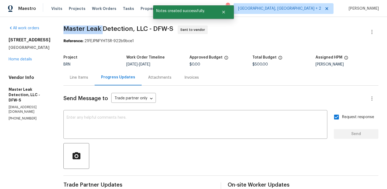
drag, startPoint x: 64, startPoint y: 30, endPoint x: 107, endPoint y: 30, distance: 43.1
click at [107, 30] on div "All work orders [STREET_ADDRESS] Home details Vendor Info Master Leak Detection…" at bounding box center [193, 129] width 387 height 225
copy span "Master Leak"
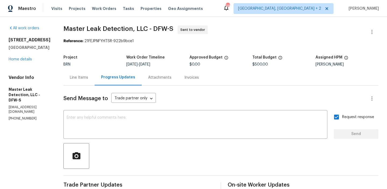
click at [82, 44] on section "Master Leak Detection, LLC - DFW-S Sent to vendor Reference: 21FEJPNFYHTSR-922b…" at bounding box center [220, 130] width 315 height 208
